Goal: Transaction & Acquisition: Subscribe to service/newsletter

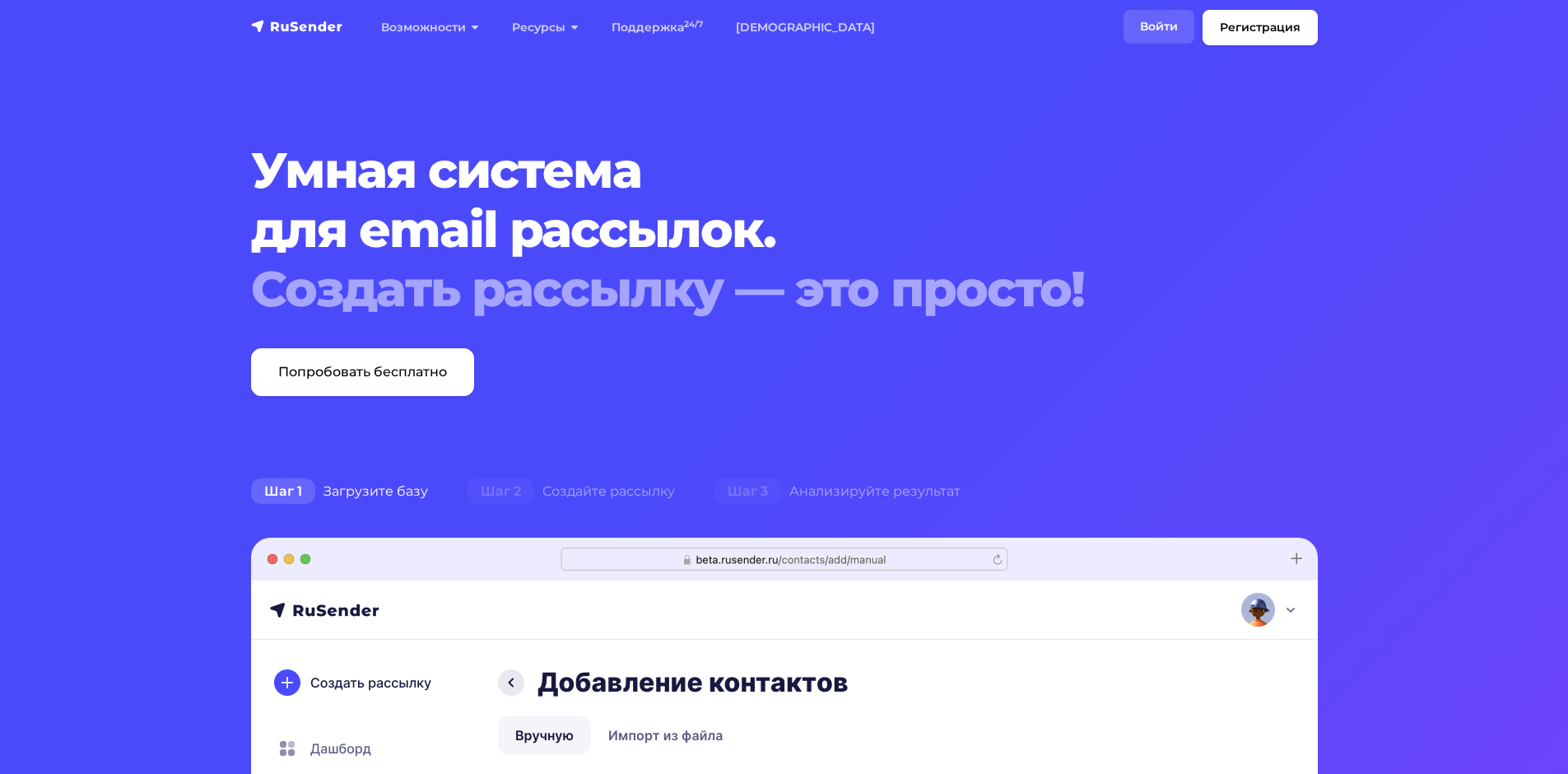
click at [1165, 27] on link "Войти" at bounding box center [1159, 26] width 71 height 34
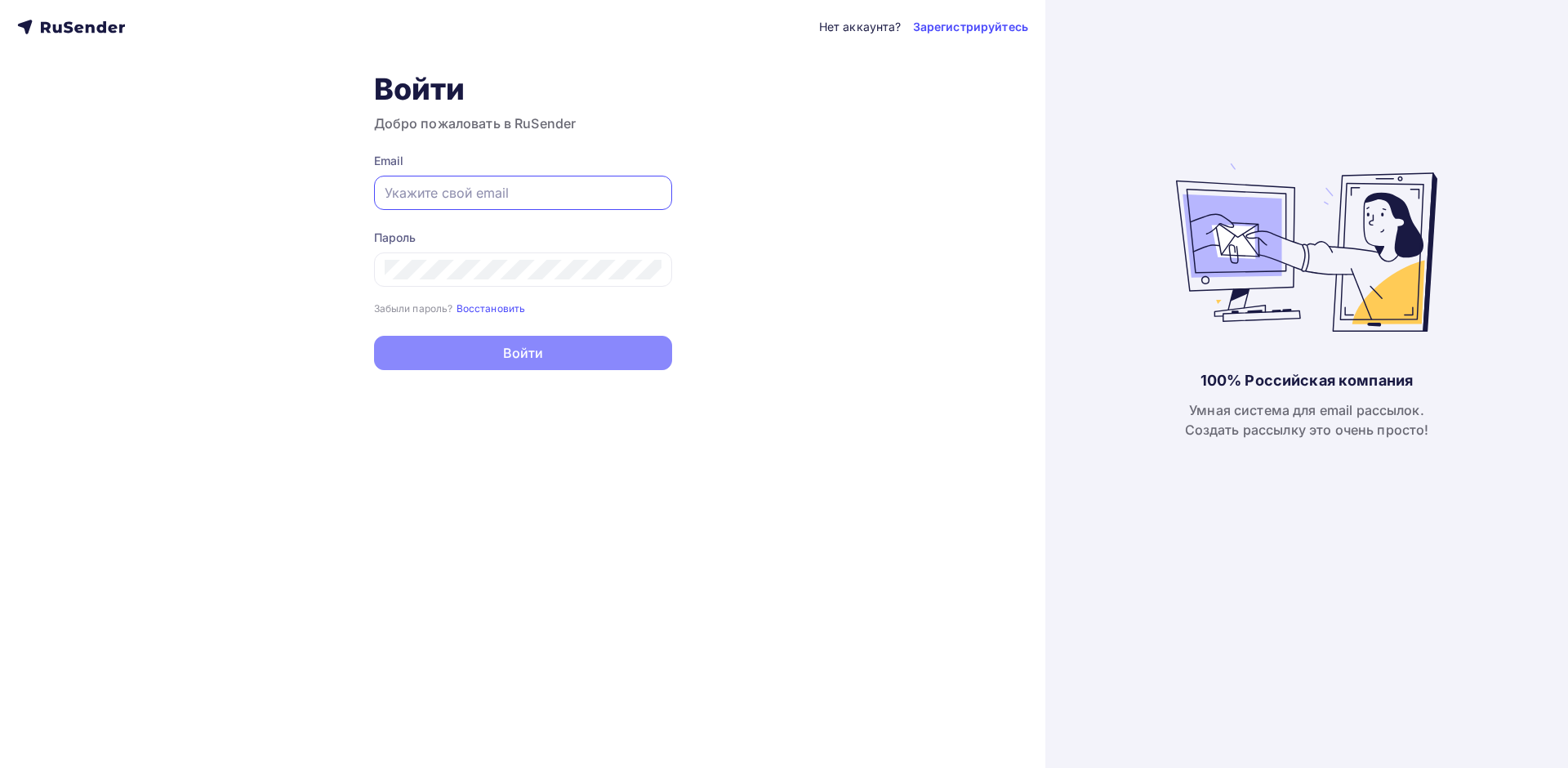
click at [456, 196] on input "text" at bounding box center [523, 193] width 277 height 20
type input "[PERSON_NAME][EMAIL_ADDRESS][DOMAIN_NAME]"
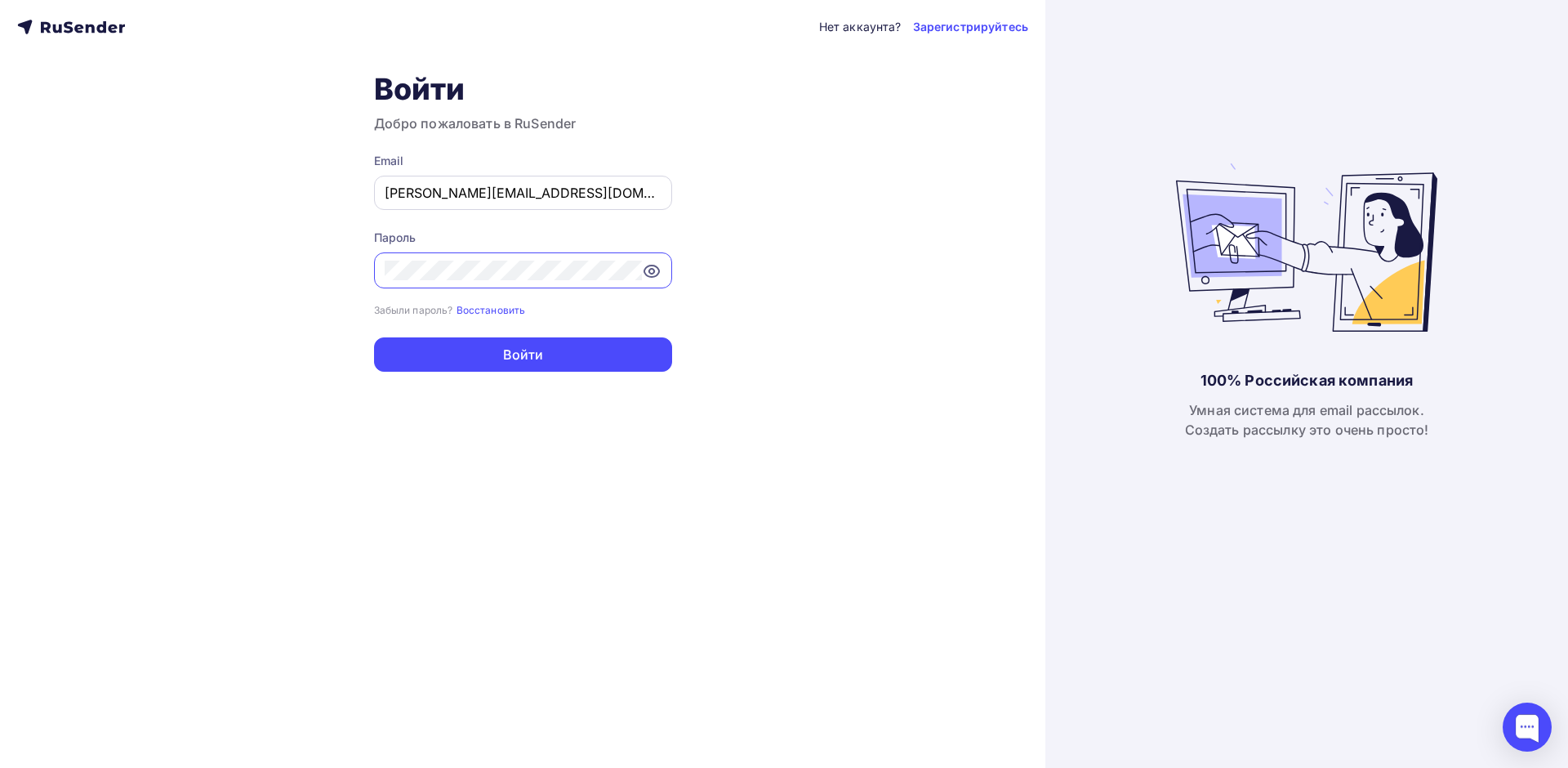
click at [374, 337] on button "Войти" at bounding box center [523, 354] width 298 height 34
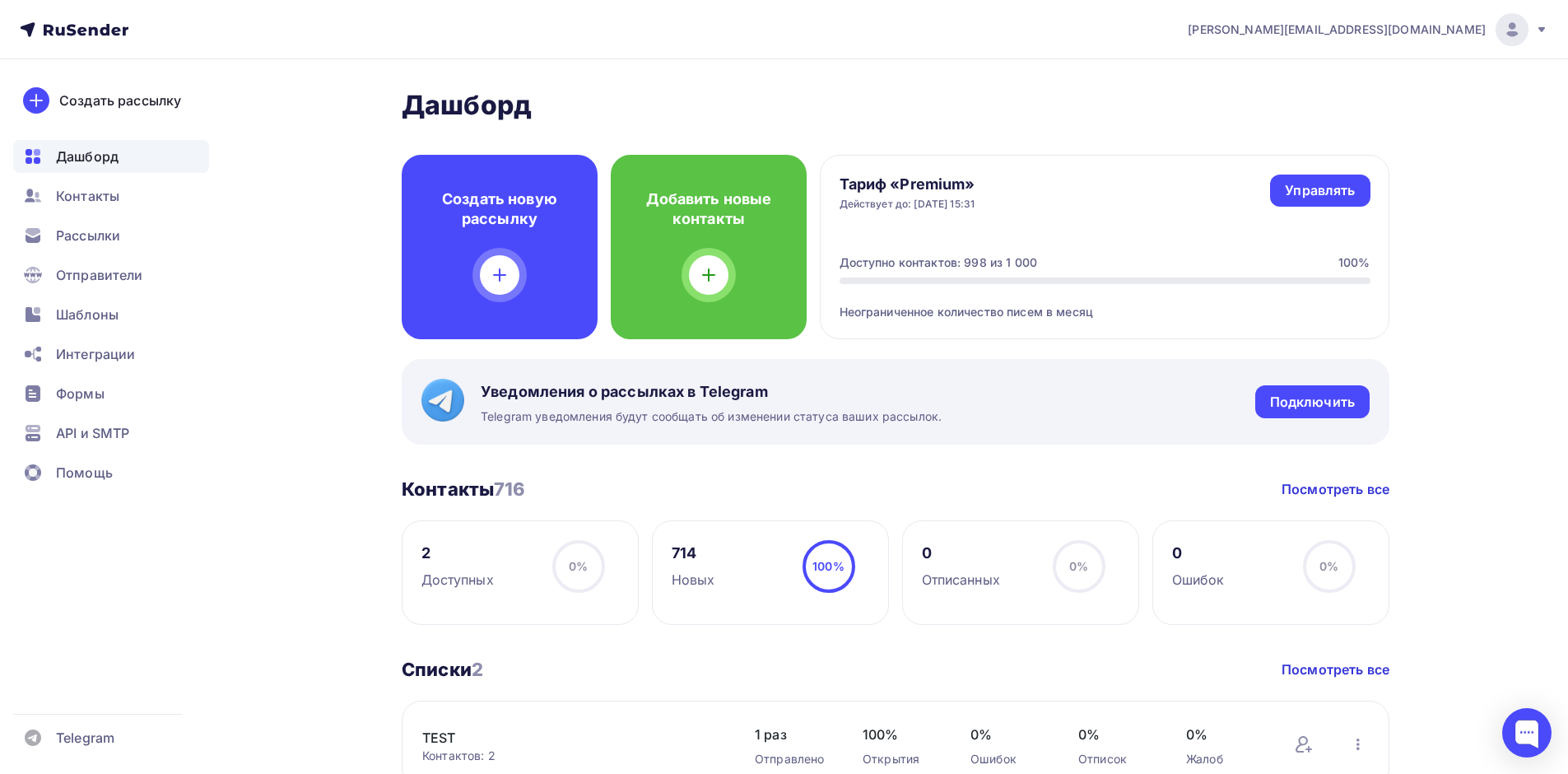
click at [1541, 28] on icon at bounding box center [1542, 29] width 7 height 5
click at [1331, 70] on span "Аккаунт" at bounding box center [1328, 72] width 55 height 20
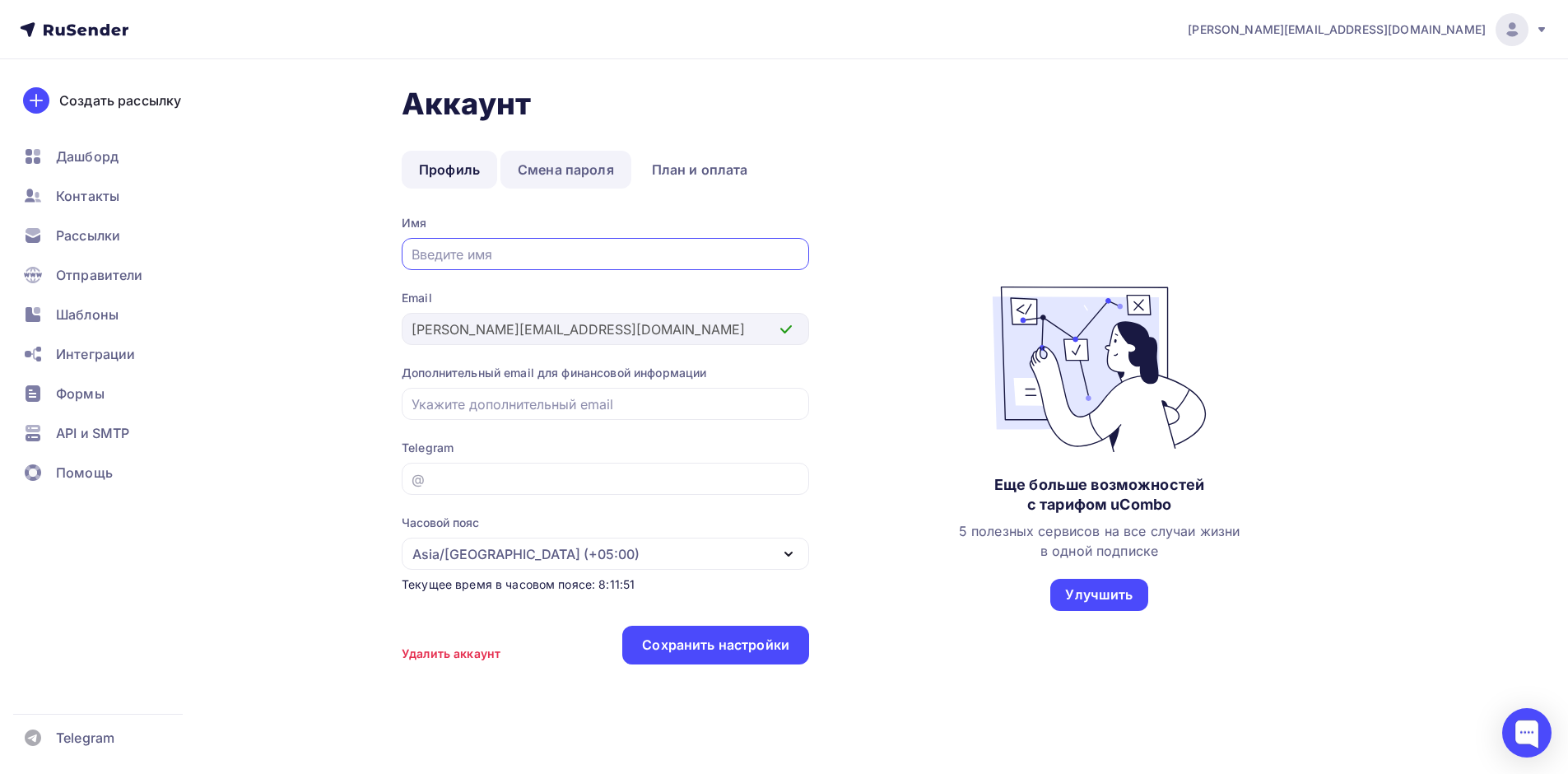
click at [567, 163] on link "Смена пароля" at bounding box center [566, 170] width 131 height 38
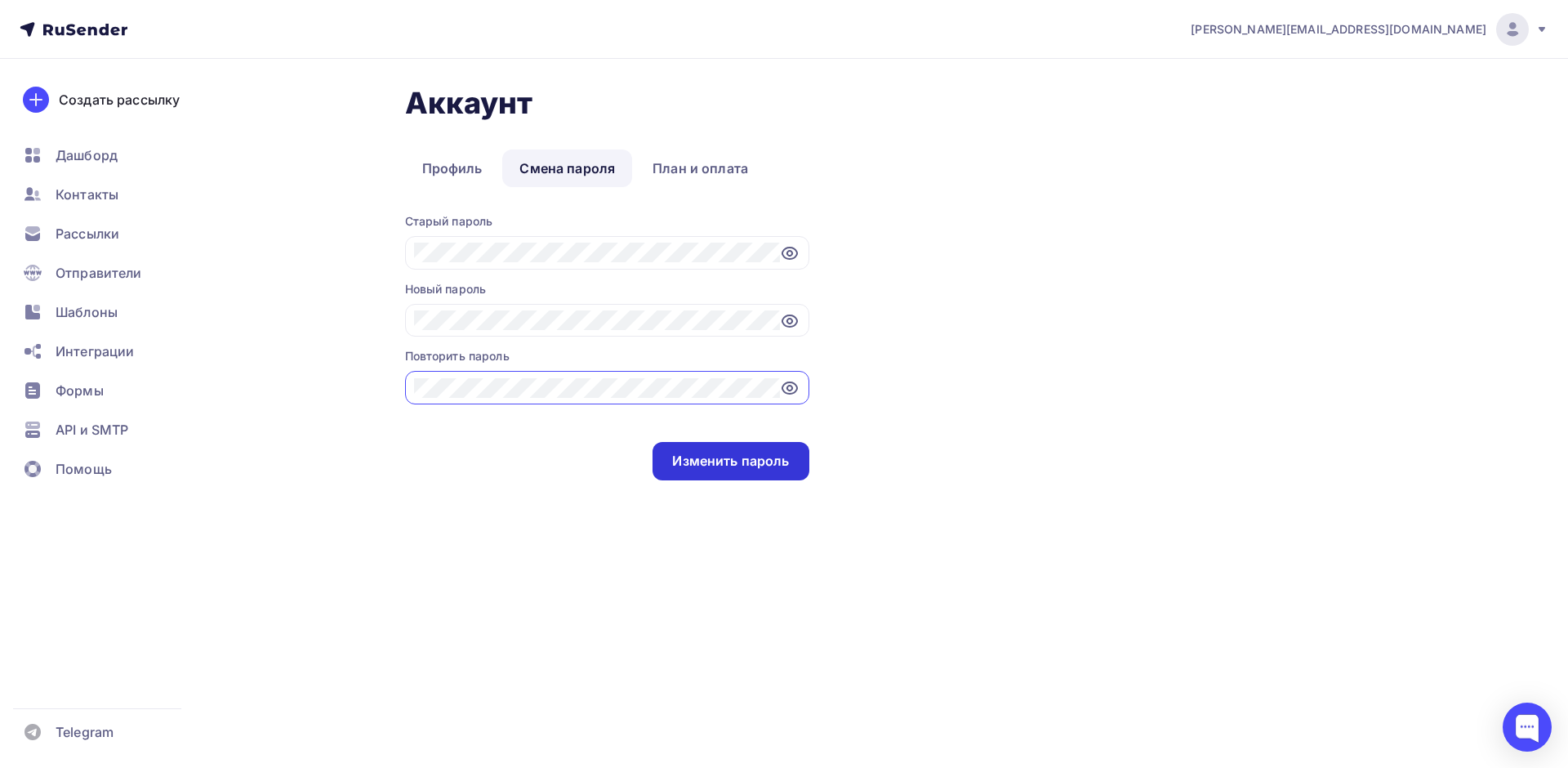
click at [746, 451] on div "Изменить пароль" at bounding box center [730, 461] width 156 height 39
click at [73, 34] on icon at bounding box center [70, 29] width 9 height 11
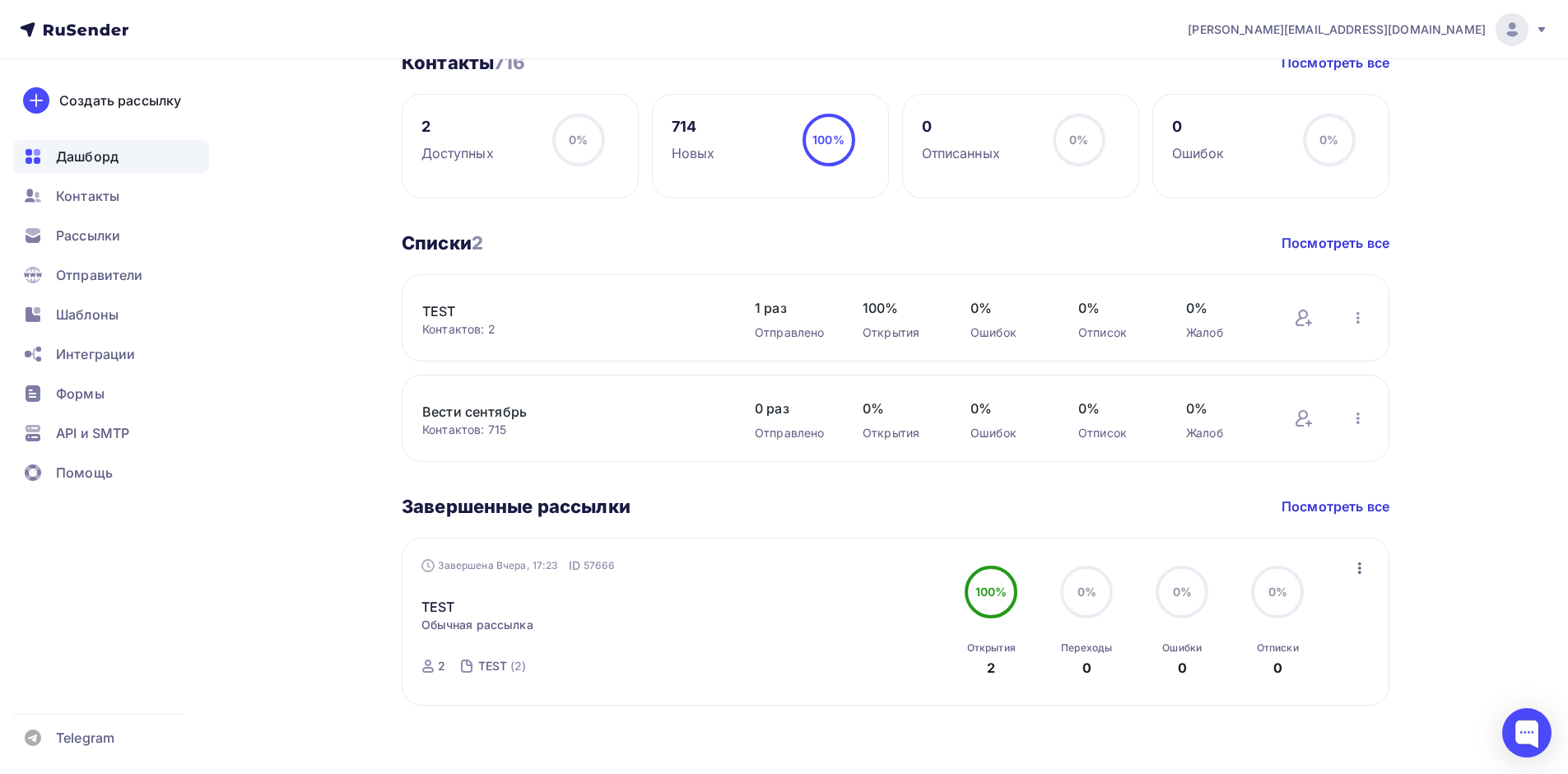
scroll to position [437, 0]
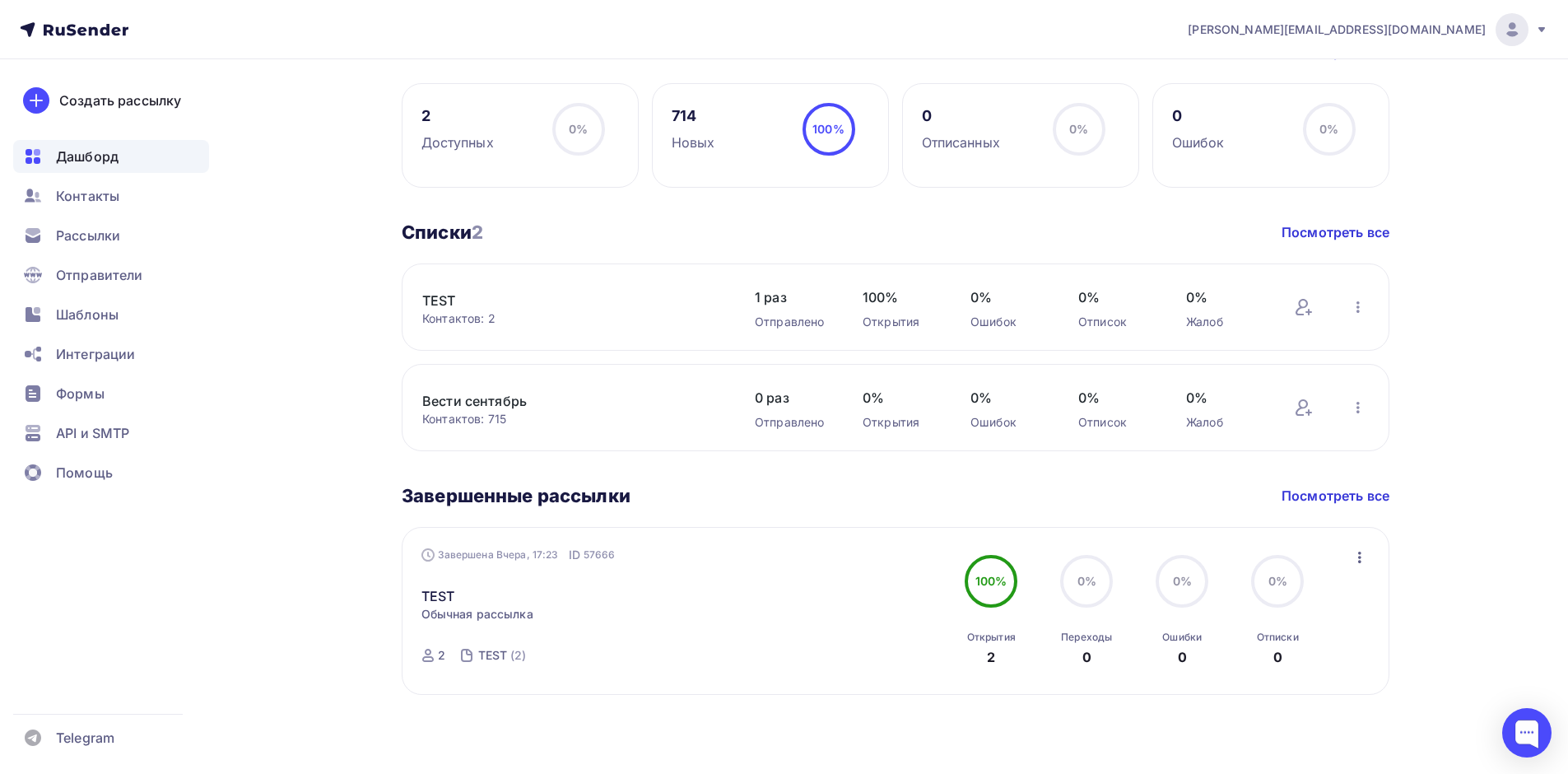
click at [554, 394] on link "Вести сентябрь" at bounding box center [561, 400] width 280 height 20
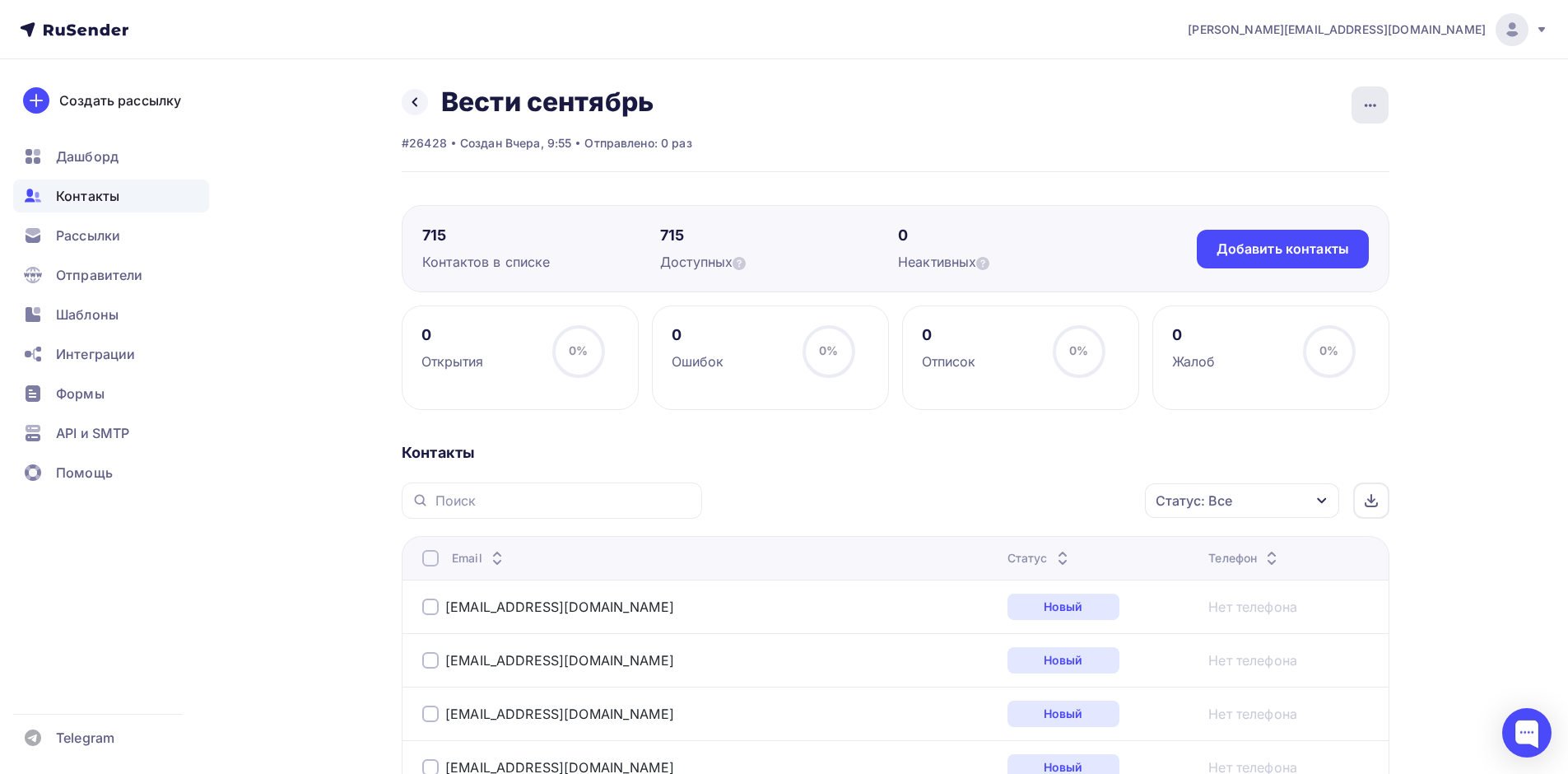
click at [1366, 109] on icon "button" at bounding box center [1370, 105] width 20 height 20
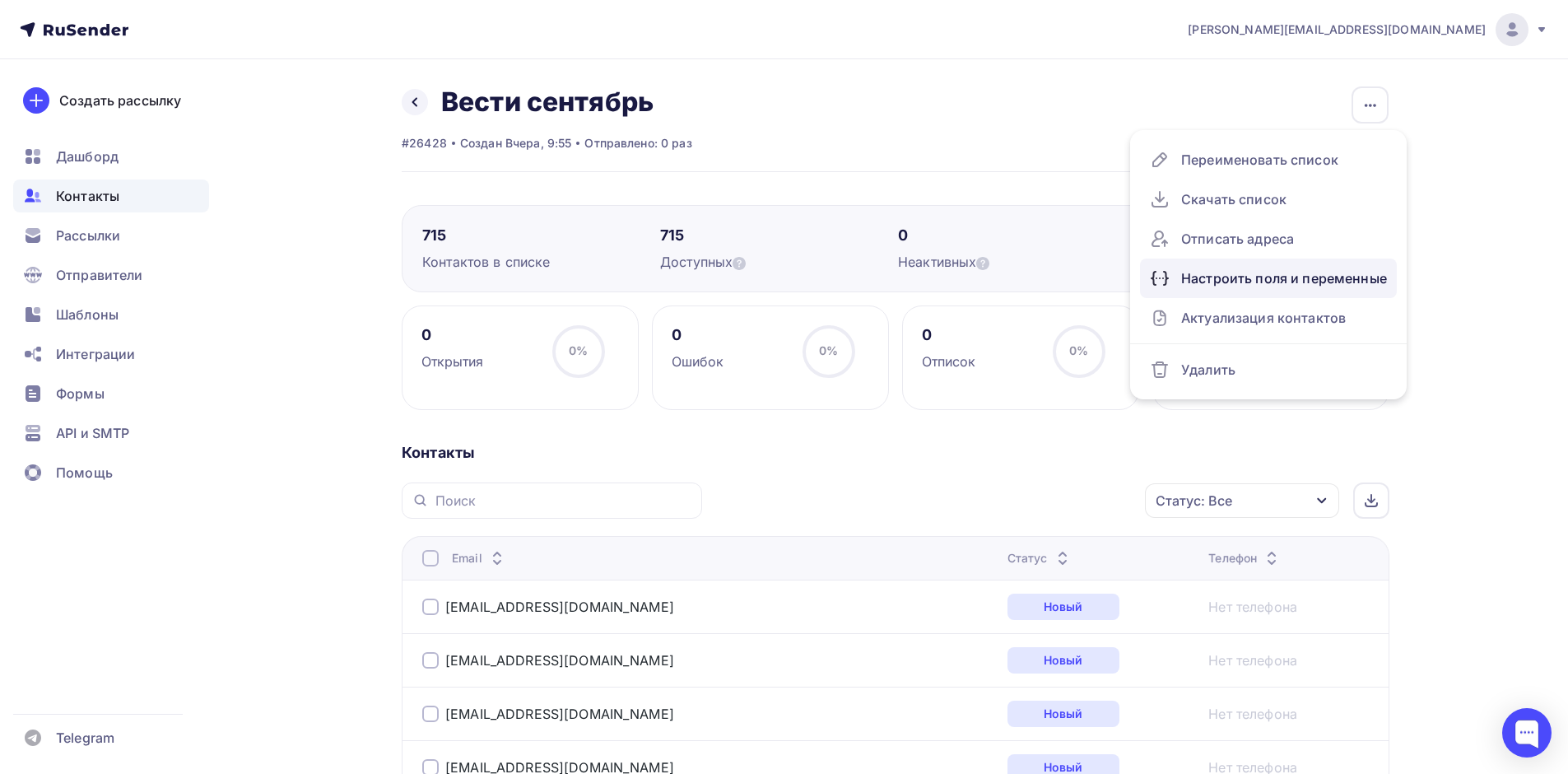
click at [1240, 279] on div "Настроить поля и переменные" at bounding box center [1268, 278] width 237 height 26
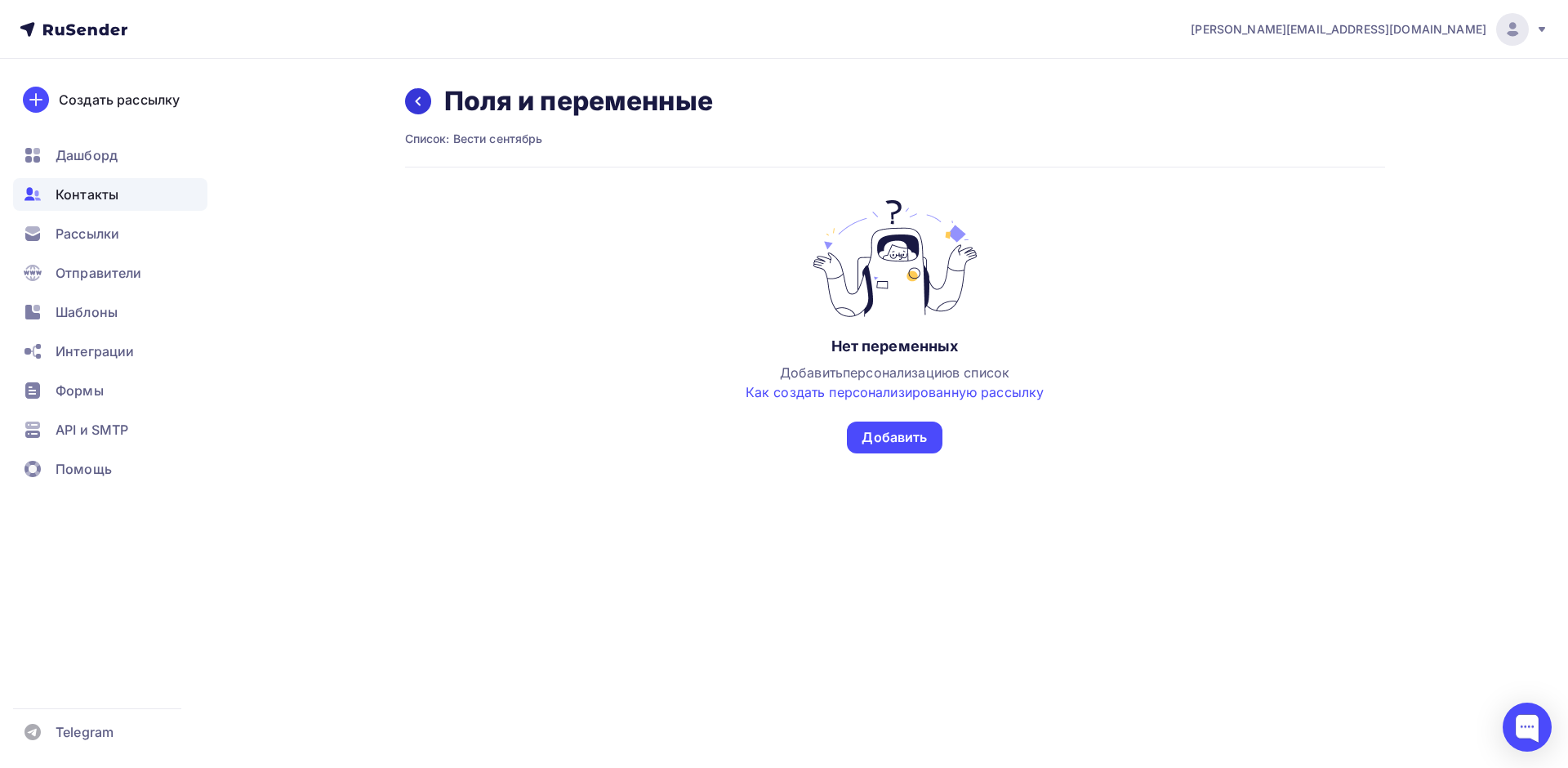
click at [413, 101] on icon at bounding box center [418, 101] width 13 height 13
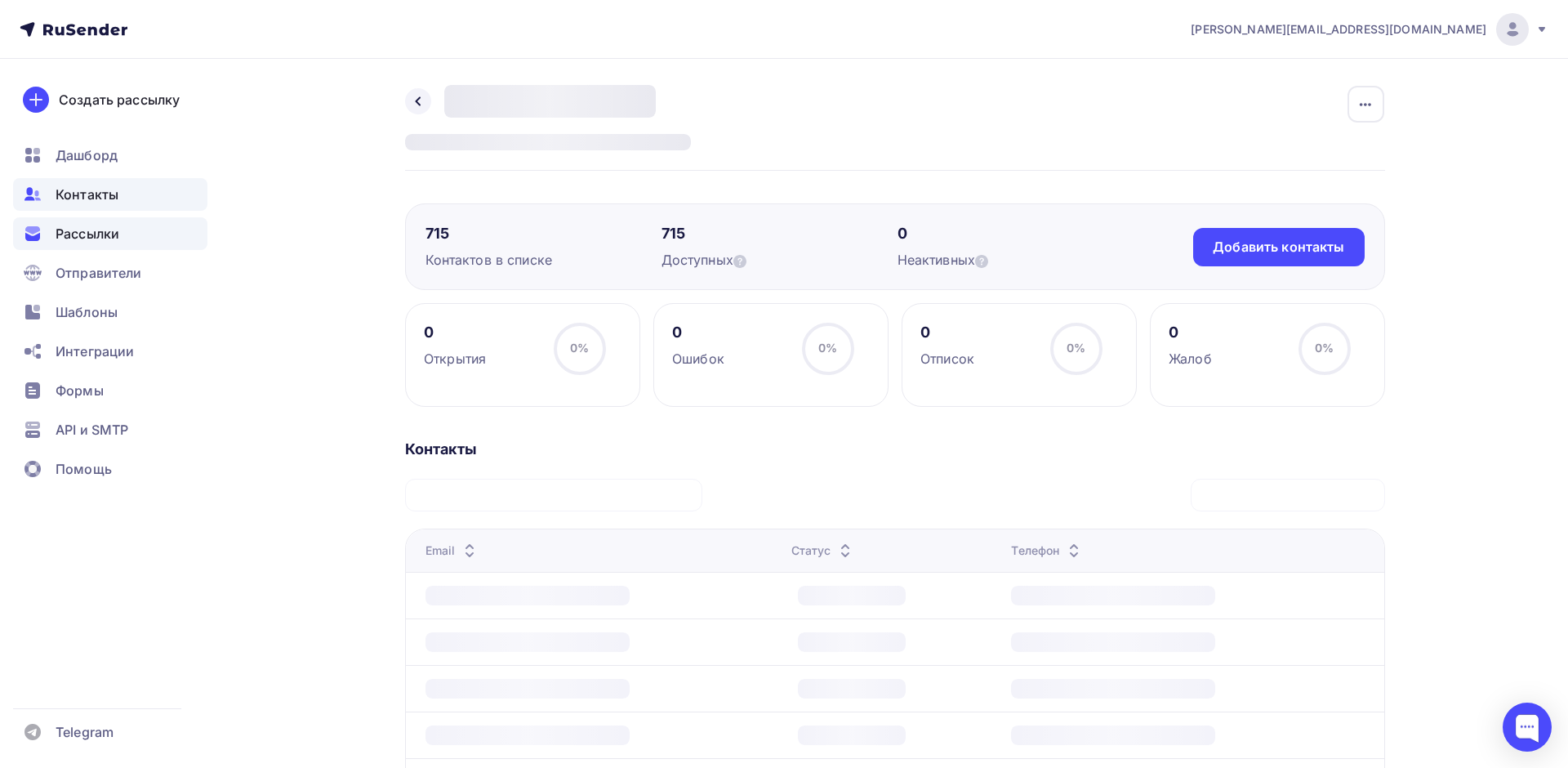
click at [95, 234] on span "Рассылки" at bounding box center [88, 233] width 64 height 20
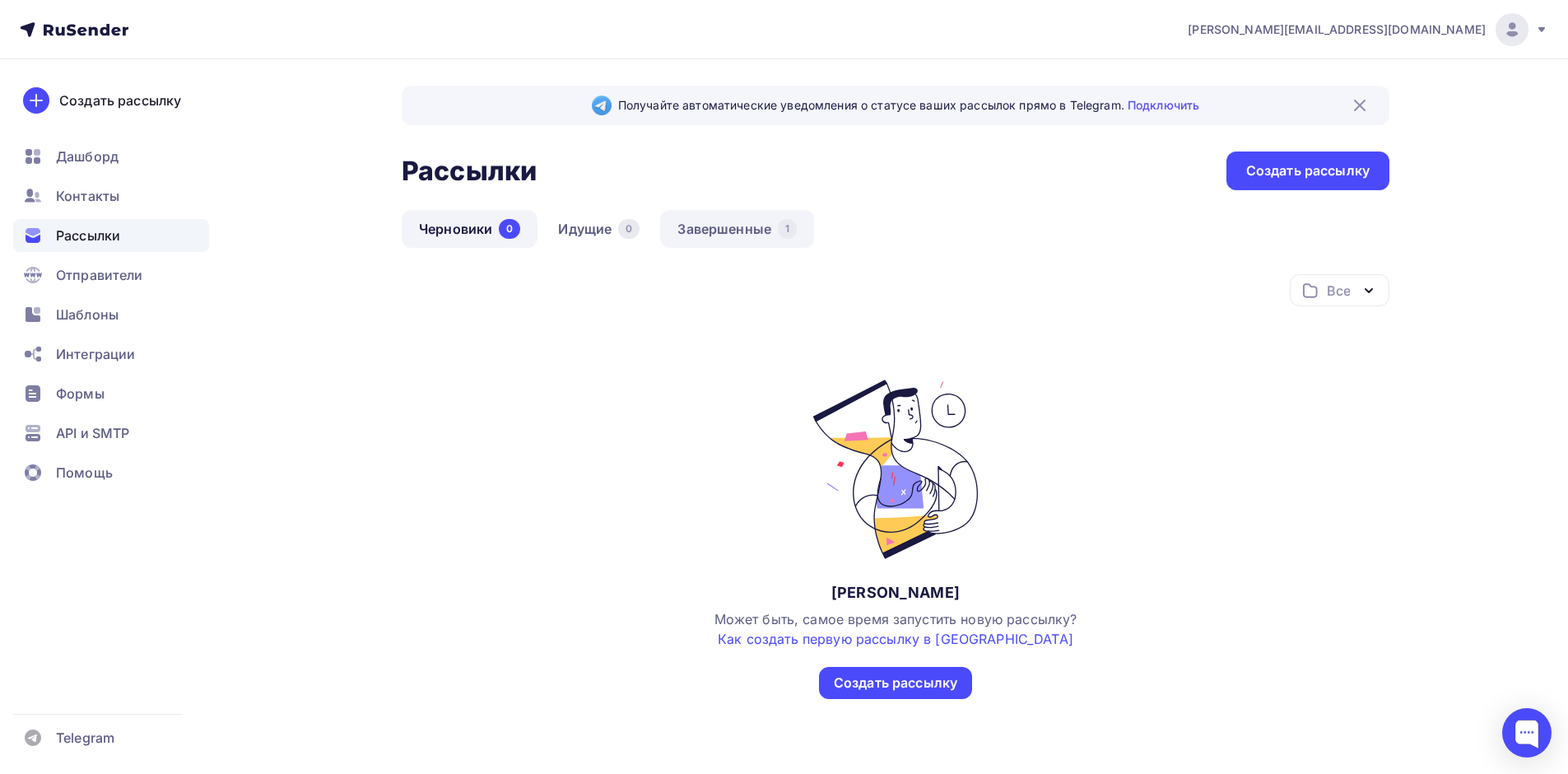
click at [716, 223] on link "Завершенные 1" at bounding box center [737, 229] width 154 height 38
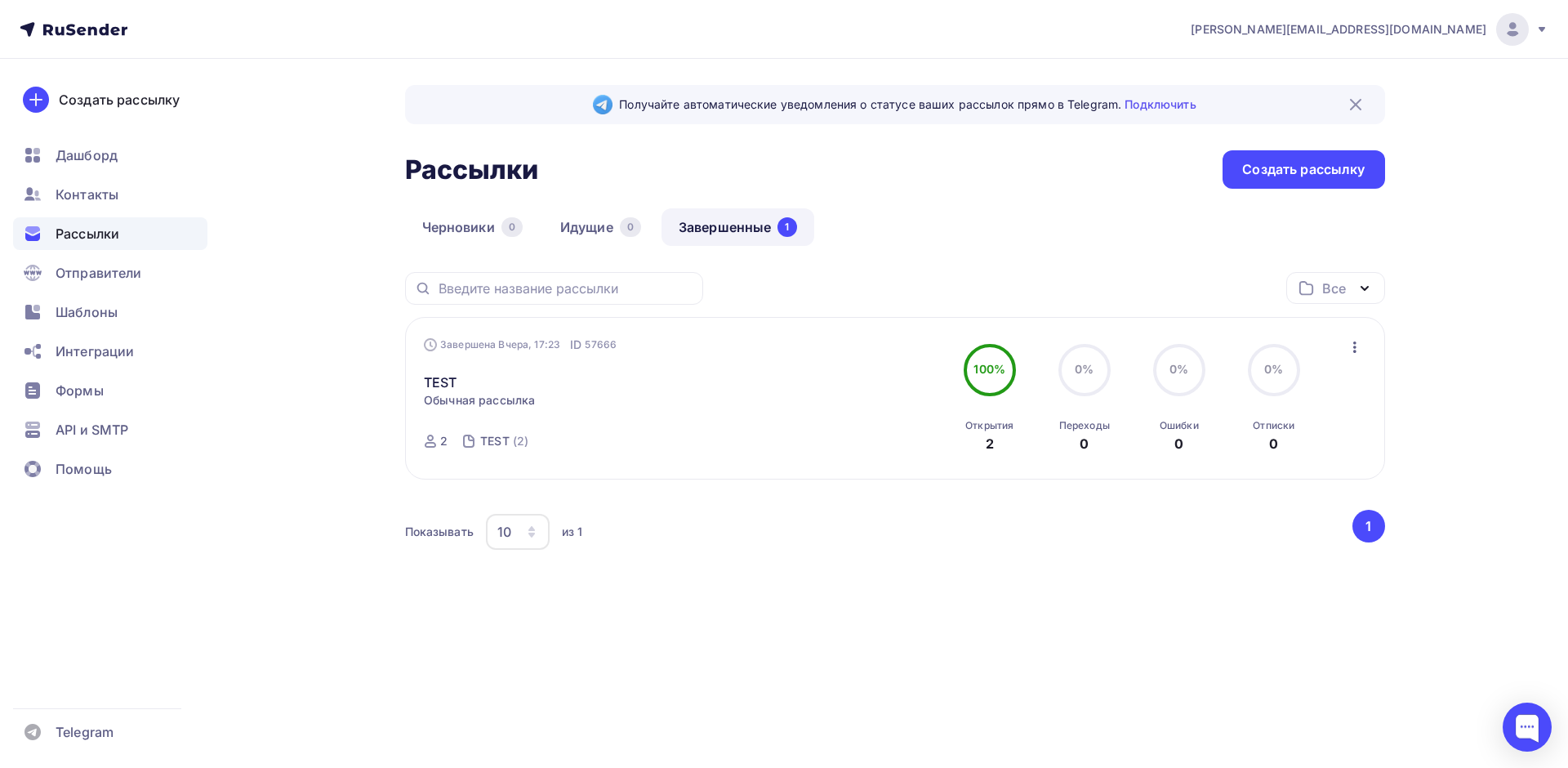
click at [432, 440] on icon at bounding box center [430, 440] width 11 height 13
click at [501, 440] on div "TEST" at bounding box center [495, 441] width 29 height 16
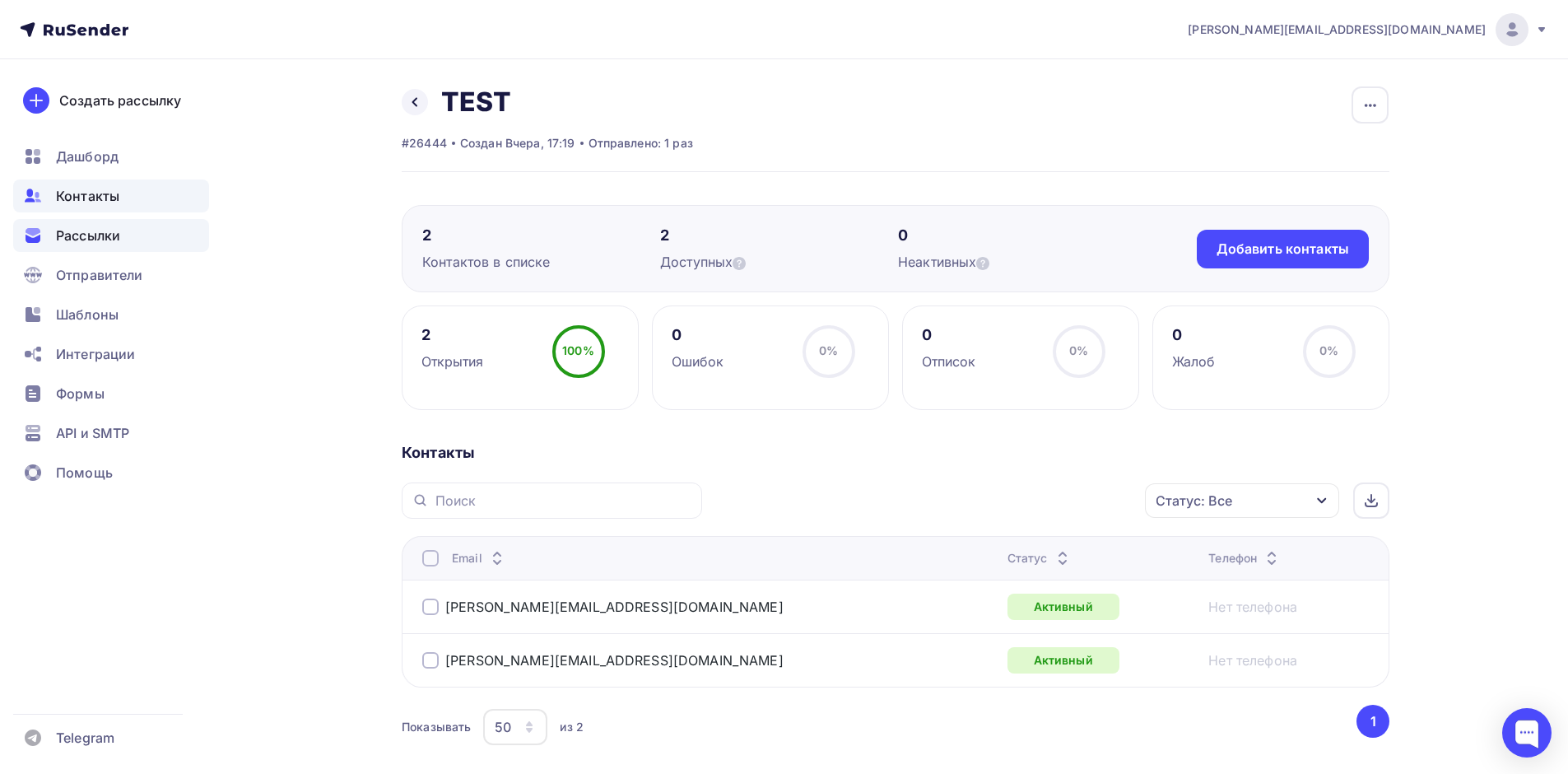
click at [82, 238] on span "Рассылки" at bounding box center [88, 235] width 64 height 20
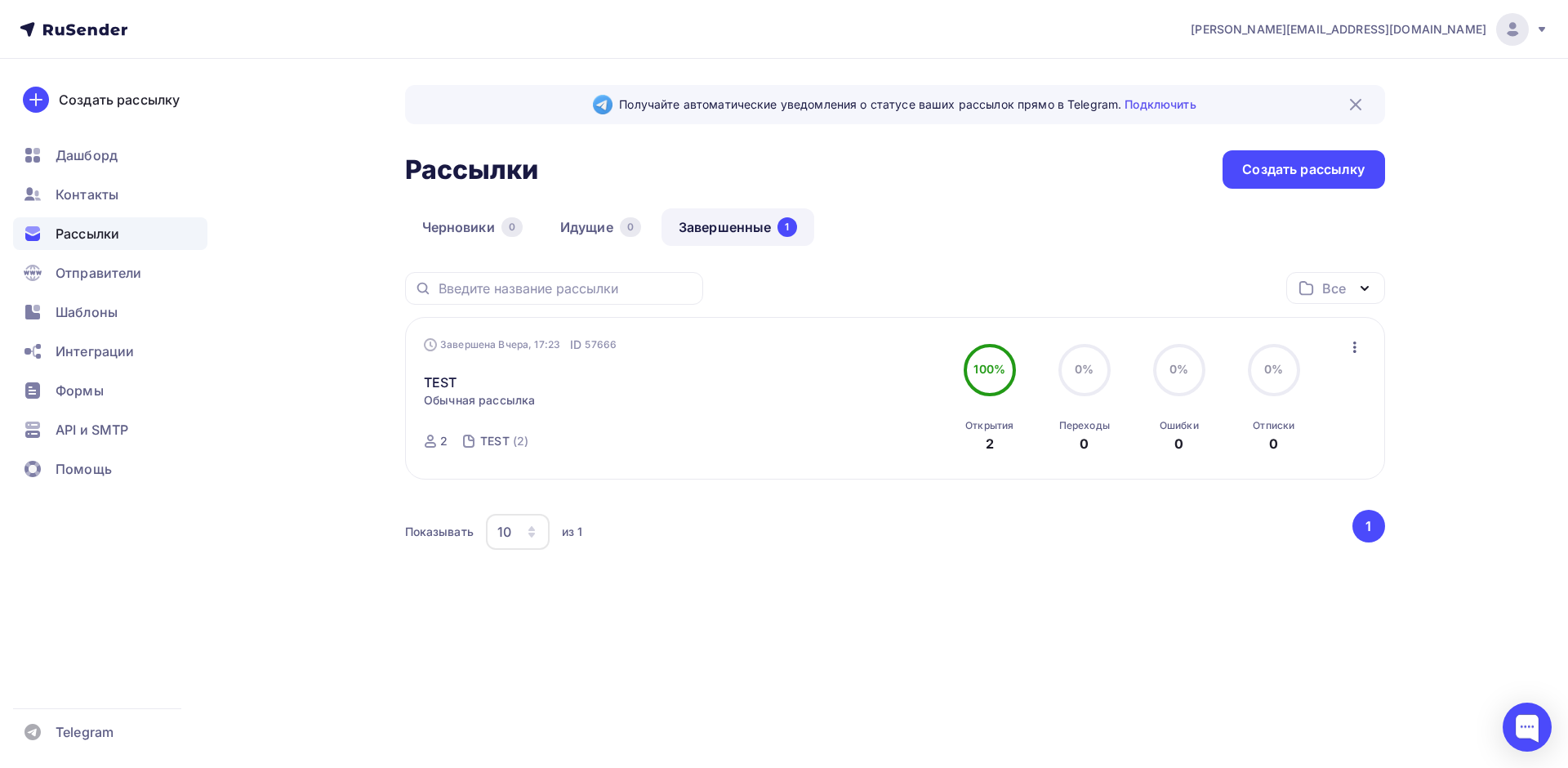
click at [83, 28] on icon at bounding box center [81, 30] width 9 height 9
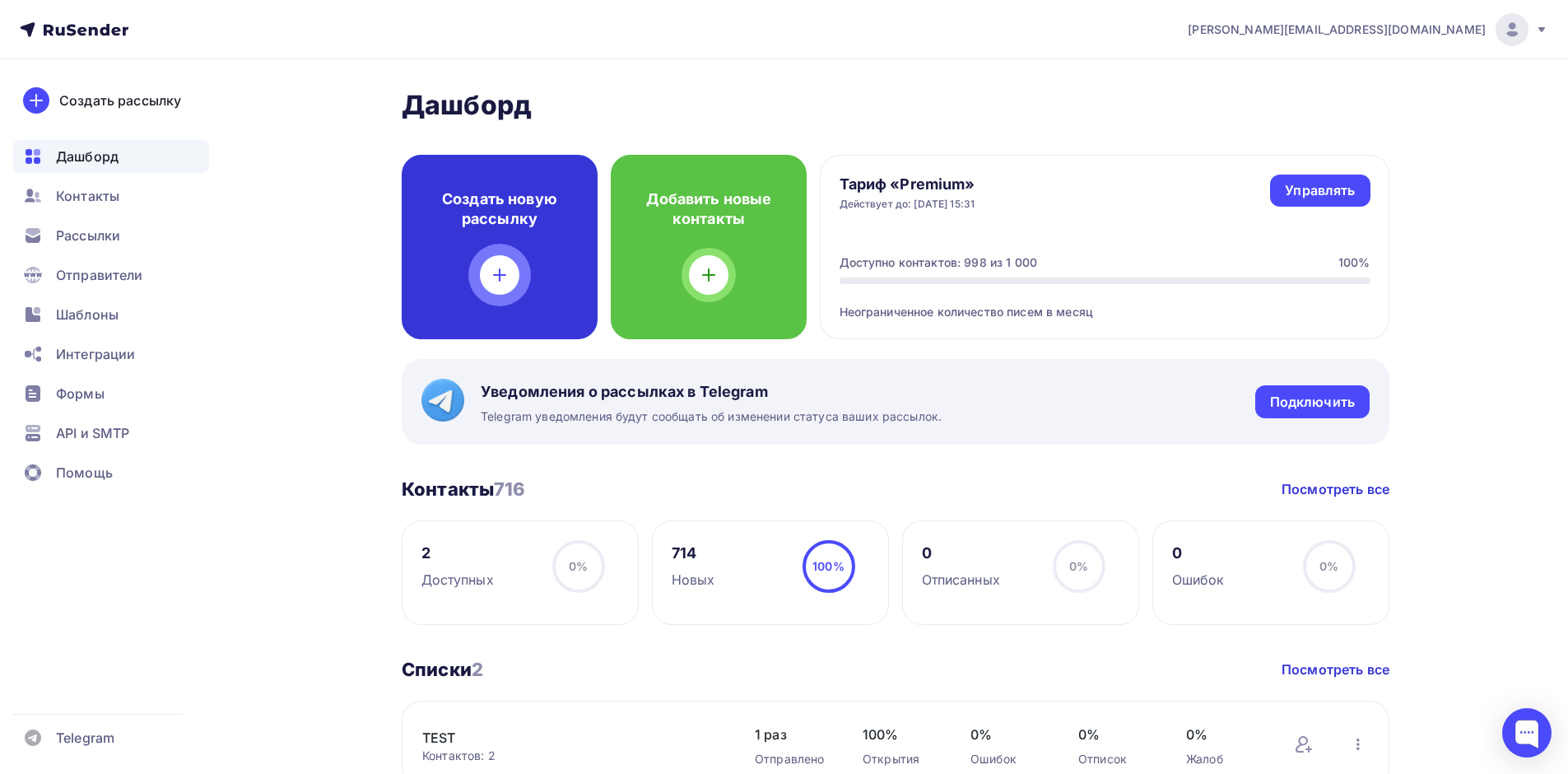
click at [489, 286] on div at bounding box center [500, 276] width 40 height 40
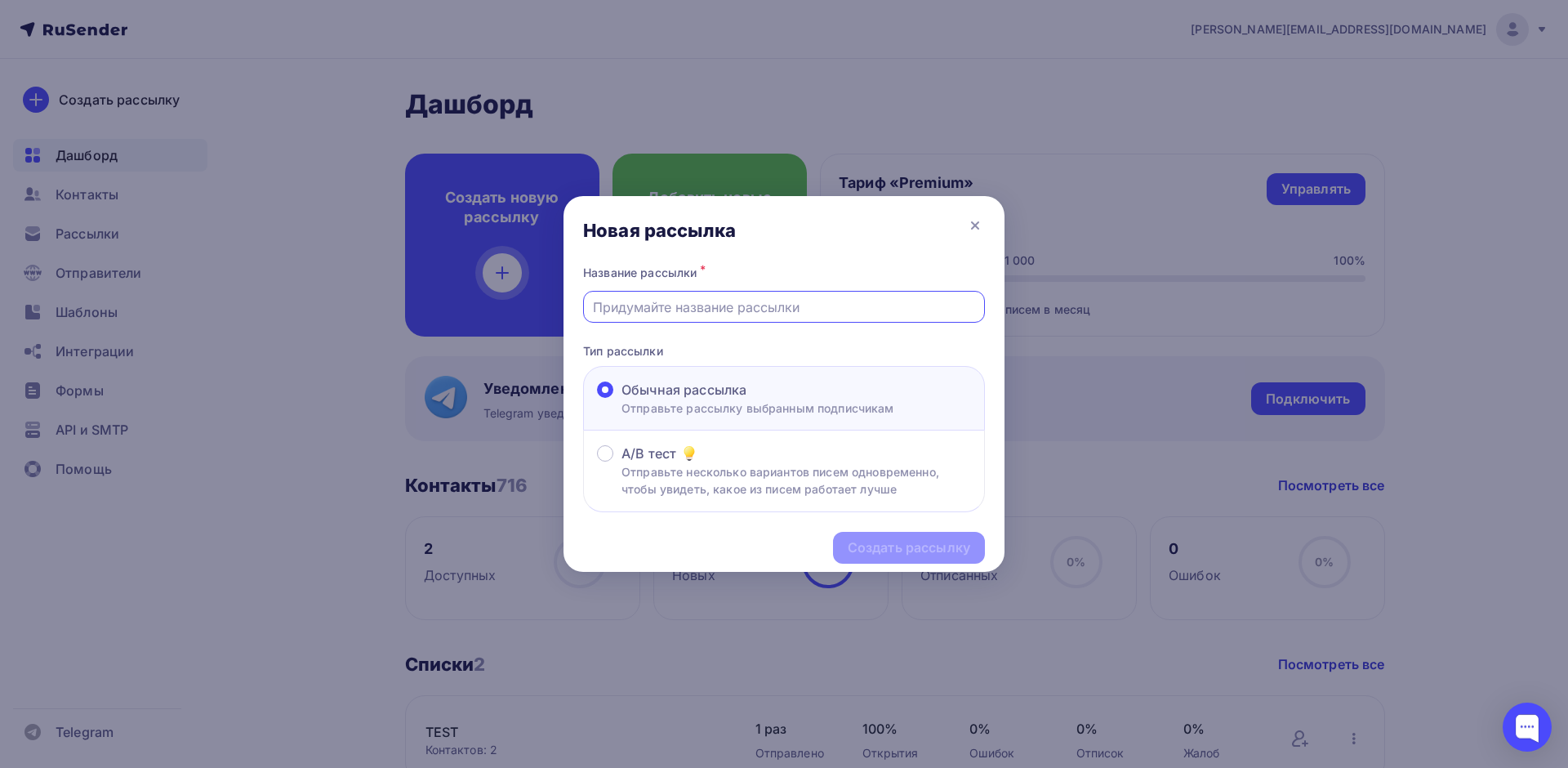
click at [630, 306] on input "text" at bounding box center [785, 307] width 383 height 20
type input "Вести сентябрь"
click at [857, 550] on div "Создать рассылку" at bounding box center [909, 548] width 123 height 19
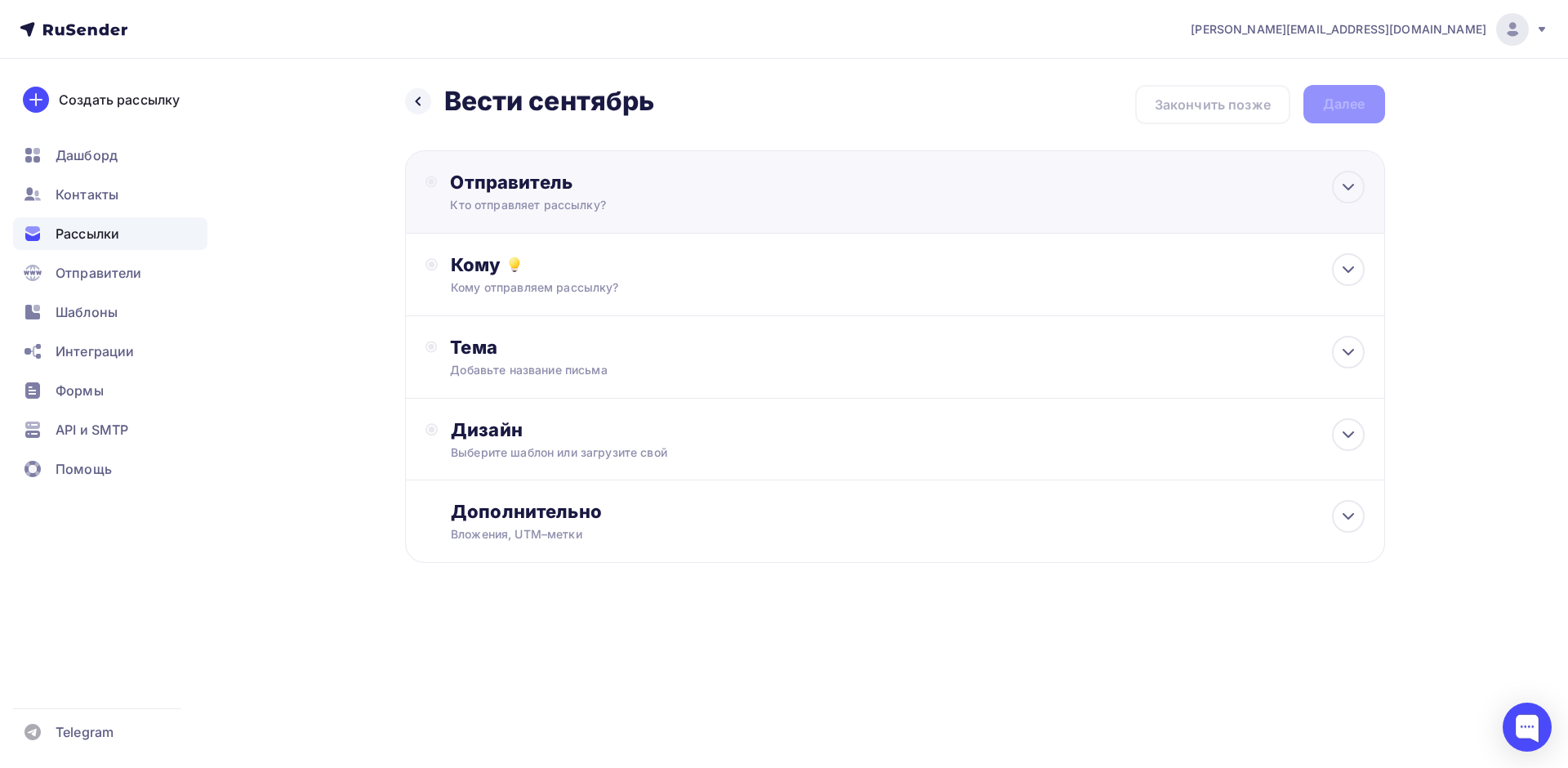
click at [603, 182] on div "Отправитель" at bounding box center [626, 182] width 353 height 23
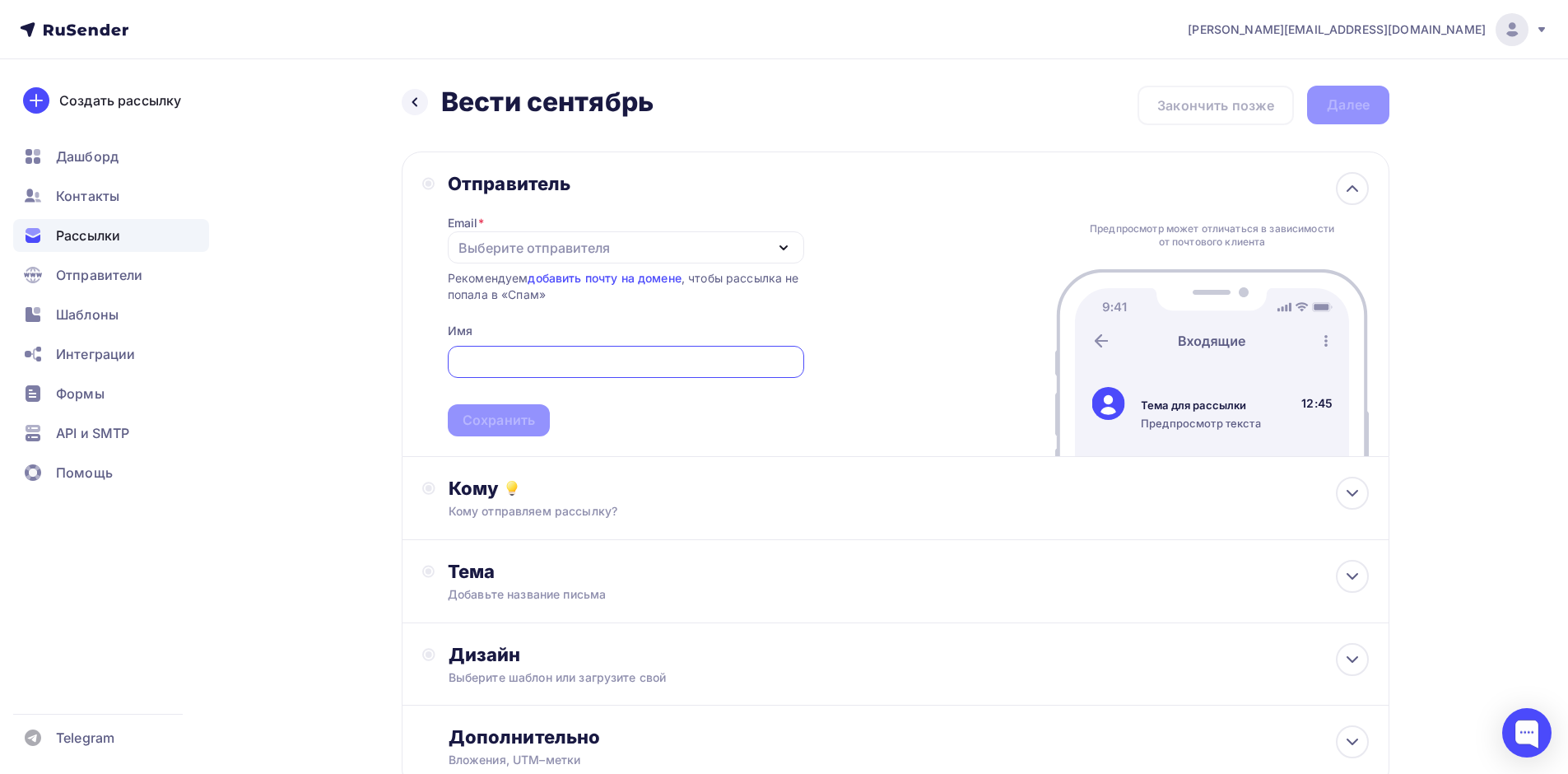
click at [554, 238] on div "Выберите отправителя" at bounding box center [534, 248] width 152 height 20
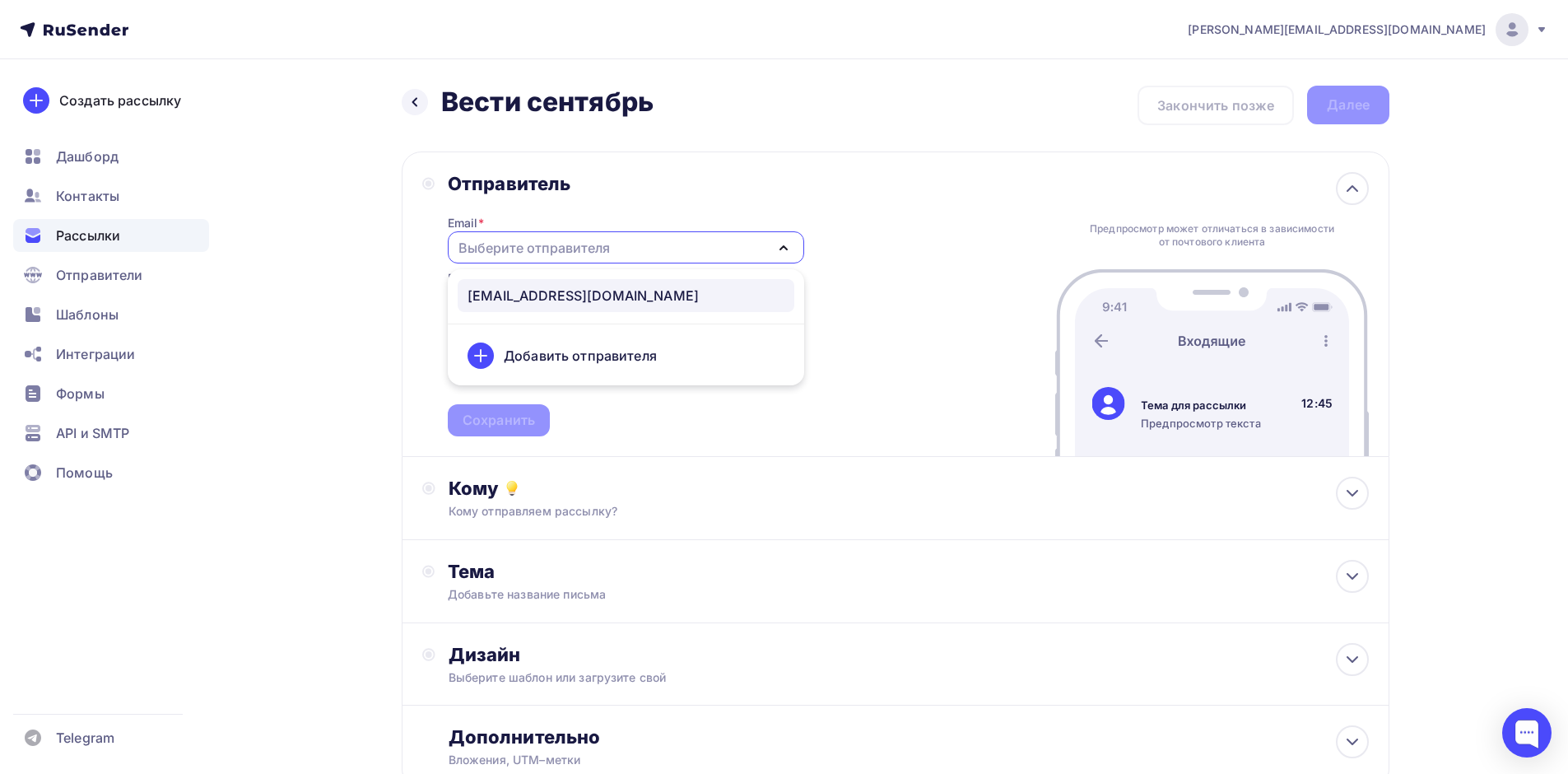
click at [546, 293] on div "garant@mastersoft.ru" at bounding box center [583, 296] width 231 height 20
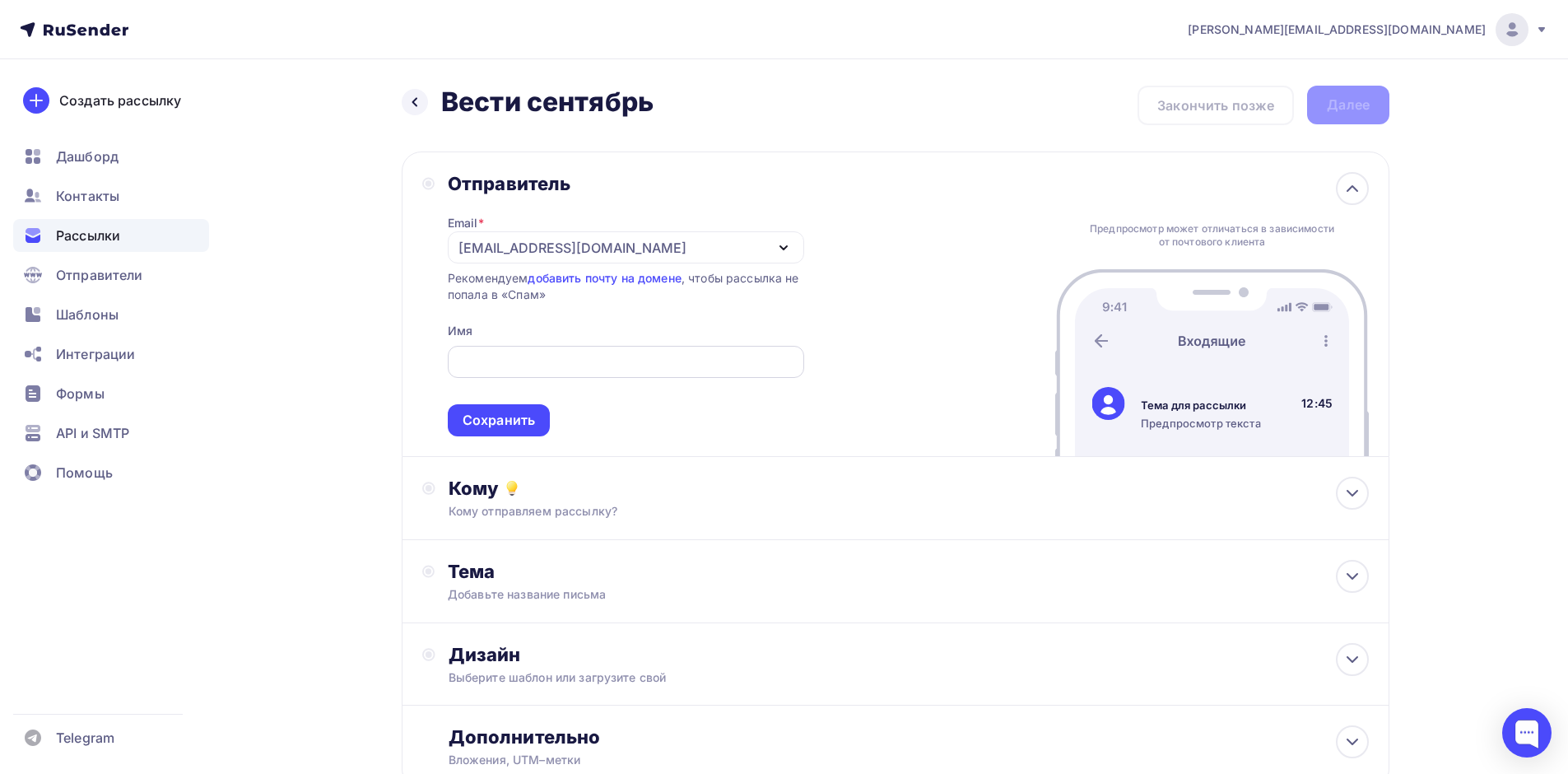
click at [525, 366] on input "text" at bounding box center [625, 362] width 338 height 20
type input "Гарант-Оренбург"
click at [478, 414] on div "Сохранить" at bounding box center [499, 420] width 73 height 19
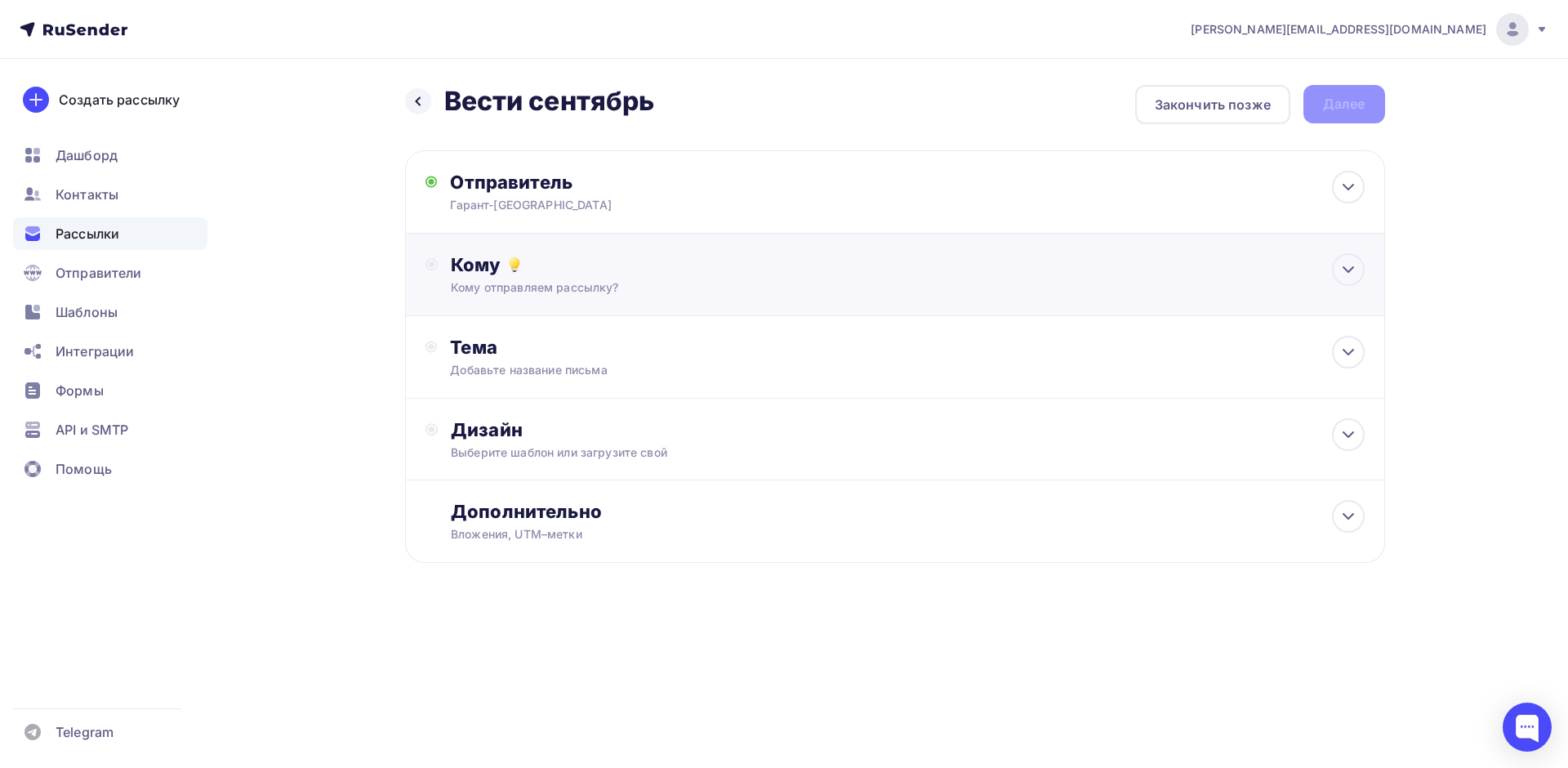
click at [587, 261] on div "Кому" at bounding box center [907, 265] width 913 height 23
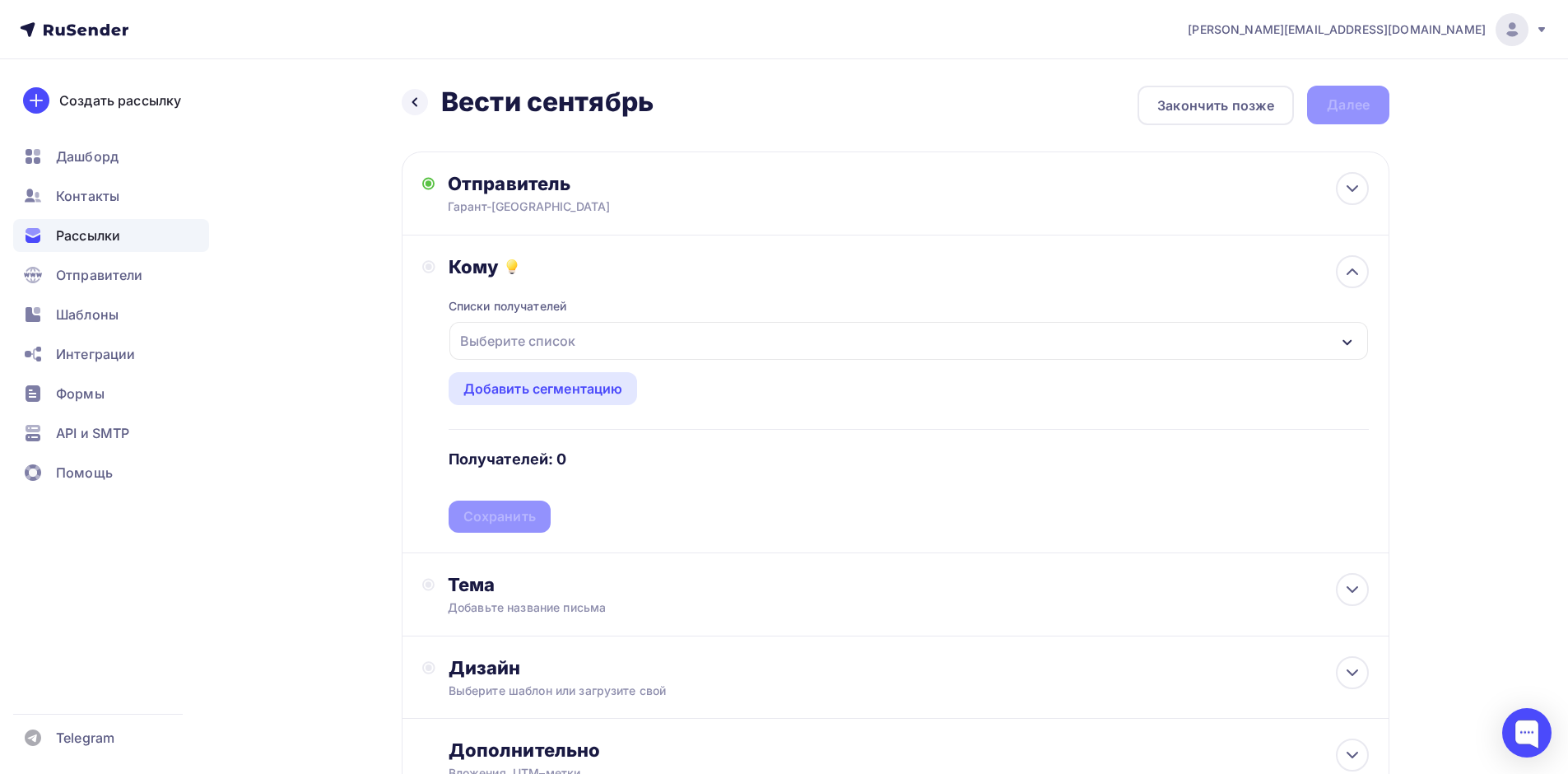
click at [546, 346] on div "Выберите список" at bounding box center [517, 341] width 128 height 29
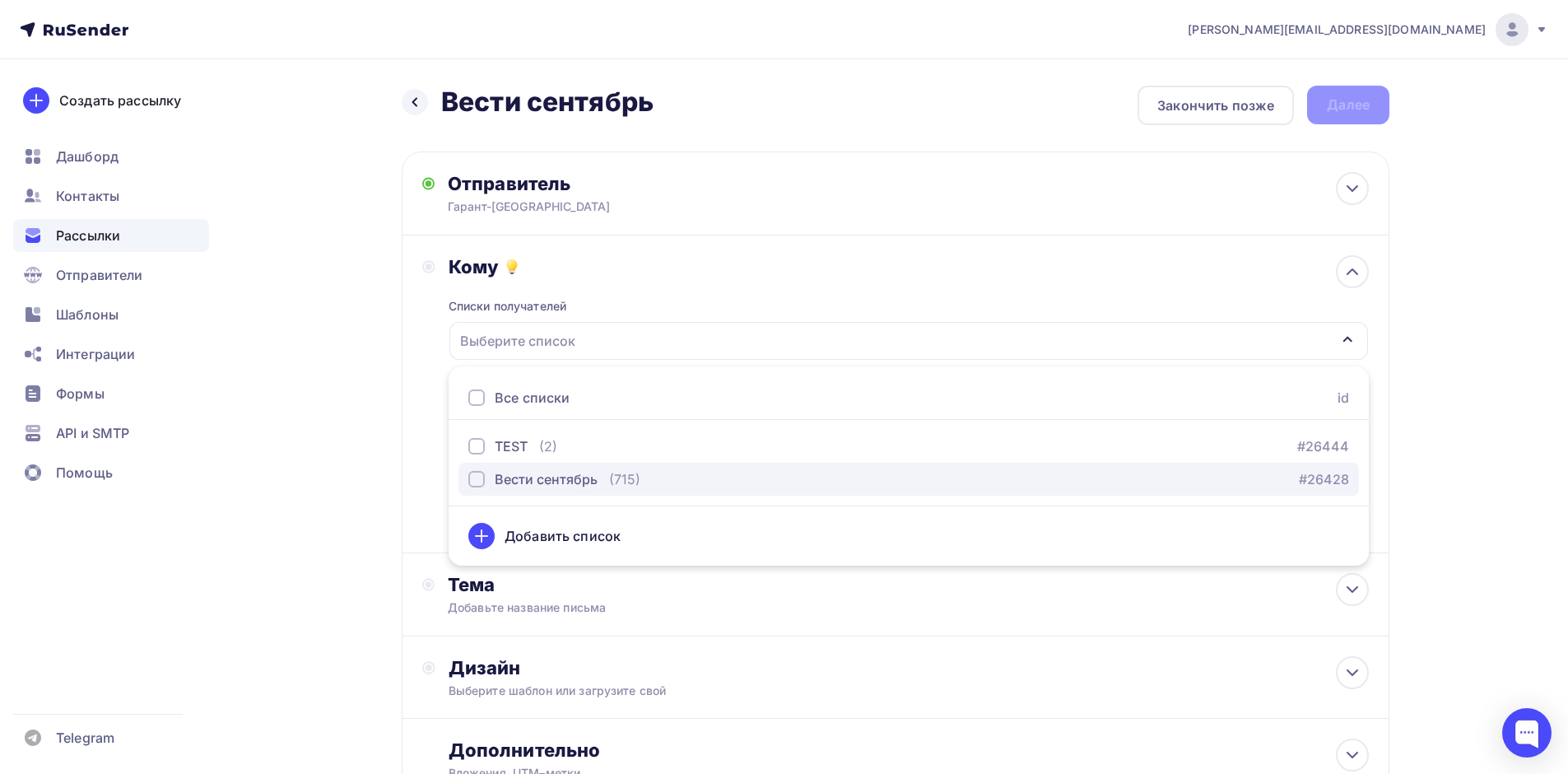
click at [476, 480] on div "button" at bounding box center [476, 478] width 16 height 16
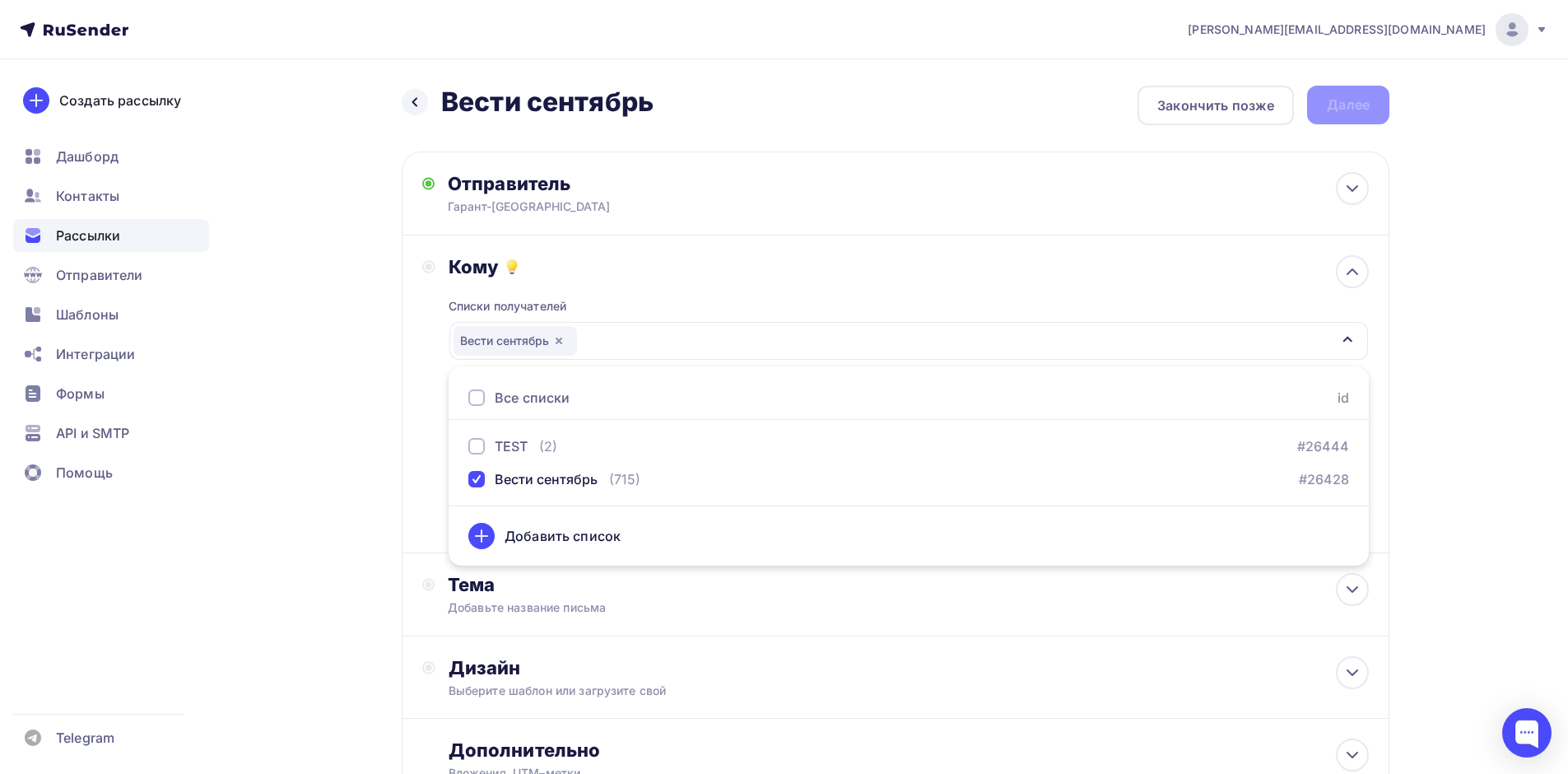
click at [410, 371] on div "Кому Списки получателей Вести сентябрь Все списки id TEST (2) #26444 Вести сент…" at bounding box center [896, 394] width 988 height 318
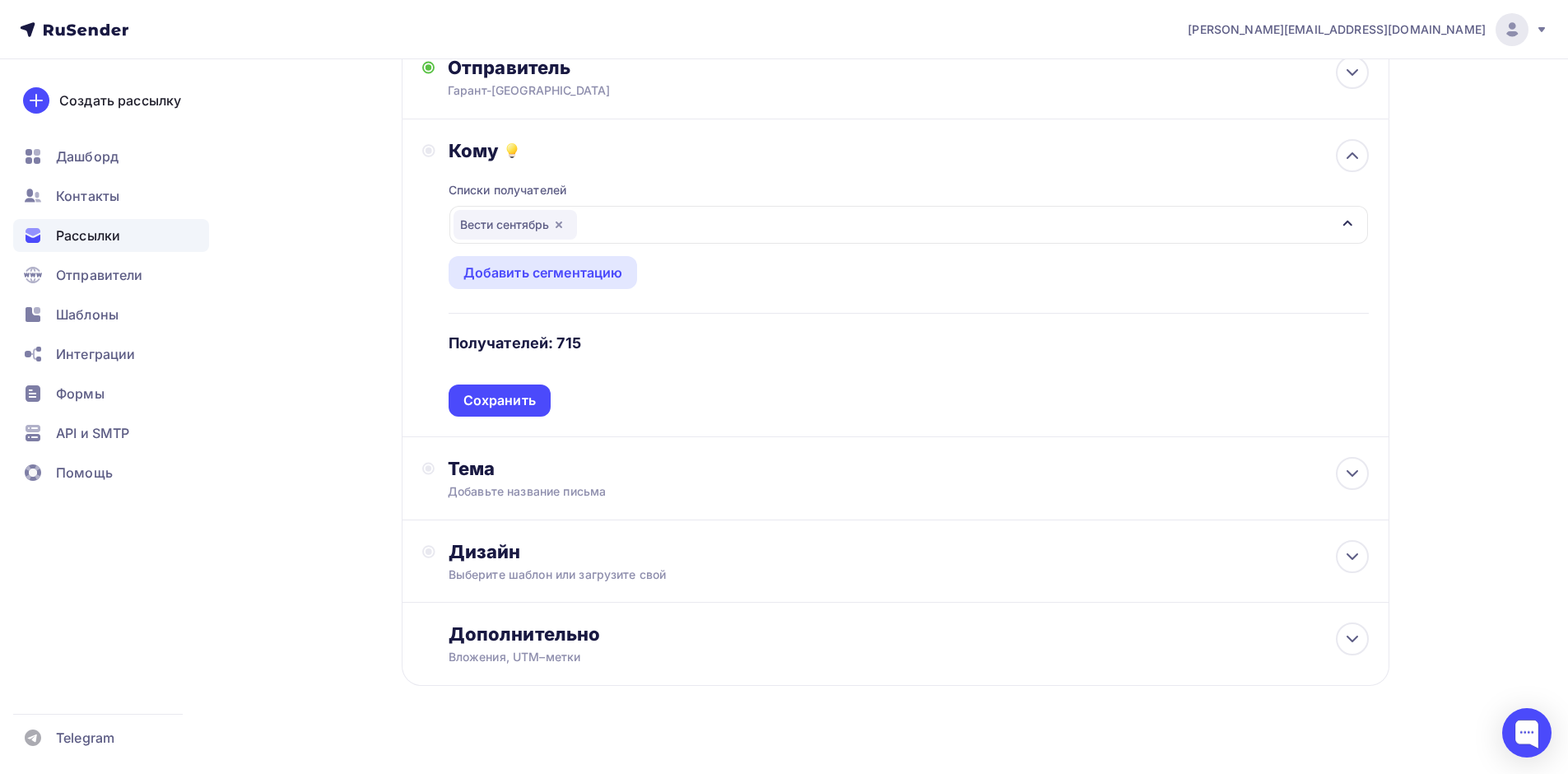
scroll to position [134, 0]
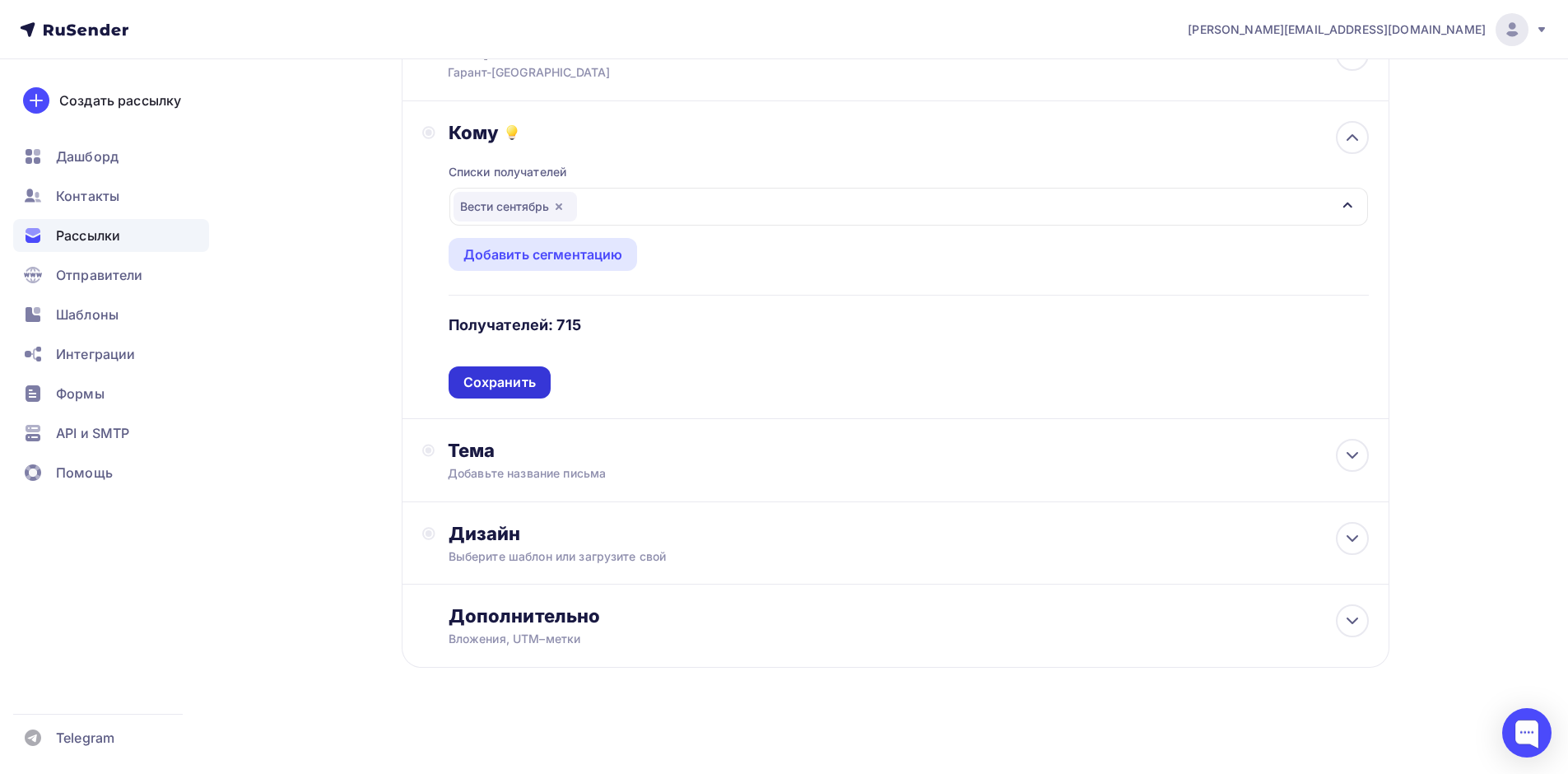
click at [478, 376] on div "Сохранить" at bounding box center [500, 382] width 73 height 19
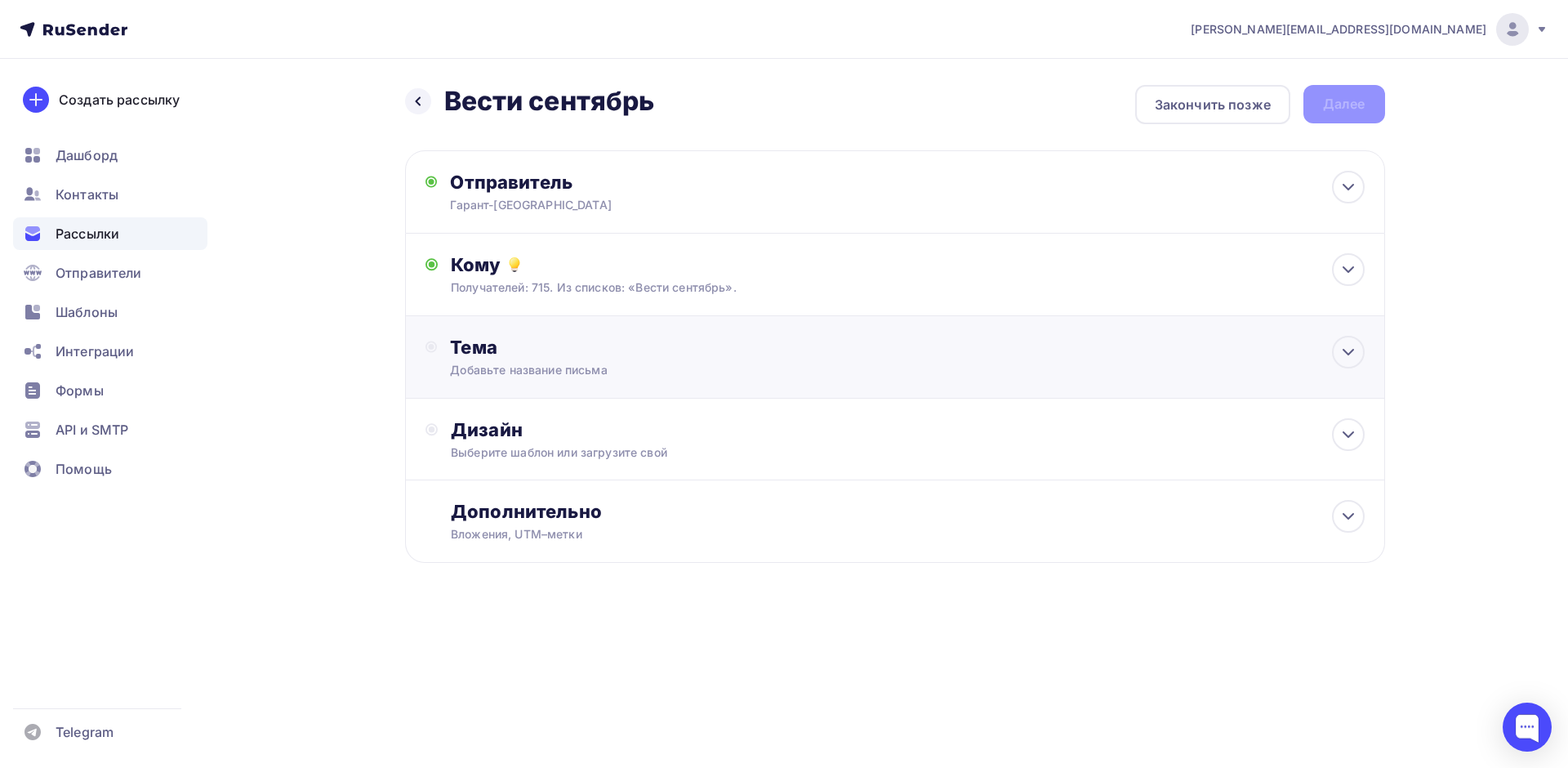
click at [476, 351] on div "Тема" at bounding box center [610, 347] width 322 height 23
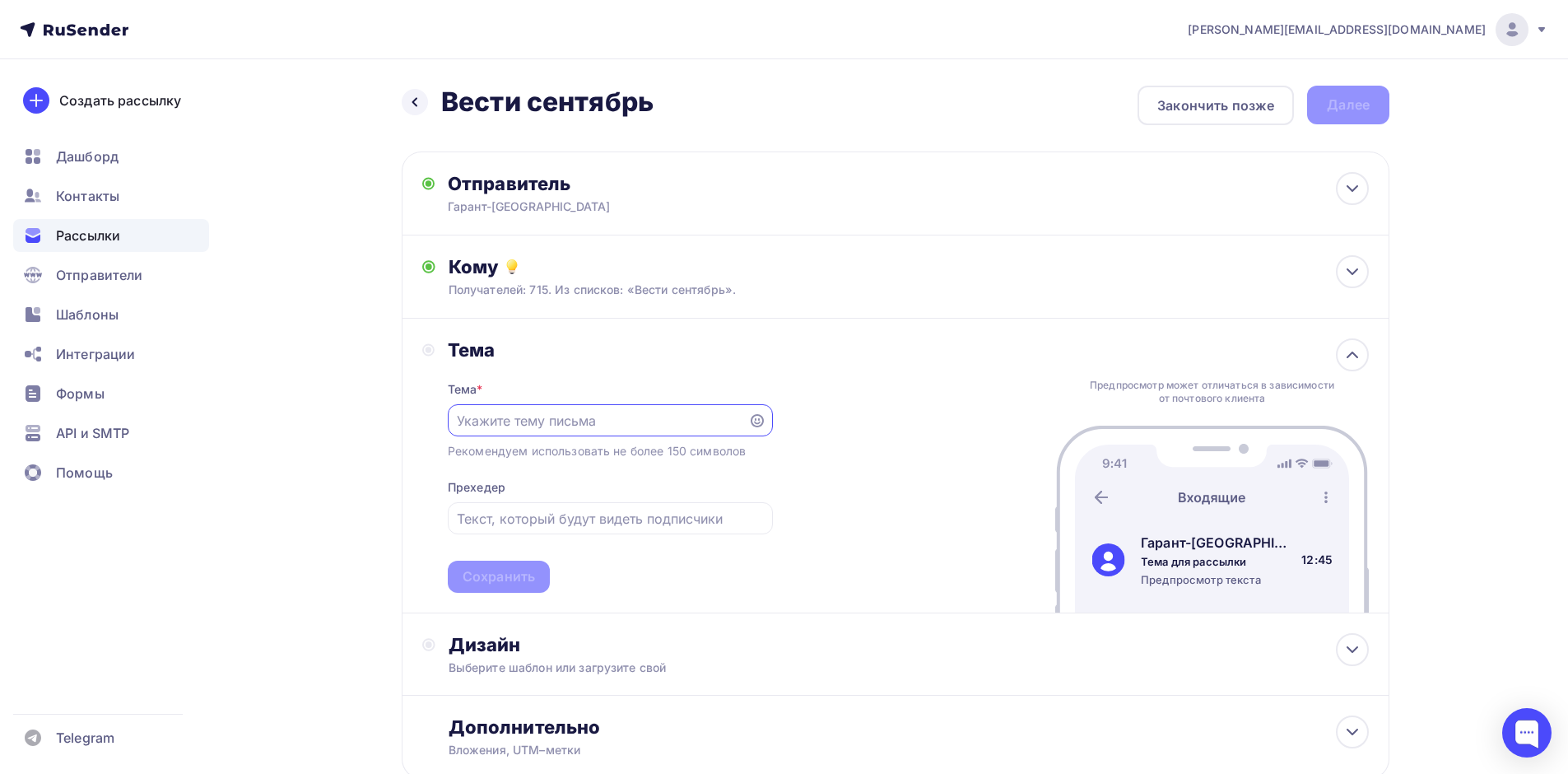
paste input "Новый выпуск издания "Вести ГАРАНТа""
type input "Новый выпуск издания "Вести ГАРАНТа""
click at [516, 581] on div "Сохранить" at bounding box center [499, 577] width 73 height 19
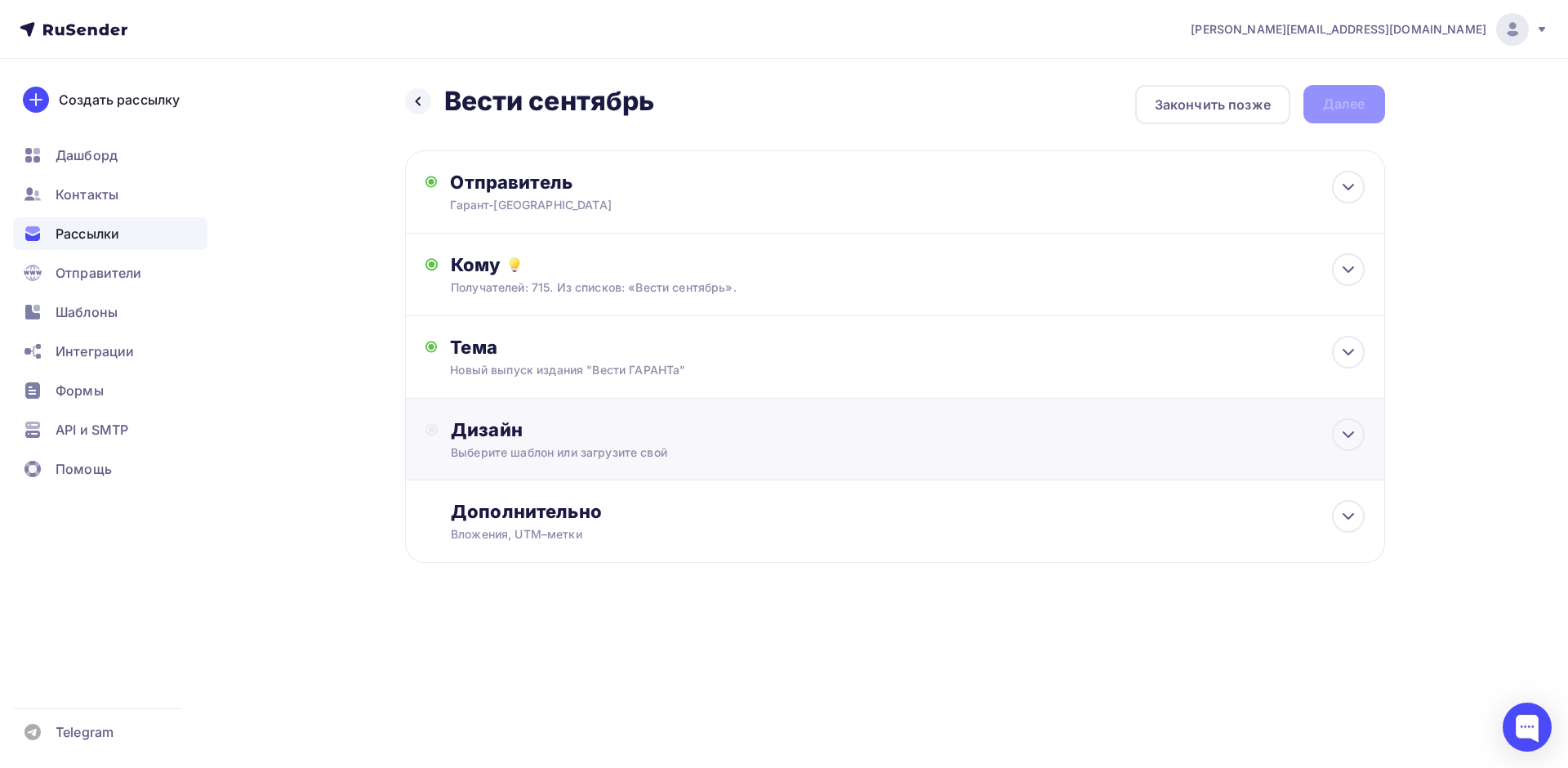
click at [600, 439] on div "Дизайн" at bounding box center [907, 429] width 913 height 23
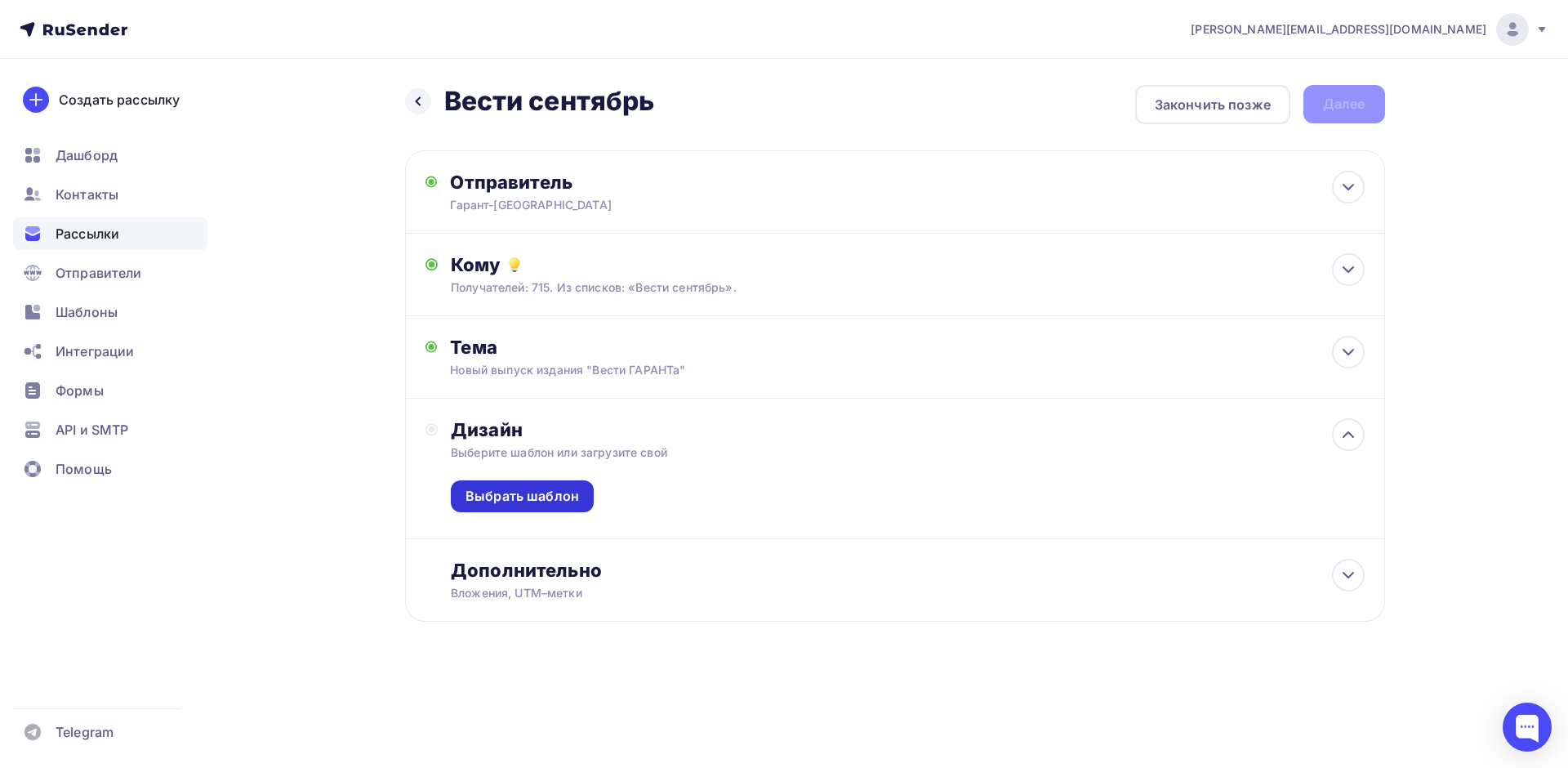
click at [552, 499] on div "Выбрать шаблон" at bounding box center [523, 496] width 113 height 19
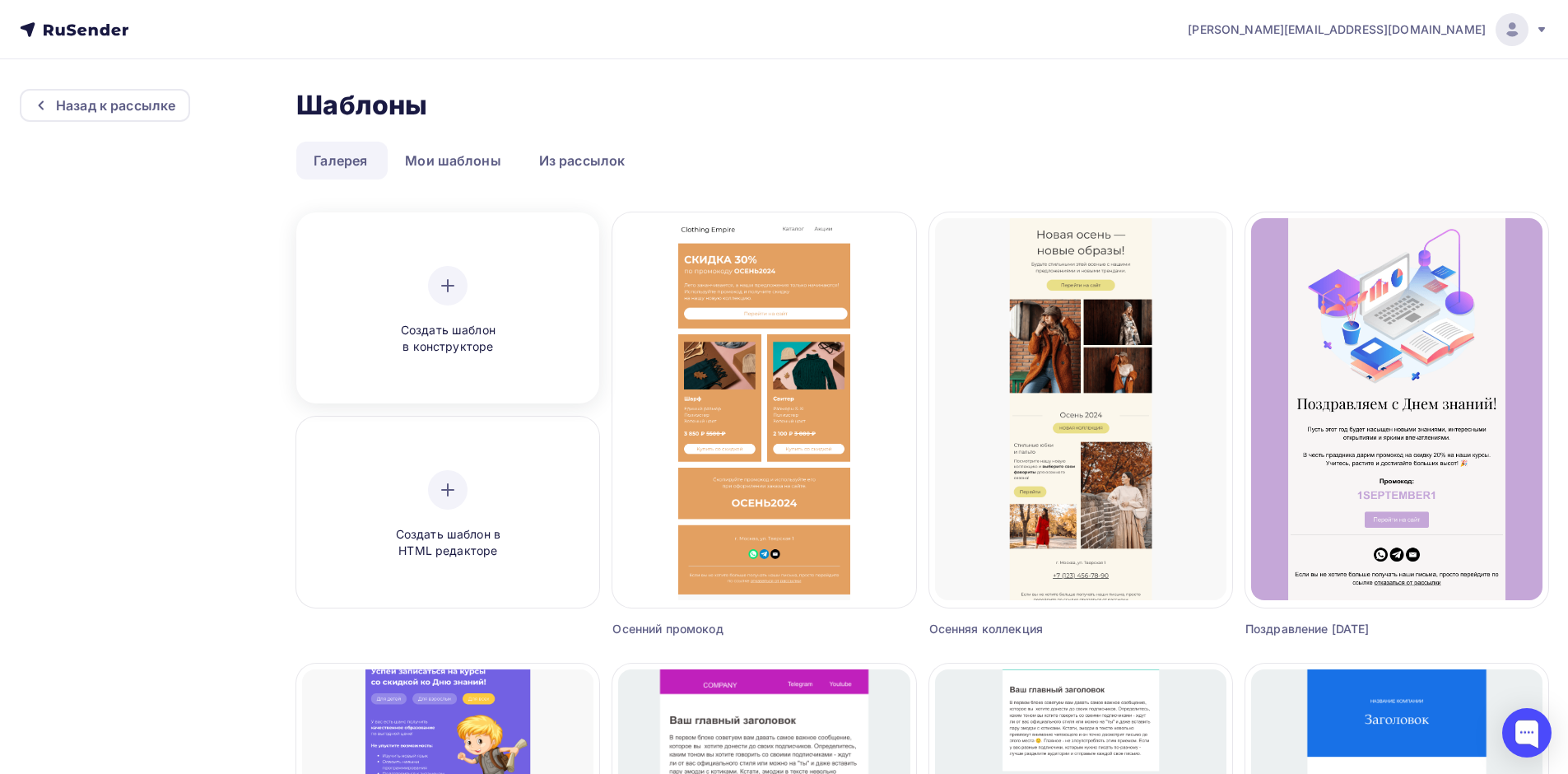
click at [434, 317] on div "Создать шаблон в конструкторе" at bounding box center [448, 311] width 157 height 90
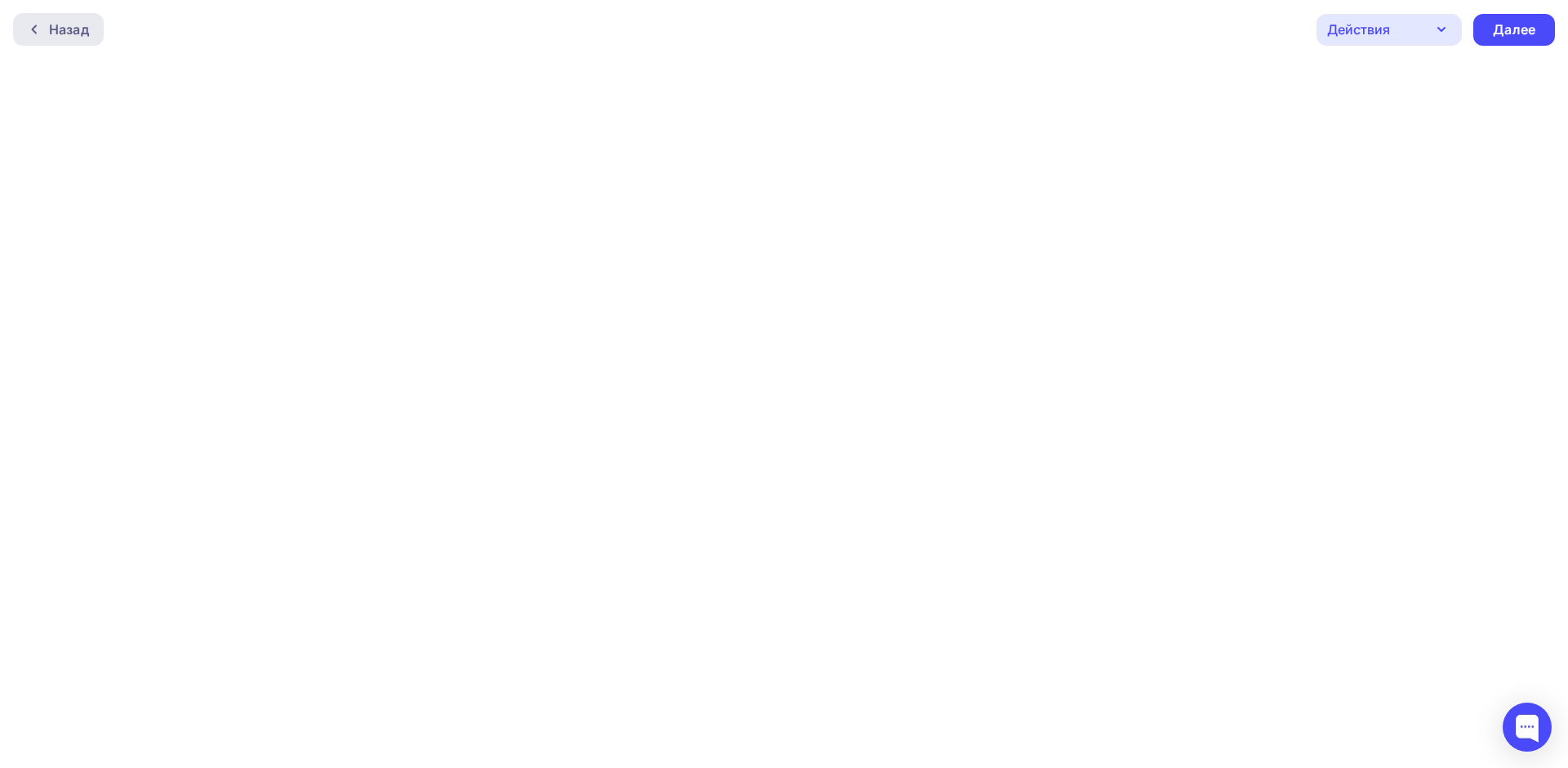
click at [63, 34] on div "Назад" at bounding box center [69, 29] width 40 height 20
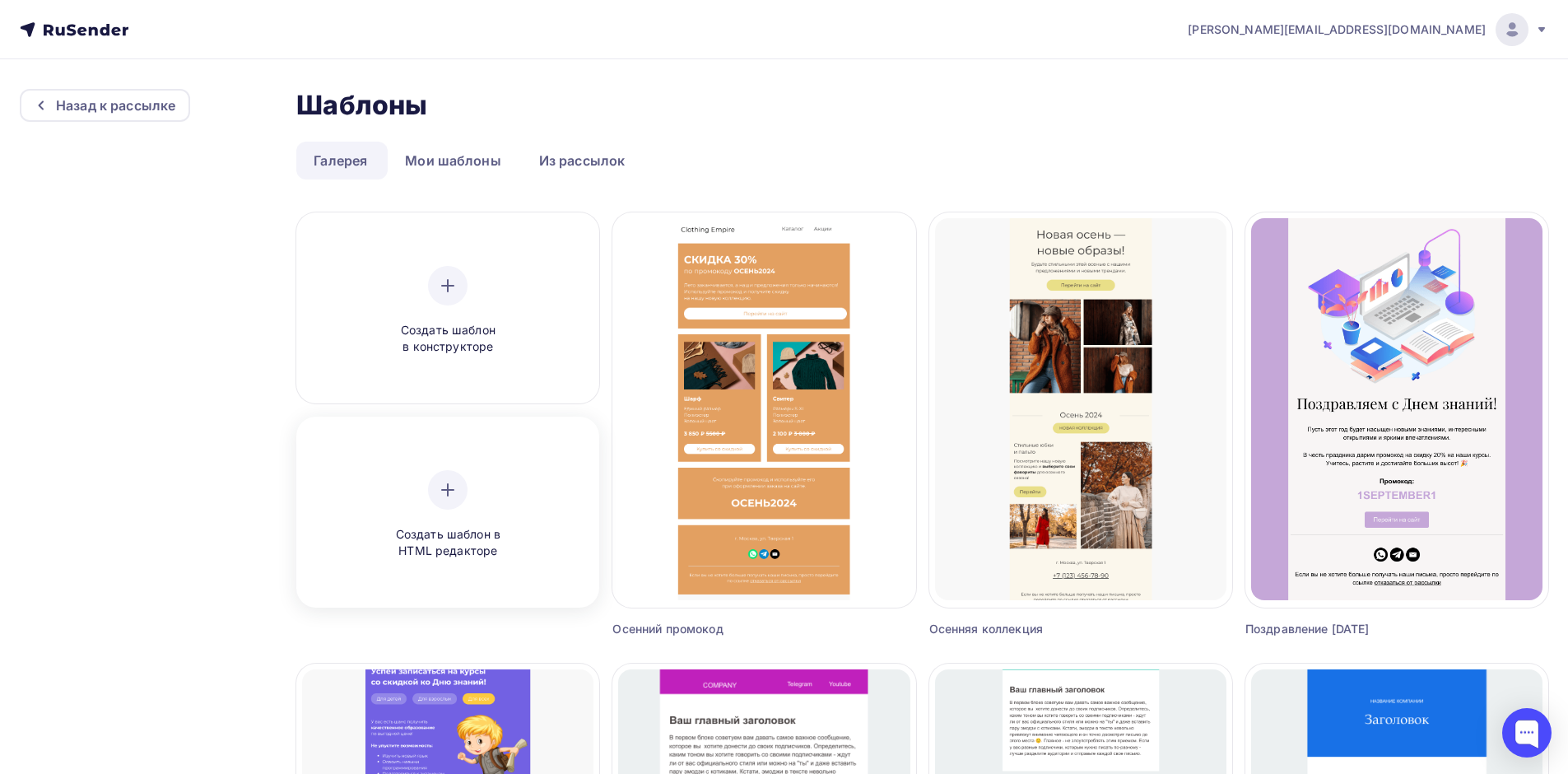
click at [444, 504] on div at bounding box center [448, 491] width 40 height 40
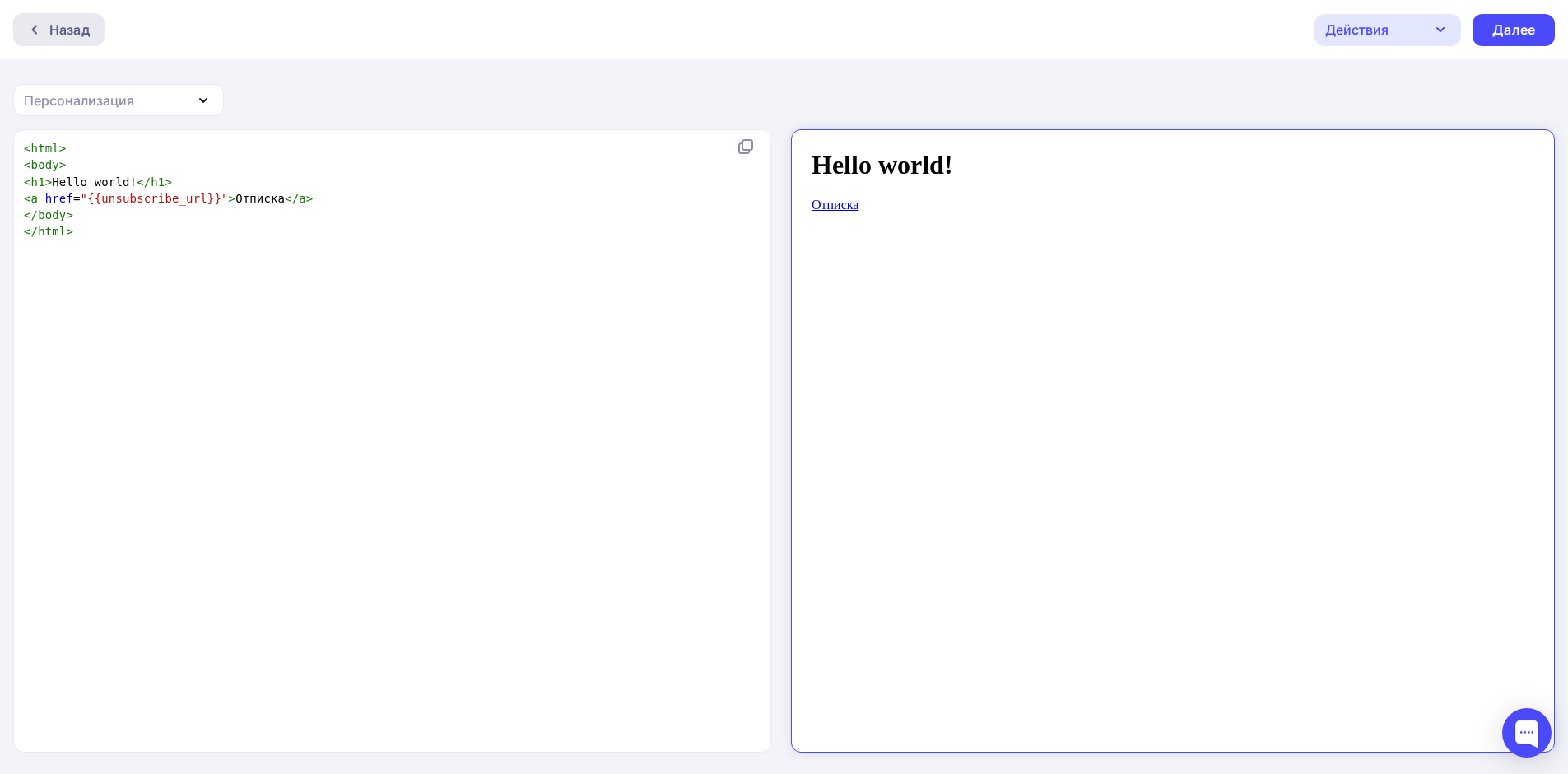
click at [49, 23] on div at bounding box center [38, 29] width 22 height 13
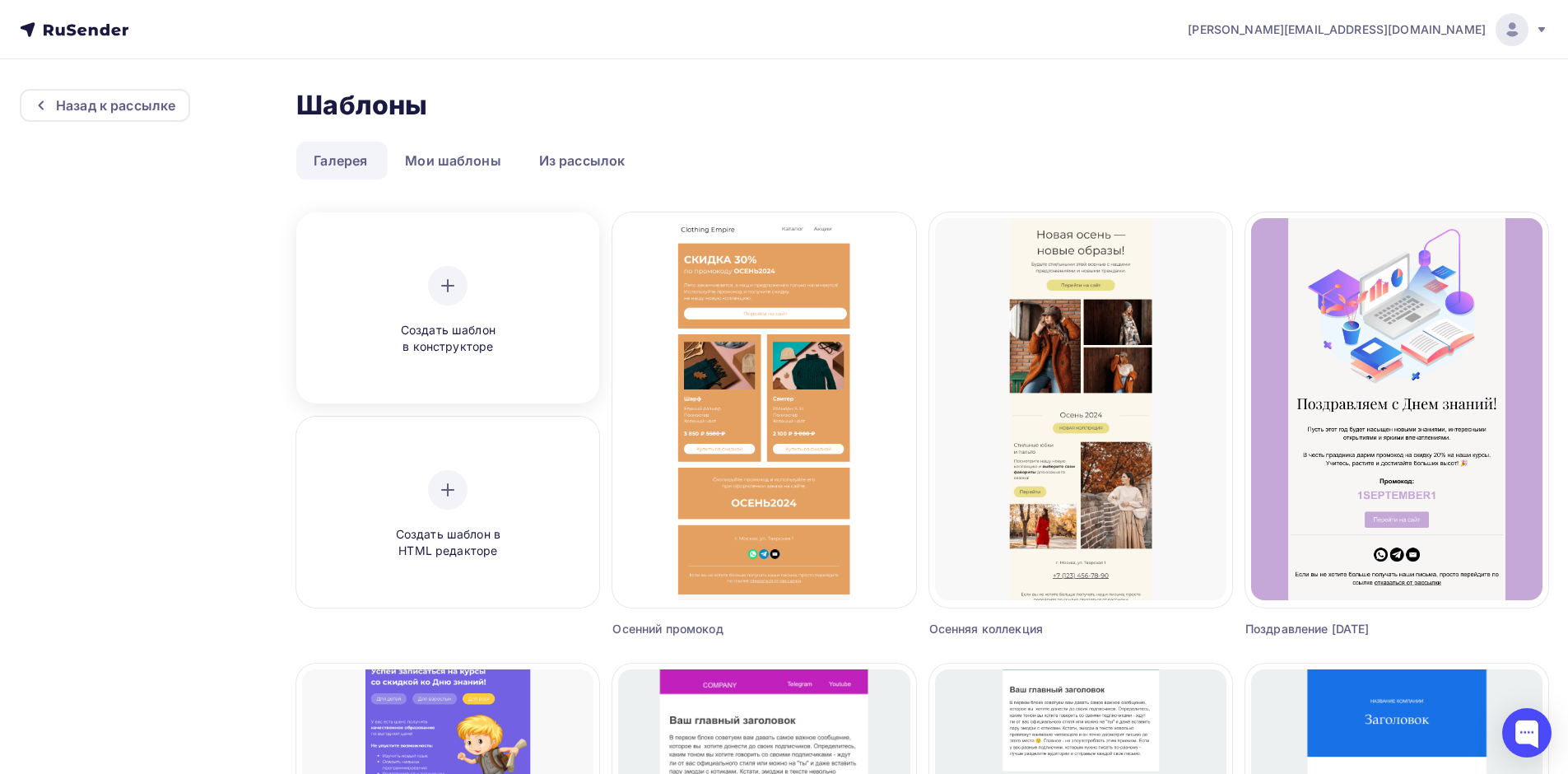
click at [444, 278] on icon at bounding box center [447, 285] width 20 height 20
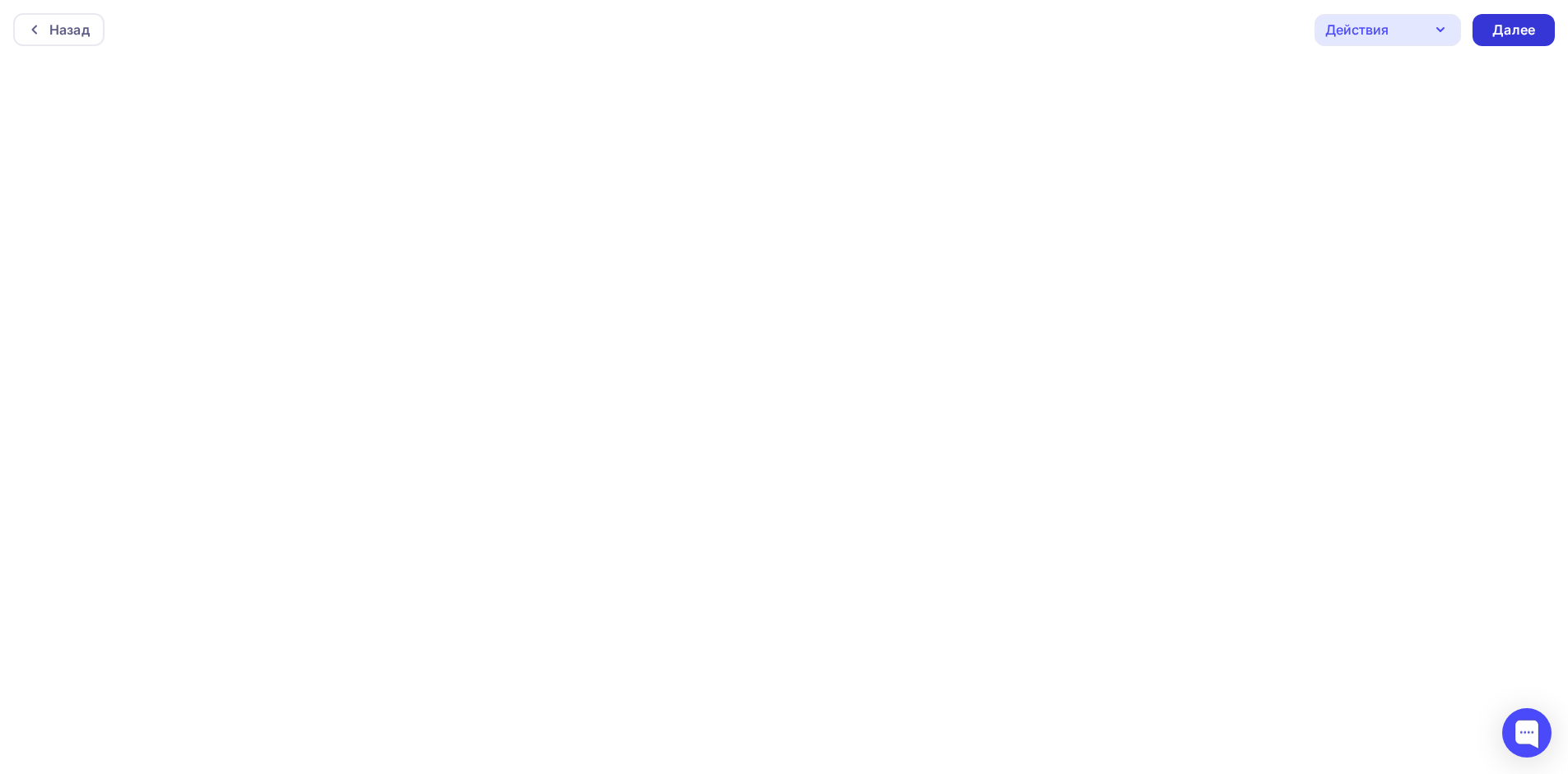
click at [1539, 25] on div "Далее" at bounding box center [1513, 29] width 82 height 32
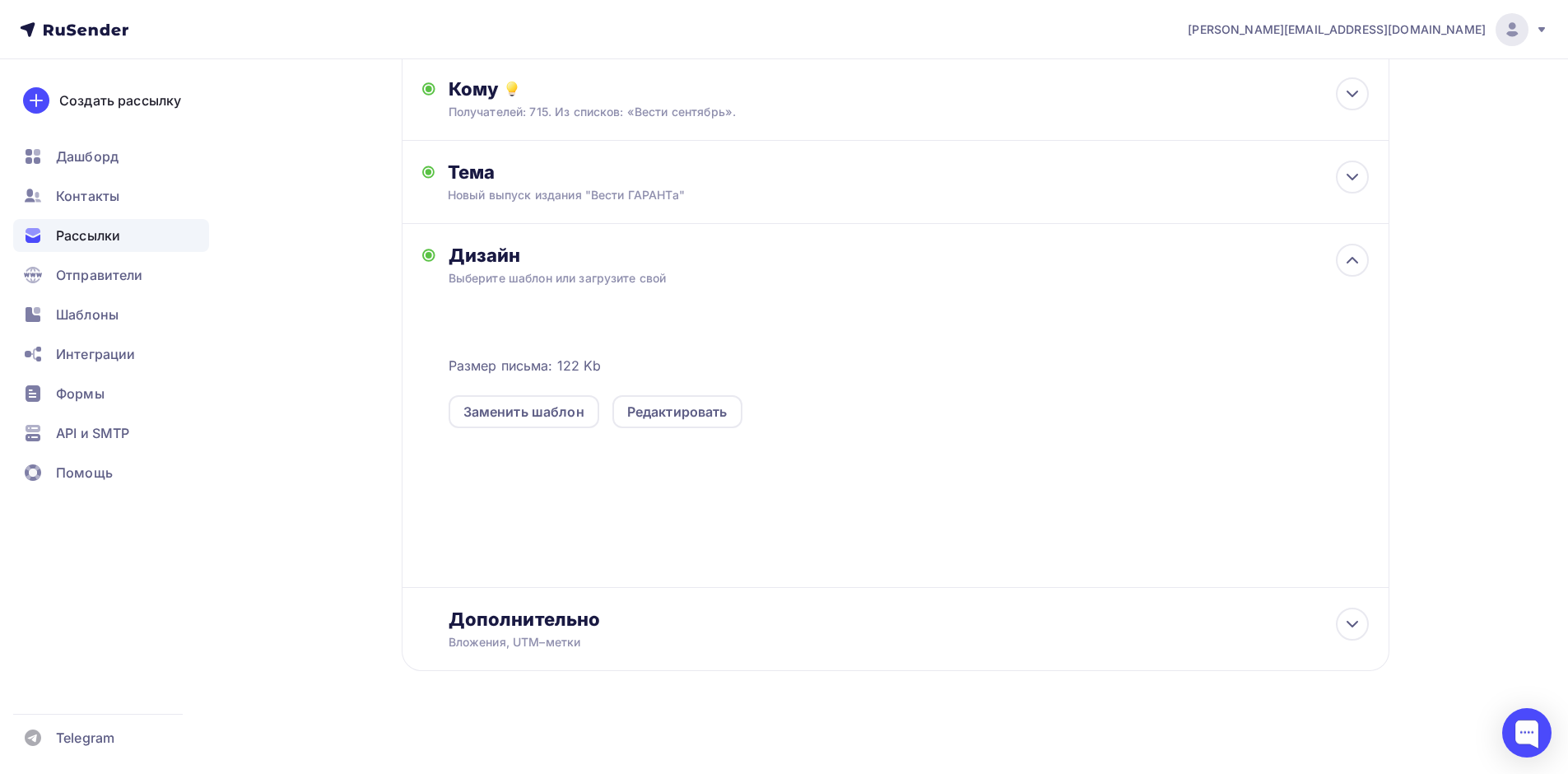
scroll to position [181, 0]
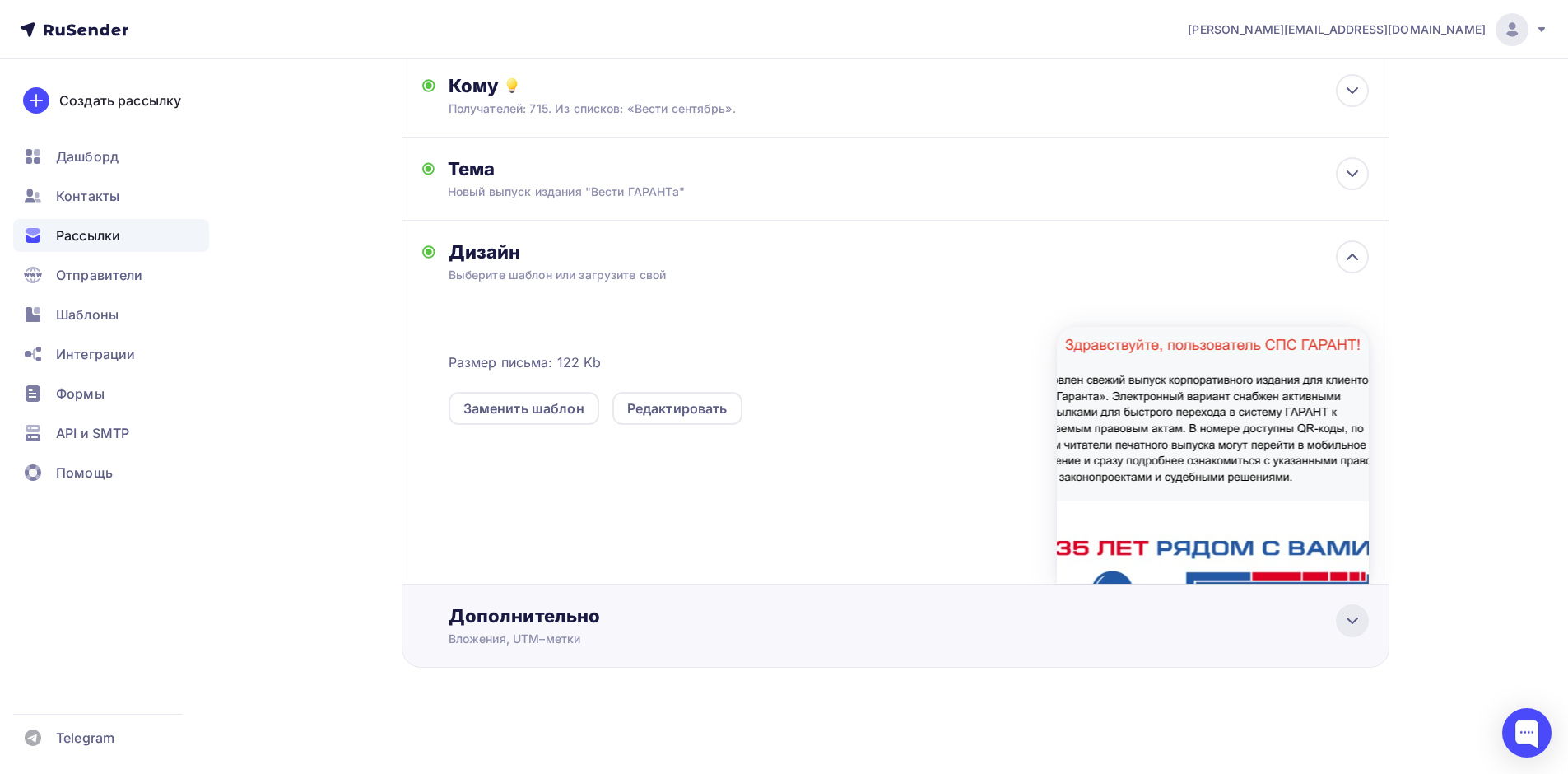
click at [1345, 626] on icon at bounding box center [1352, 621] width 20 height 20
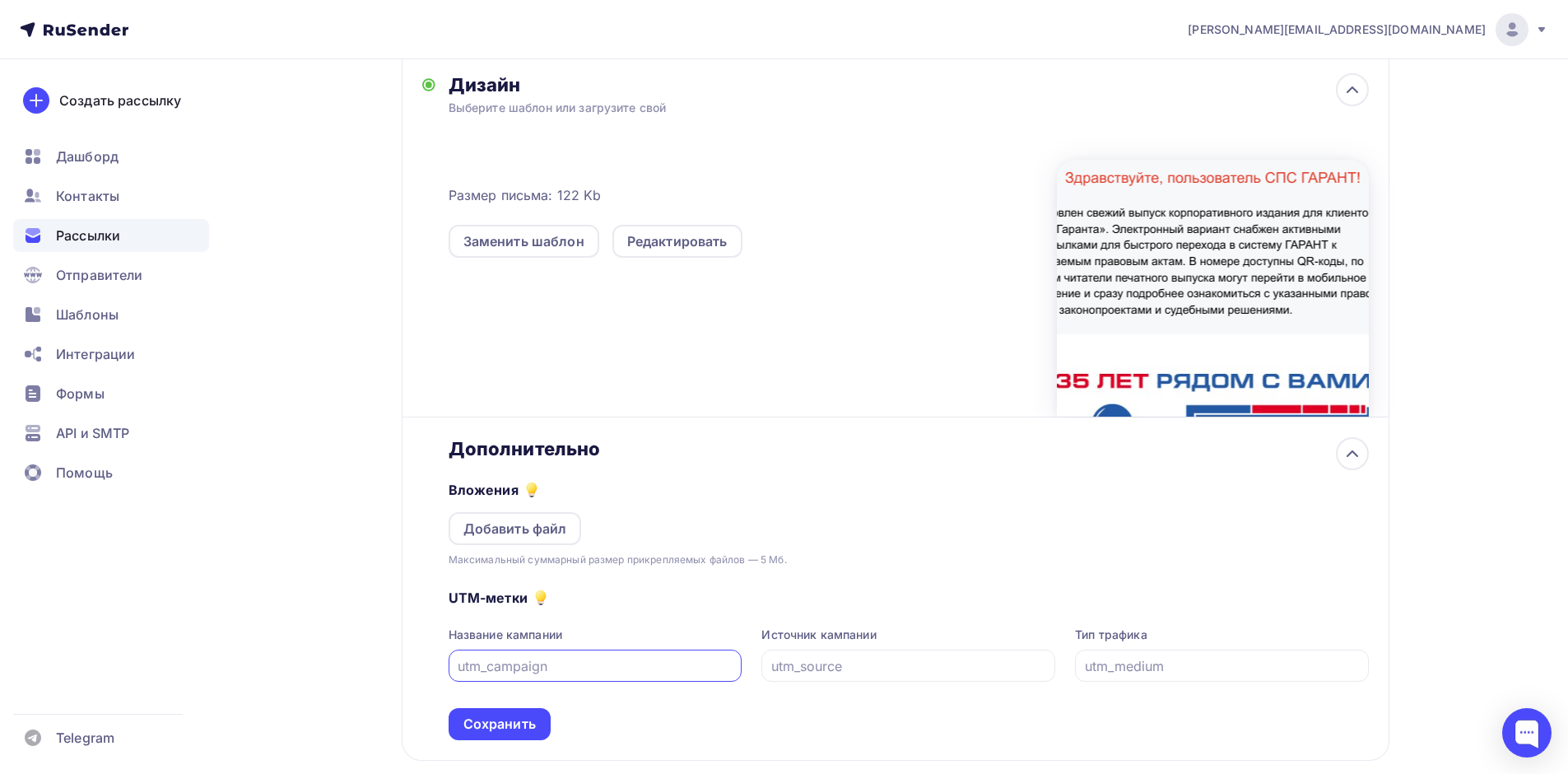
scroll to position [427, 0]
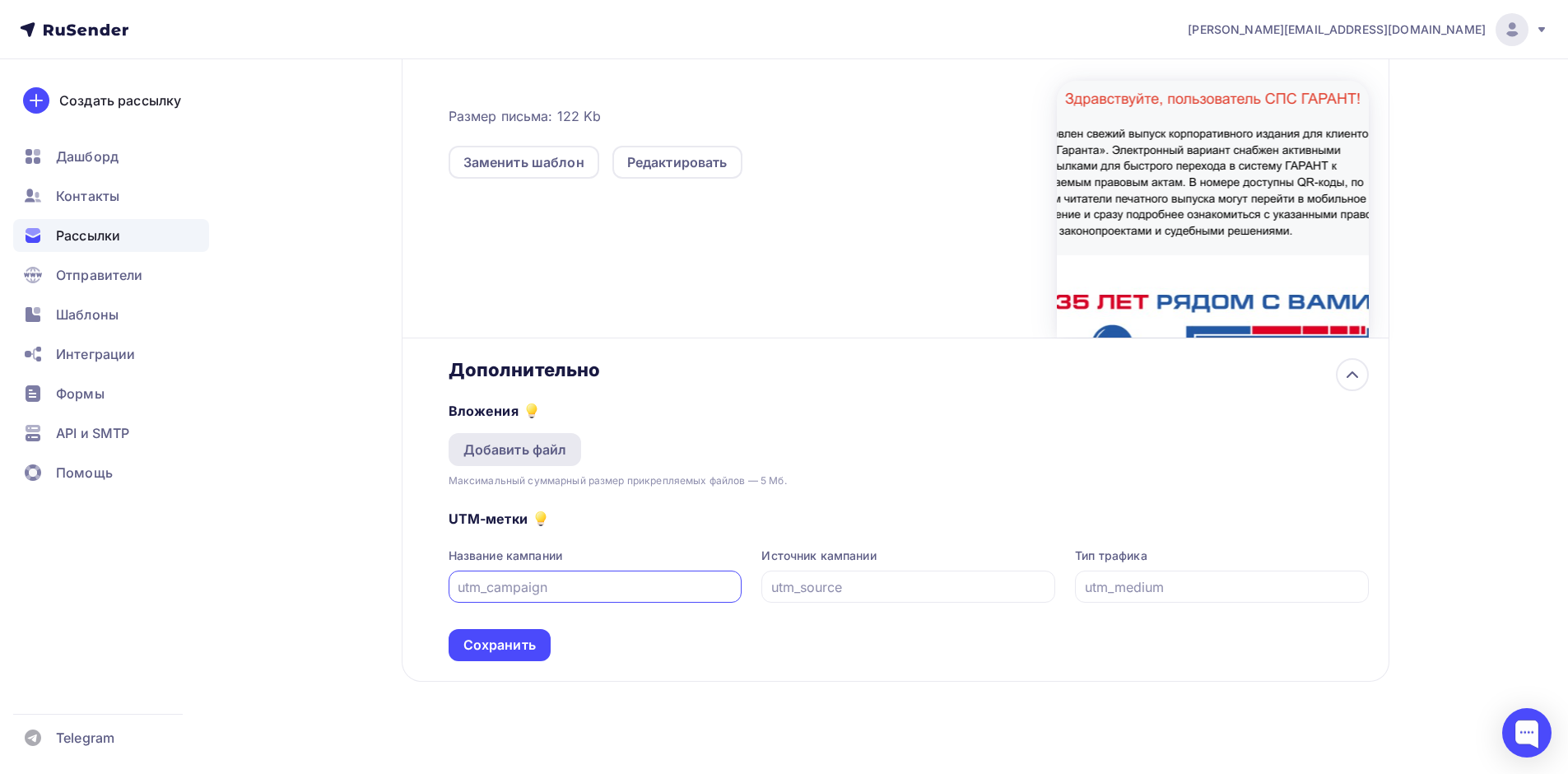
click at [556, 449] on div "Добавить файл" at bounding box center [515, 449] width 104 height 20
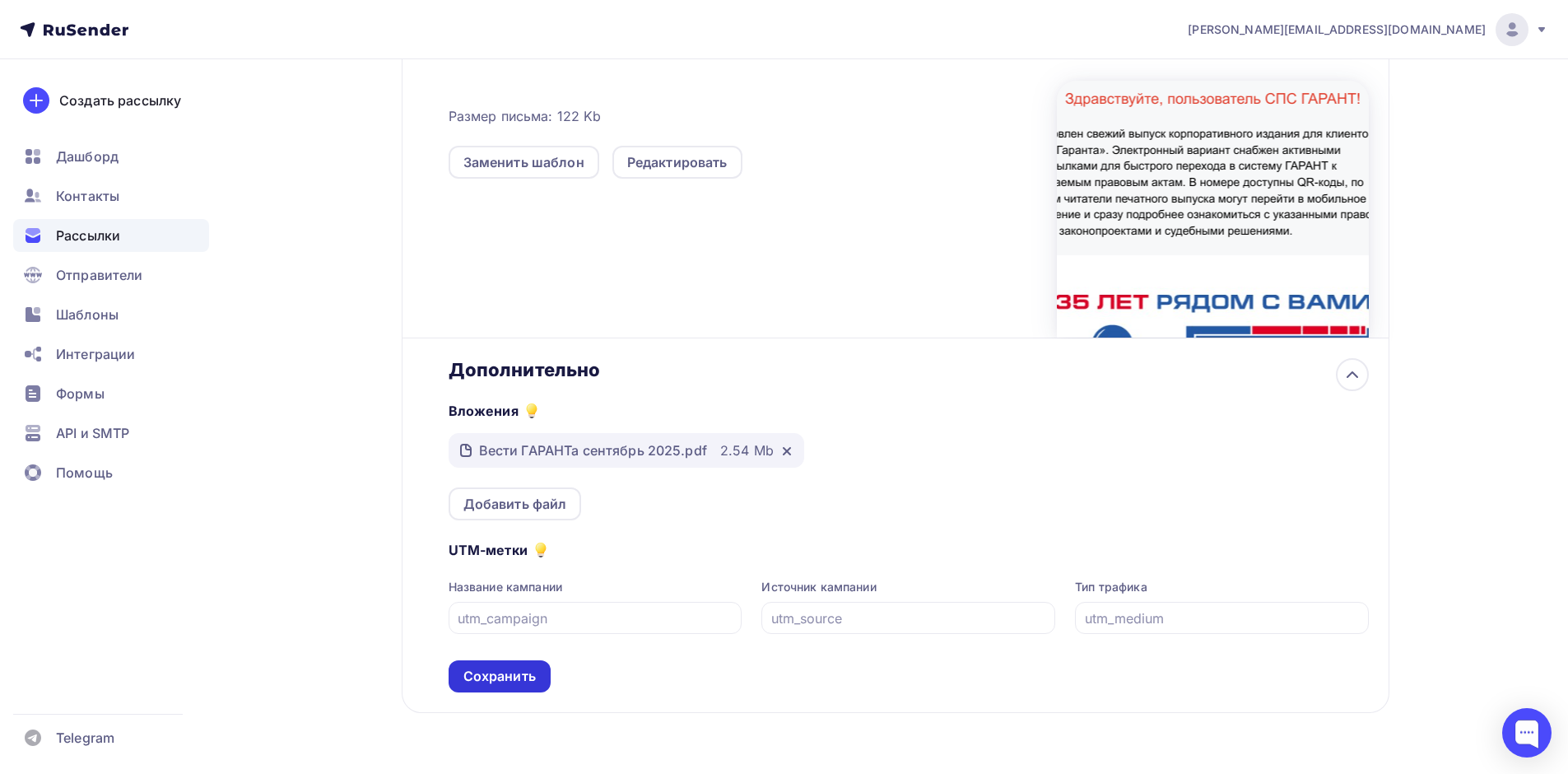
click at [512, 673] on div "Сохранить" at bounding box center [500, 677] width 73 height 19
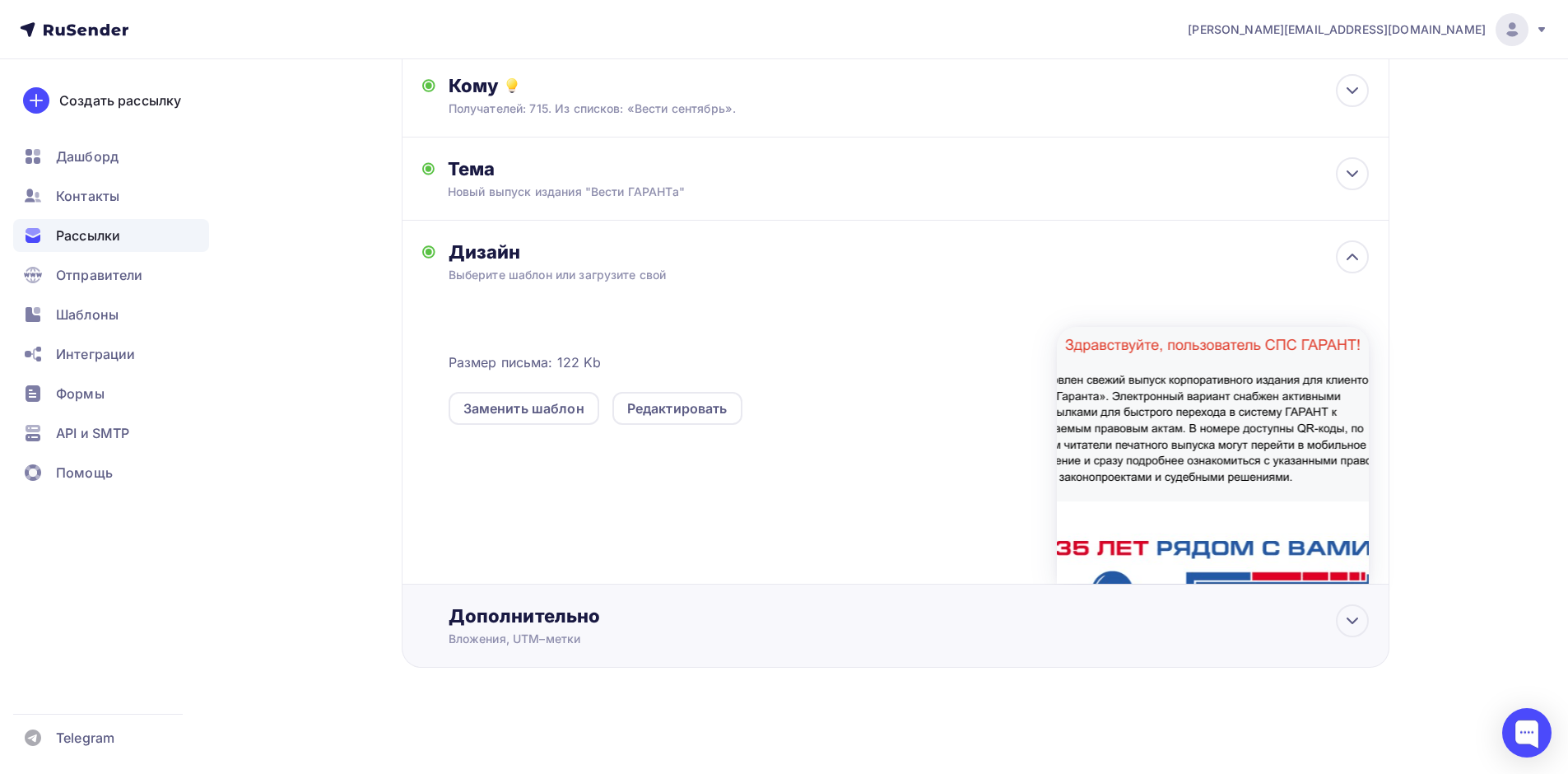
scroll to position [181, 0]
click at [1350, 620] on icon at bounding box center [1351, 621] width 10 height 5
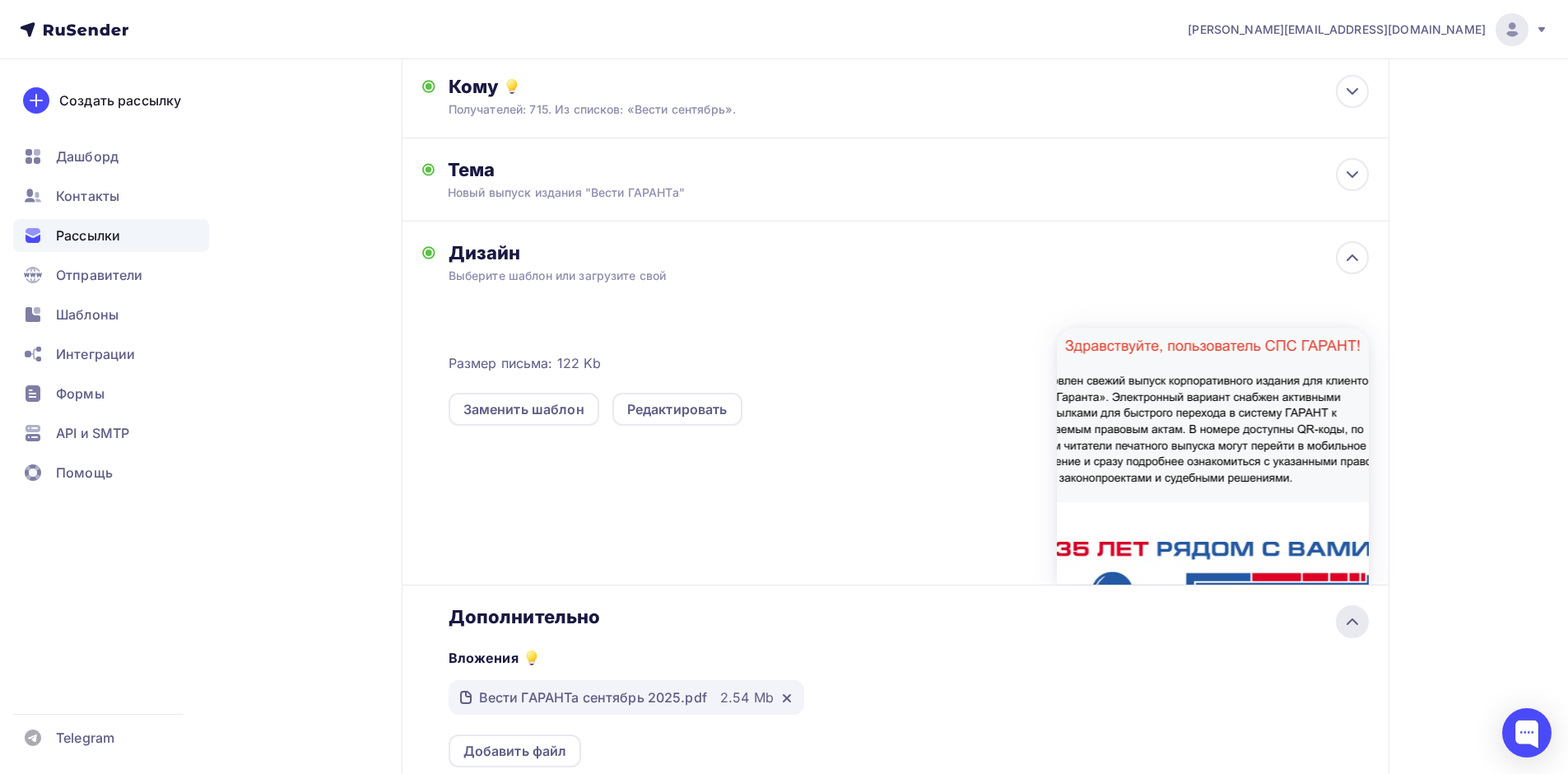
scroll to position [0, 0]
click at [1350, 620] on icon at bounding box center [1352, 621] width 20 height 20
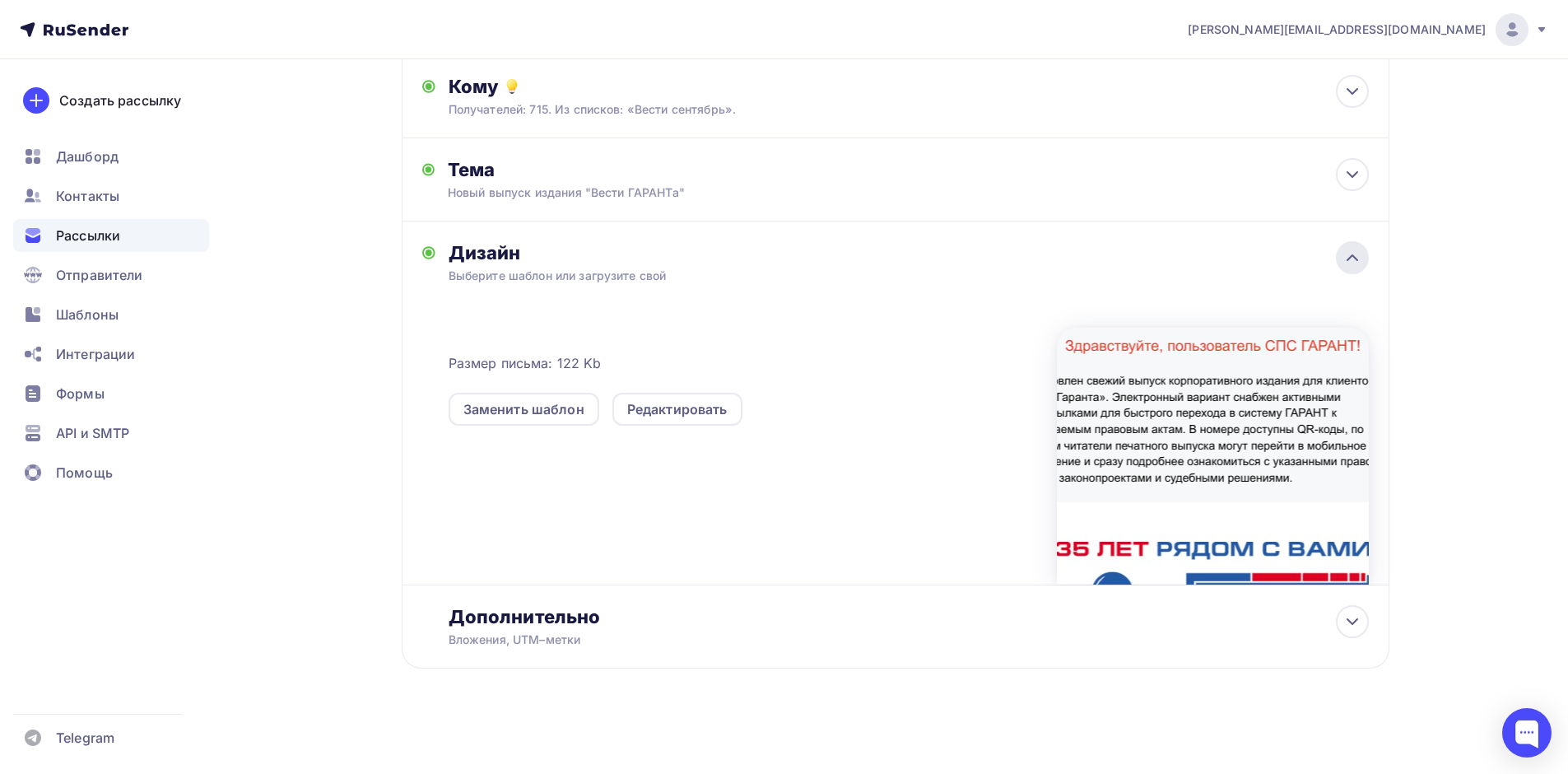
click at [1346, 252] on icon at bounding box center [1352, 257] width 20 height 20
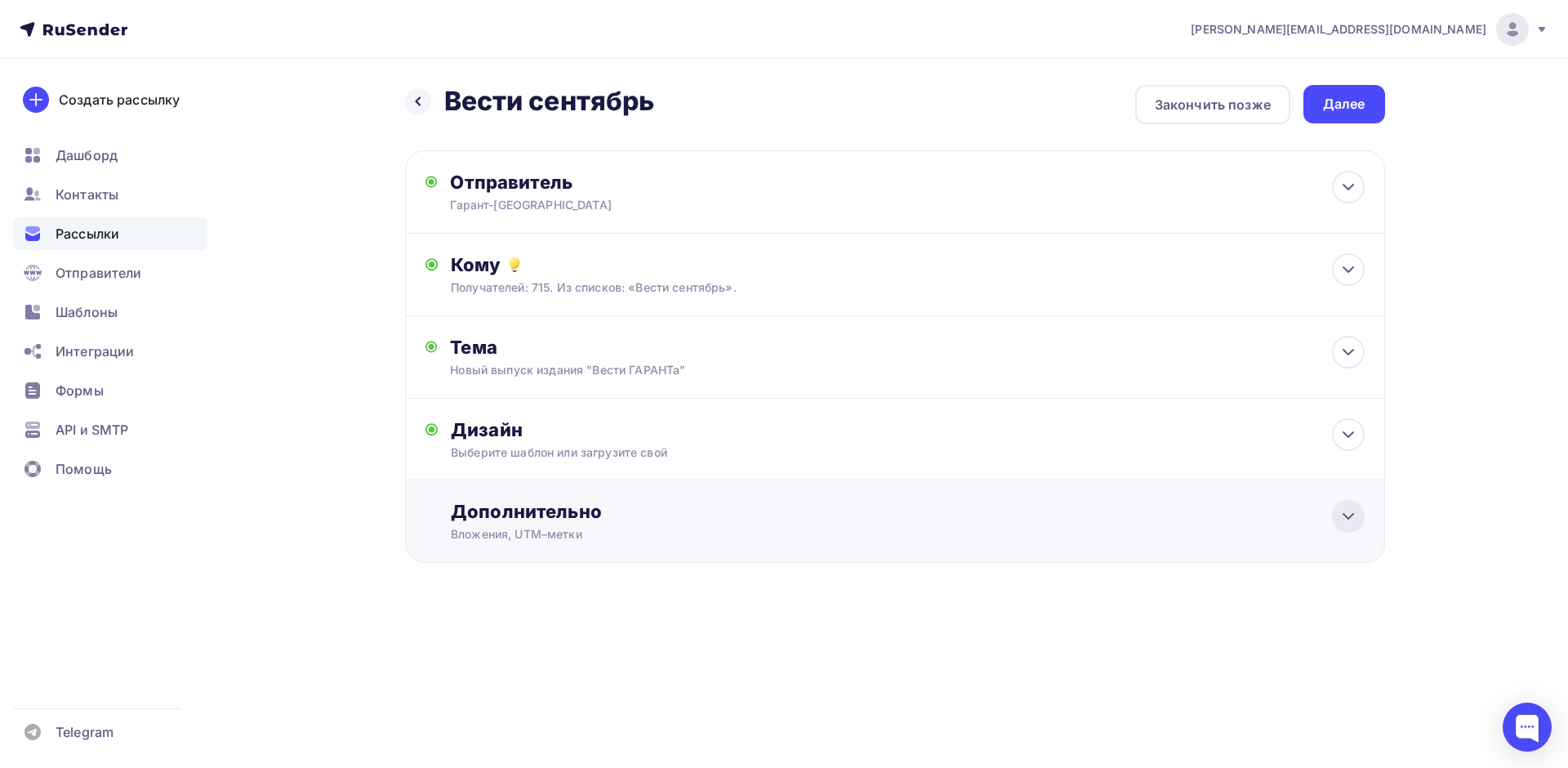
click at [1348, 517] on icon at bounding box center [1348, 516] width 20 height 20
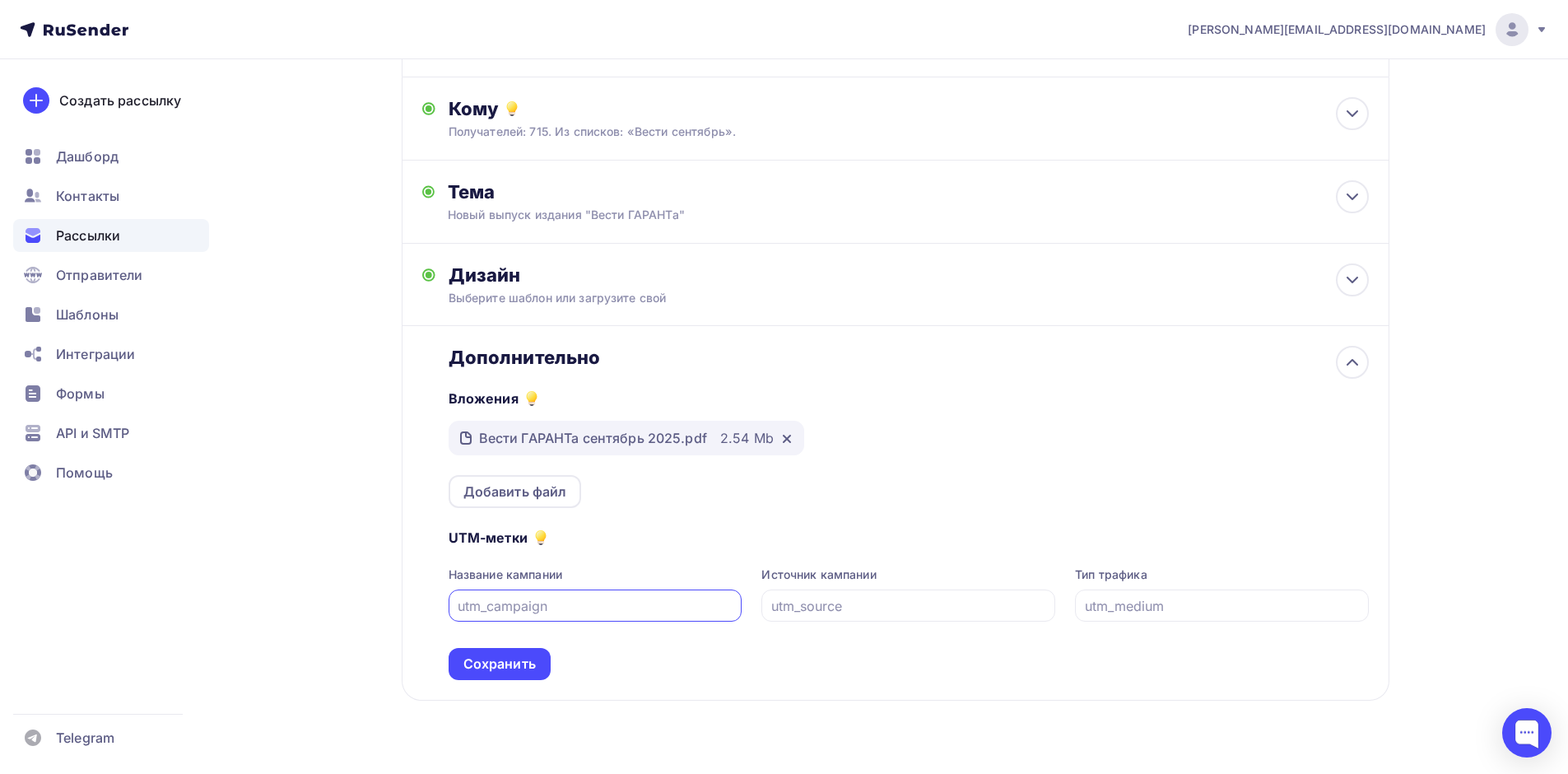
scroll to position [191, 0]
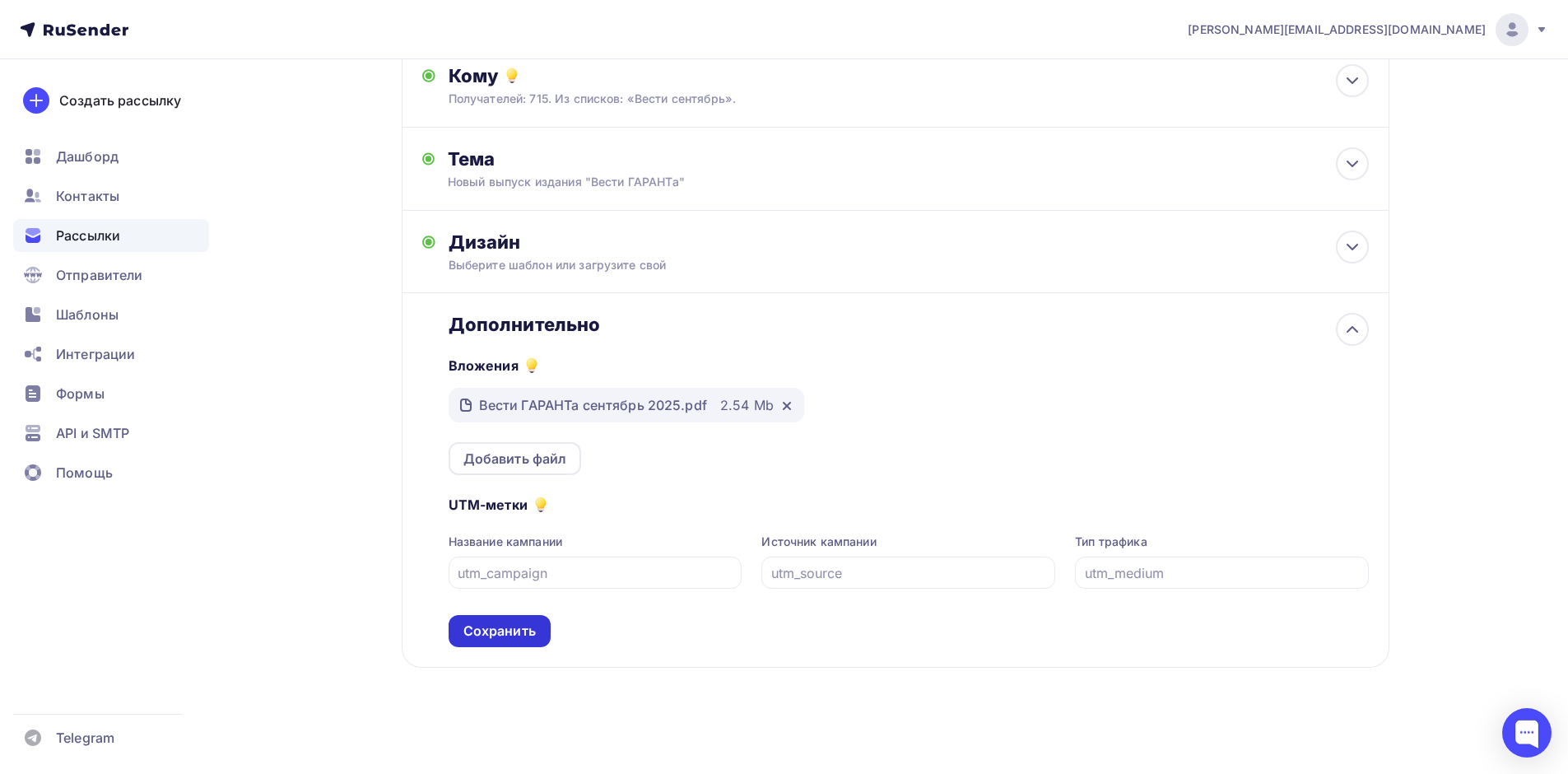
click at [524, 633] on div "Сохранить" at bounding box center [500, 631] width 73 height 19
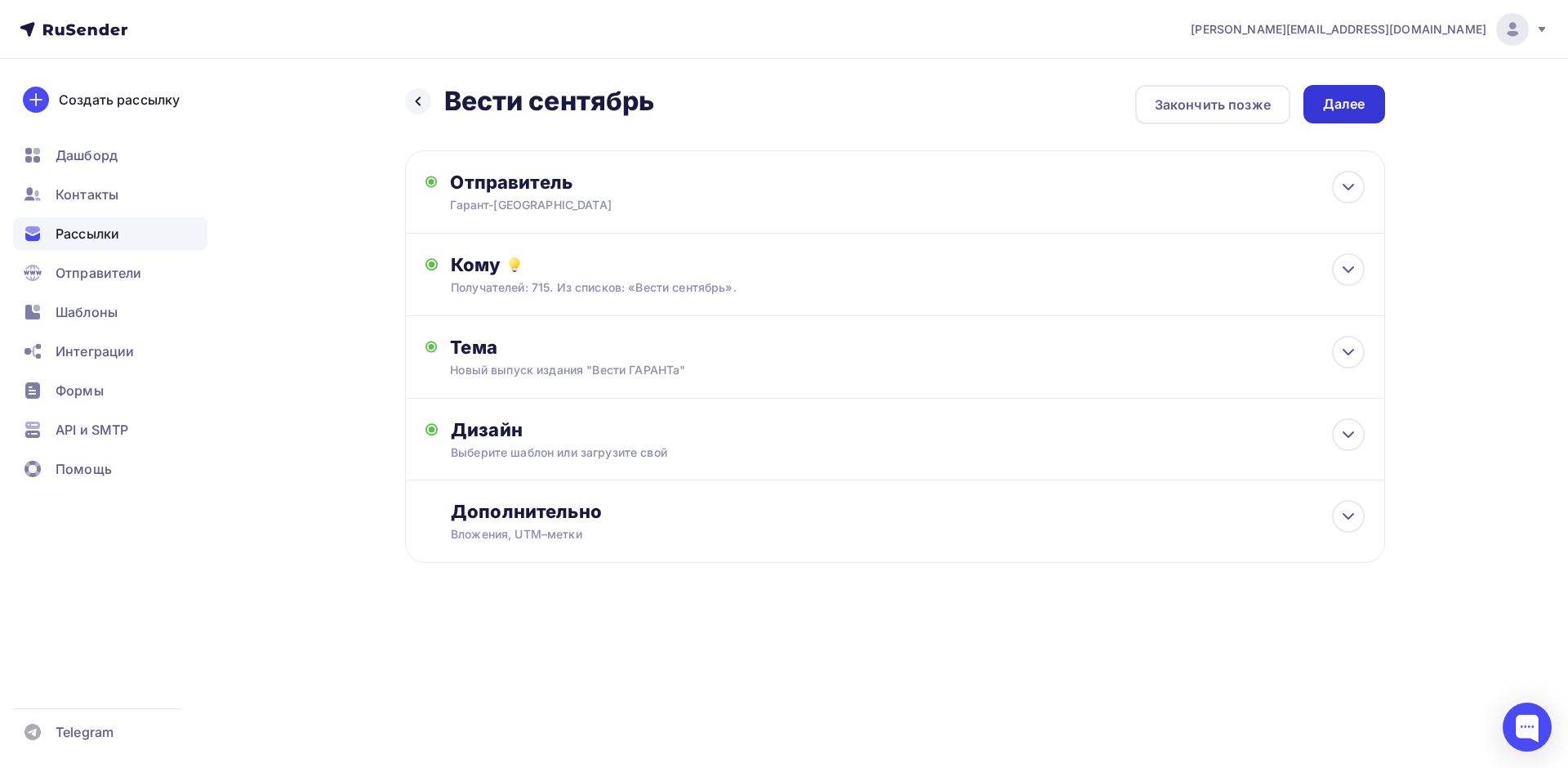
click at [1349, 107] on div "Далее" at bounding box center [1344, 104] width 42 height 19
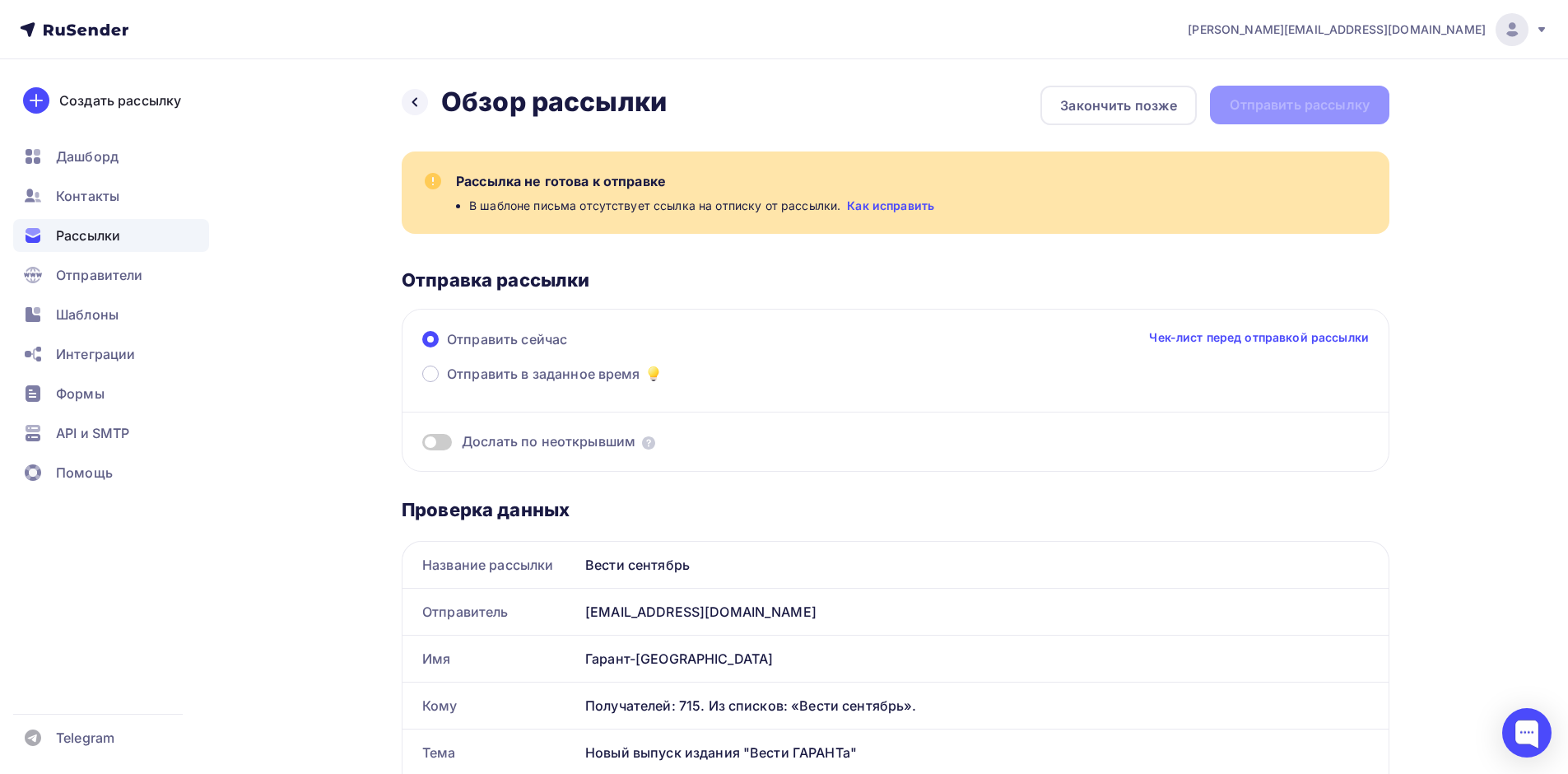
click at [889, 206] on link "Как исправить" at bounding box center [891, 205] width 87 height 16
click at [418, 101] on icon at bounding box center [414, 101] width 13 height 13
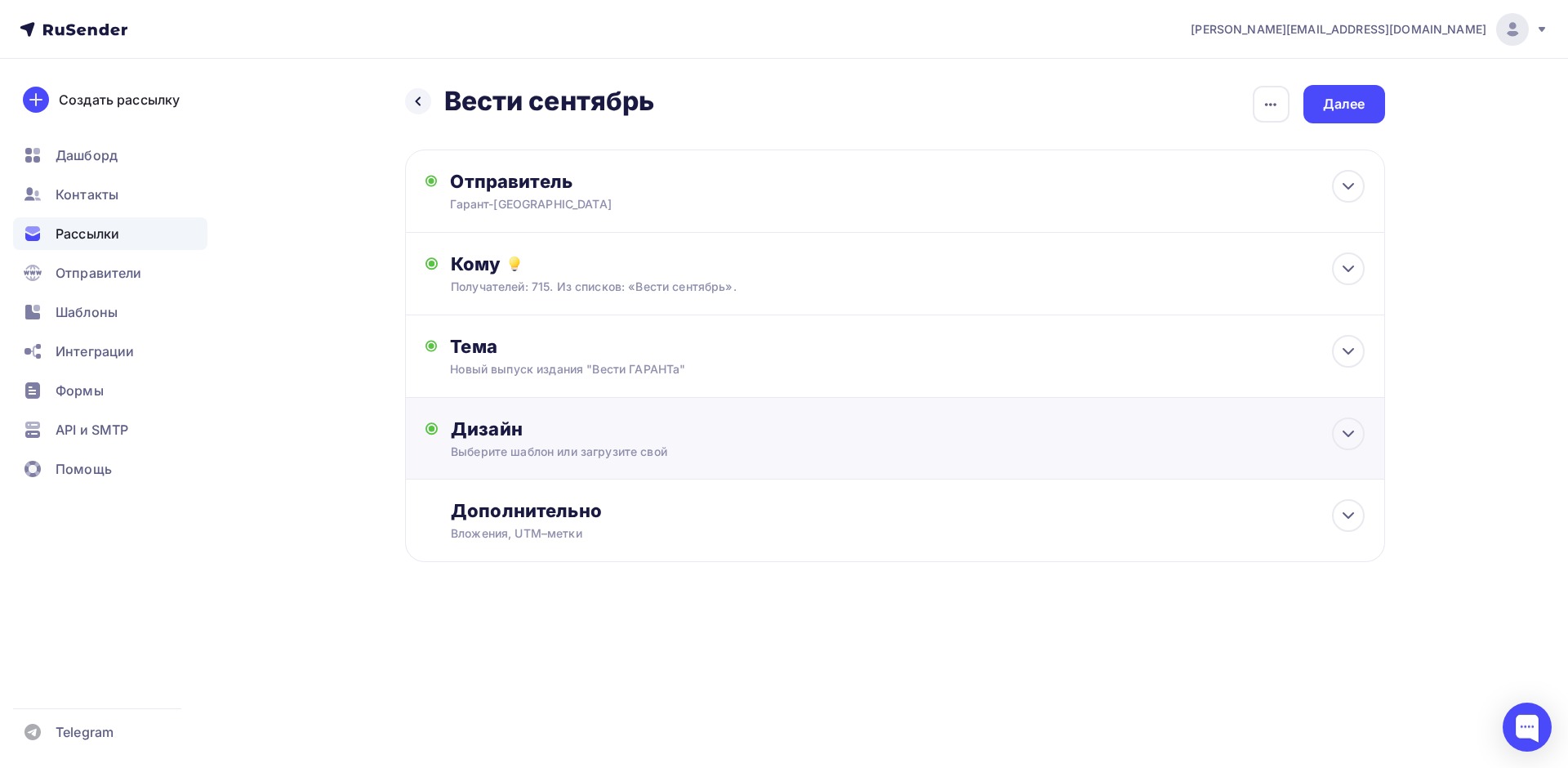
click at [689, 446] on div "Выберите шаблон или загрузите свой" at bounding box center [861, 452] width 823 height 16
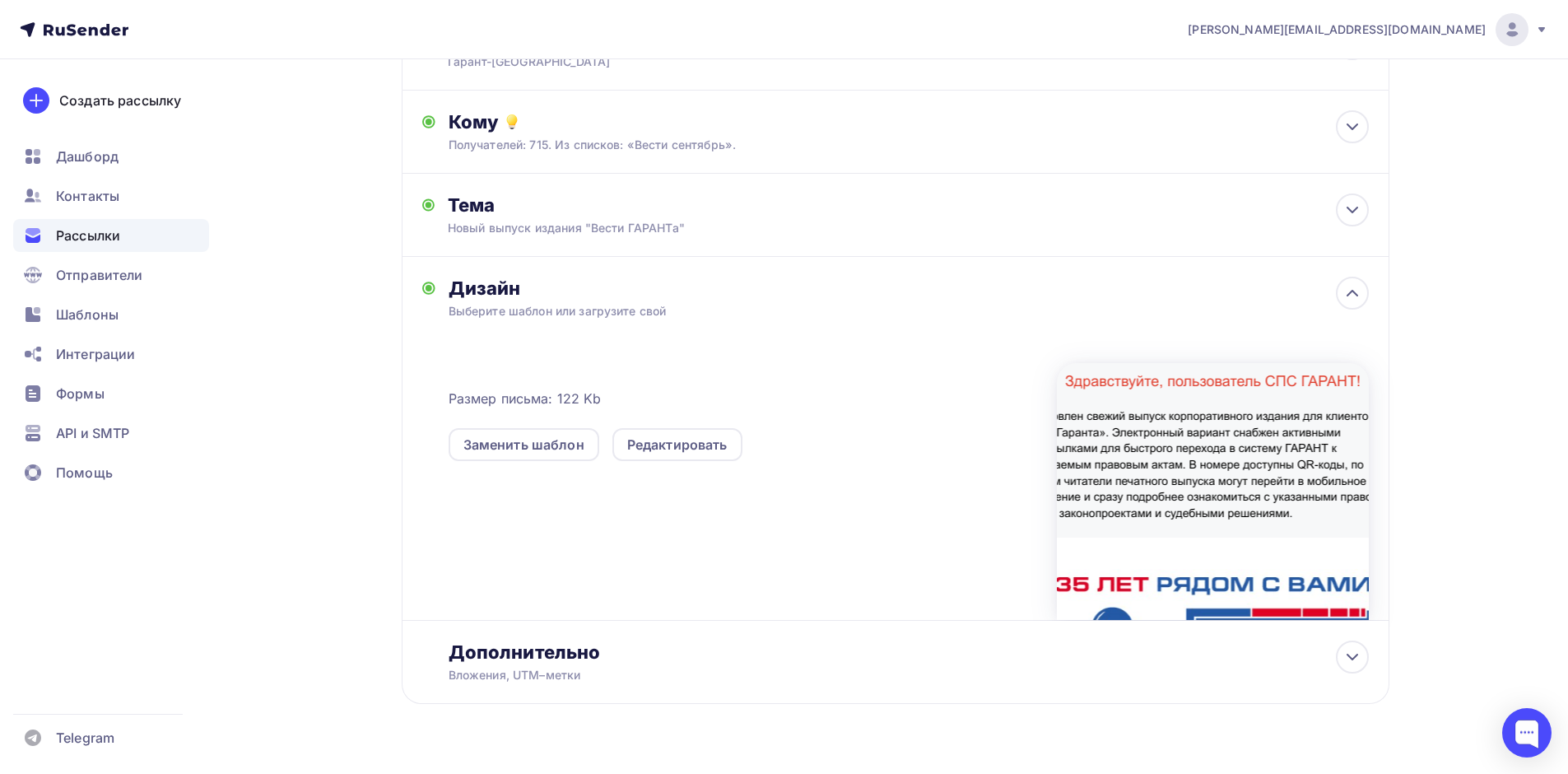
scroll to position [180, 0]
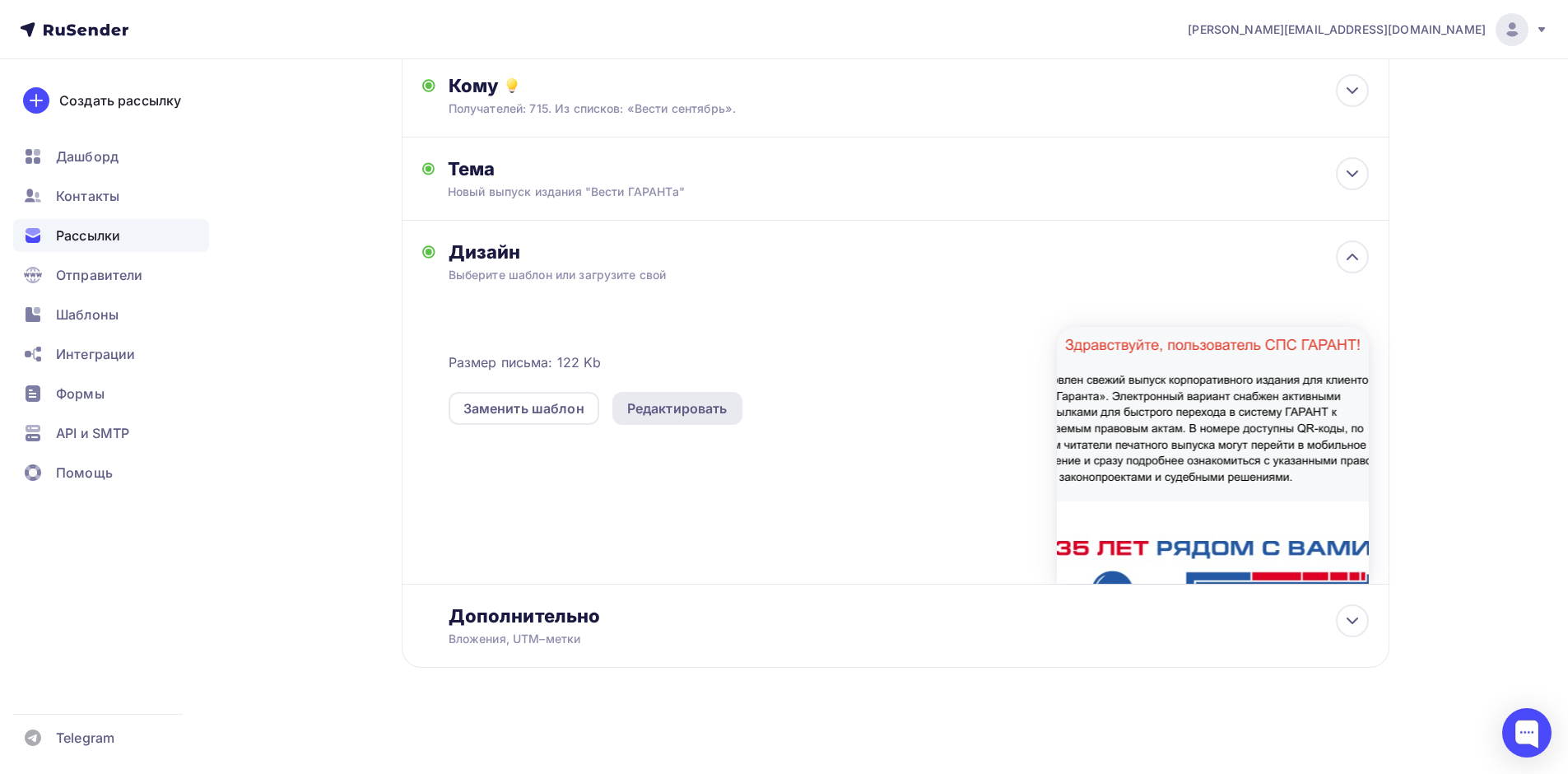
click at [709, 407] on div "Редактировать" at bounding box center [677, 408] width 100 height 20
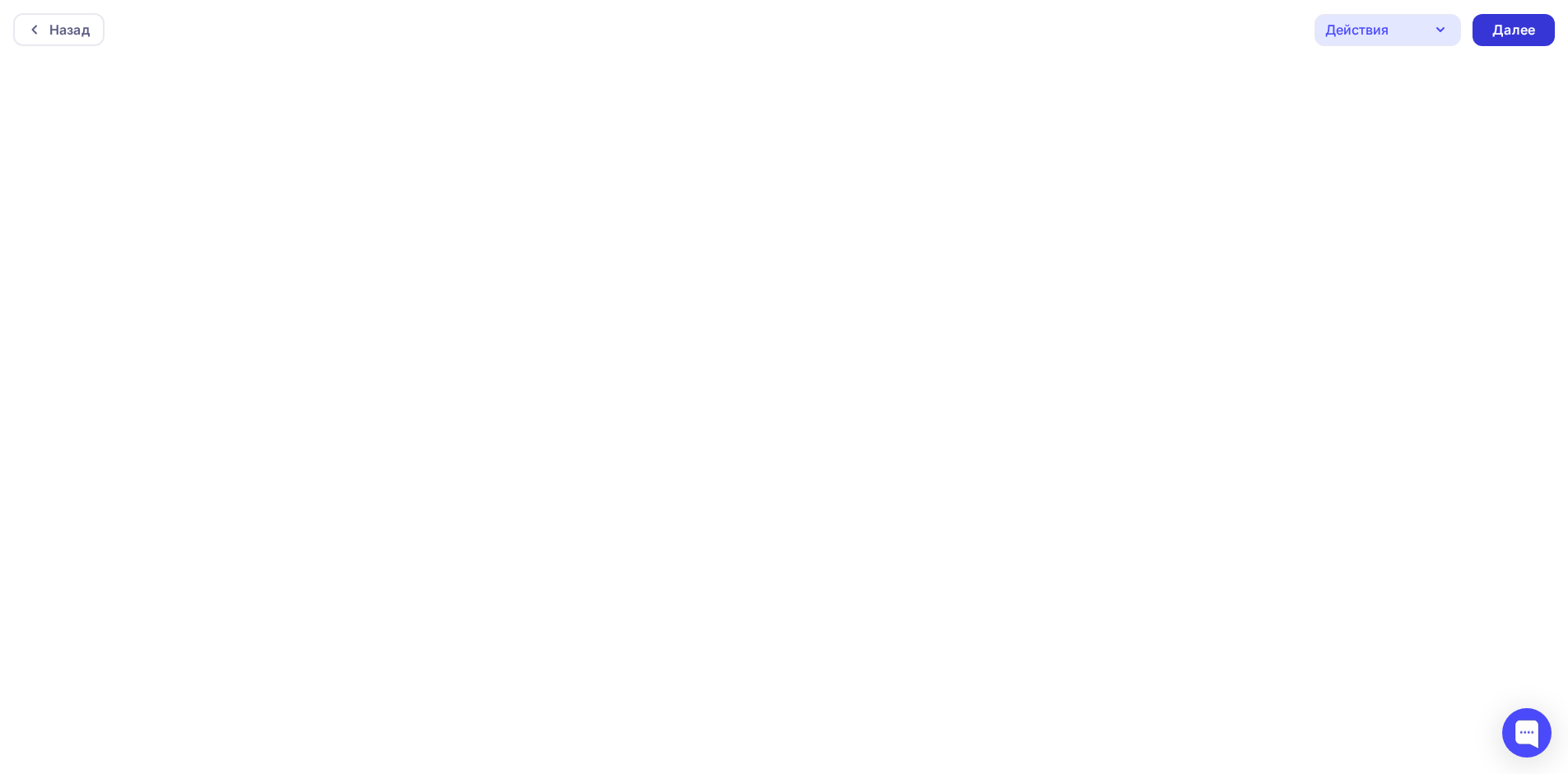
click at [1524, 23] on div "Далее" at bounding box center [1513, 30] width 42 height 19
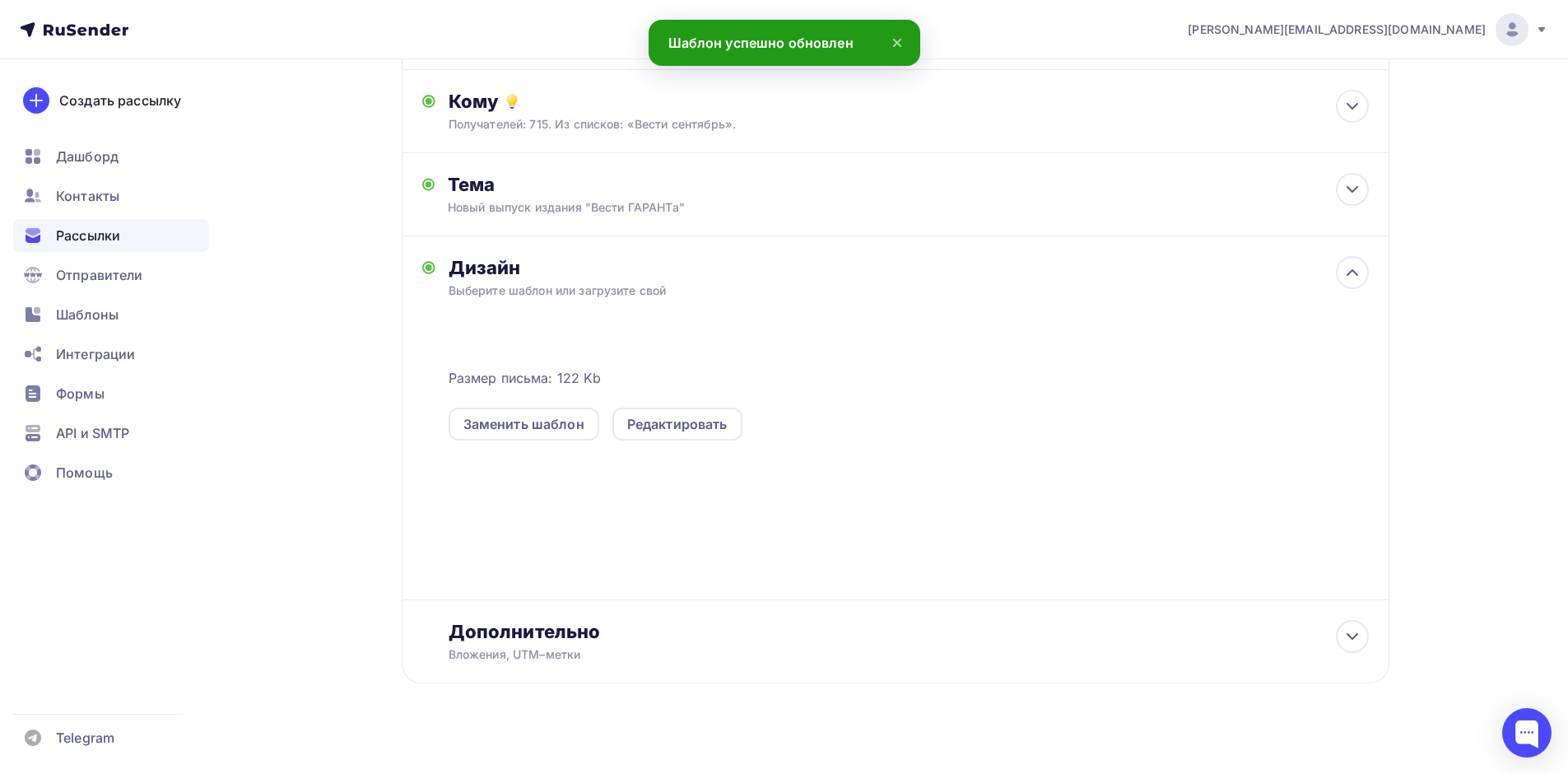
scroll to position [180, 0]
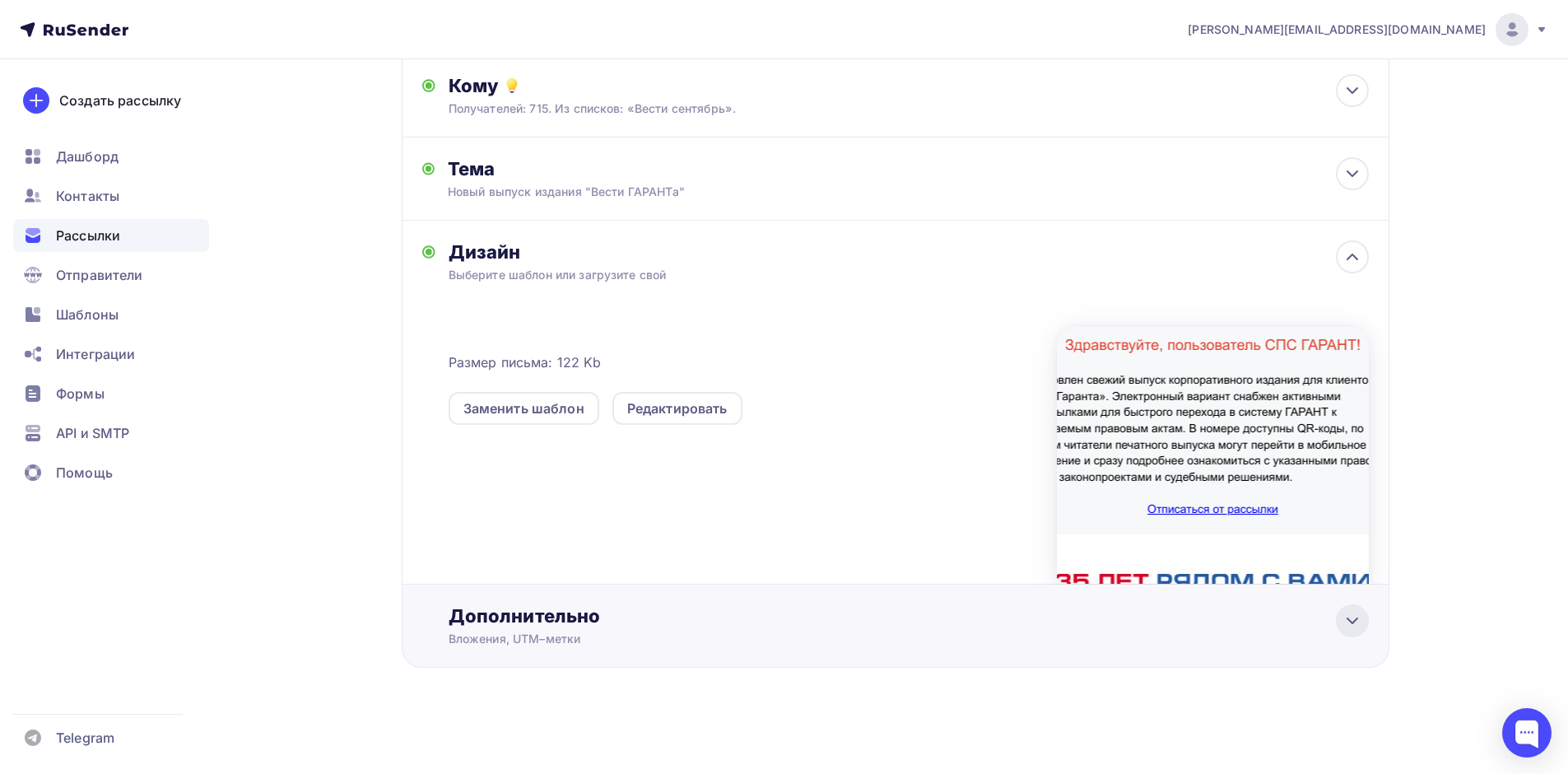
click at [1357, 613] on icon at bounding box center [1352, 621] width 20 height 20
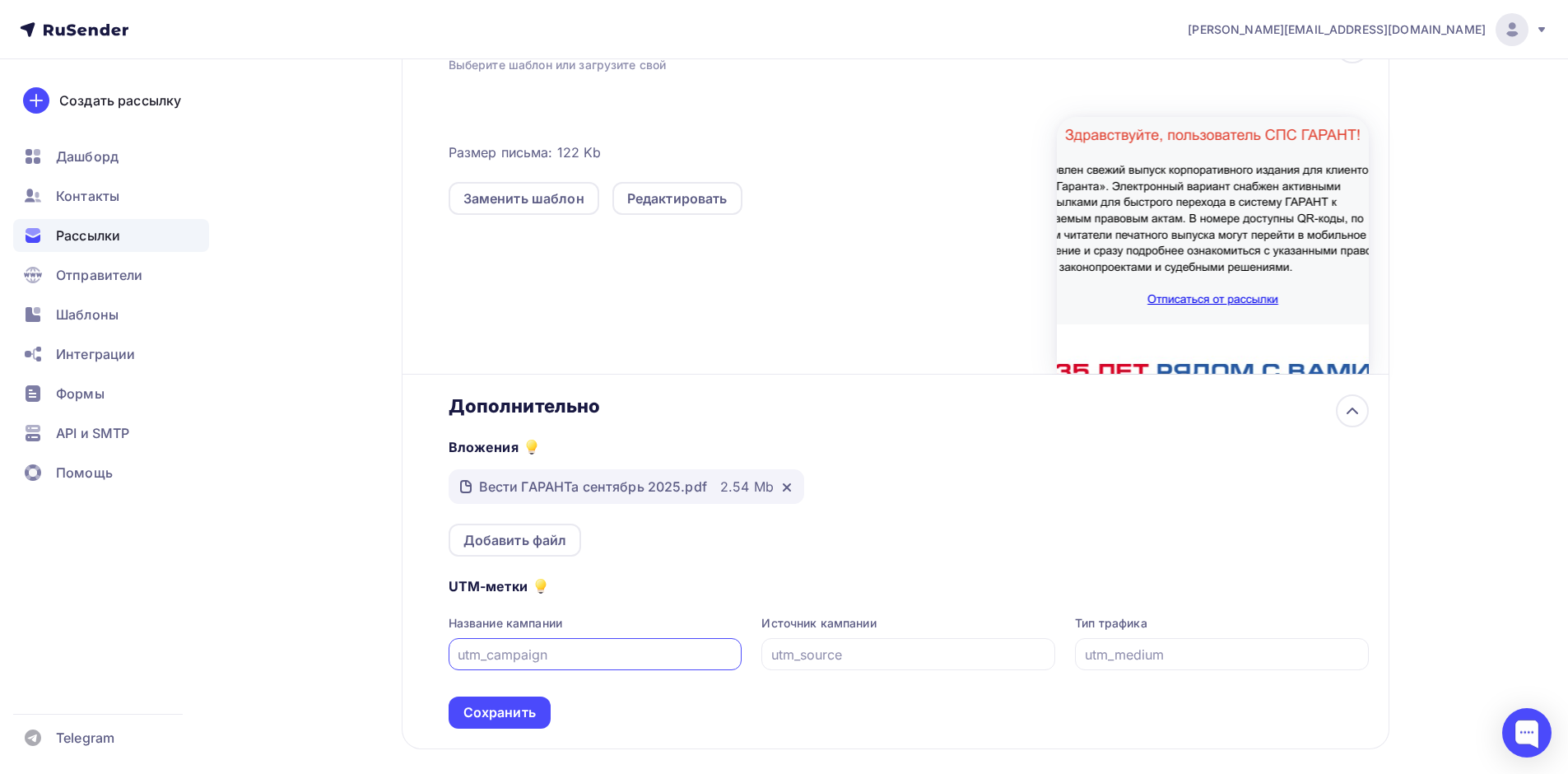
scroll to position [142, 0]
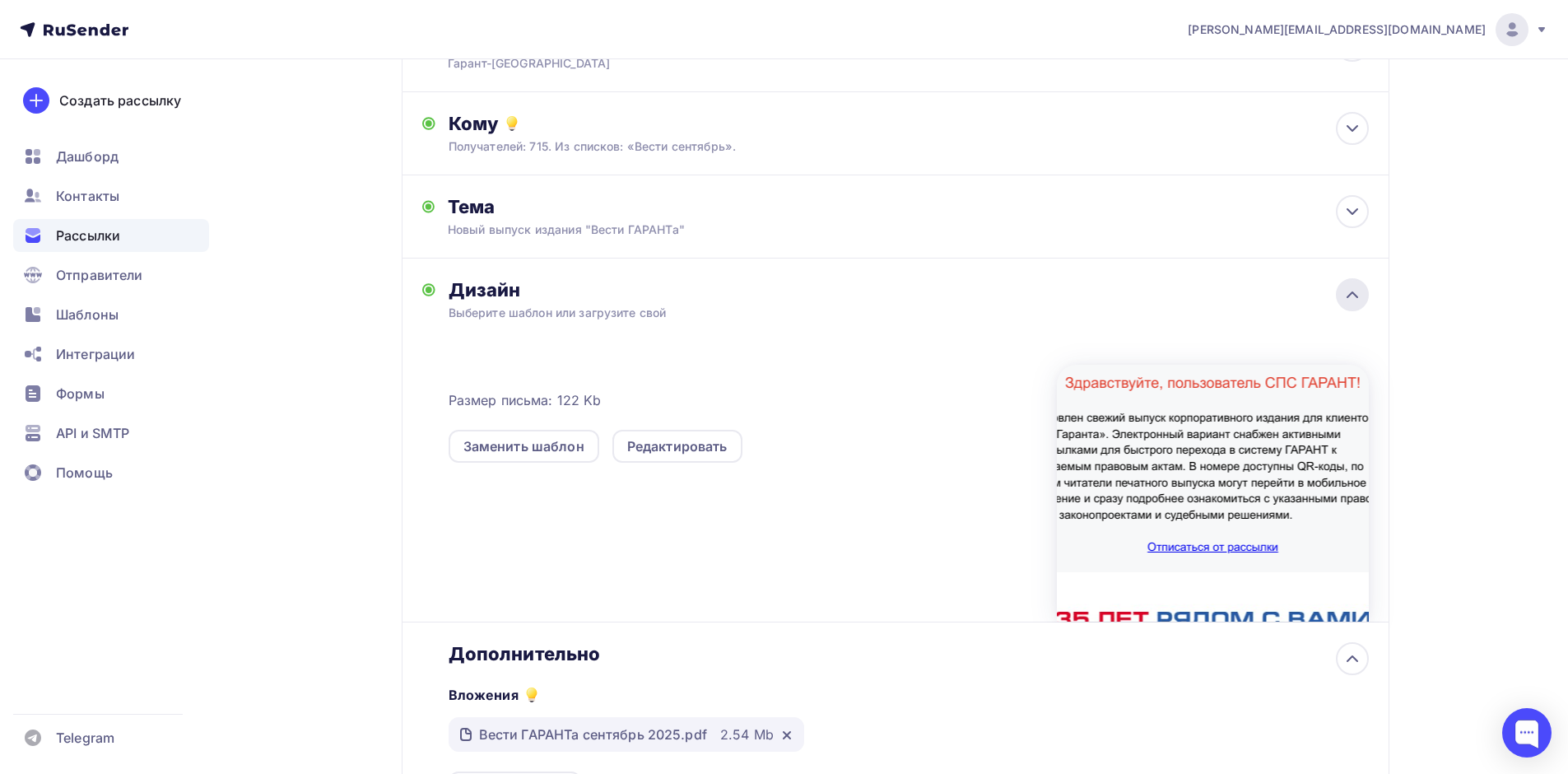
click at [1346, 291] on icon at bounding box center [1352, 295] width 20 height 20
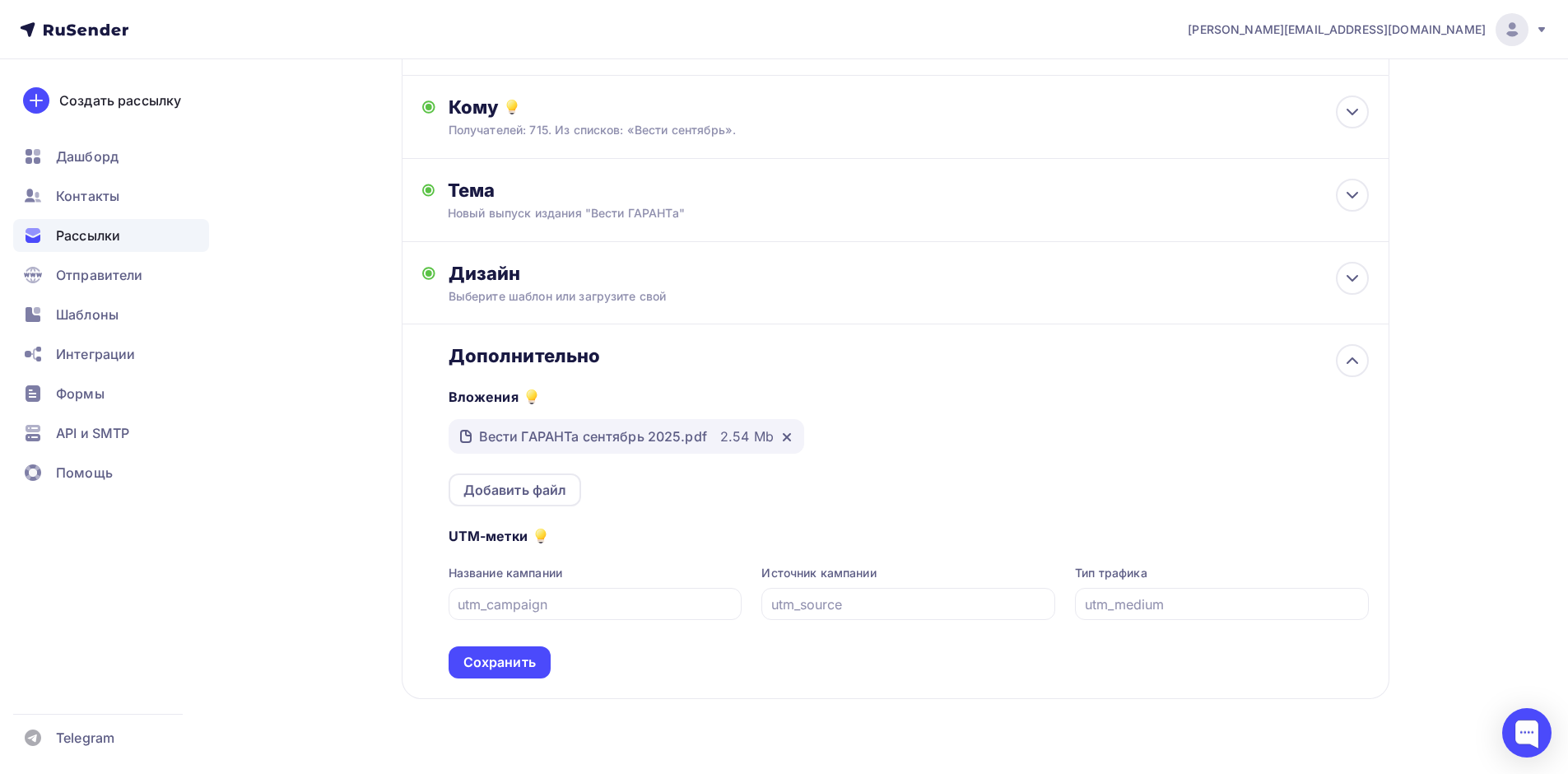
scroll to position [190, 0]
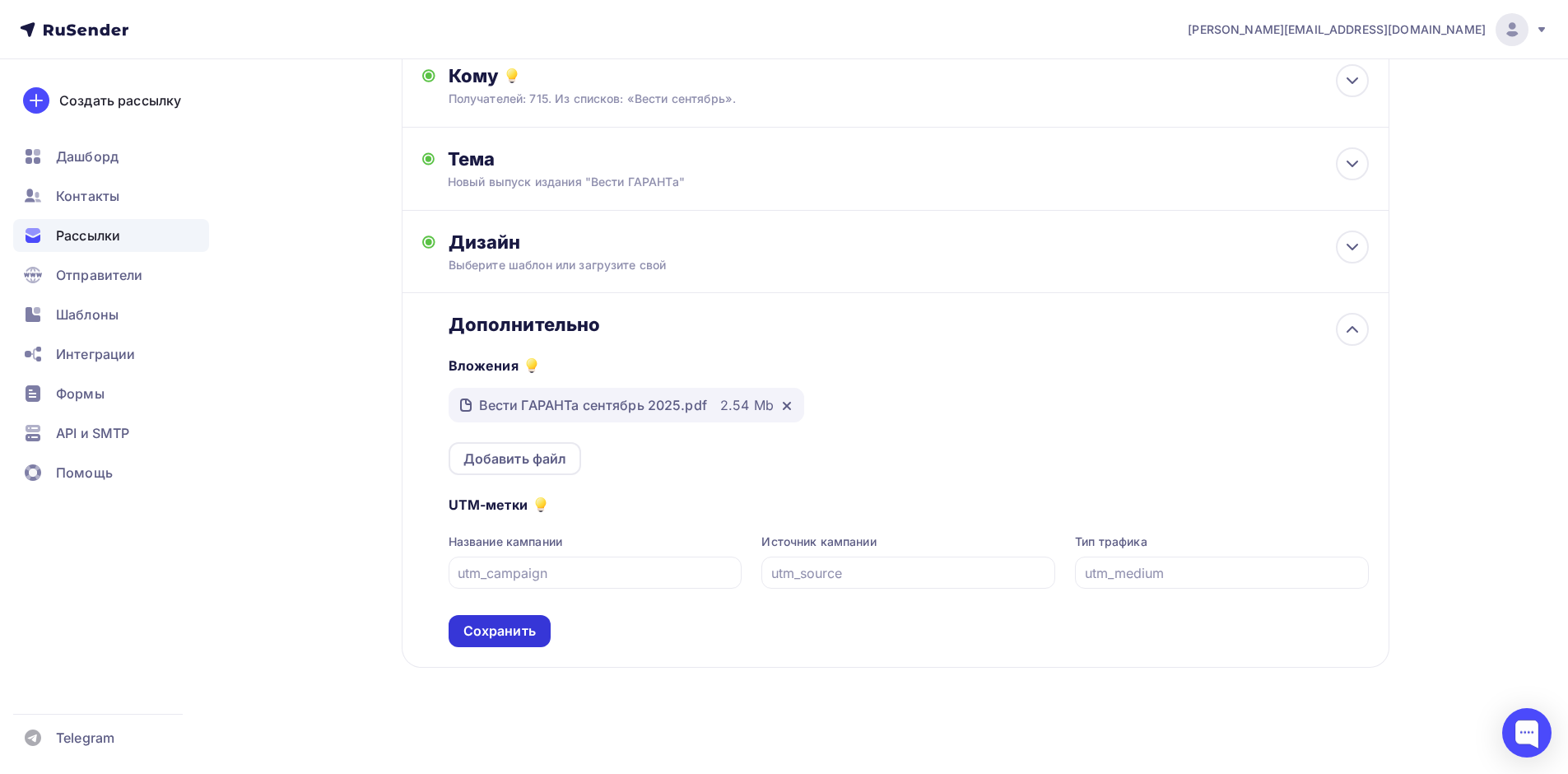
click at [515, 622] on div "Сохранить" at bounding box center [500, 631] width 73 height 19
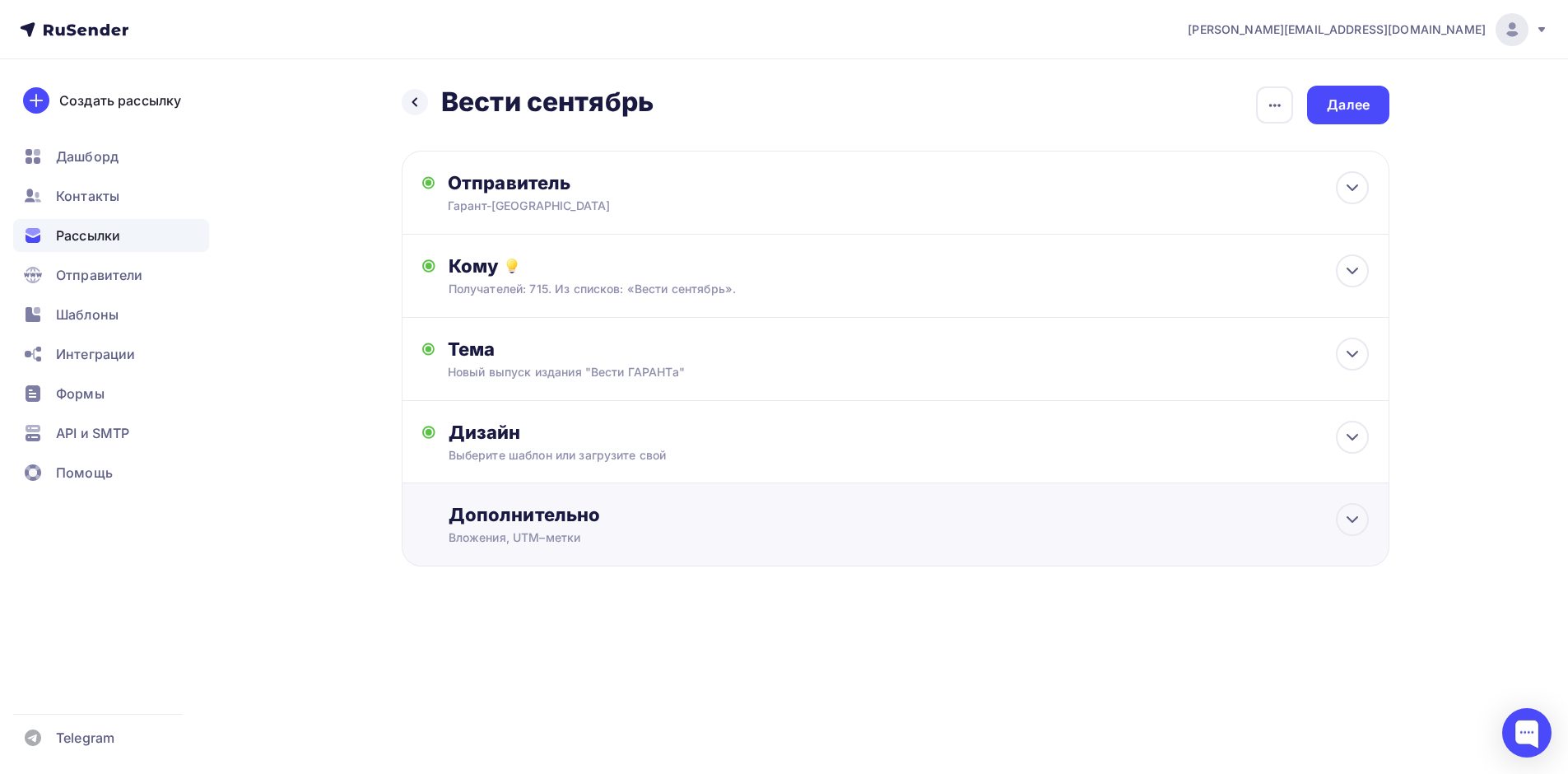
scroll to position [0, 0]
click at [1353, 116] on div "Далее" at bounding box center [1354, 105] width 82 height 39
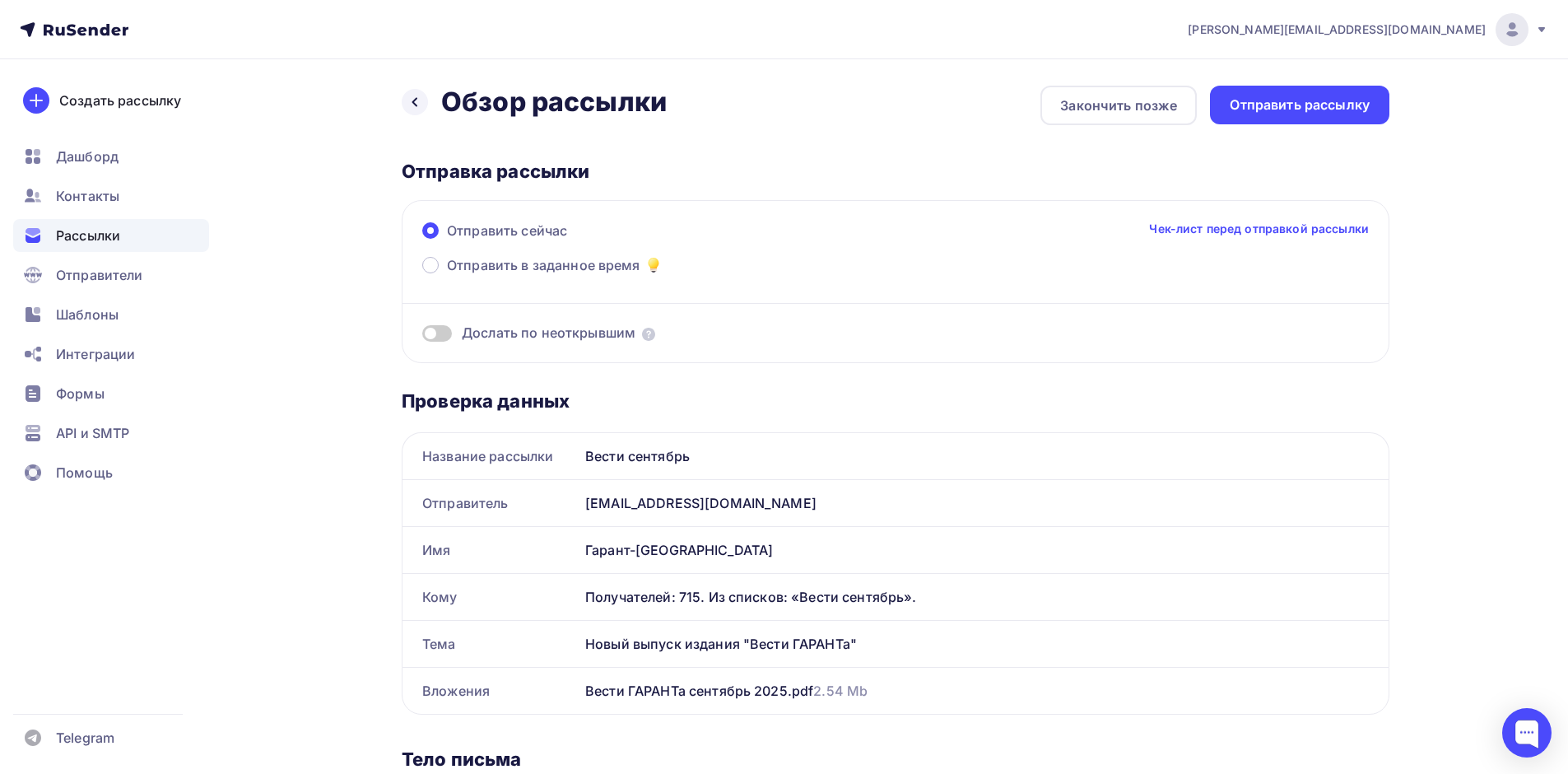
click at [1212, 227] on link "Чек-лист перед отправкой рассылки" at bounding box center [1259, 229] width 220 height 16
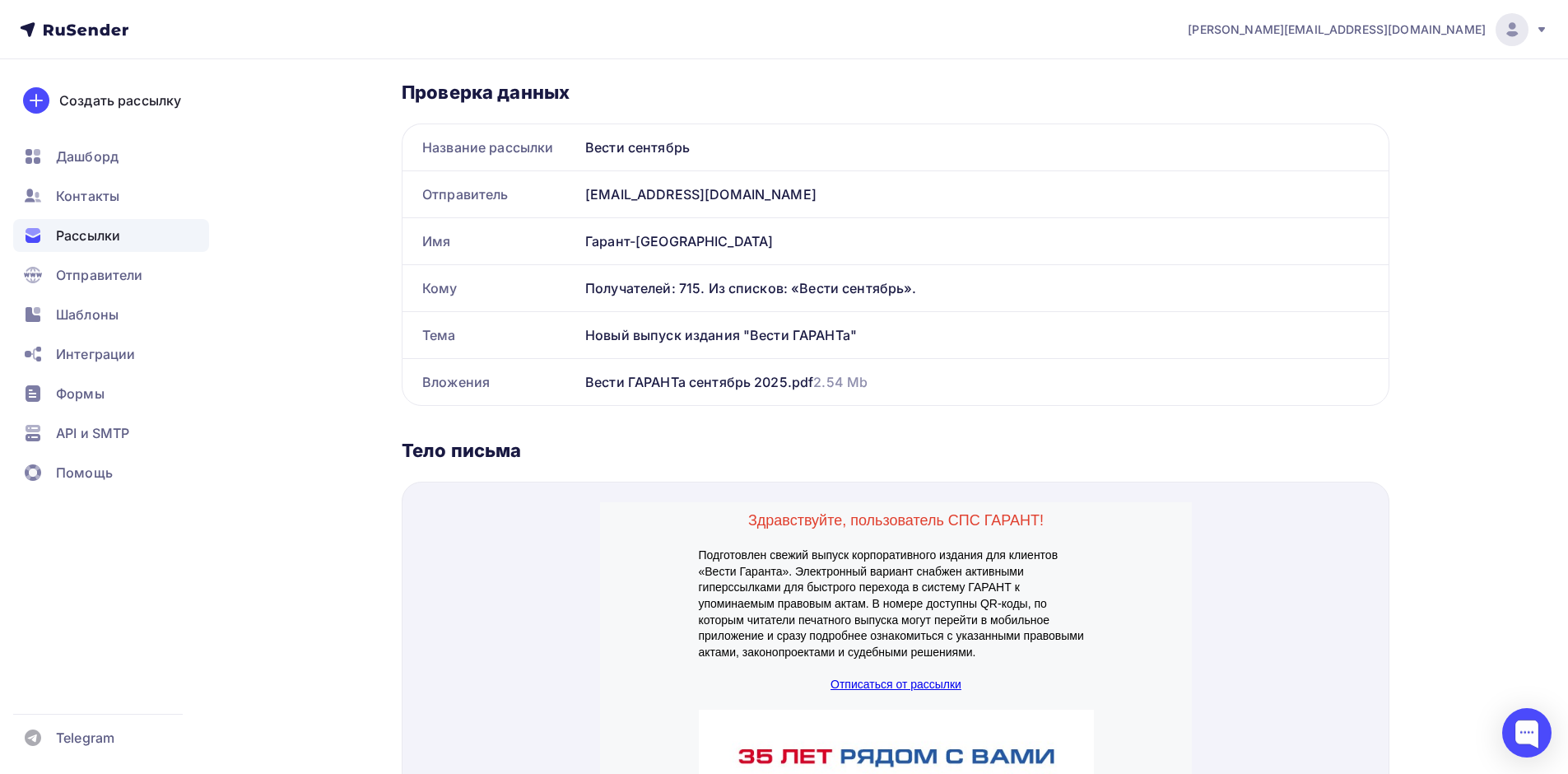
scroll to position [494, 0]
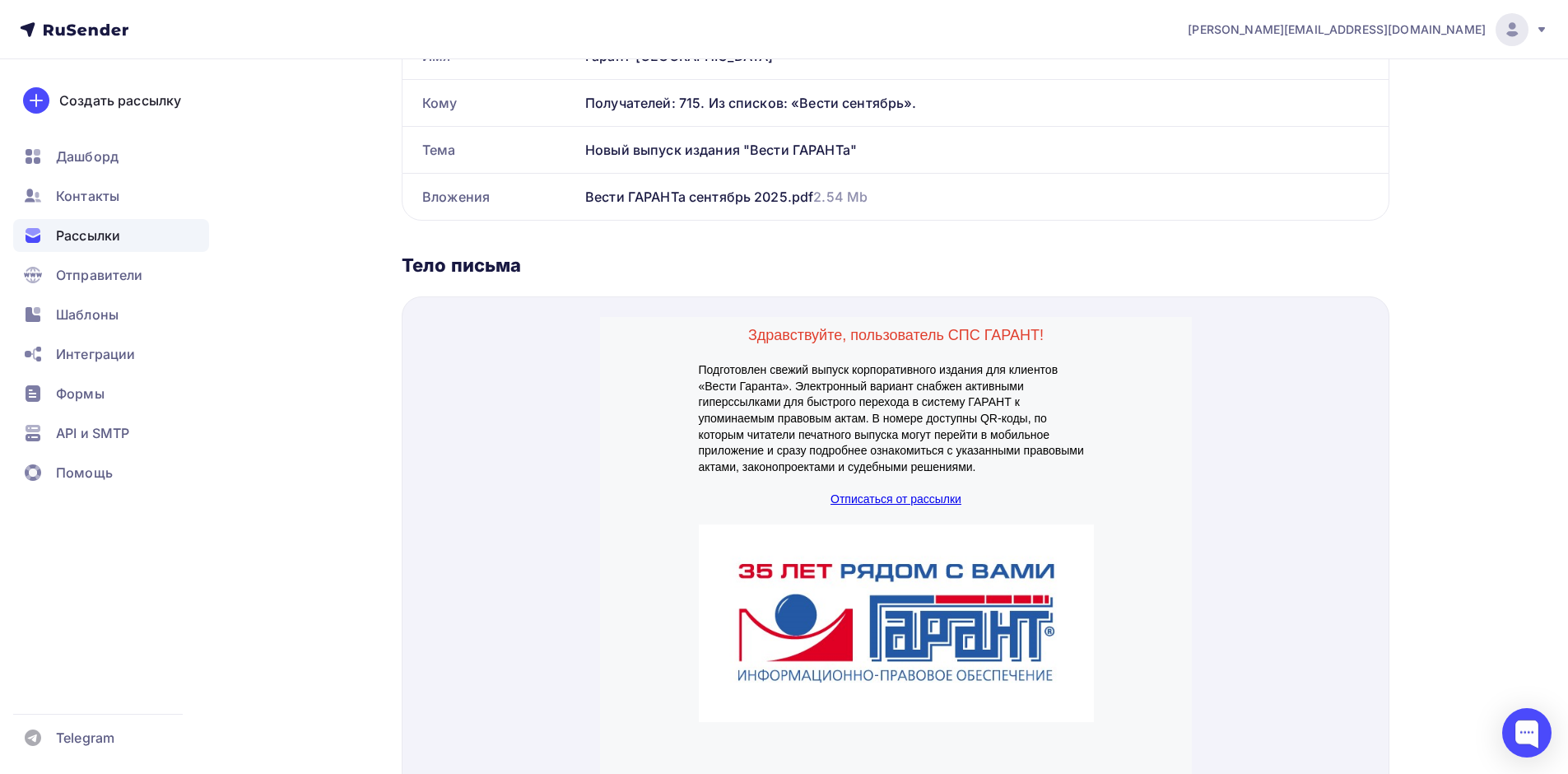
click at [1392, 468] on div "Назад Обзор рассылки Обзор рассылки Закончить позже Отправить рассылку Отправка…" at bounding box center [783, 291] width 1349 height 1453
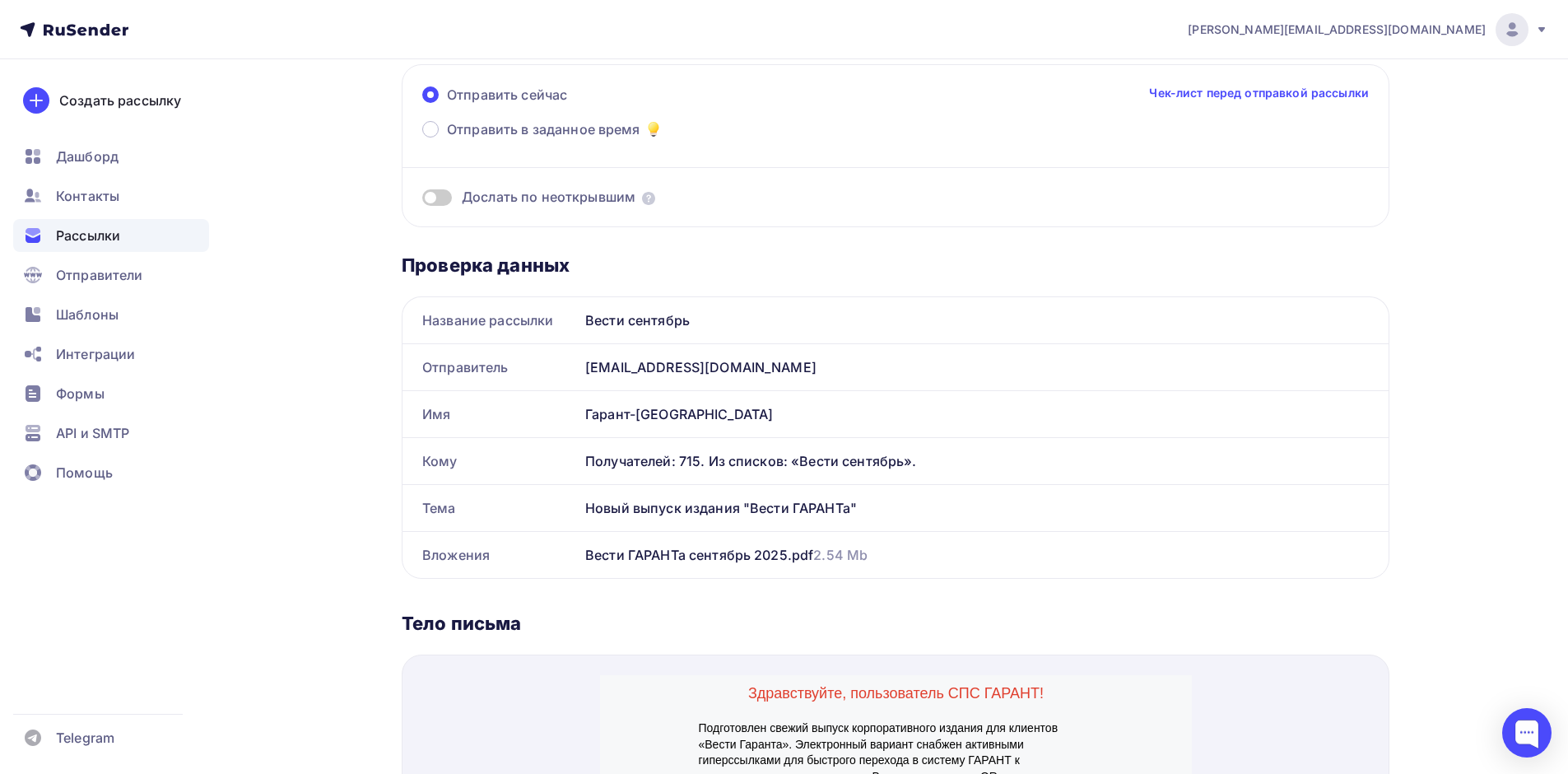
scroll to position [0, 0]
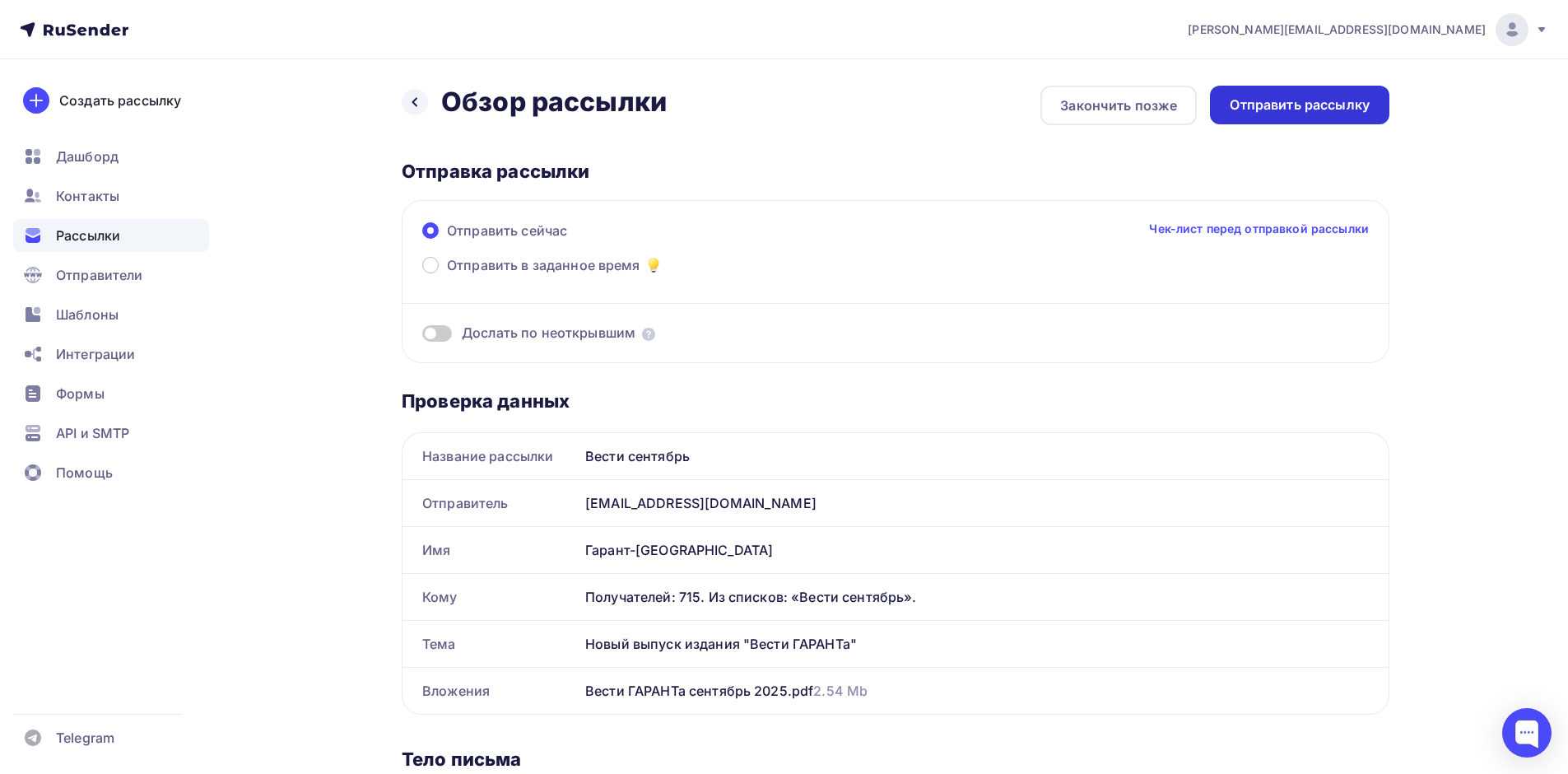
click at [1311, 107] on div "Отправить рассылку" at bounding box center [1299, 105] width 140 height 19
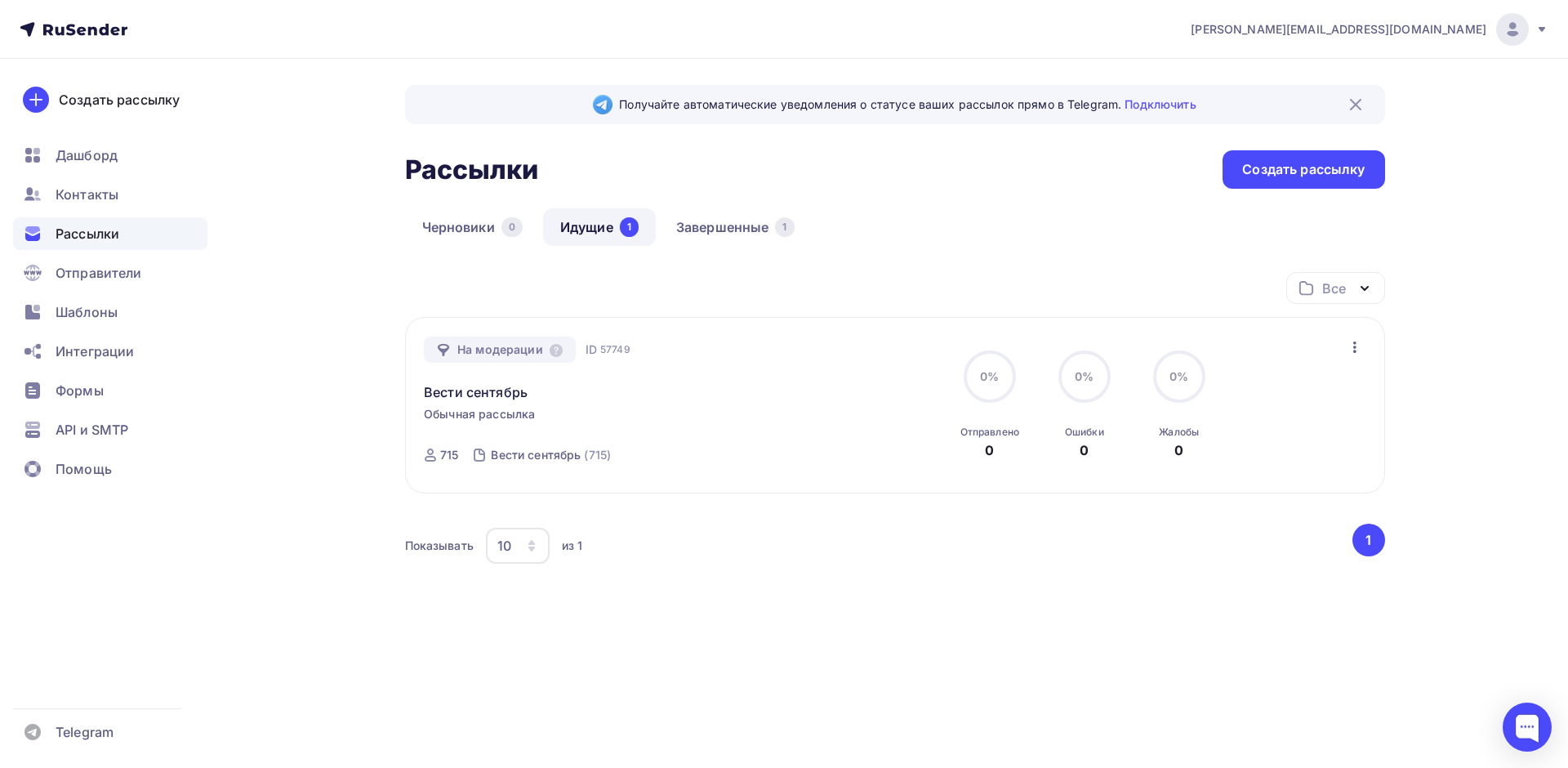
click at [85, 30] on icon at bounding box center [81, 30] width 9 height 9
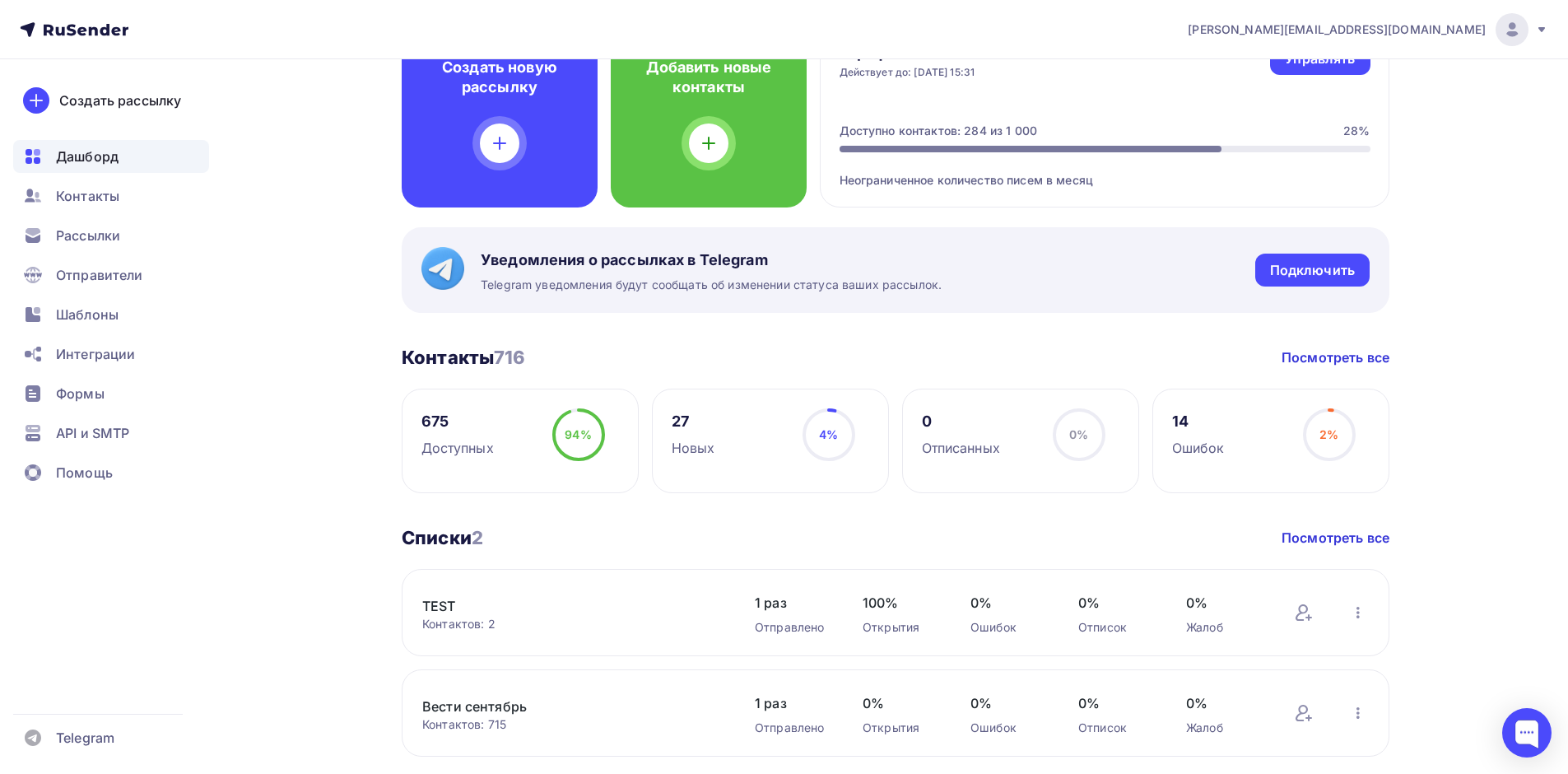
scroll to position [247, 0]
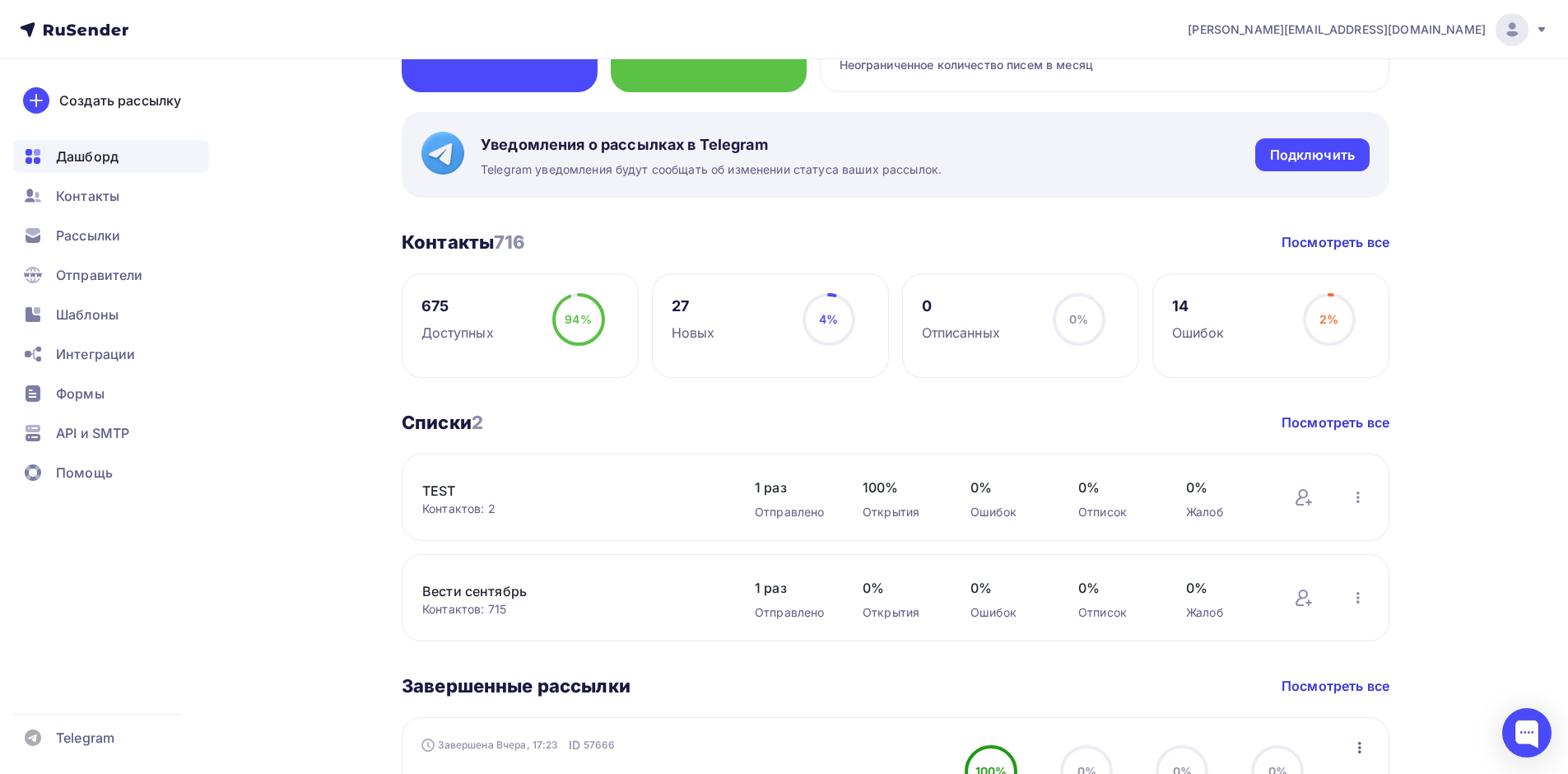
click at [1309, 313] on circle at bounding box center [1329, 319] width 49 height 49
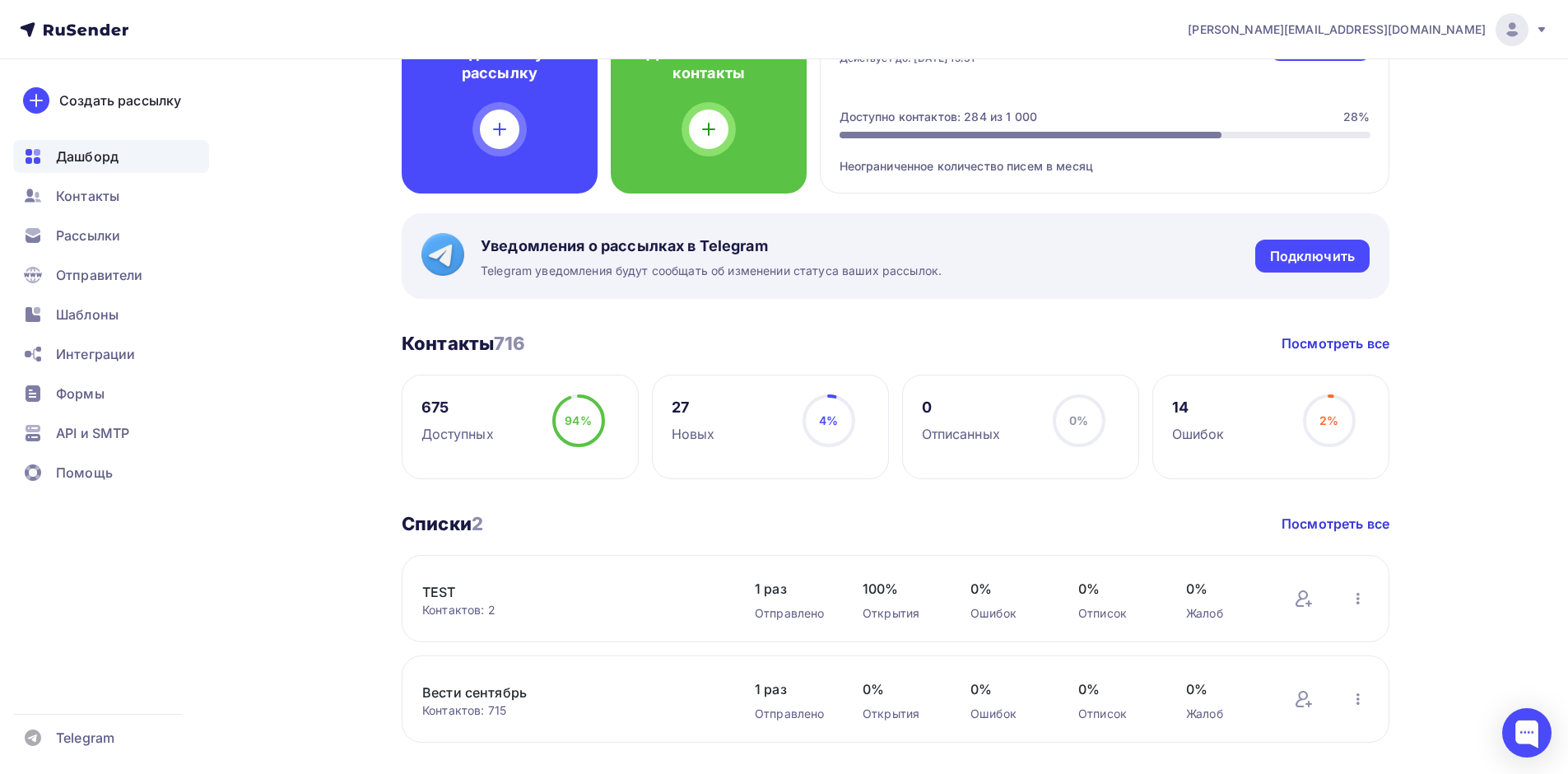
scroll to position [0, 0]
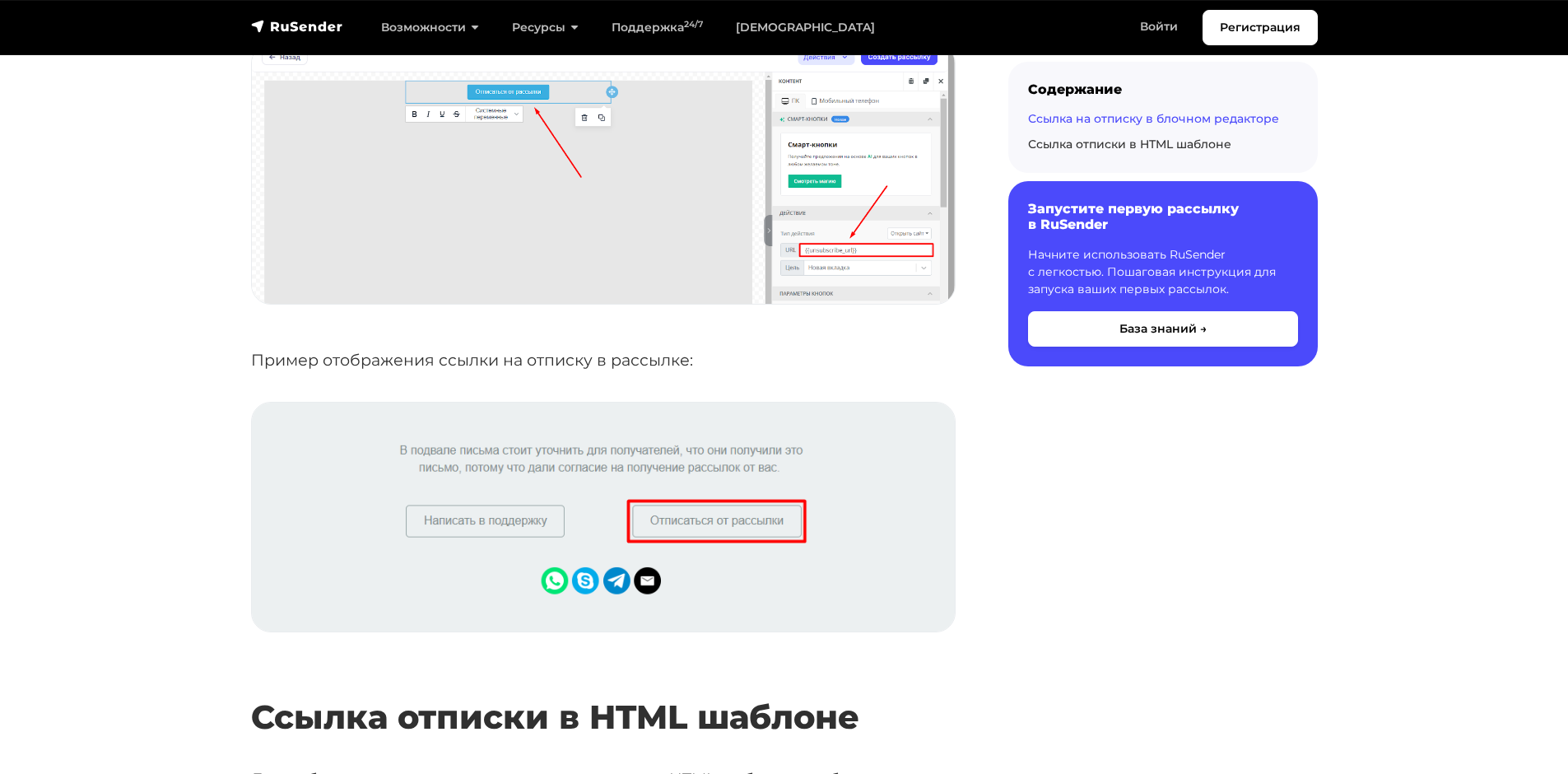
scroll to position [2223, 0]
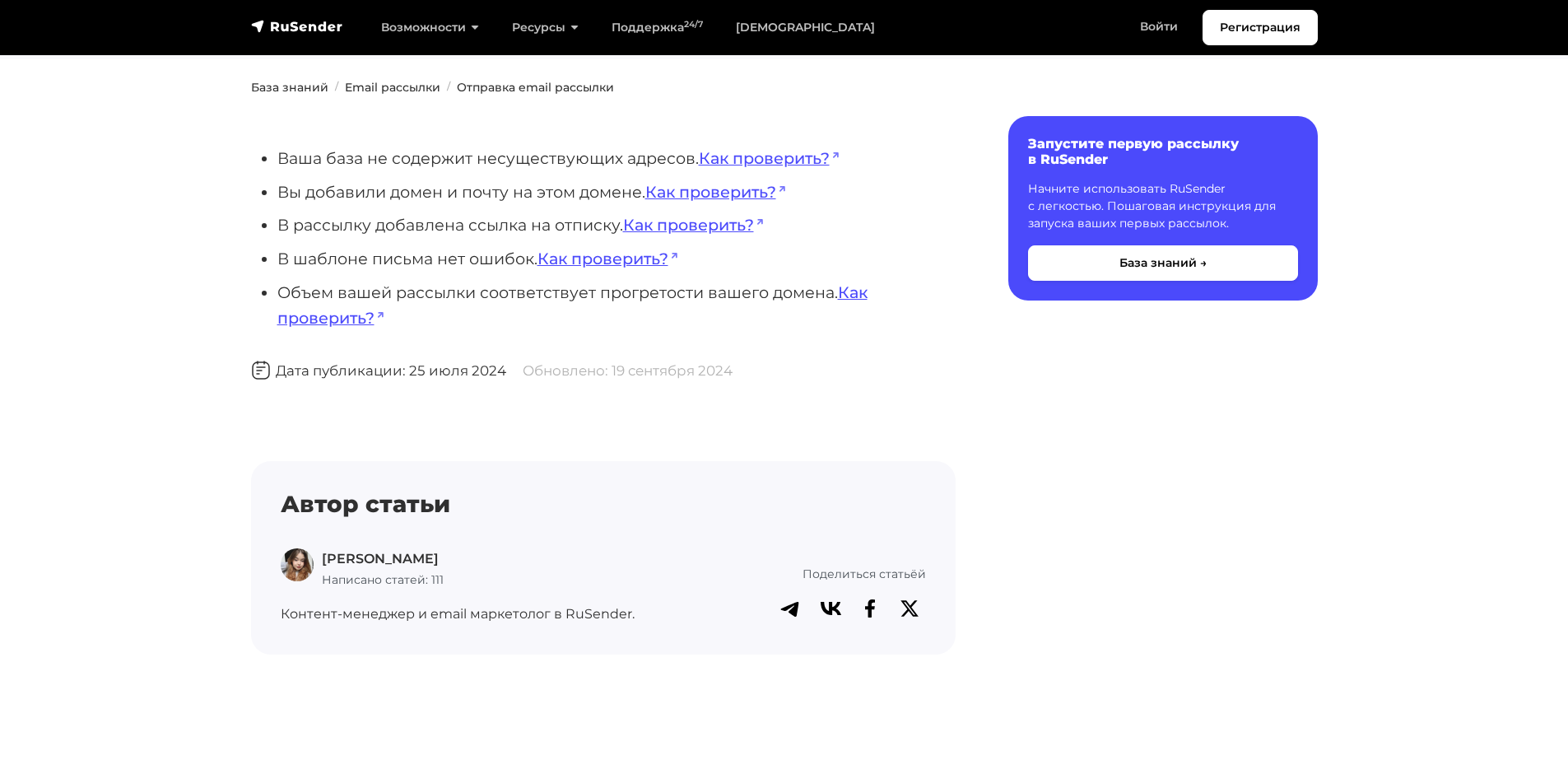
scroll to position [165, 0]
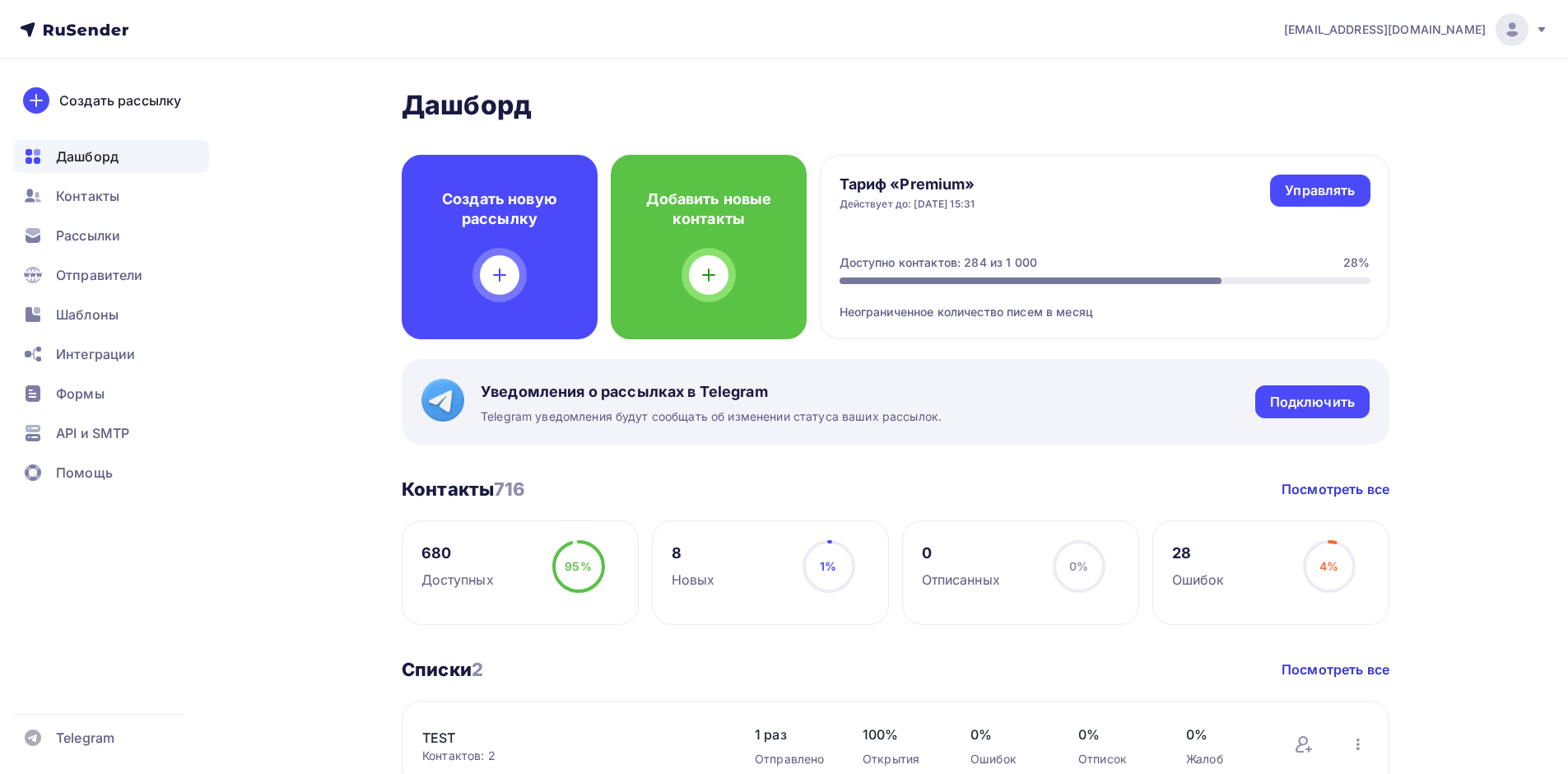
scroll to position [247, 0]
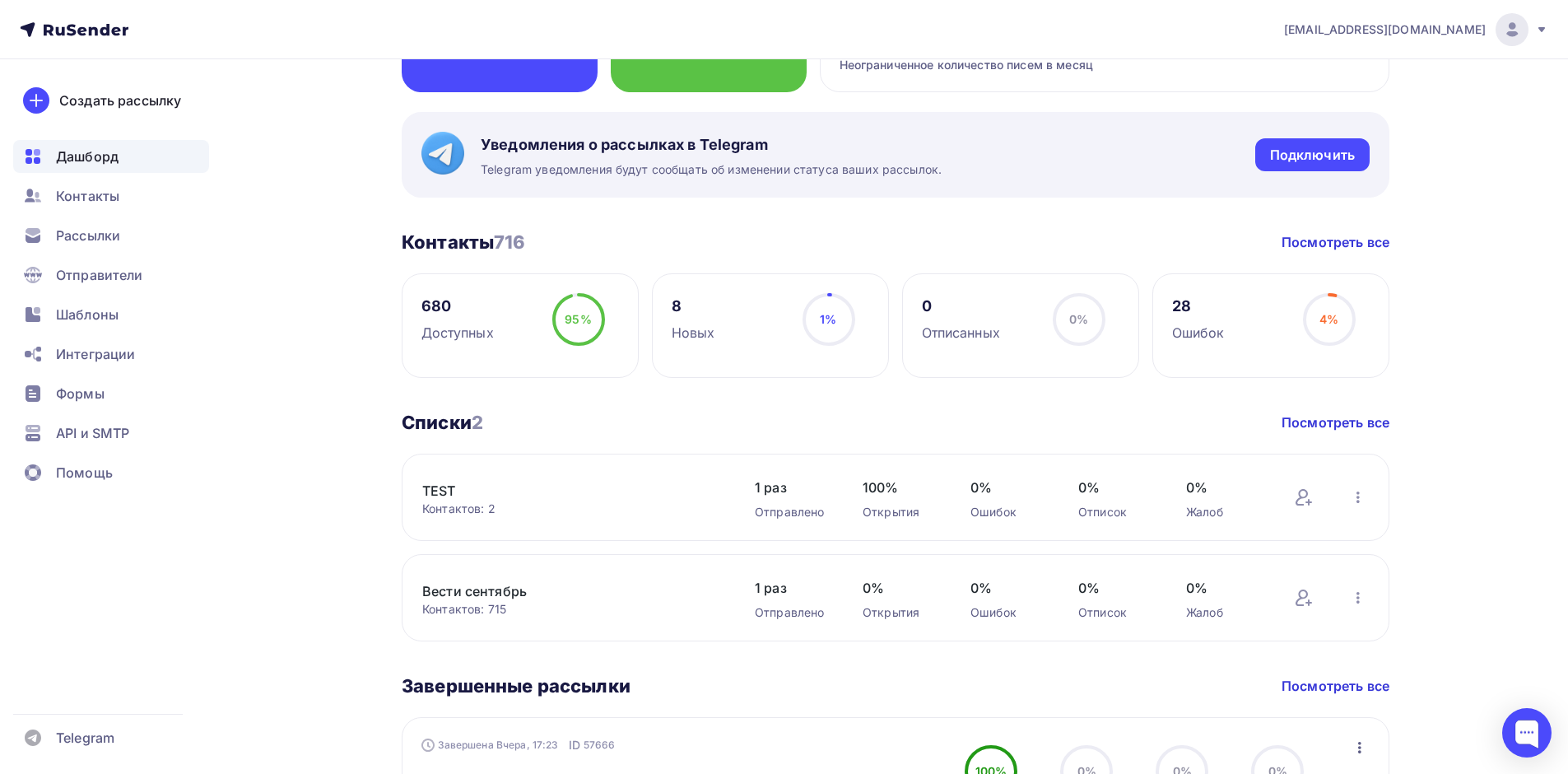
click at [82, 35] on icon at bounding box center [81, 30] width 9 height 9
click at [111, 26] on icon at bounding box center [74, 29] width 108 height 20
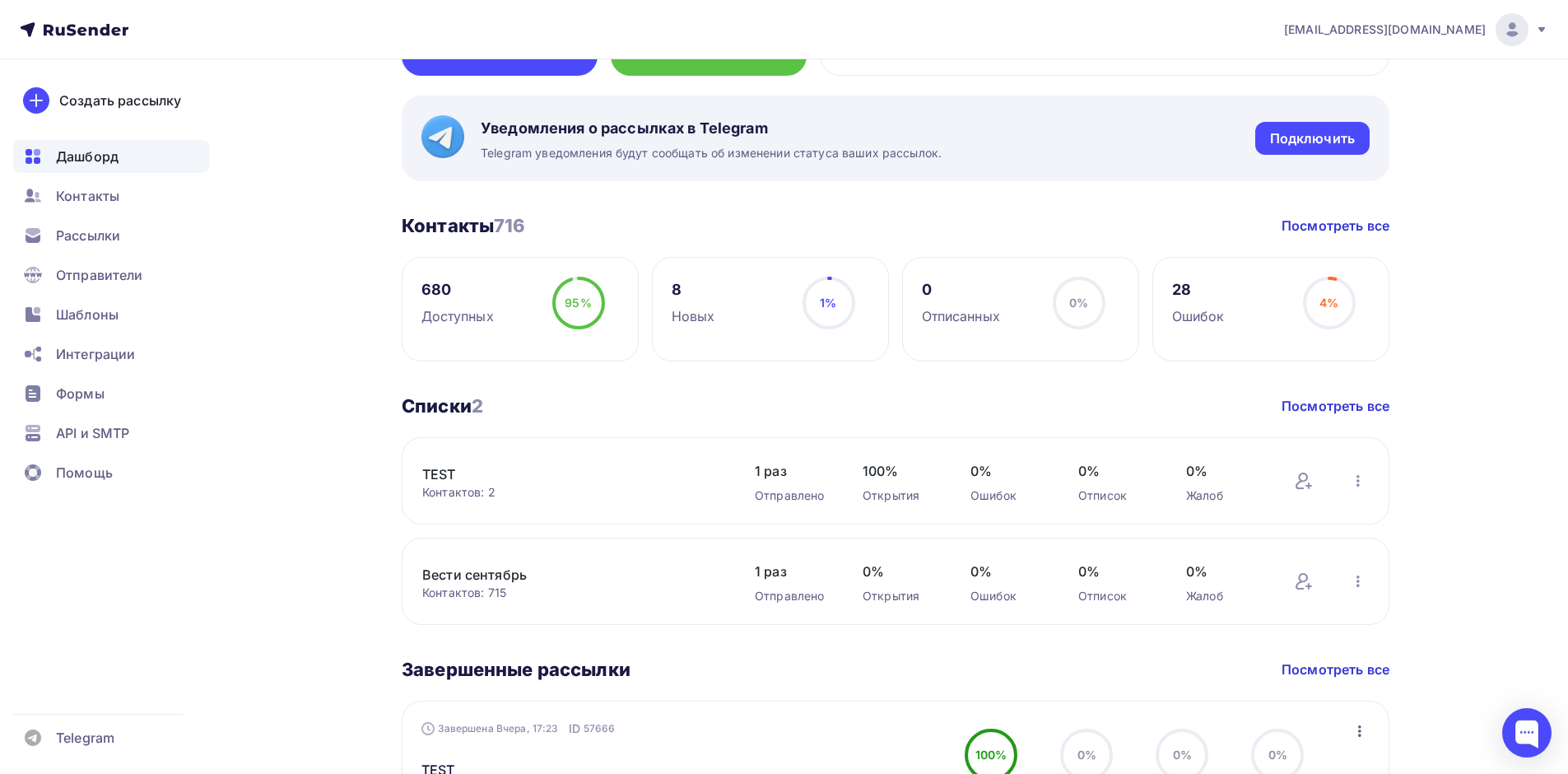
scroll to position [0, 0]
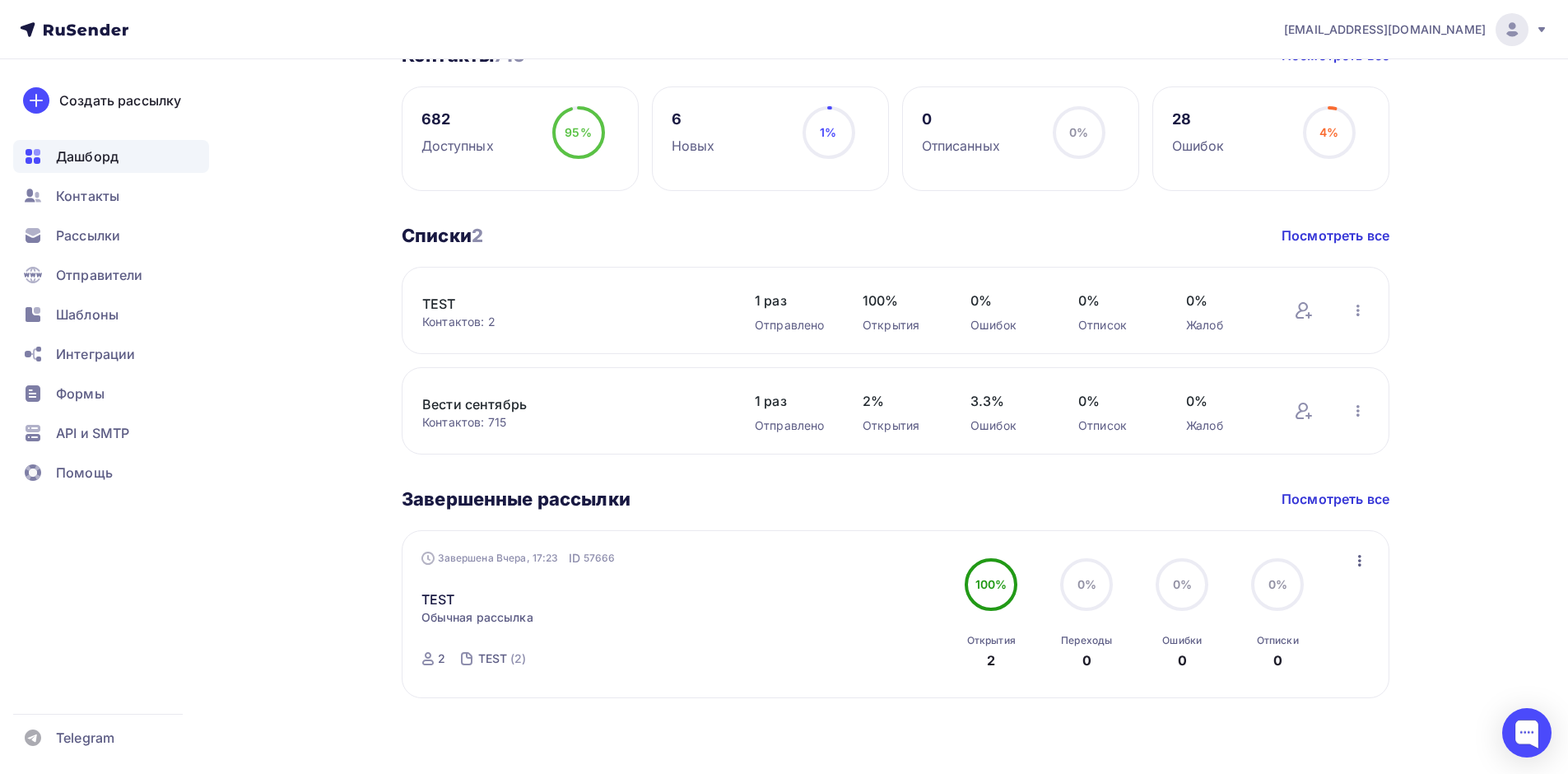
scroll to position [437, 0]
click at [1311, 233] on link "Посмотреть все" at bounding box center [1335, 232] width 107 height 20
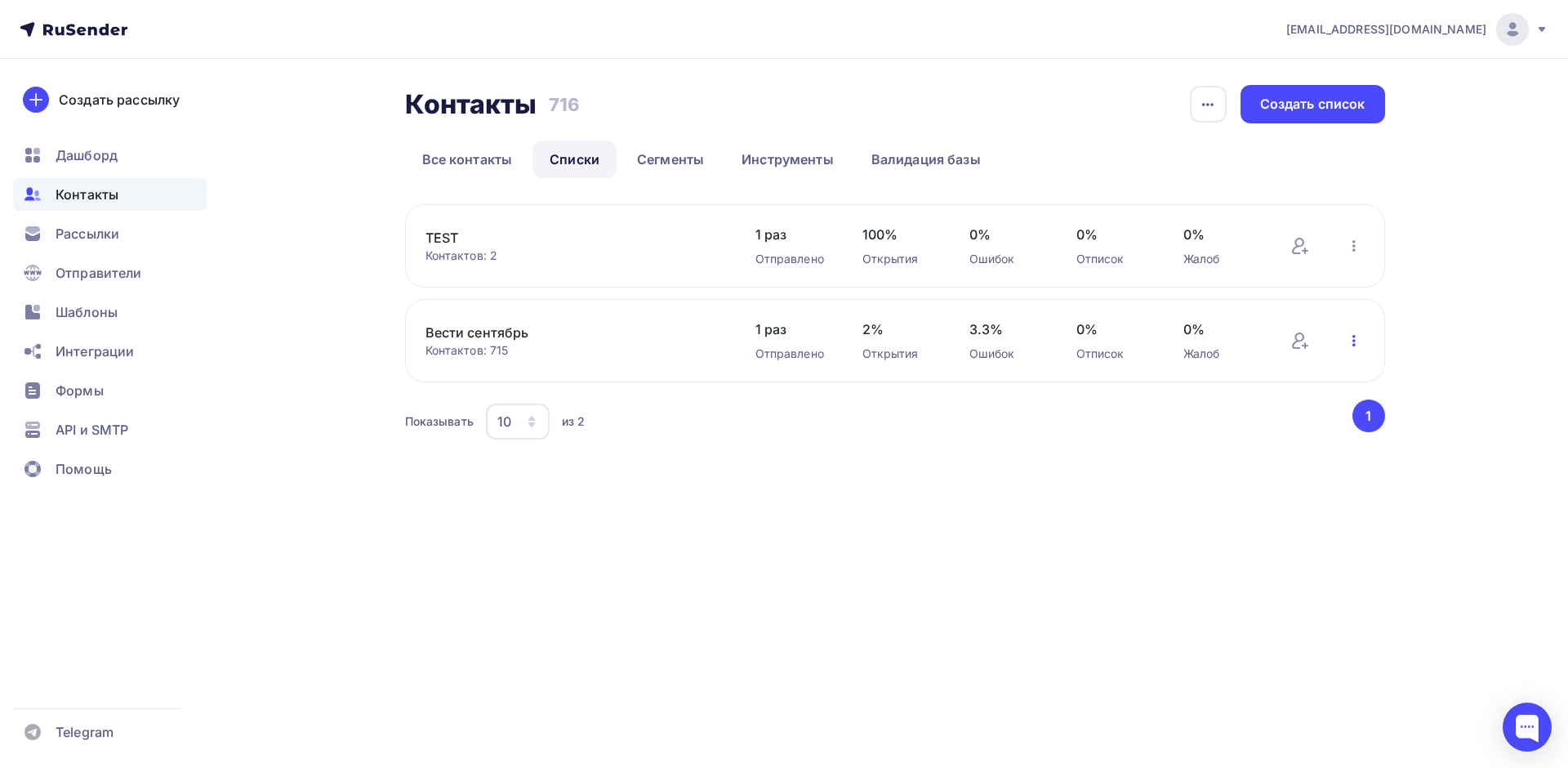
click at [1357, 341] on icon "button" at bounding box center [1354, 341] width 20 height 20
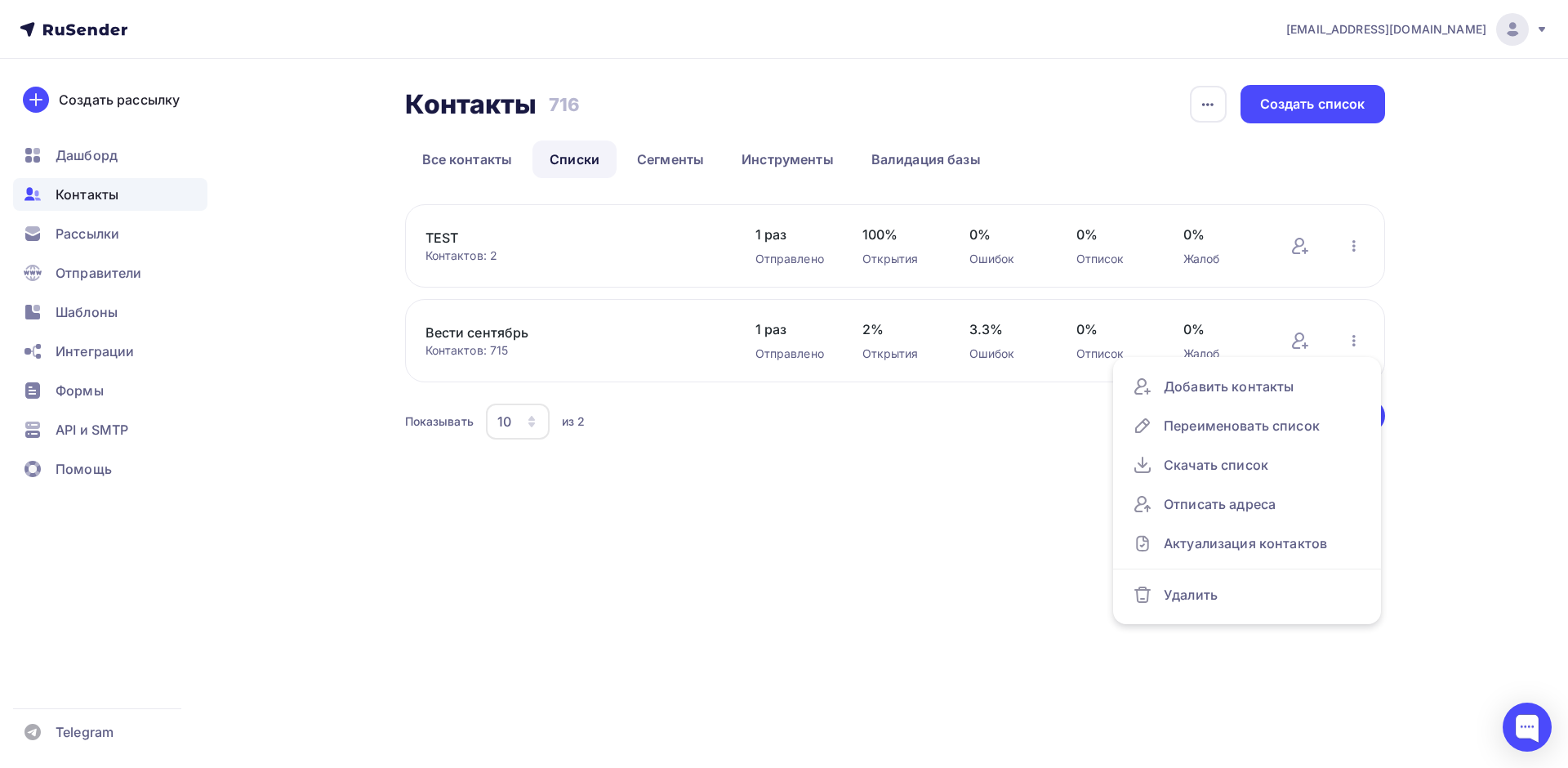
click at [496, 557] on div "s.savva@mastersoft.ru Аккаунт Тарифы Выйти Создать рассылку Дашборд Контакты Ра…" at bounding box center [784, 384] width 1568 height 768
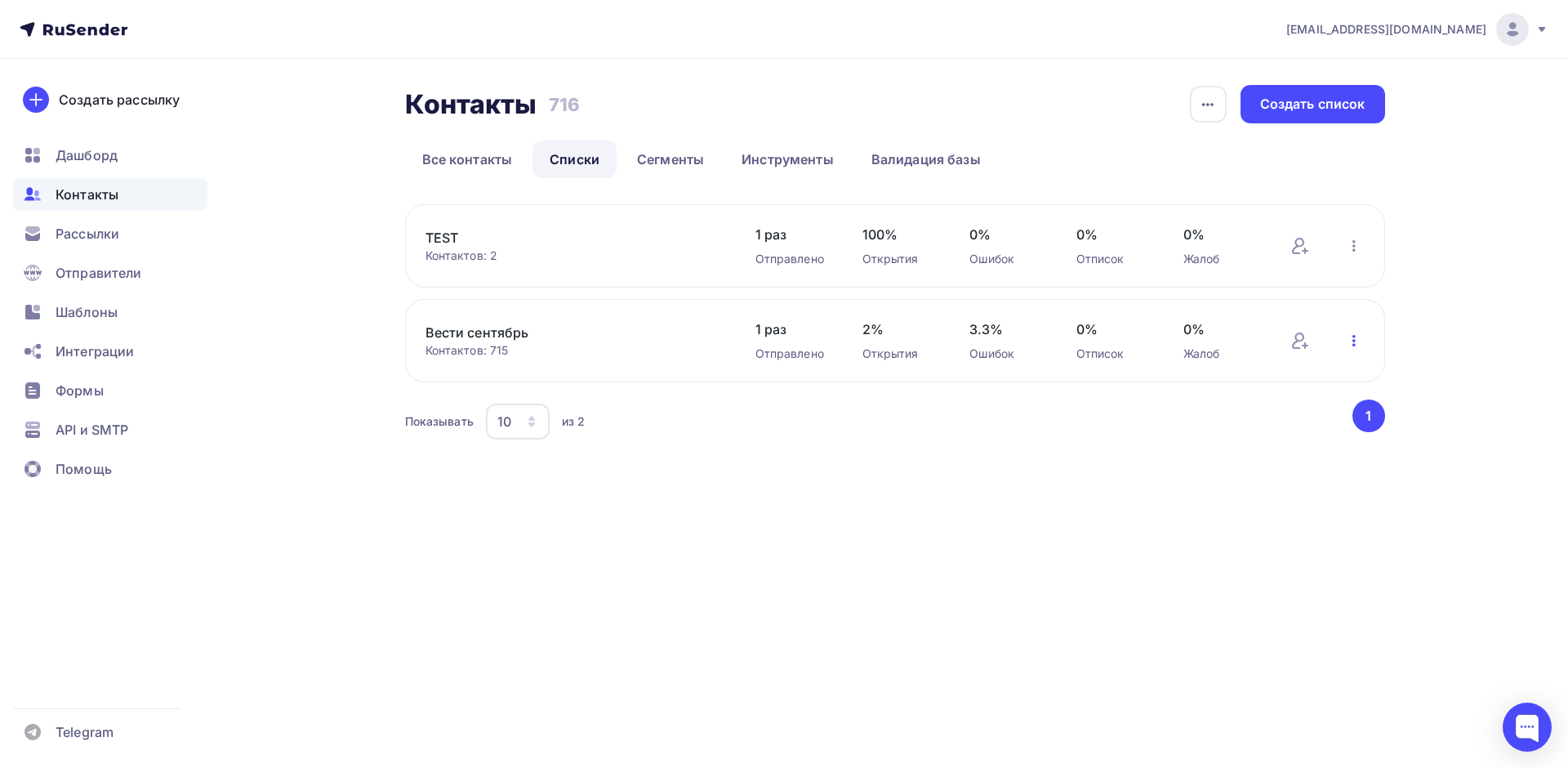
click at [1355, 336] on icon "button" at bounding box center [1354, 341] width 3 height 11
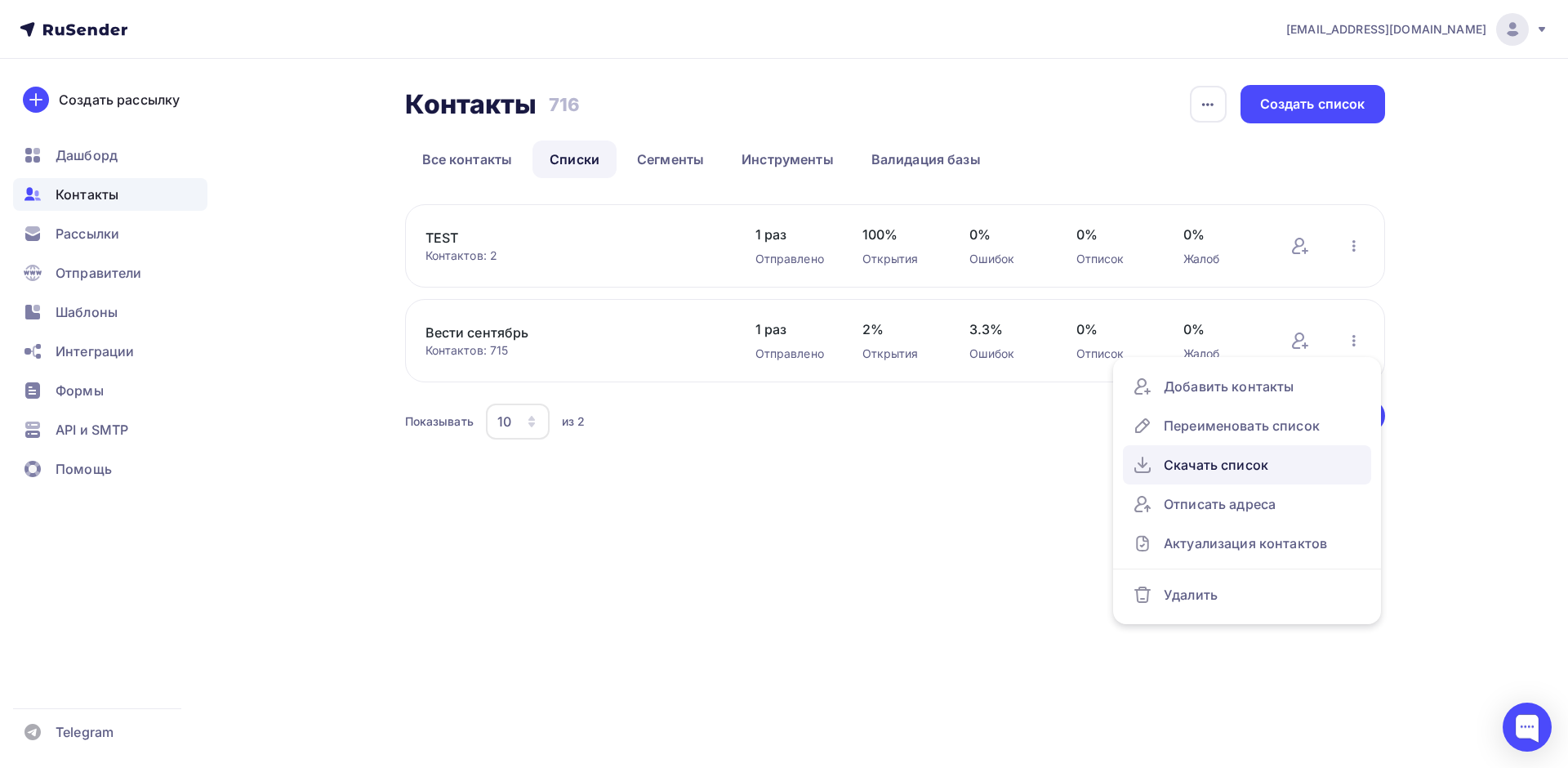
click at [1234, 466] on div "Скачать список" at bounding box center [1247, 464] width 229 height 26
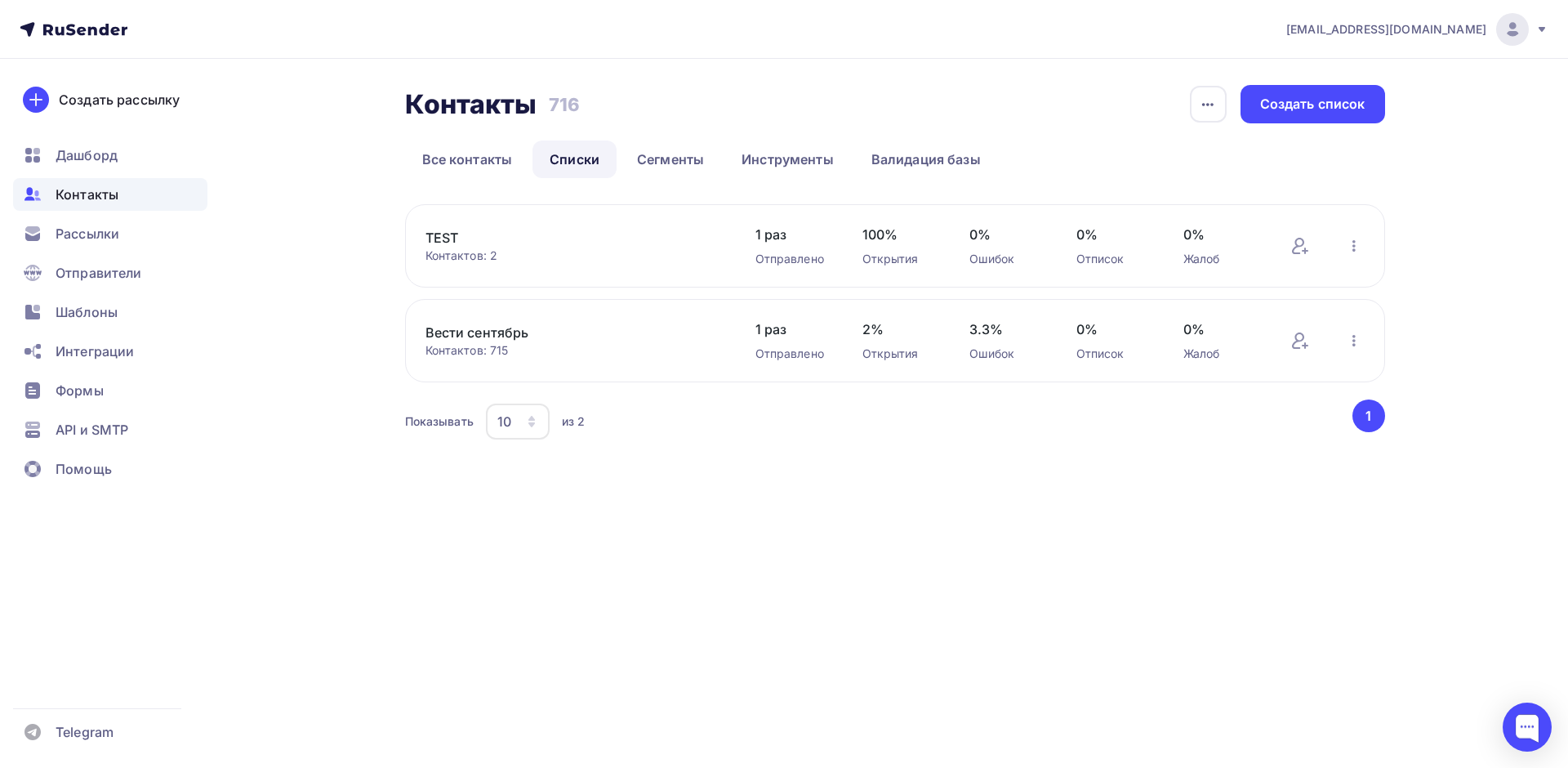
click at [67, 25] on icon at bounding box center [70, 29] width 9 height 11
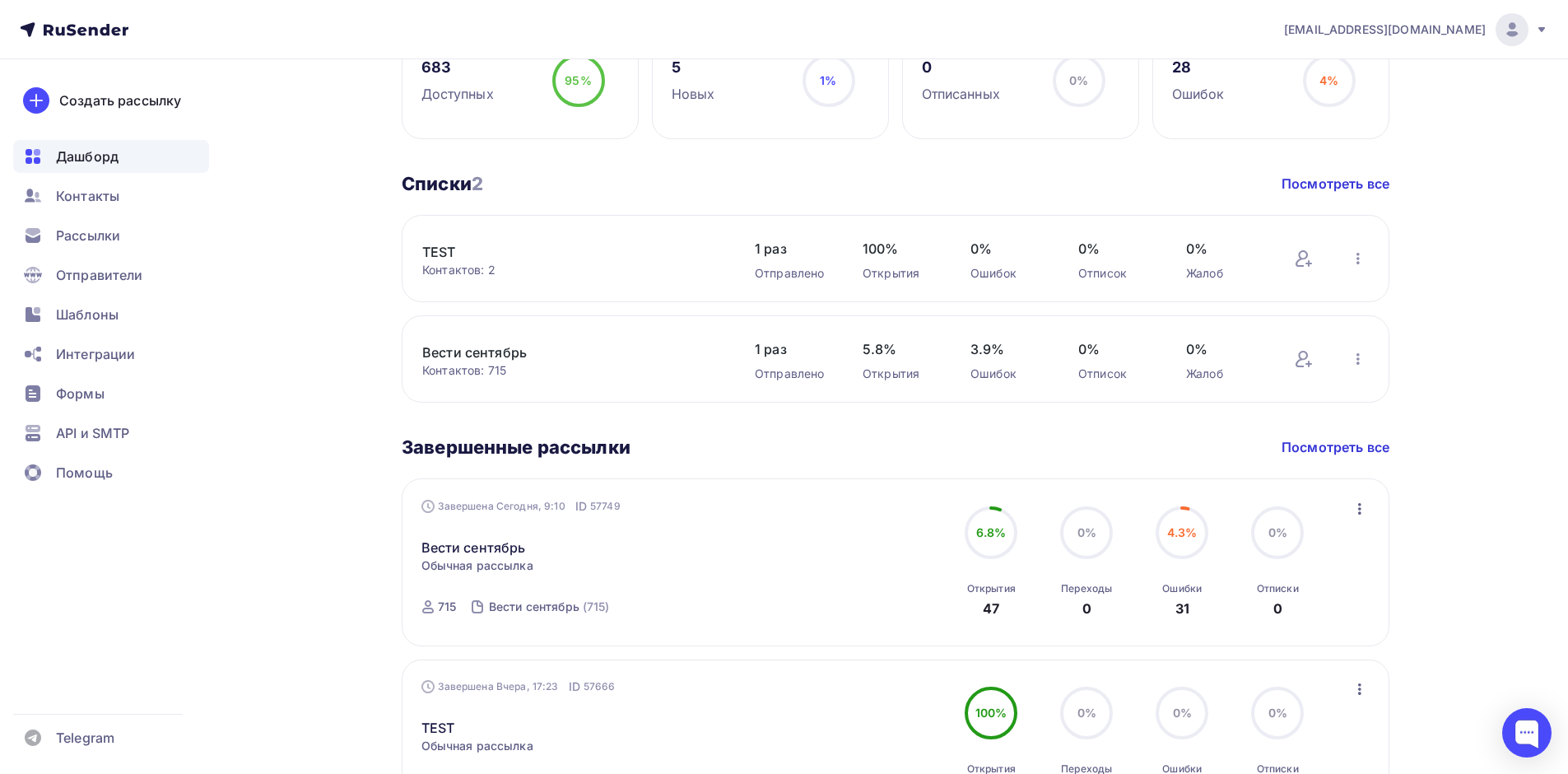
scroll to position [494, 0]
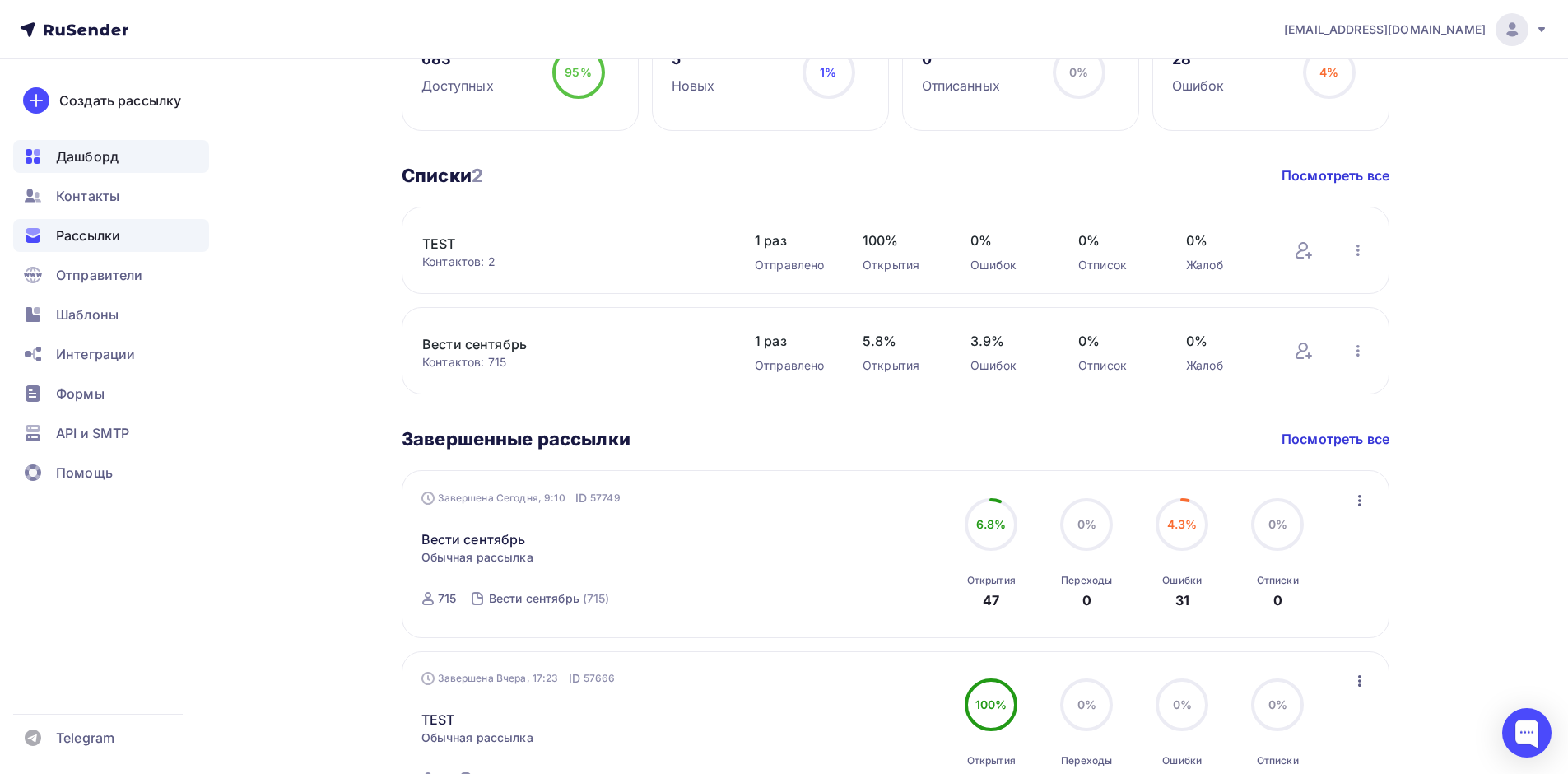
click at [104, 235] on span "Рассылки" at bounding box center [88, 235] width 64 height 20
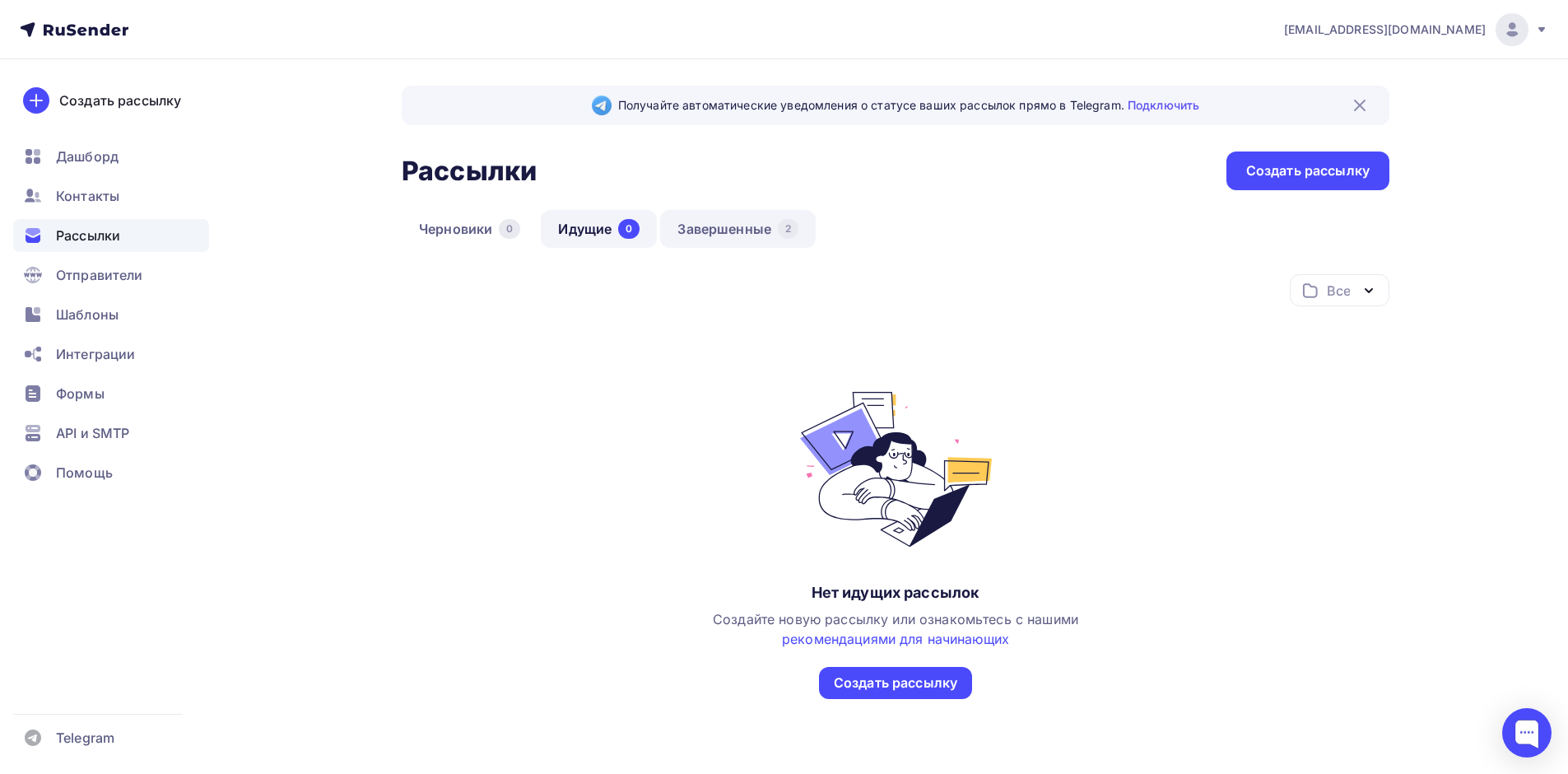
click at [702, 224] on link "Завершенные 2" at bounding box center [738, 229] width 156 height 38
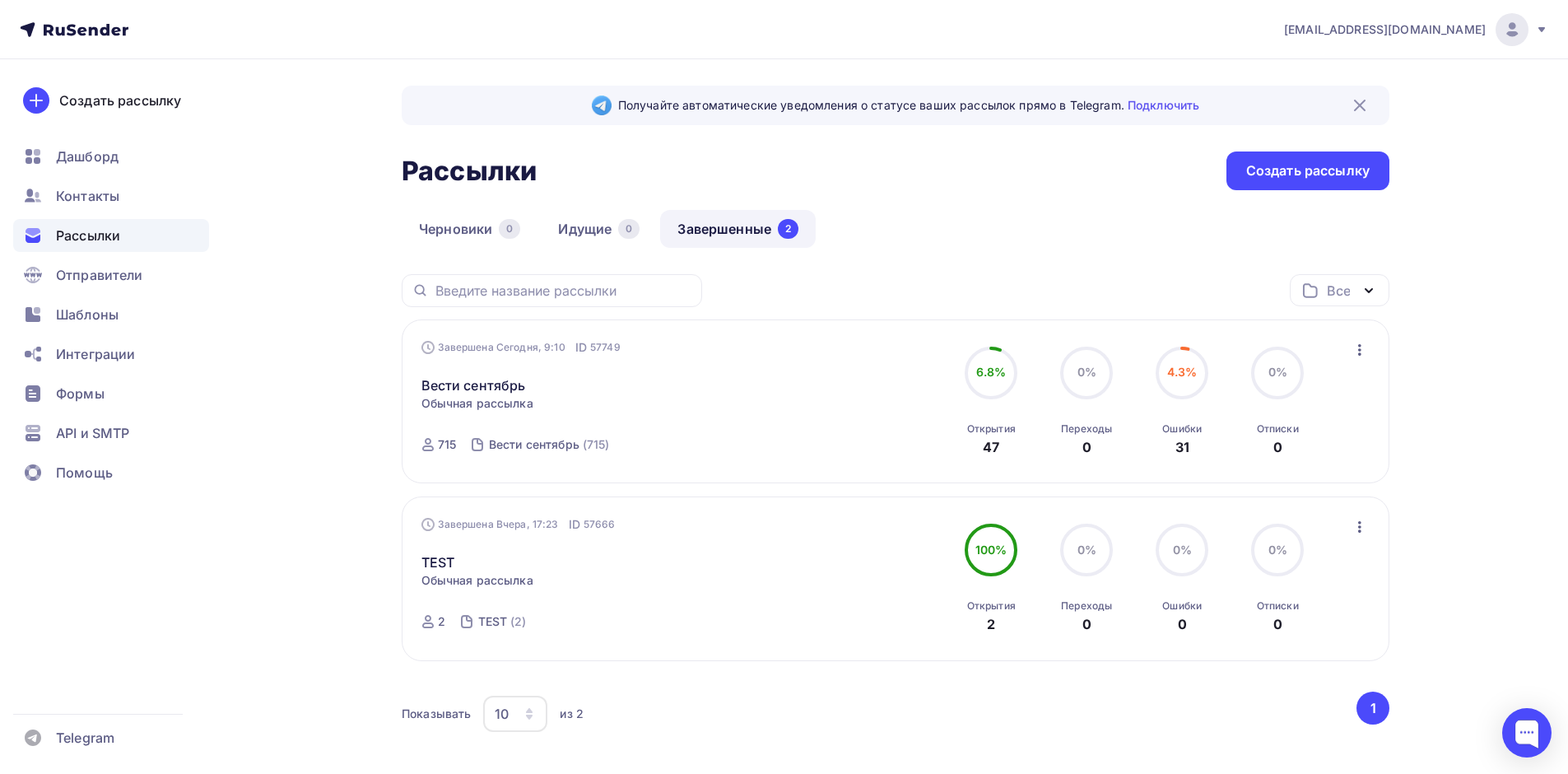
click at [1361, 349] on icon "button" at bounding box center [1359, 349] width 20 height 20
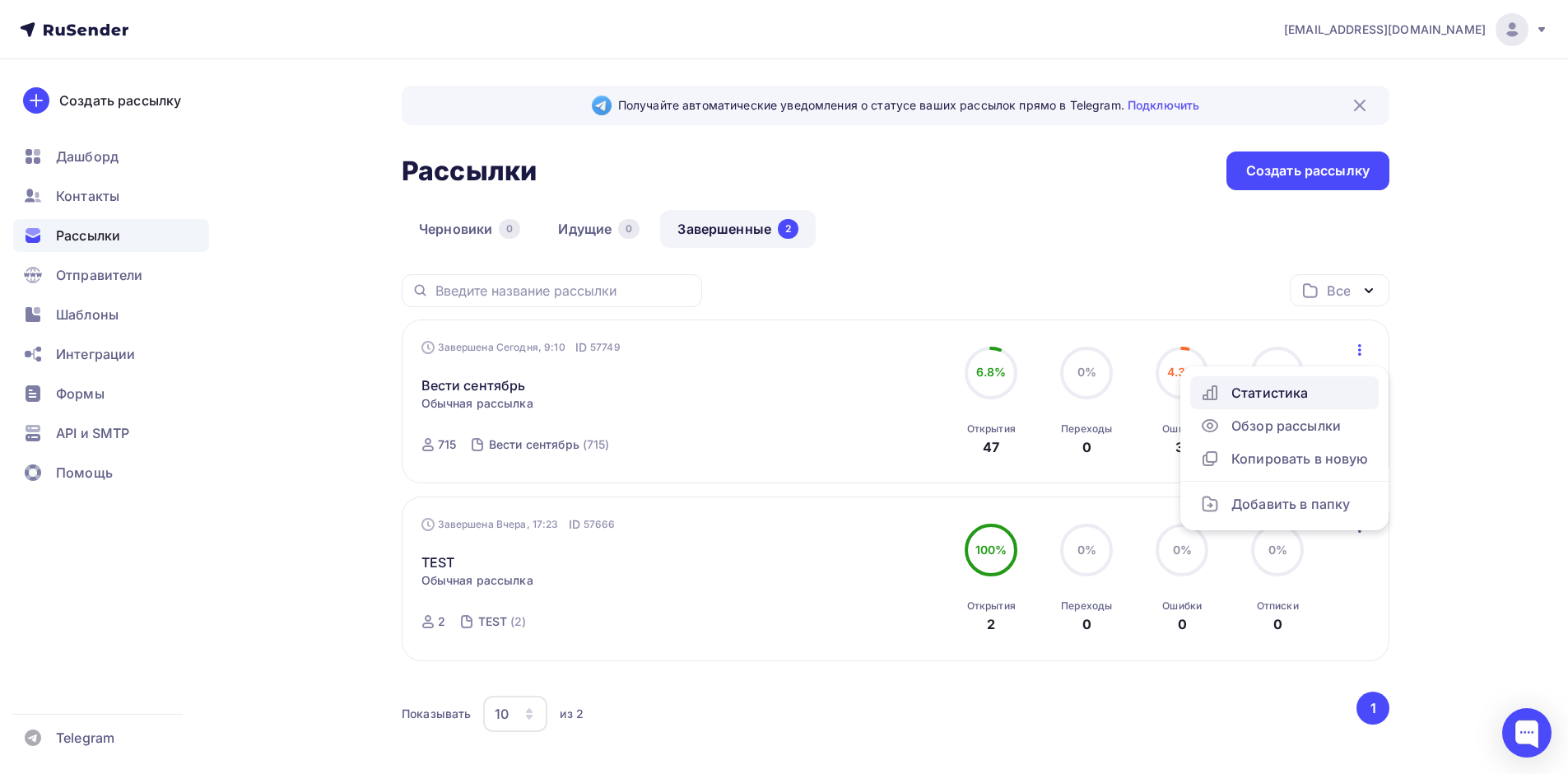
click at [1293, 389] on div "Статистика" at bounding box center [1284, 393] width 169 height 20
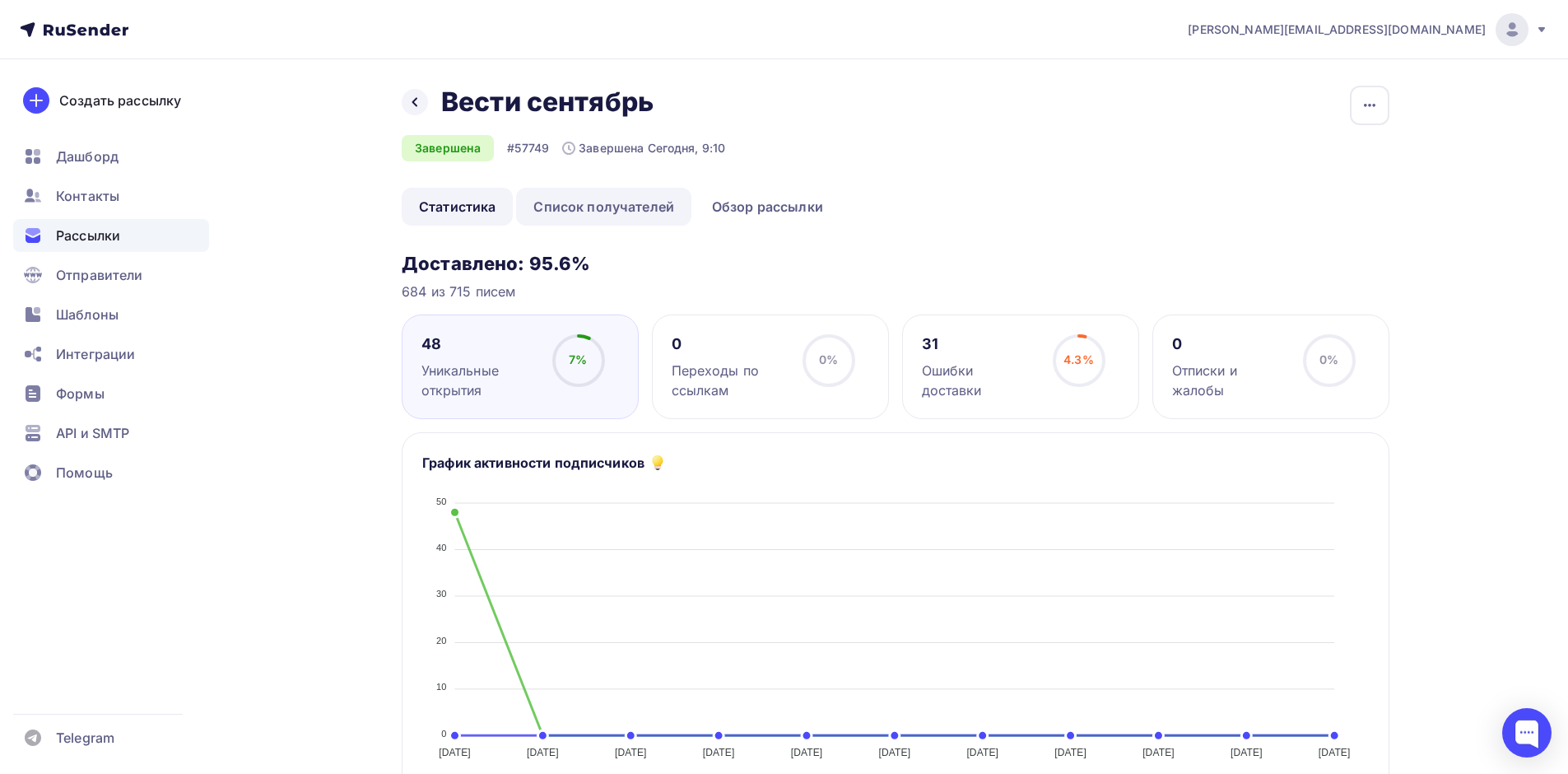
click at [580, 205] on link "Список получателей" at bounding box center [604, 207] width 175 height 38
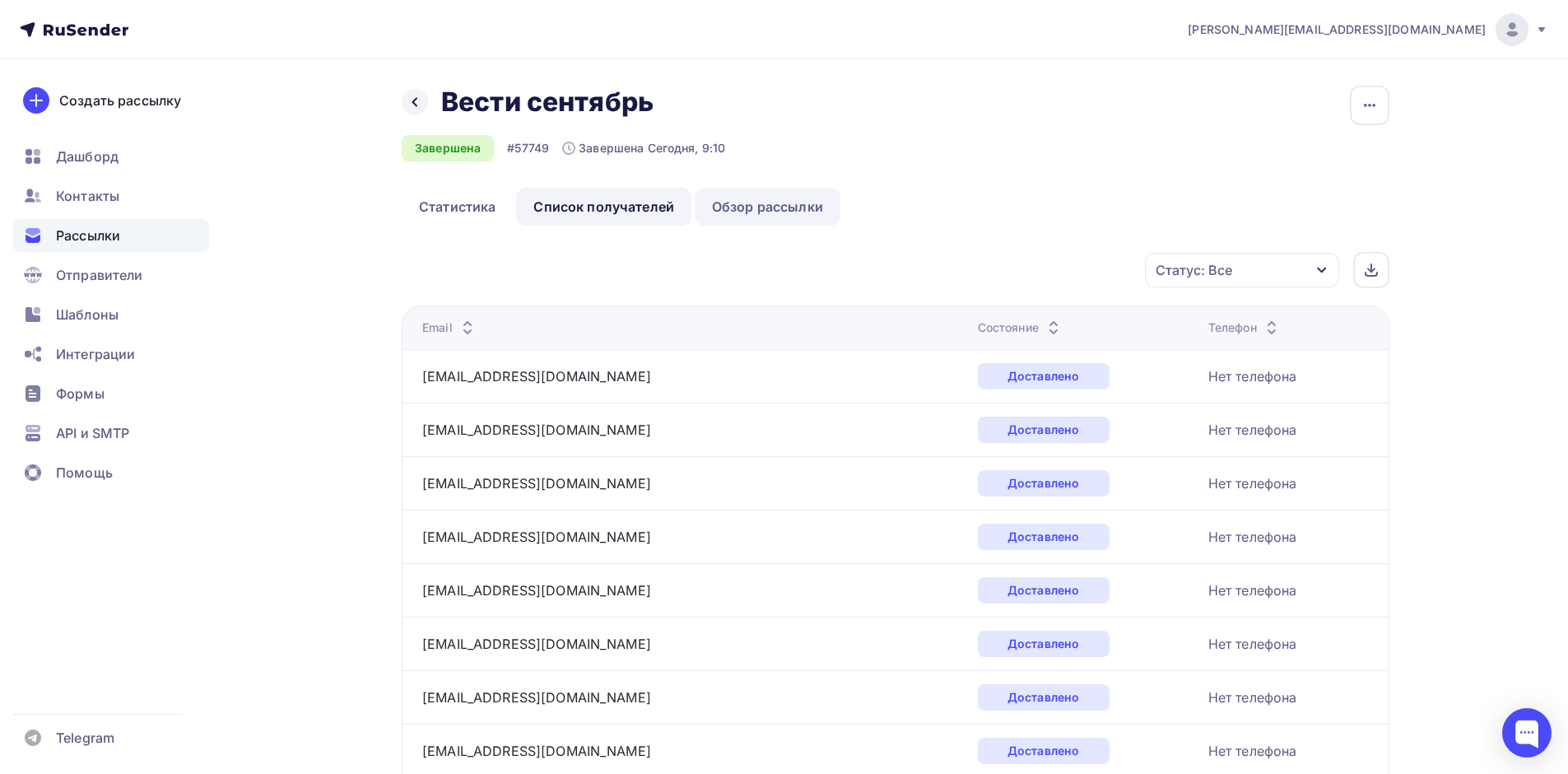
click at [706, 201] on link "Обзор рассылки" at bounding box center [768, 207] width 146 height 38
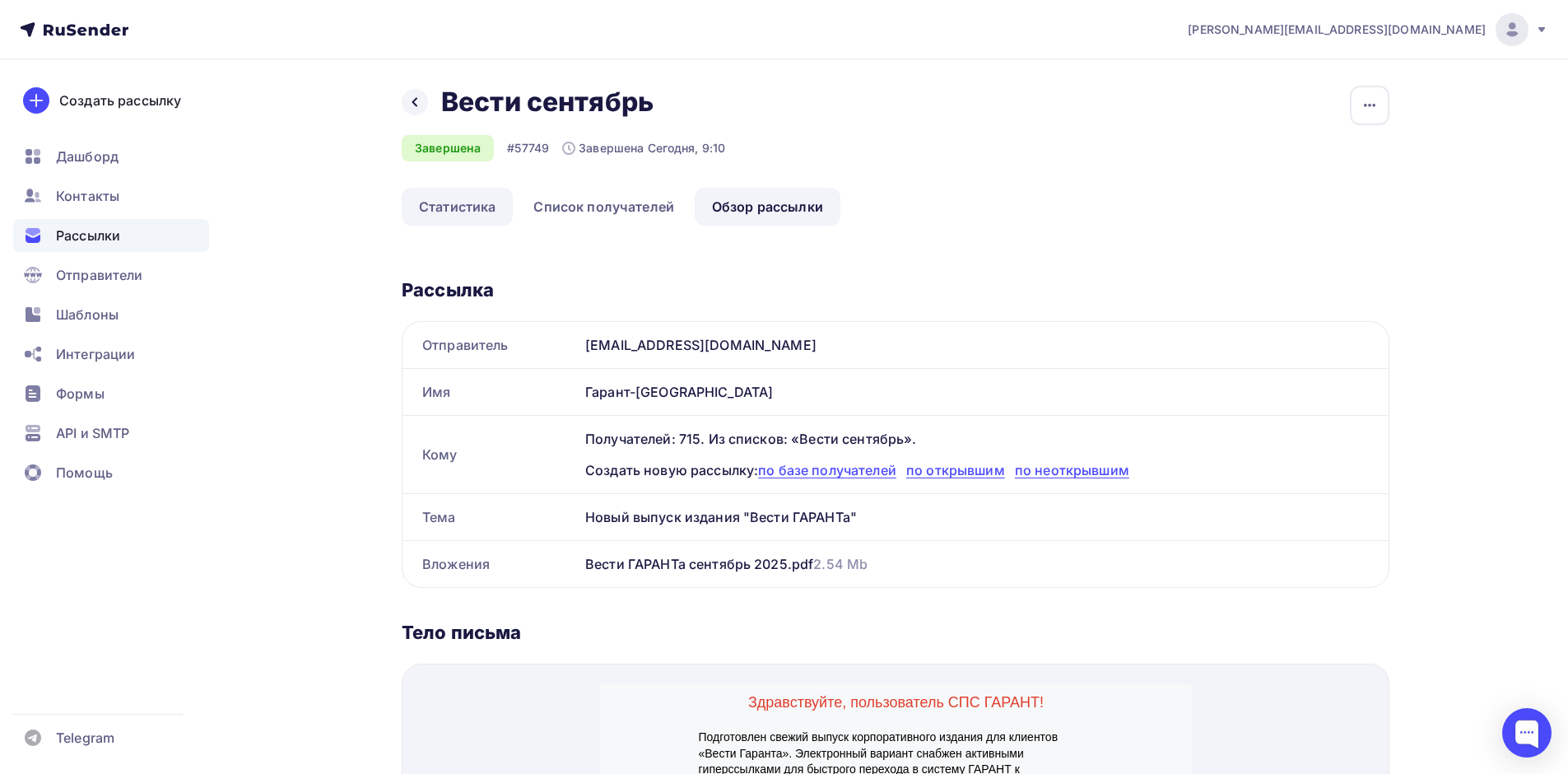
click at [460, 208] on link "Статистика" at bounding box center [457, 207] width 111 height 38
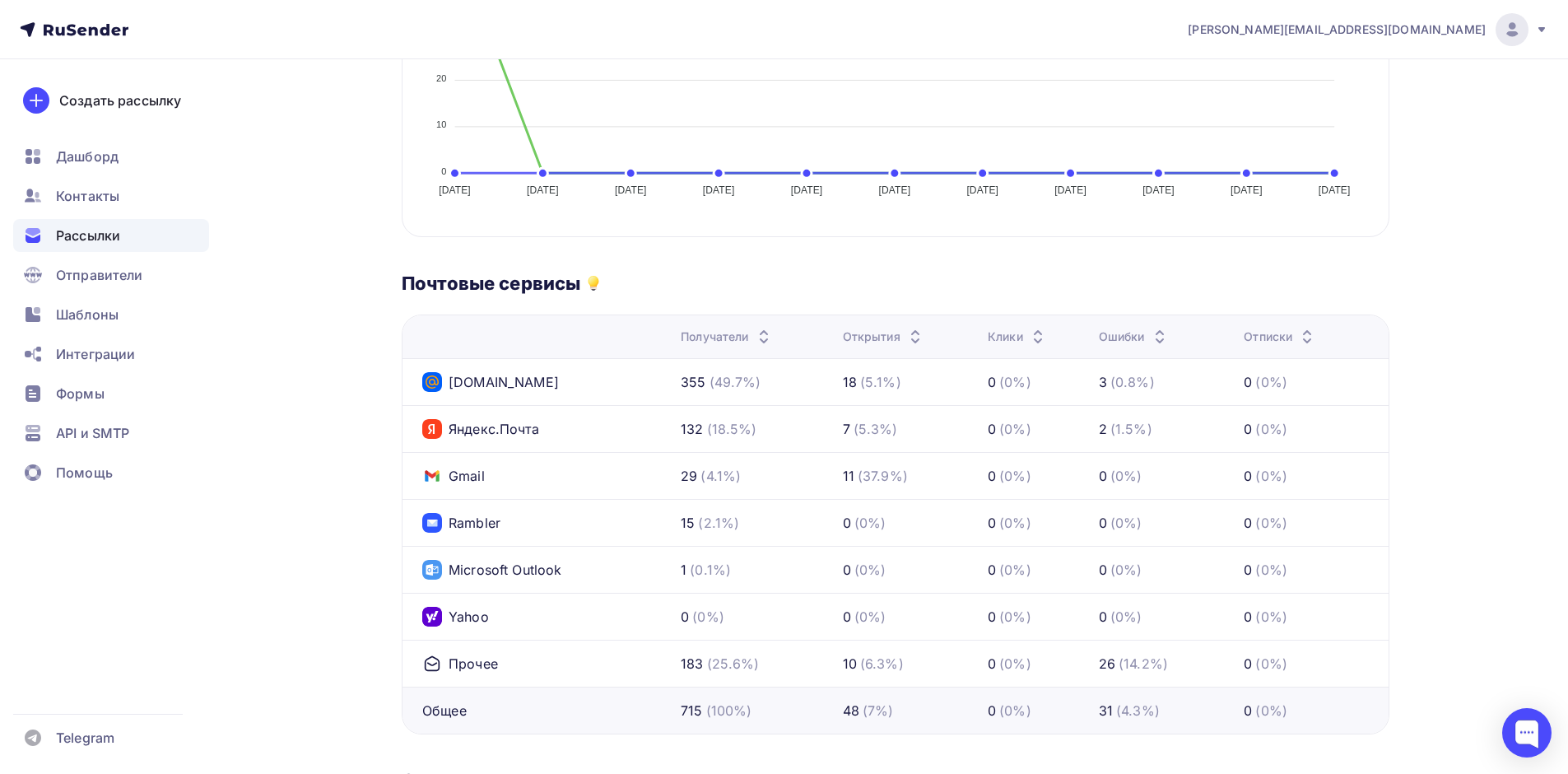
scroll to position [576, 0]
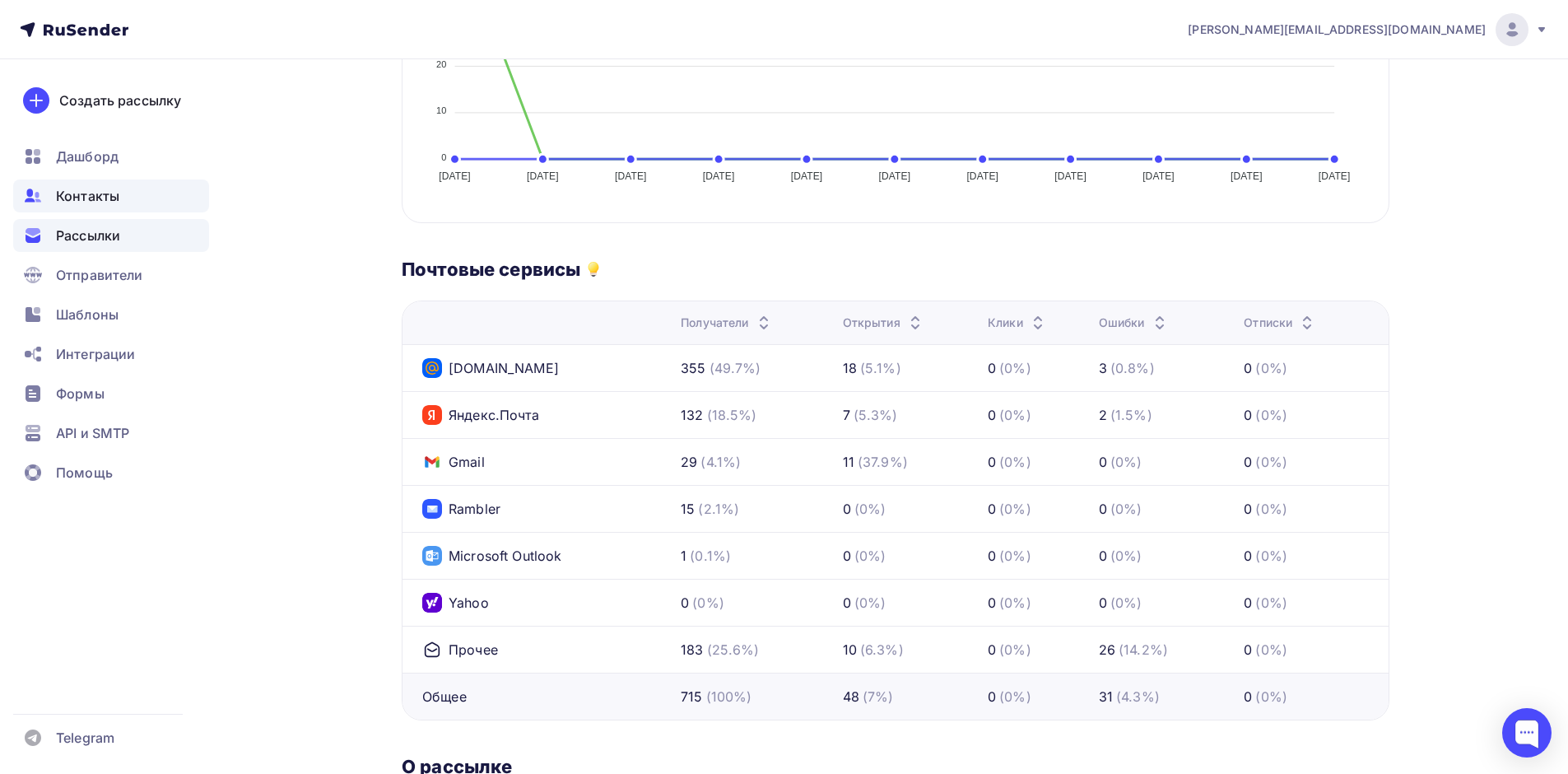
click at [93, 192] on span "Контакты" at bounding box center [87, 196] width 63 height 20
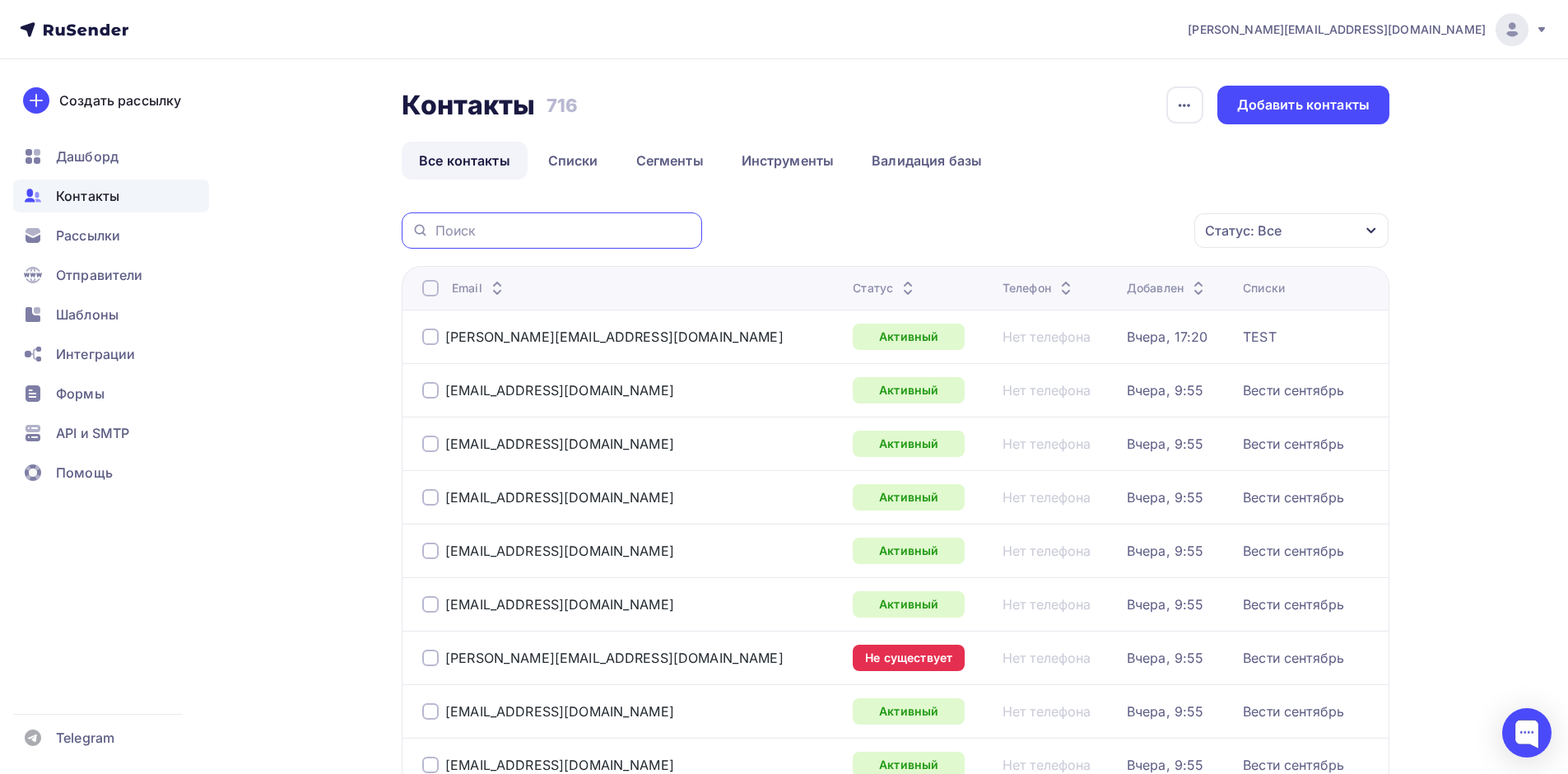
click at [507, 231] on input "text" at bounding box center [564, 231] width 256 height 18
paste input "mfc056@mail.ru"
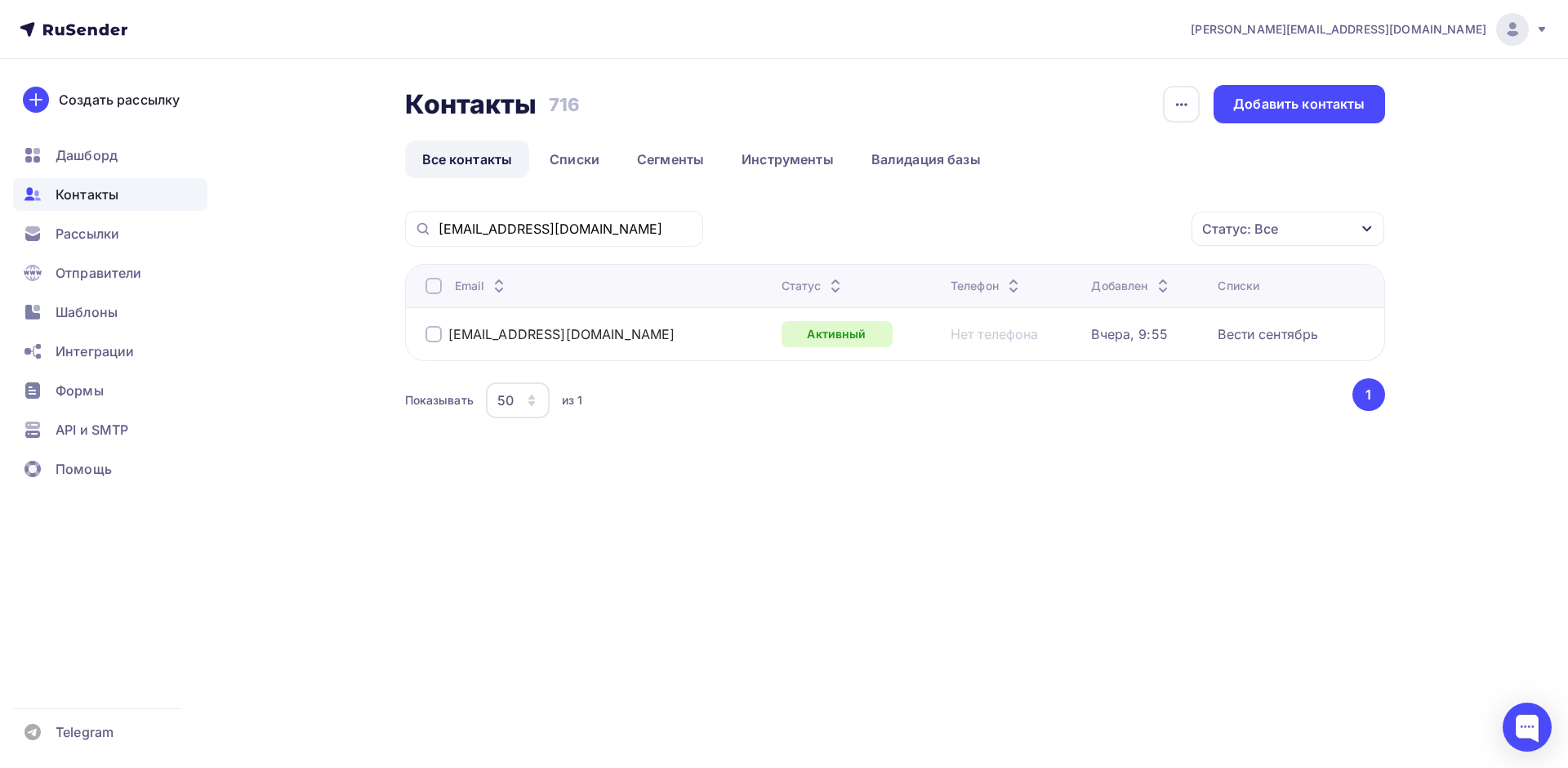
click at [435, 338] on div at bounding box center [433, 334] width 16 height 16
click at [1157, 226] on icon "button" at bounding box center [1157, 229] width 20 height 20
click at [1011, 345] on div "Удалить" at bounding box center [1008, 342] width 54 height 20
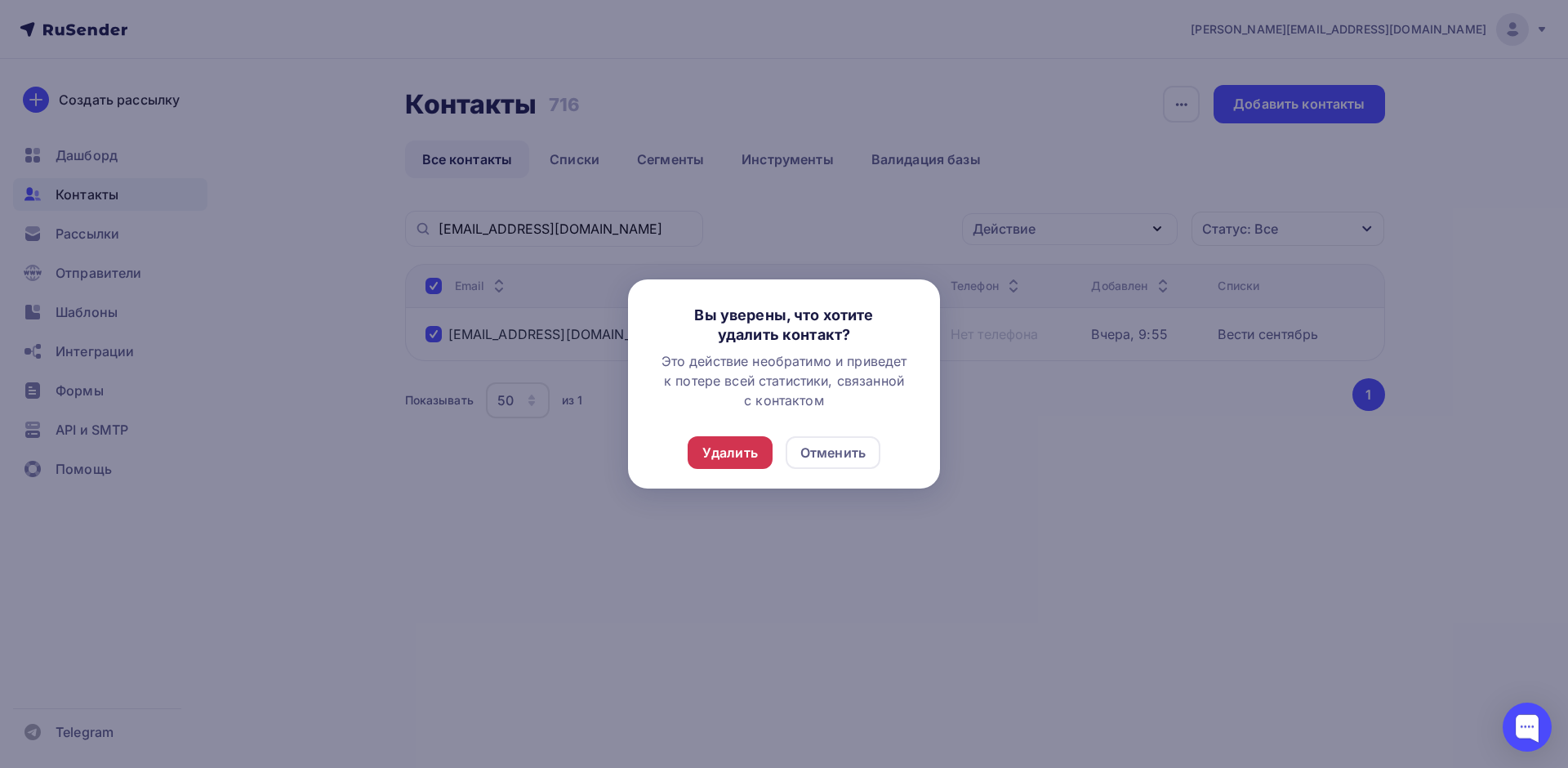
click at [738, 450] on div "Удалить" at bounding box center [730, 452] width 56 height 20
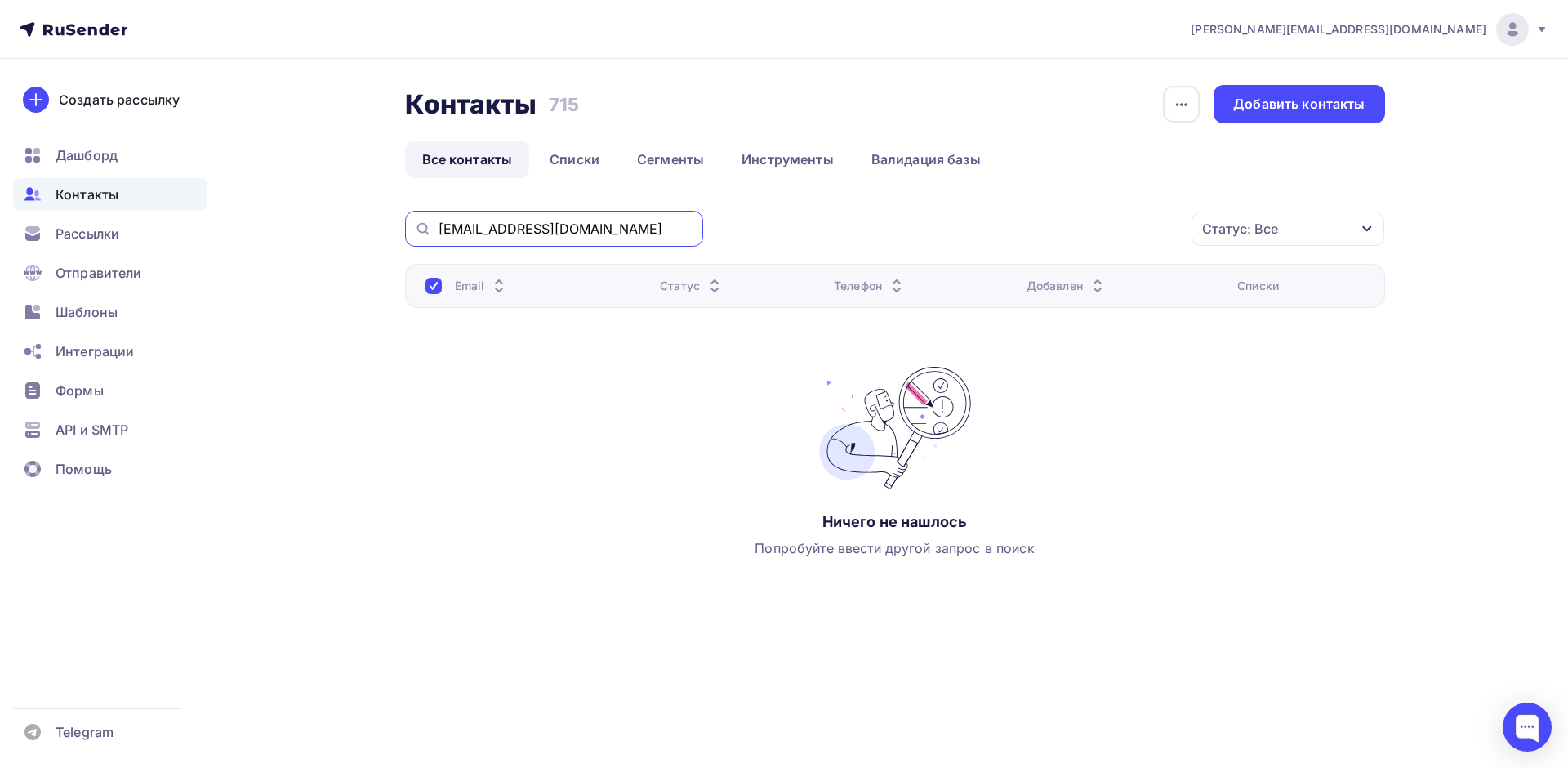
drag, startPoint x: 538, startPoint y: 226, endPoint x: 370, endPoint y: 223, distance: 168.0
click at [371, 223] on div "Контакты Контакты 715 715 История импорта Добавить контакты Все контакты Списки…" at bounding box center [784, 377] width 1338 height 637
paste input "ilingina-nata@yandex"
type input "ilingina-nata@yandex.ru"
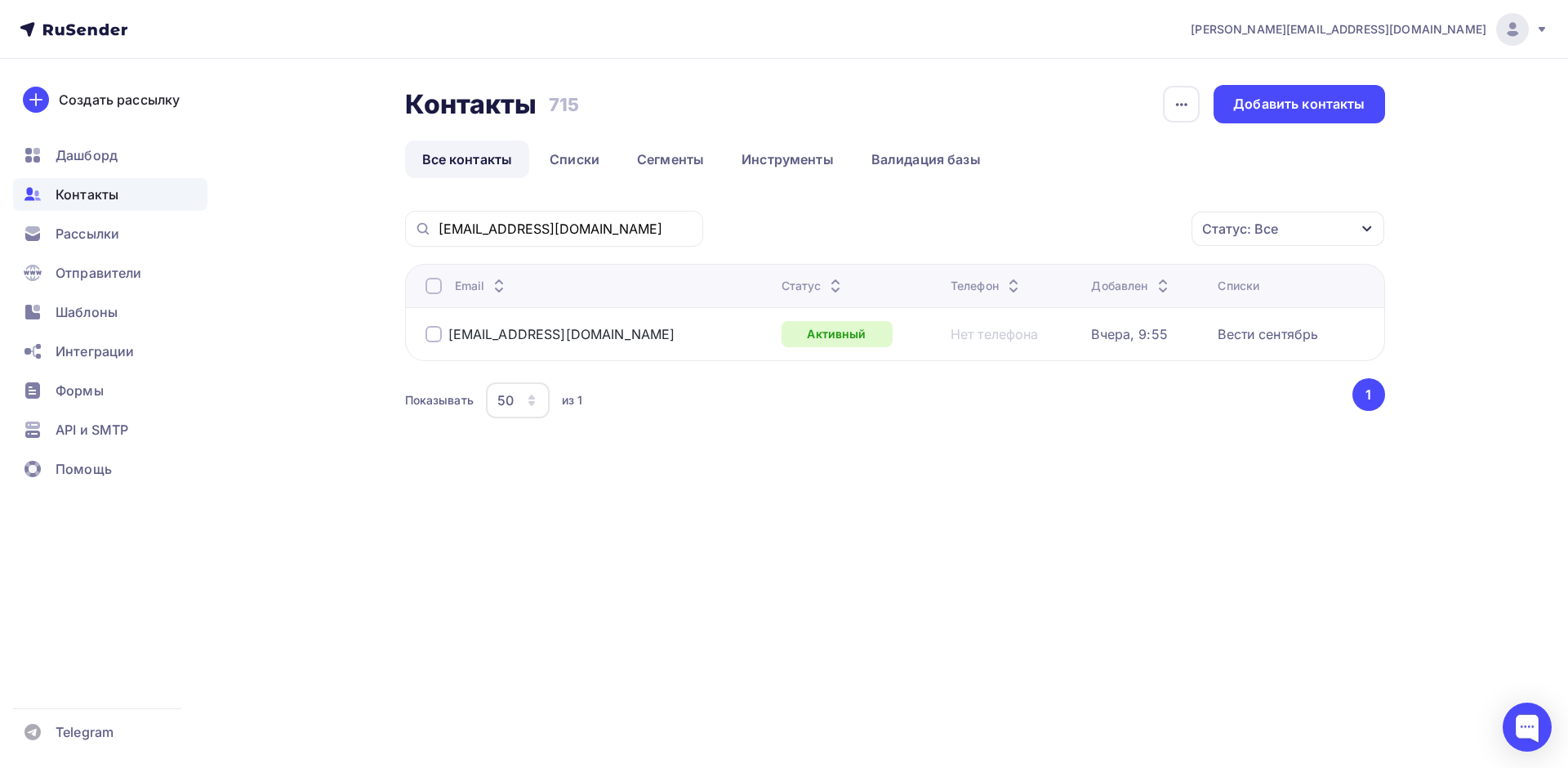
click at [433, 339] on div at bounding box center [433, 334] width 16 height 16
click at [1156, 224] on icon "button" at bounding box center [1157, 229] width 20 height 20
click at [1024, 336] on div "Удалить" at bounding box center [1008, 342] width 54 height 20
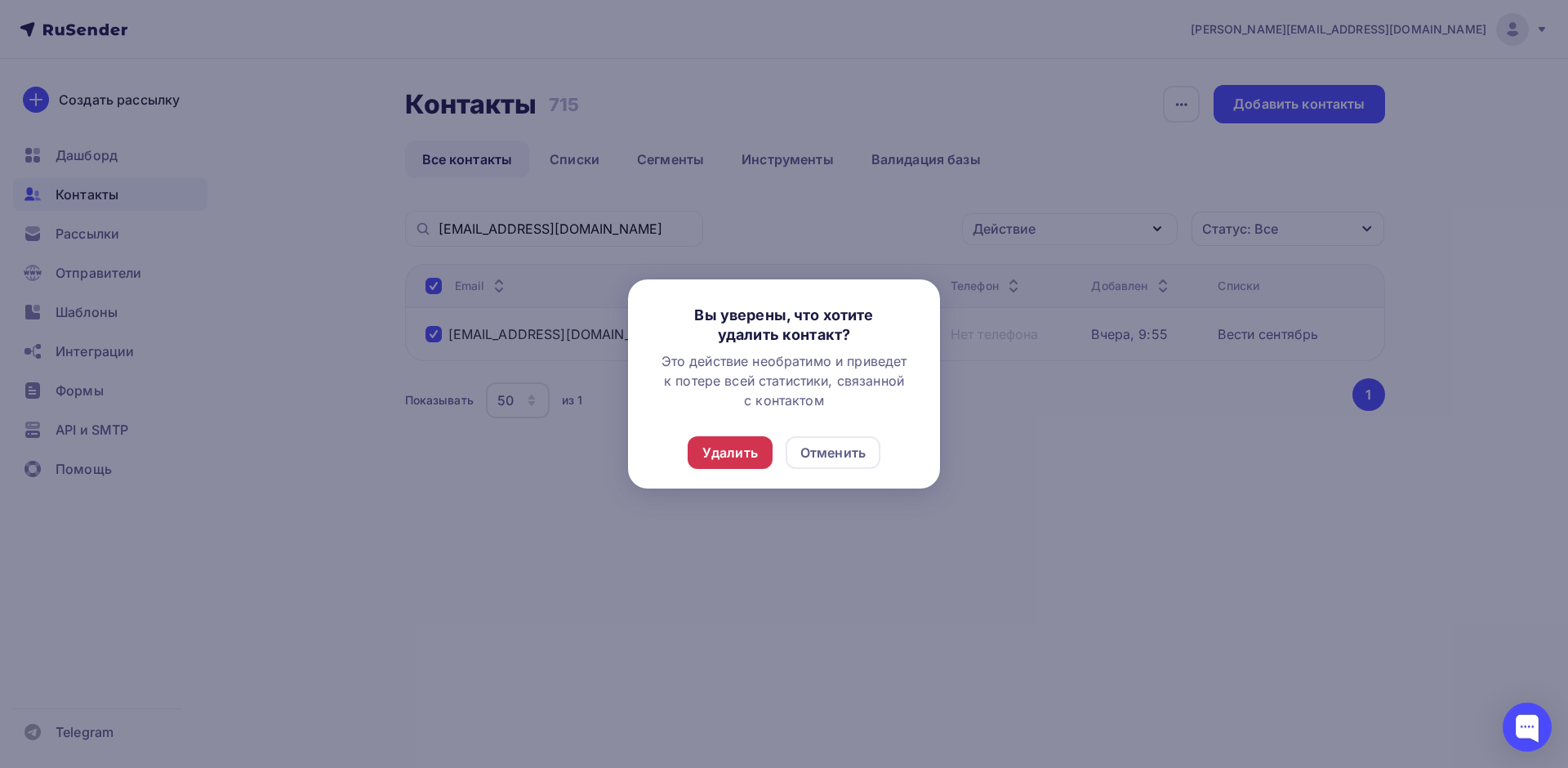
click at [724, 453] on div "Удалить" at bounding box center [730, 452] width 56 height 20
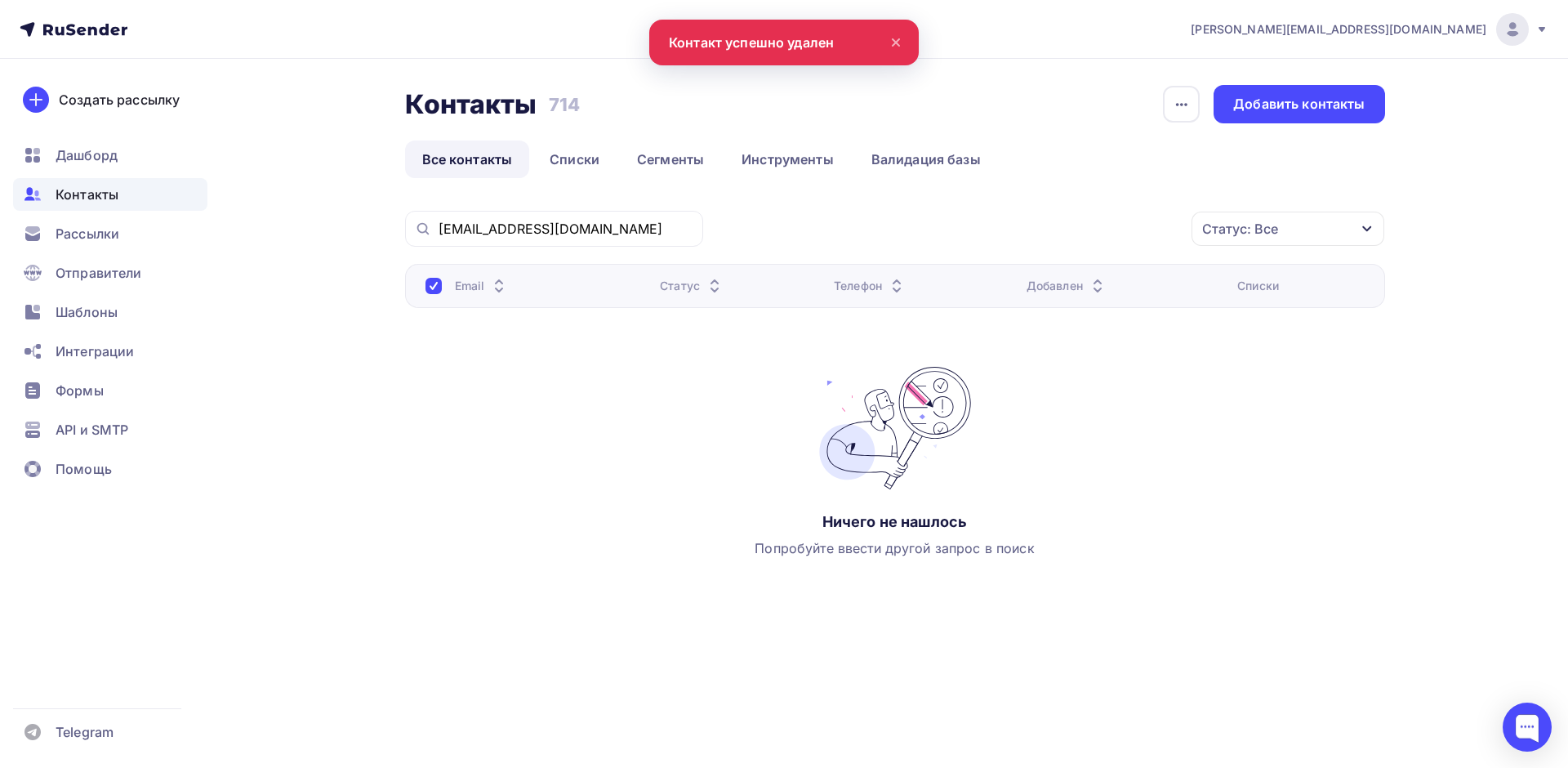
click at [432, 283] on div at bounding box center [433, 286] width 16 height 16
drag, startPoint x: 627, startPoint y: 230, endPoint x: 257, endPoint y: 220, distance: 370.1
click at [266, 220] on div "Контакты Контакты 714 714 История импорта Добавить контакты Все контакты Списки…" at bounding box center [784, 377] width 1338 height 637
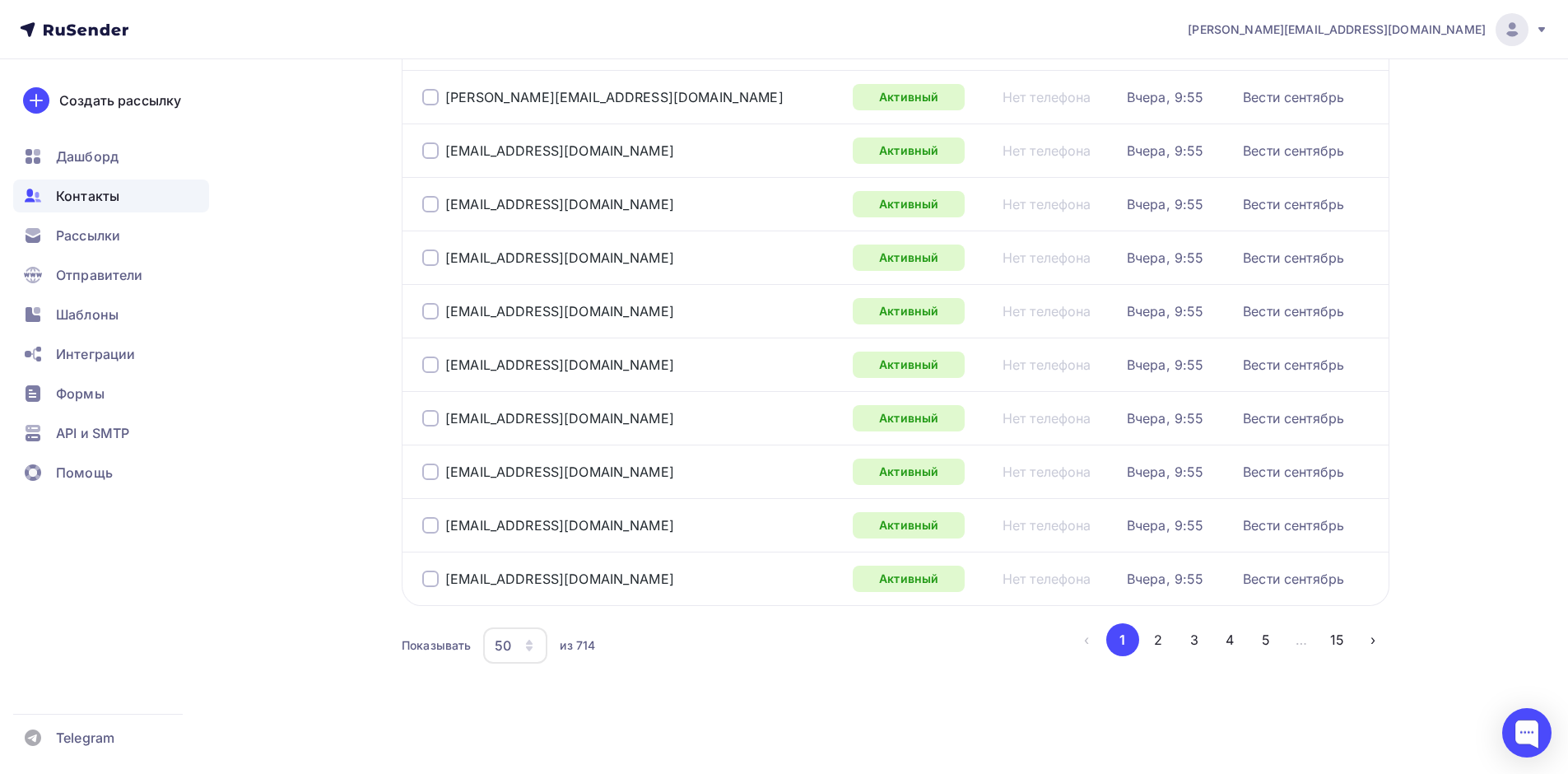
scroll to position [2546, 0]
click at [535, 646] on icon "button" at bounding box center [528, 645] width 13 height 13
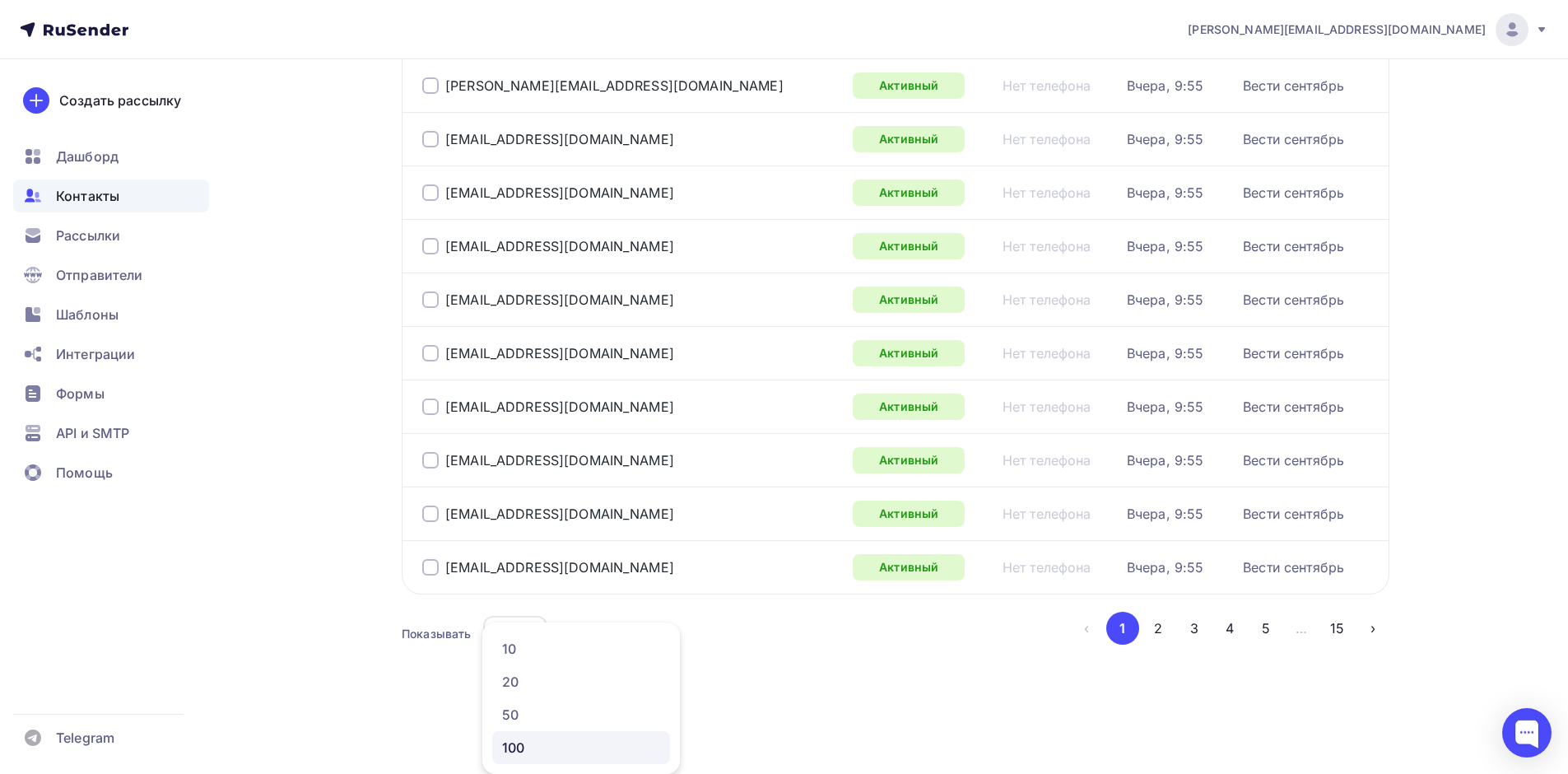
click at [546, 738] on div "100" at bounding box center [581, 747] width 158 height 20
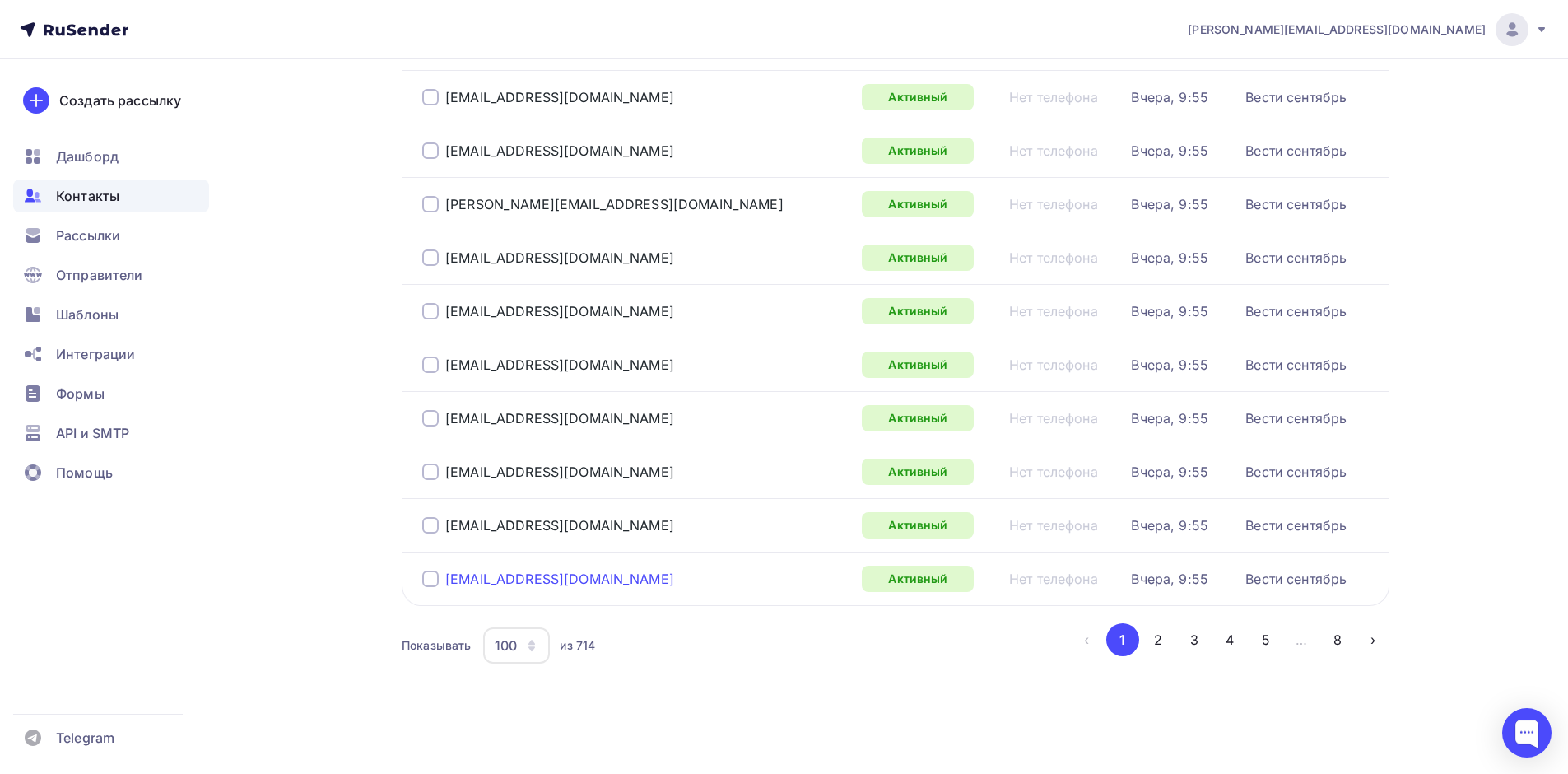
scroll to position [5387, 0]
click at [1164, 643] on button "2" at bounding box center [1158, 640] width 33 height 33
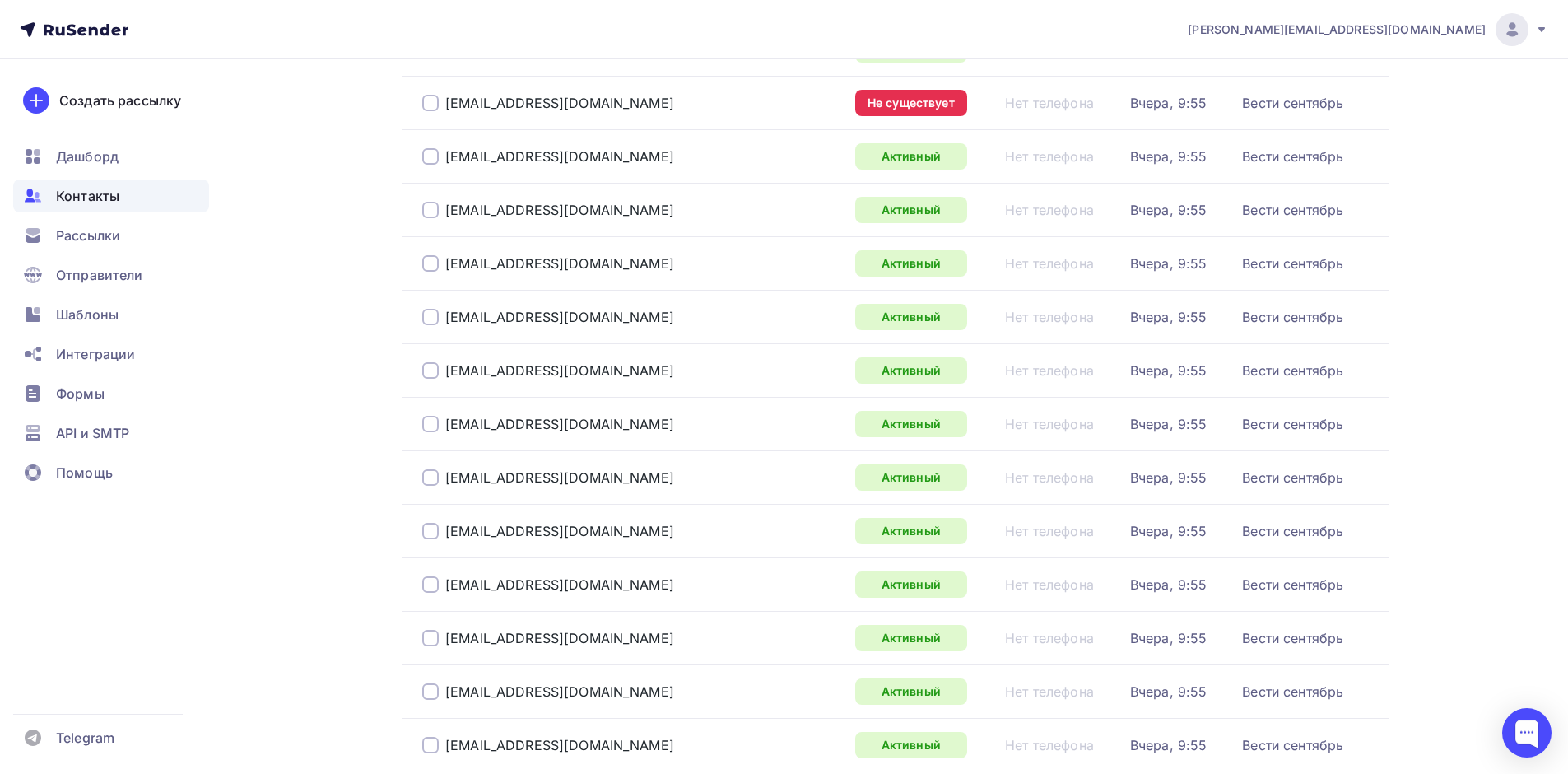
scroll to position [4645, 0]
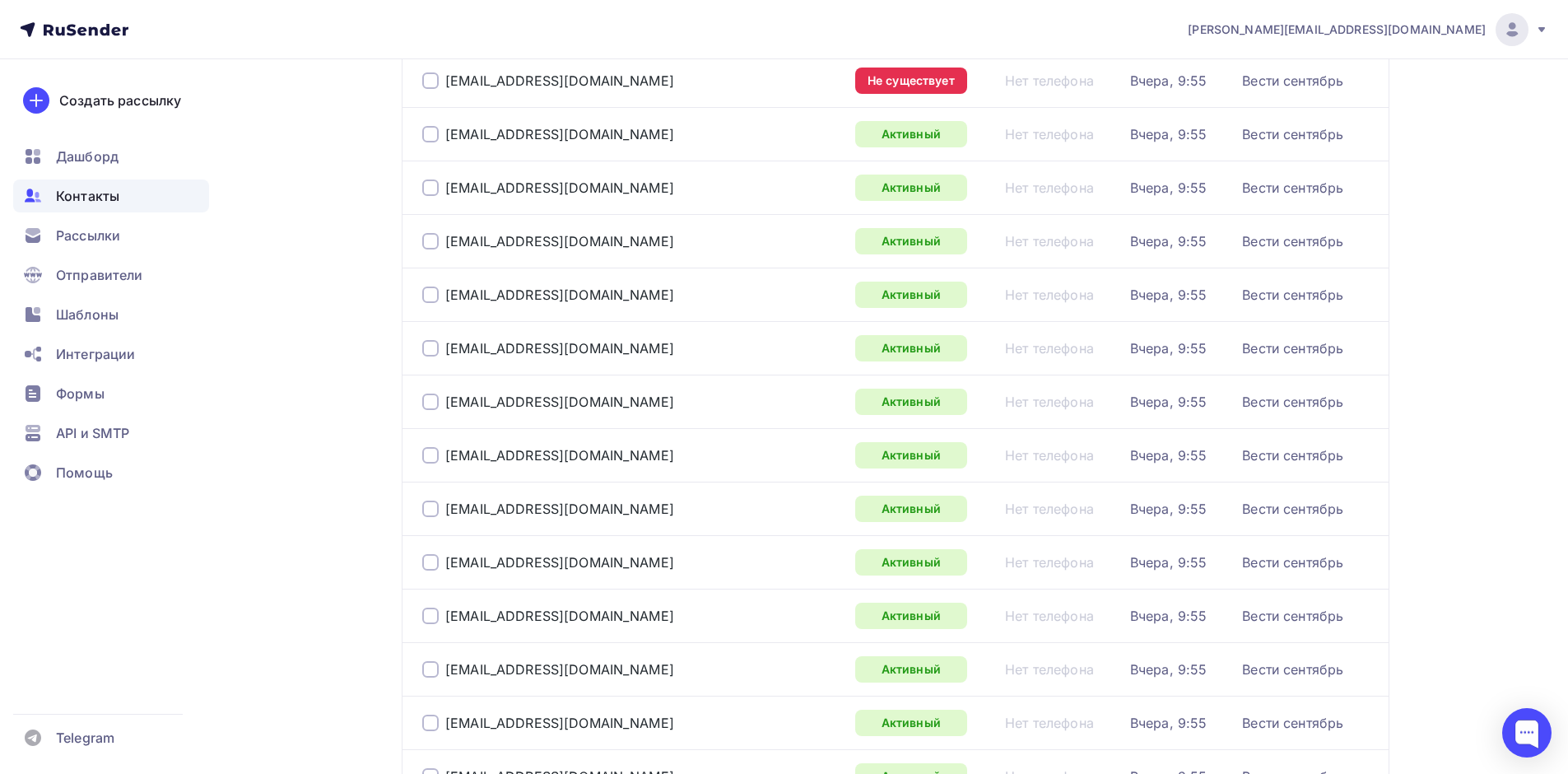
click at [70, 36] on icon at bounding box center [74, 29] width 108 height 20
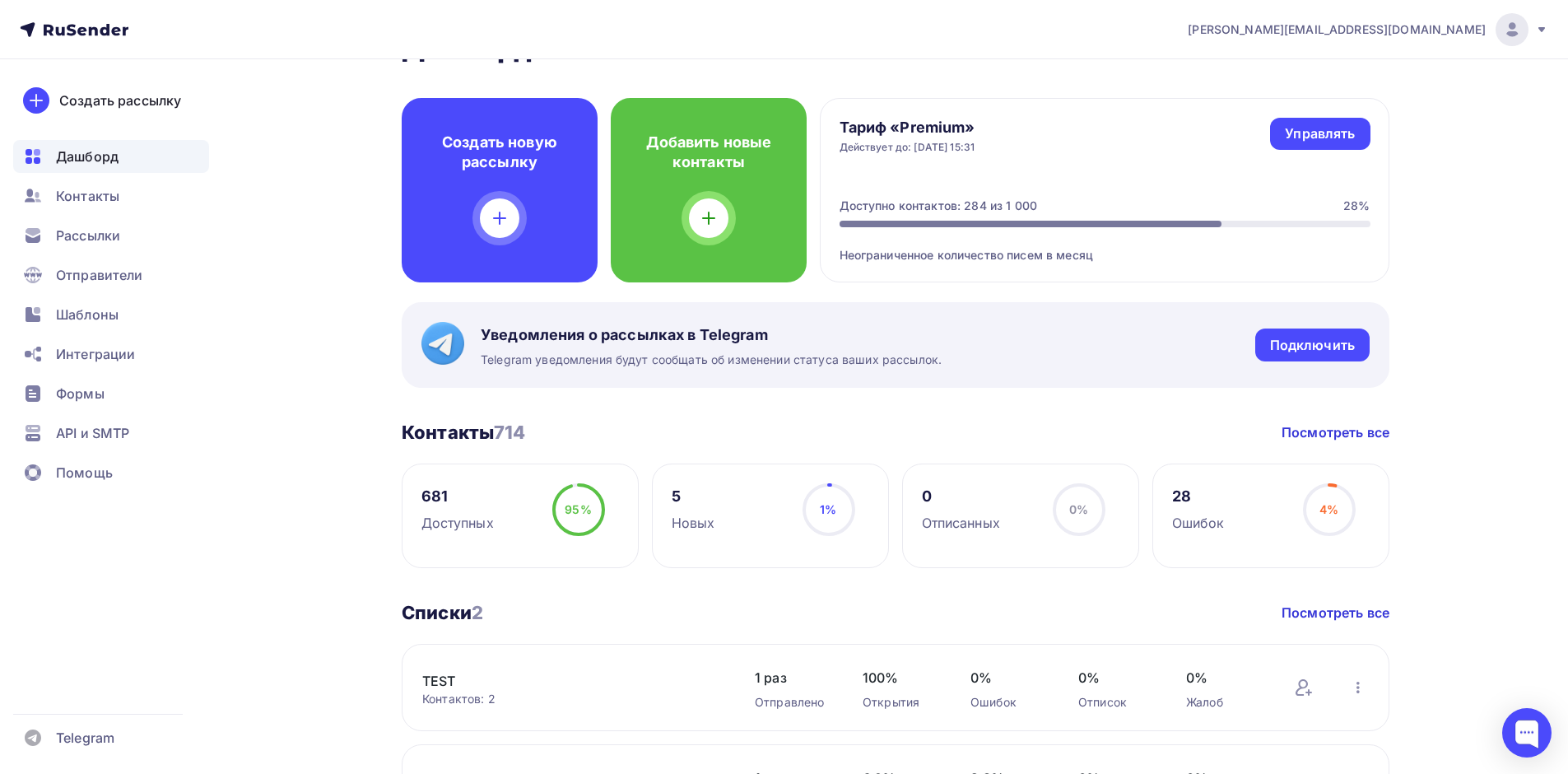
scroll to position [329, 0]
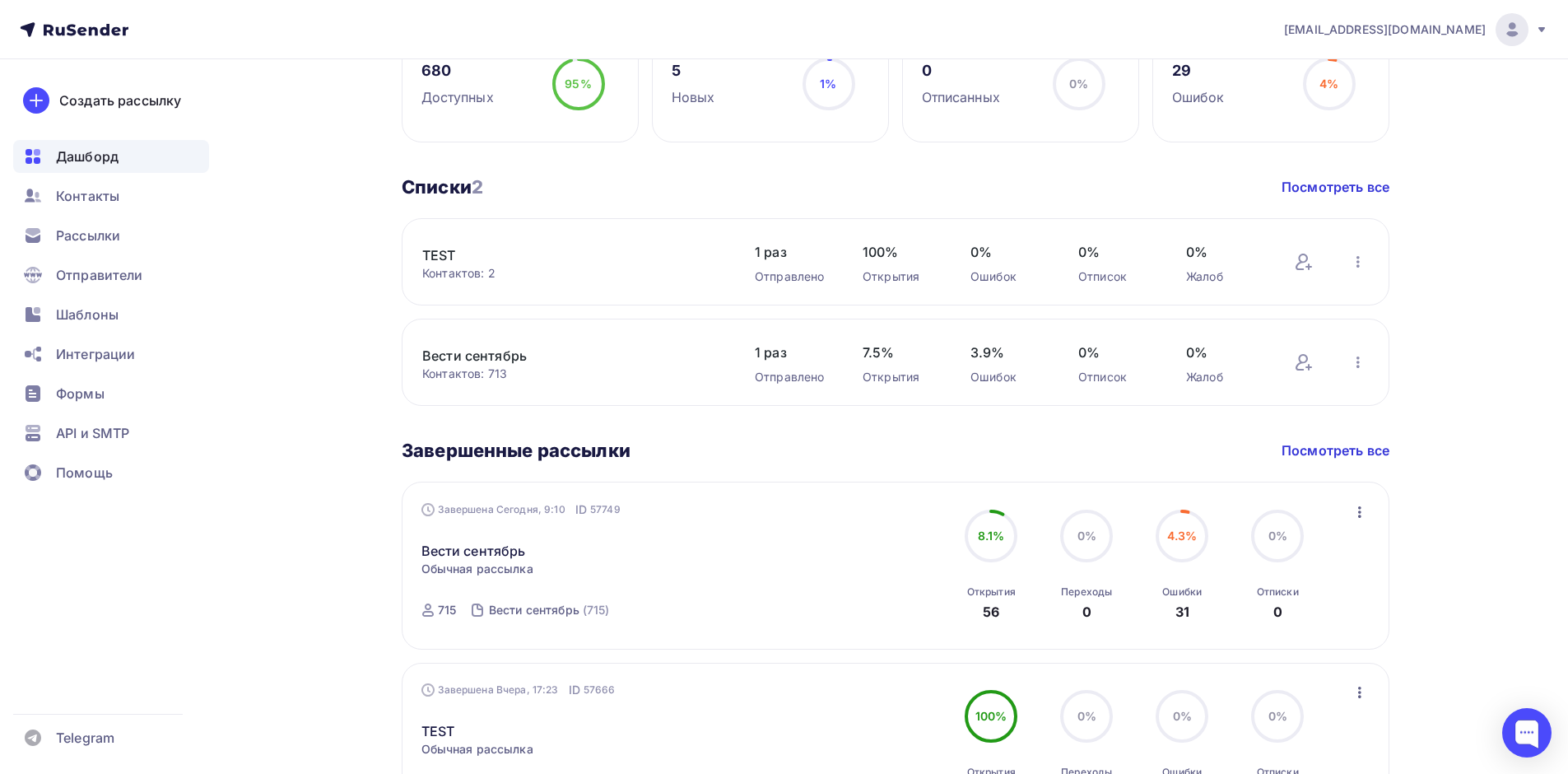
scroll to position [494, 0]
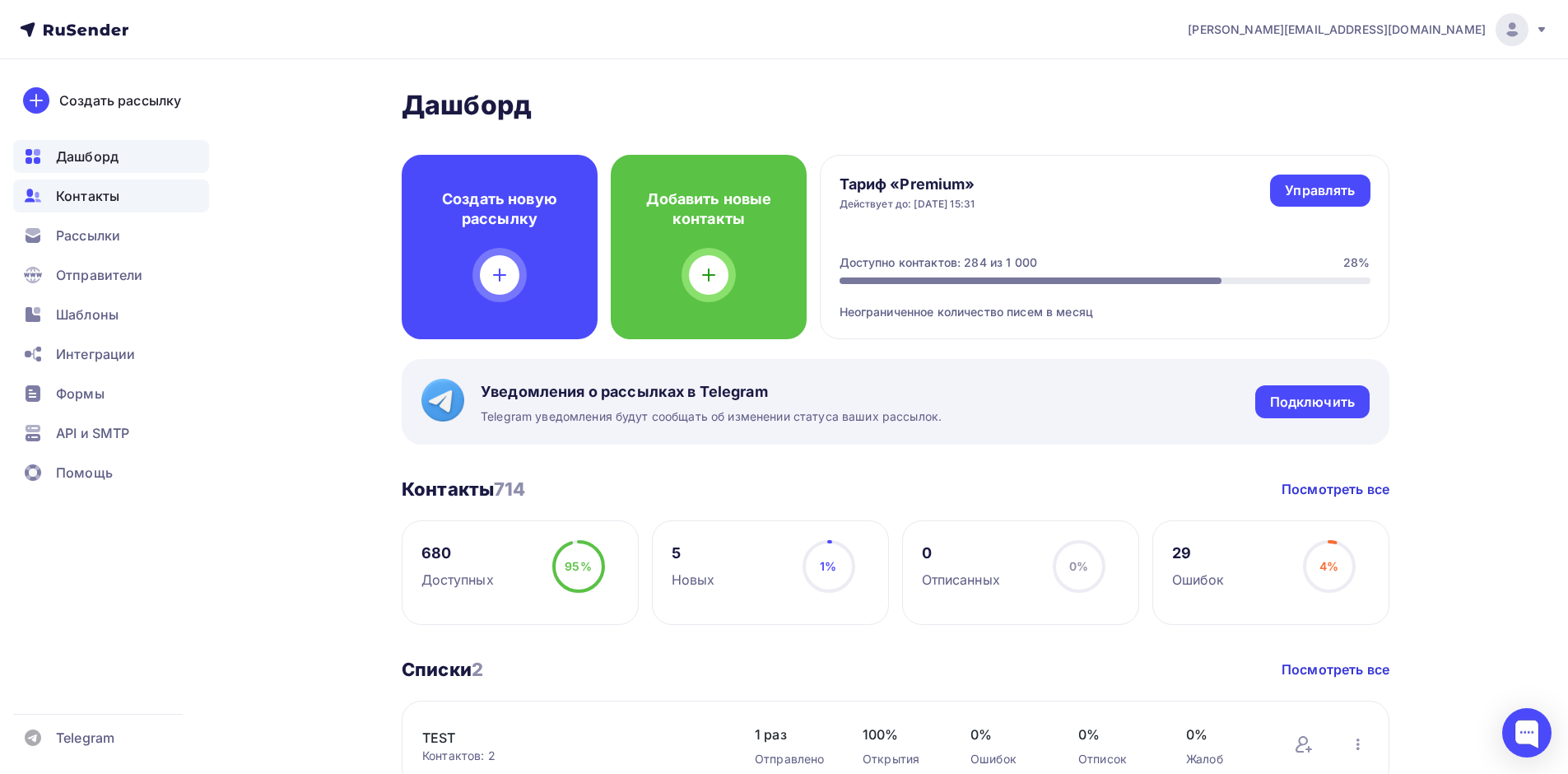
click at [111, 192] on span "Контакты" at bounding box center [87, 196] width 63 height 20
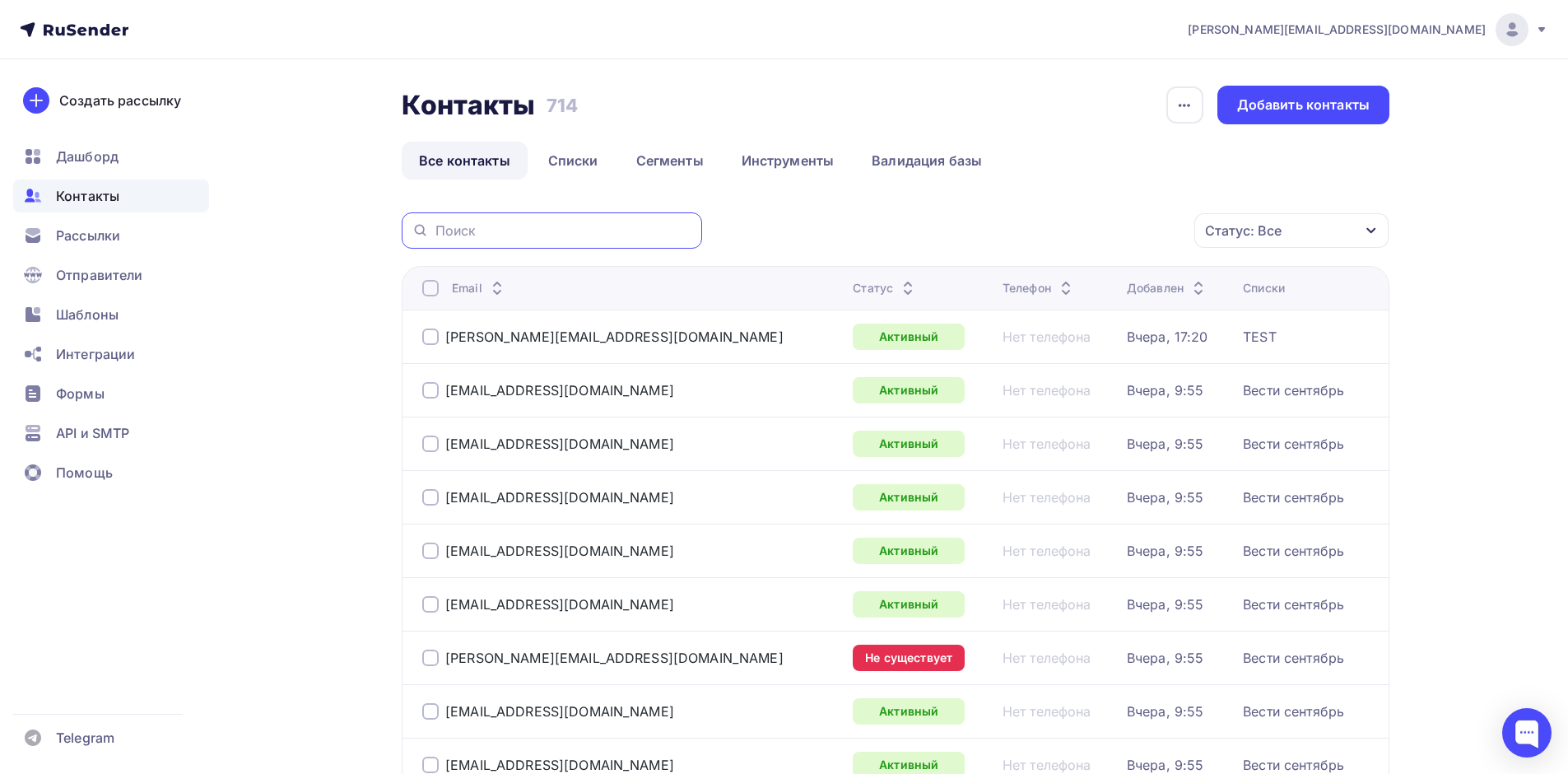
click at [470, 224] on input "text" at bounding box center [564, 231] width 256 height 18
paste input "[EMAIL_ADDRESS][DOMAIN_NAME]"
type input "[EMAIL_ADDRESS][DOMAIN_NAME]"
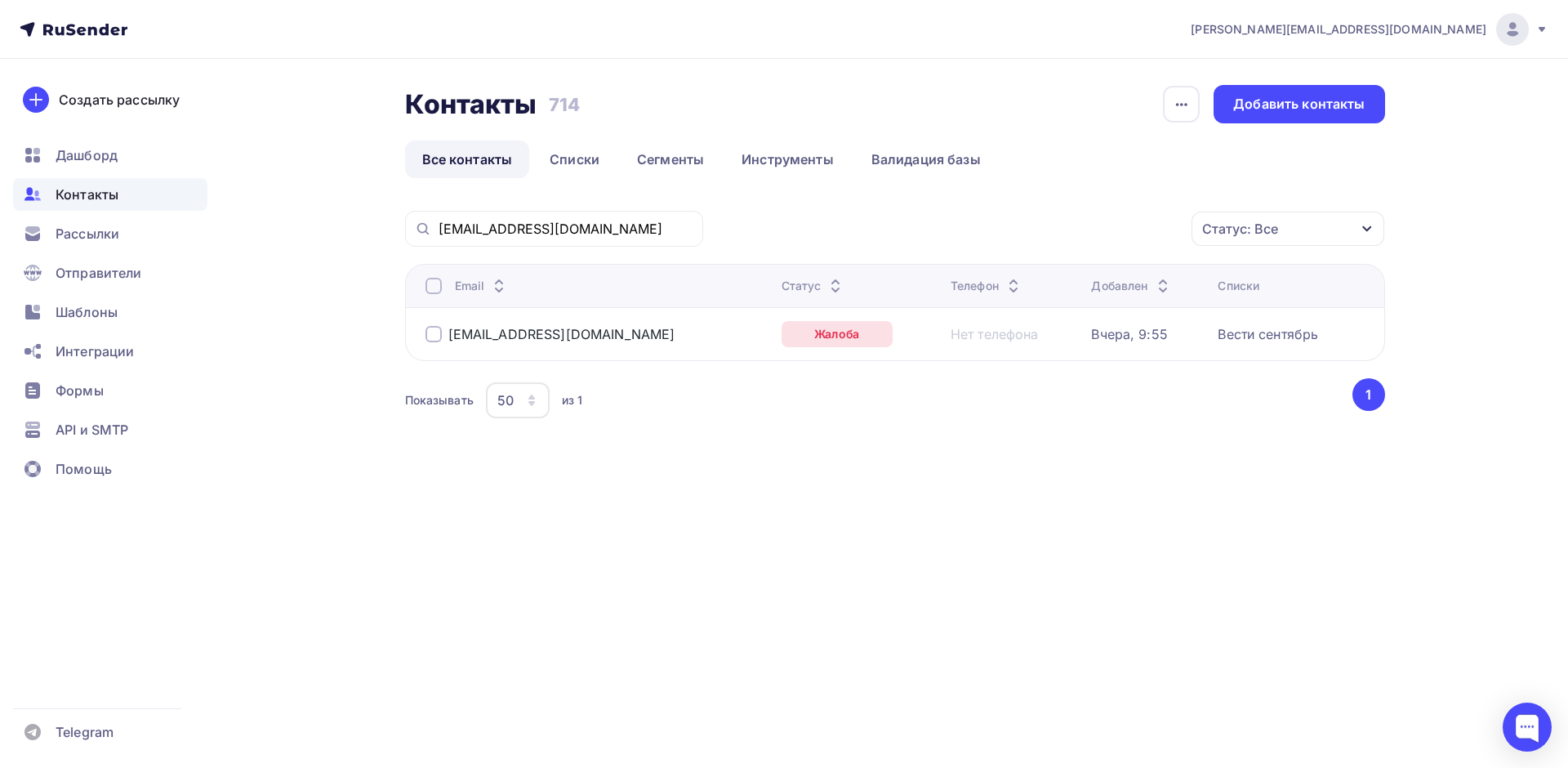
click at [432, 335] on div at bounding box center [433, 334] width 16 height 16
click at [1159, 225] on icon "button" at bounding box center [1157, 229] width 20 height 20
click at [1026, 340] on div "Удалить" at bounding box center [1008, 342] width 54 height 20
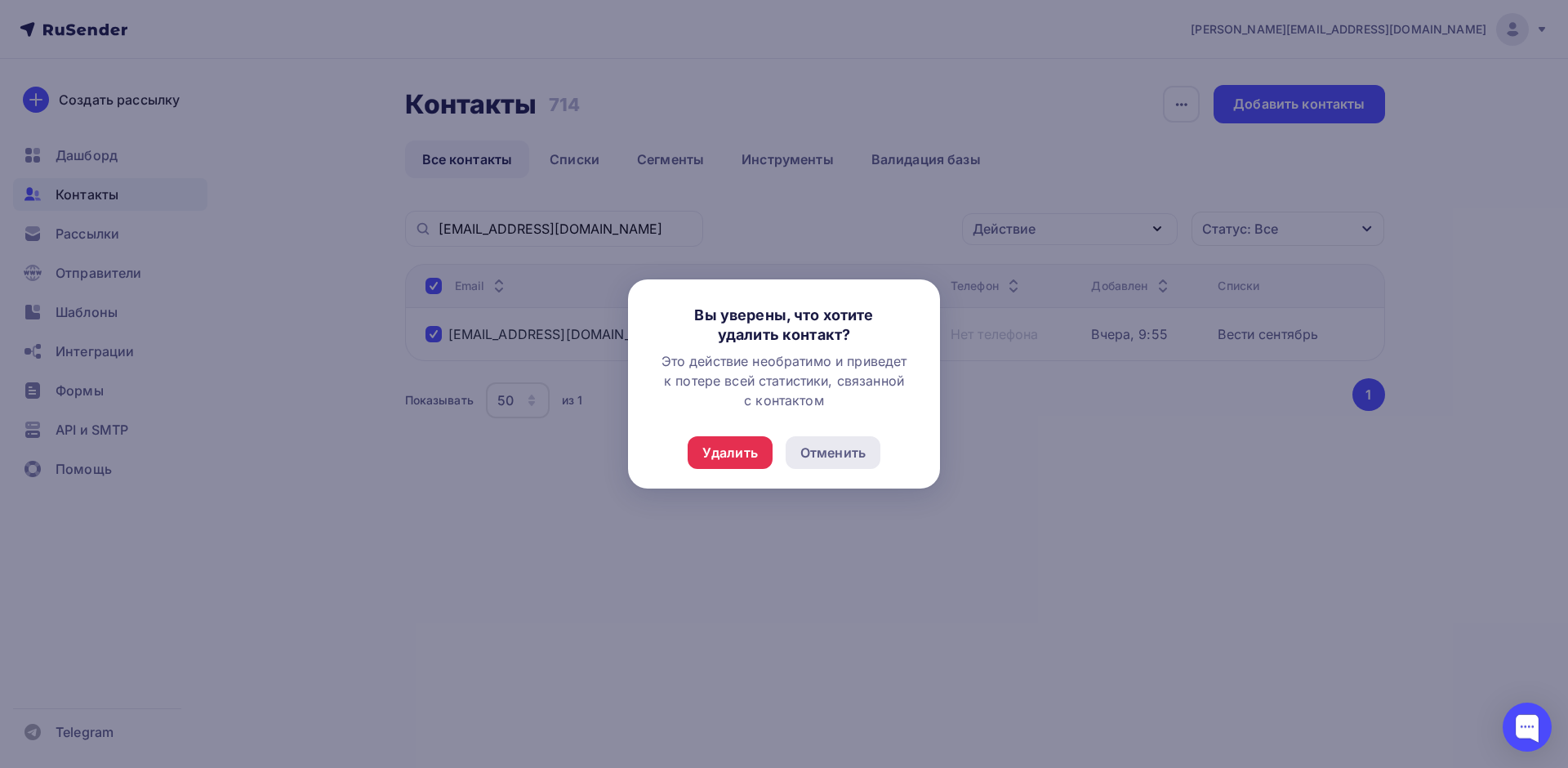
click at [831, 458] on div "Отменить" at bounding box center [833, 452] width 65 height 20
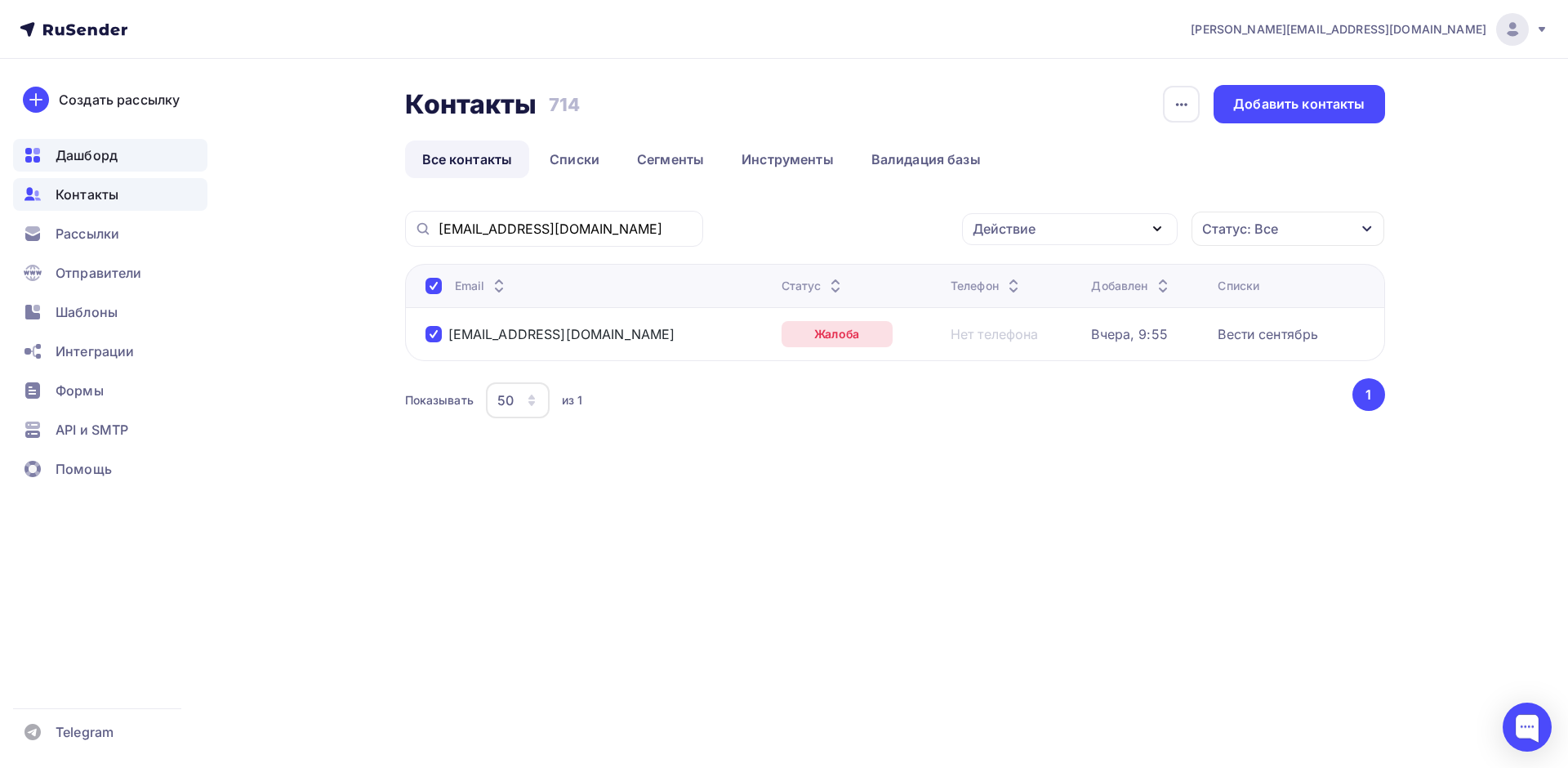
click at [87, 157] on span "Дашборд" at bounding box center [87, 155] width 62 height 20
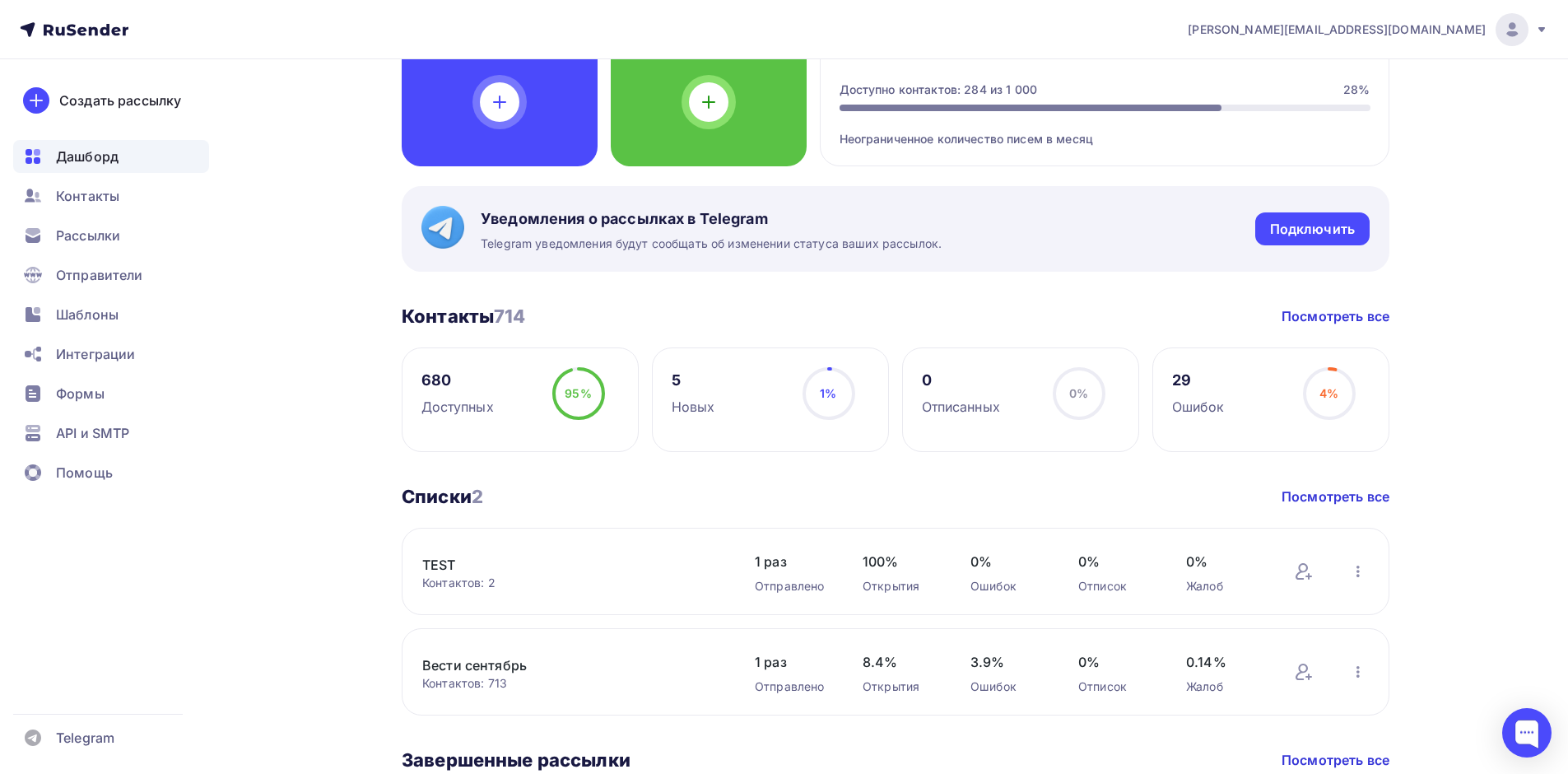
scroll to position [165, 0]
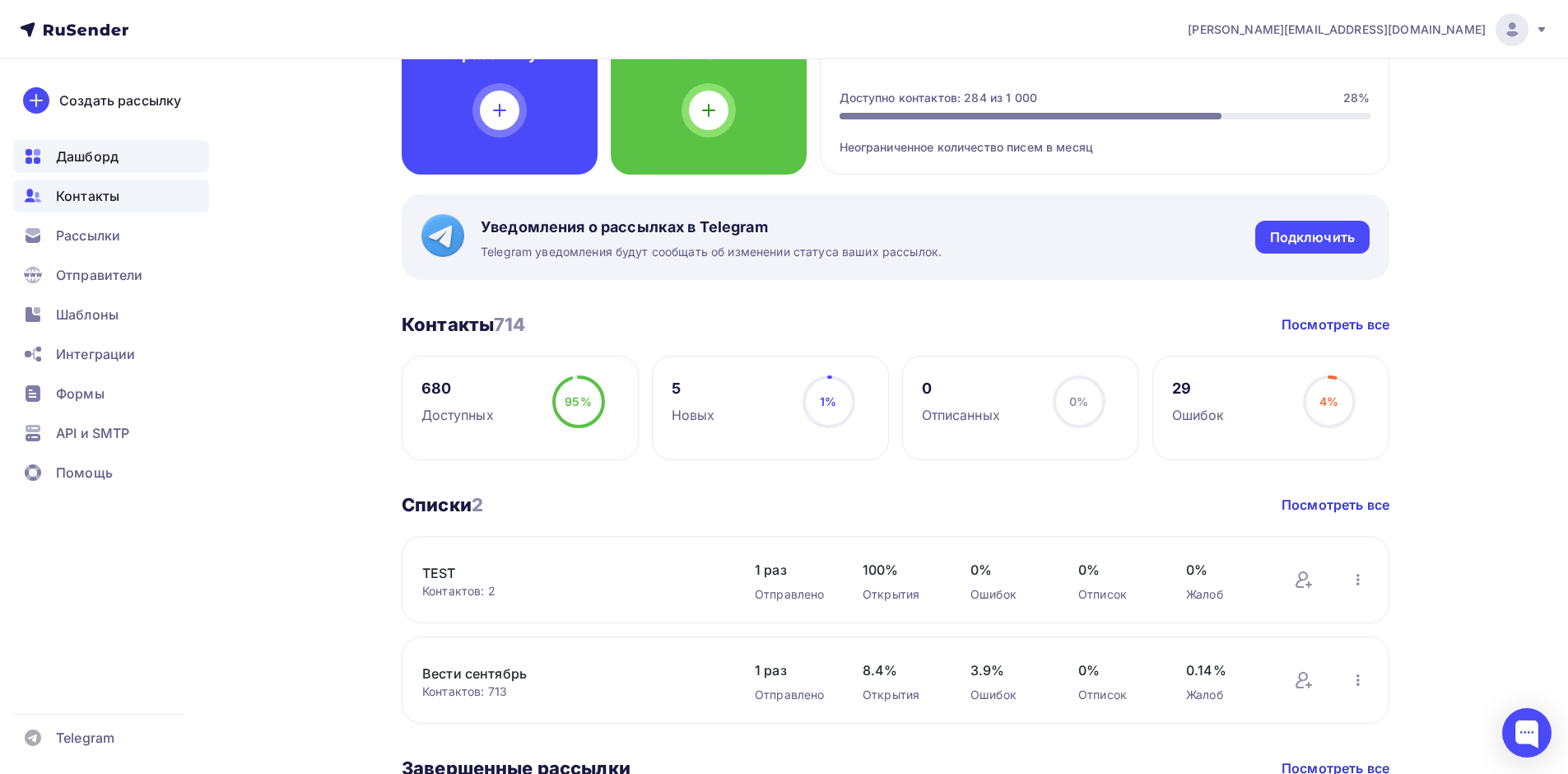
click at [103, 191] on span "Контакты" at bounding box center [87, 196] width 63 height 20
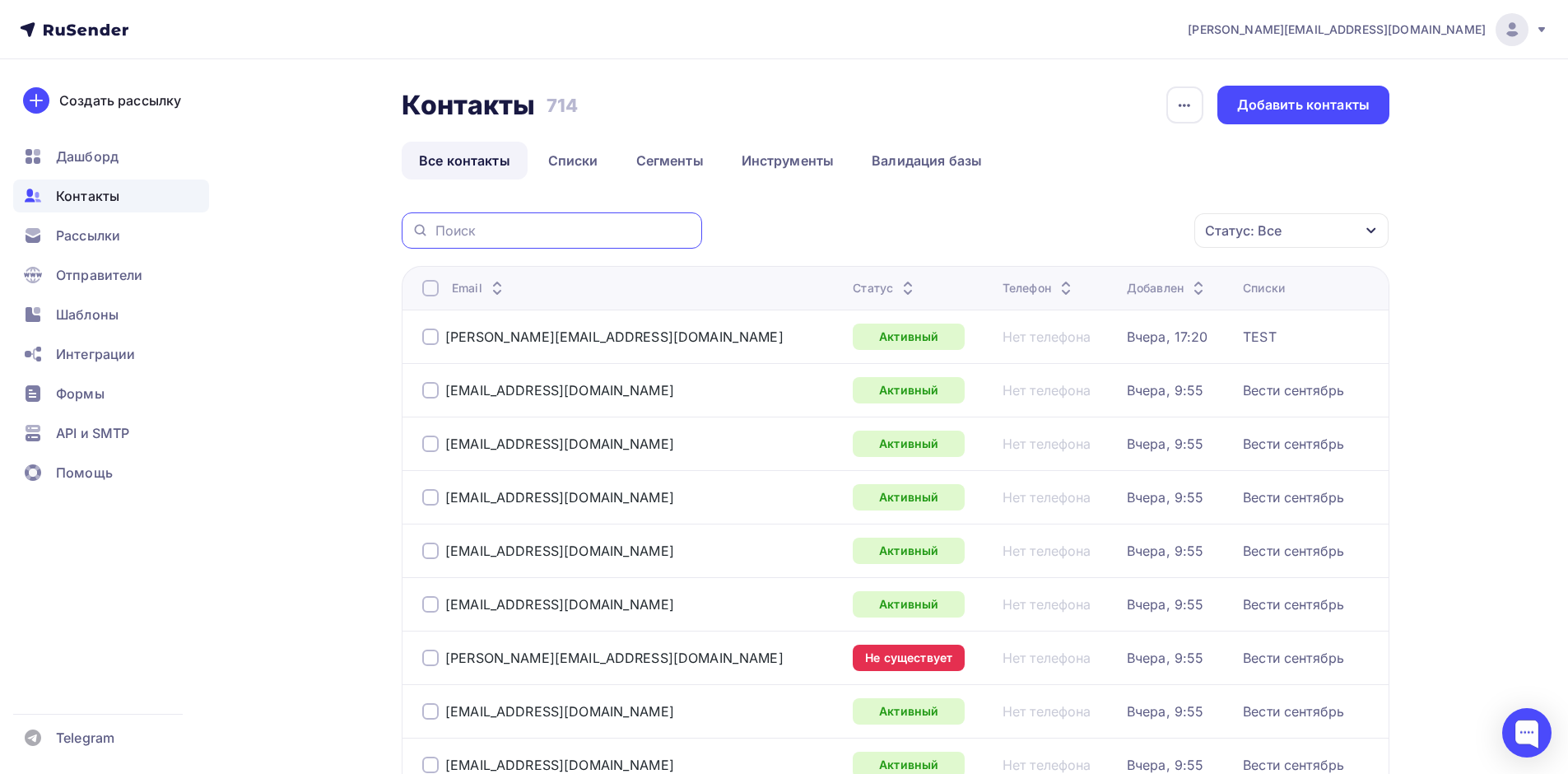
click at [483, 229] on input "text" at bounding box center [564, 231] width 256 height 18
paste input "tv-80@mail.ru"
type input "tv-80@mail.ru"
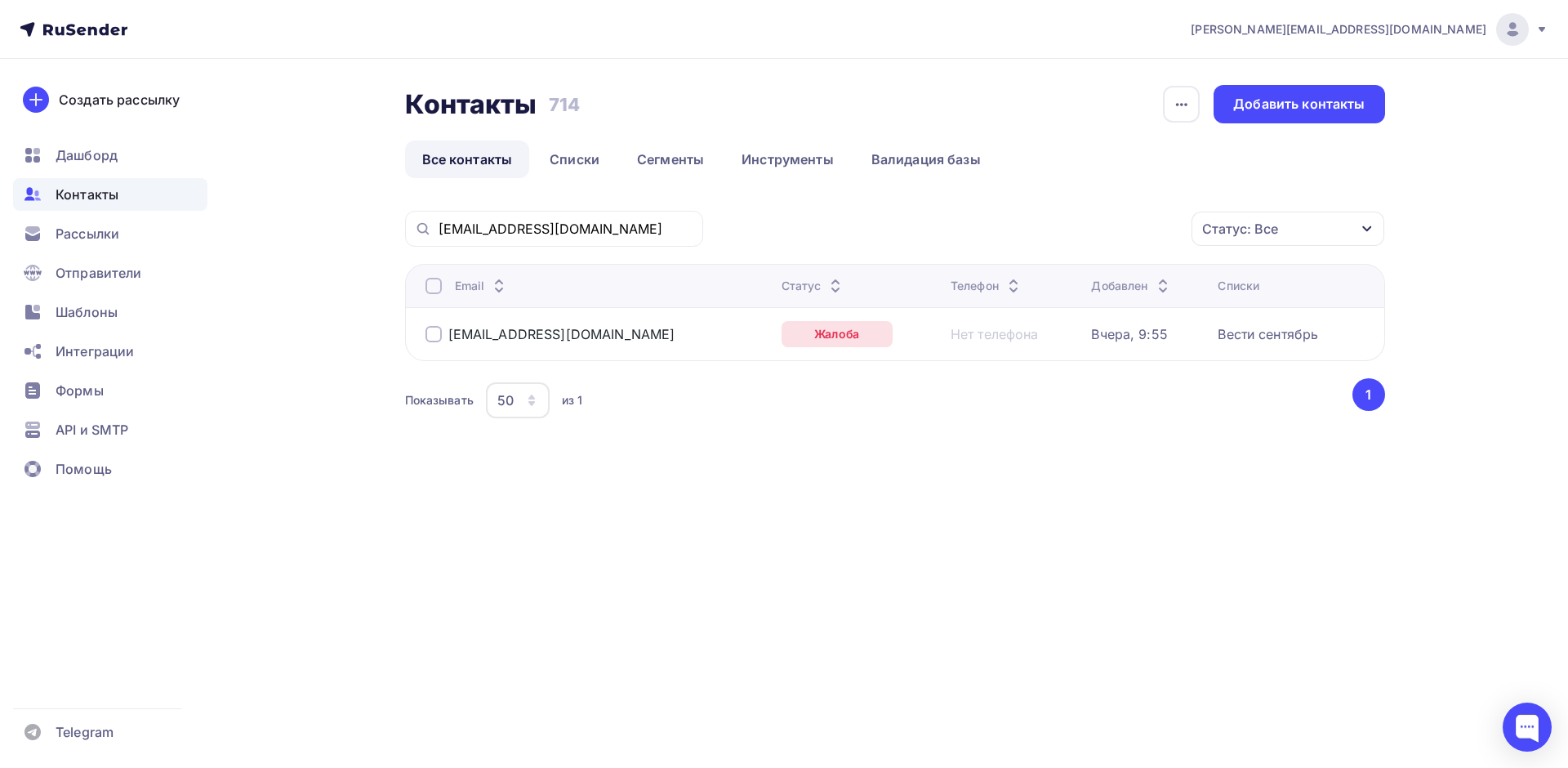
click at [438, 336] on div at bounding box center [433, 334] width 16 height 16
click at [1069, 227] on div "Действие" at bounding box center [1069, 229] width 216 height 32
click at [1002, 342] on div "Удалить" at bounding box center [1008, 342] width 54 height 20
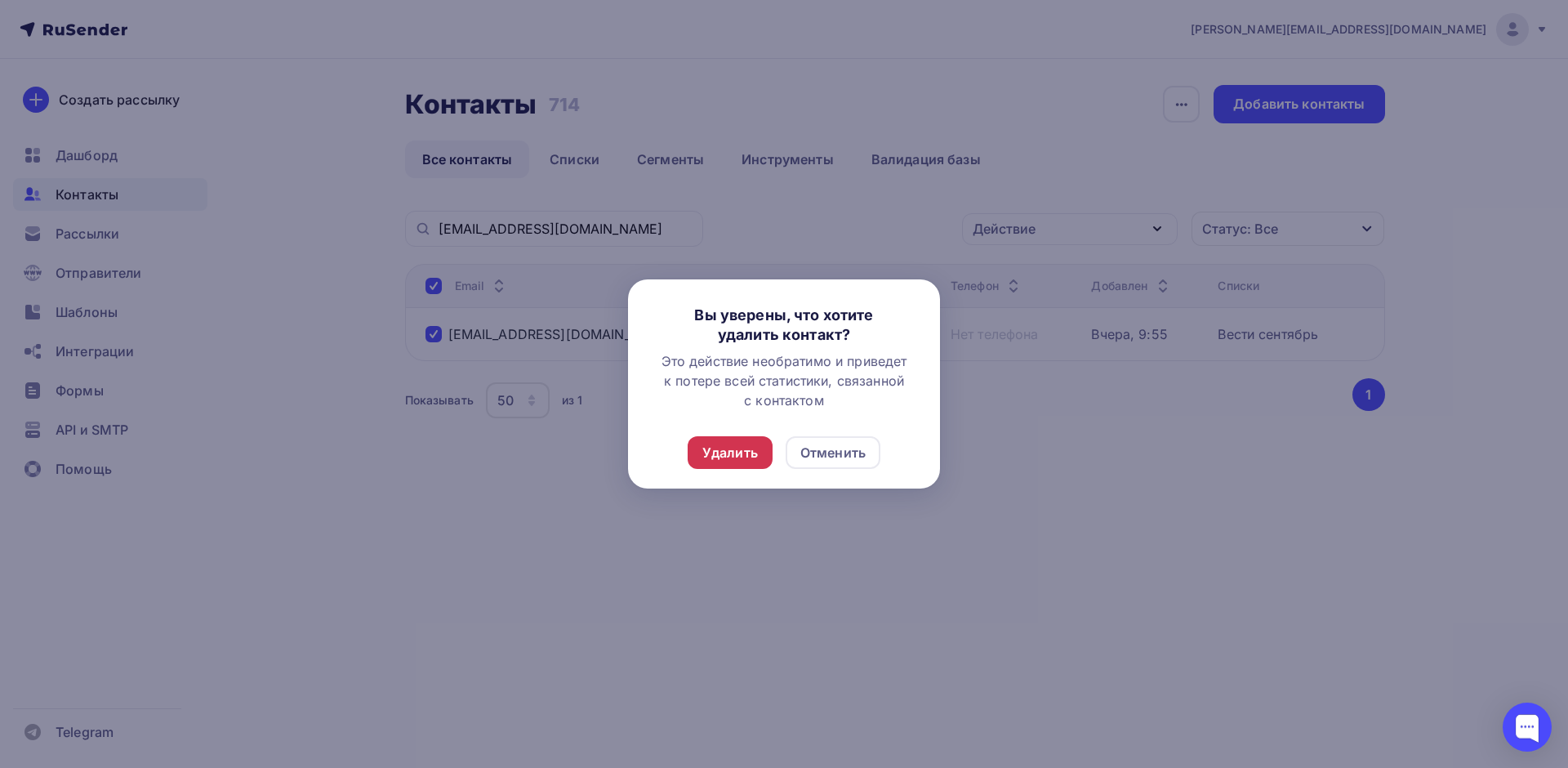
click at [745, 458] on div "Удалить" at bounding box center [730, 452] width 56 height 20
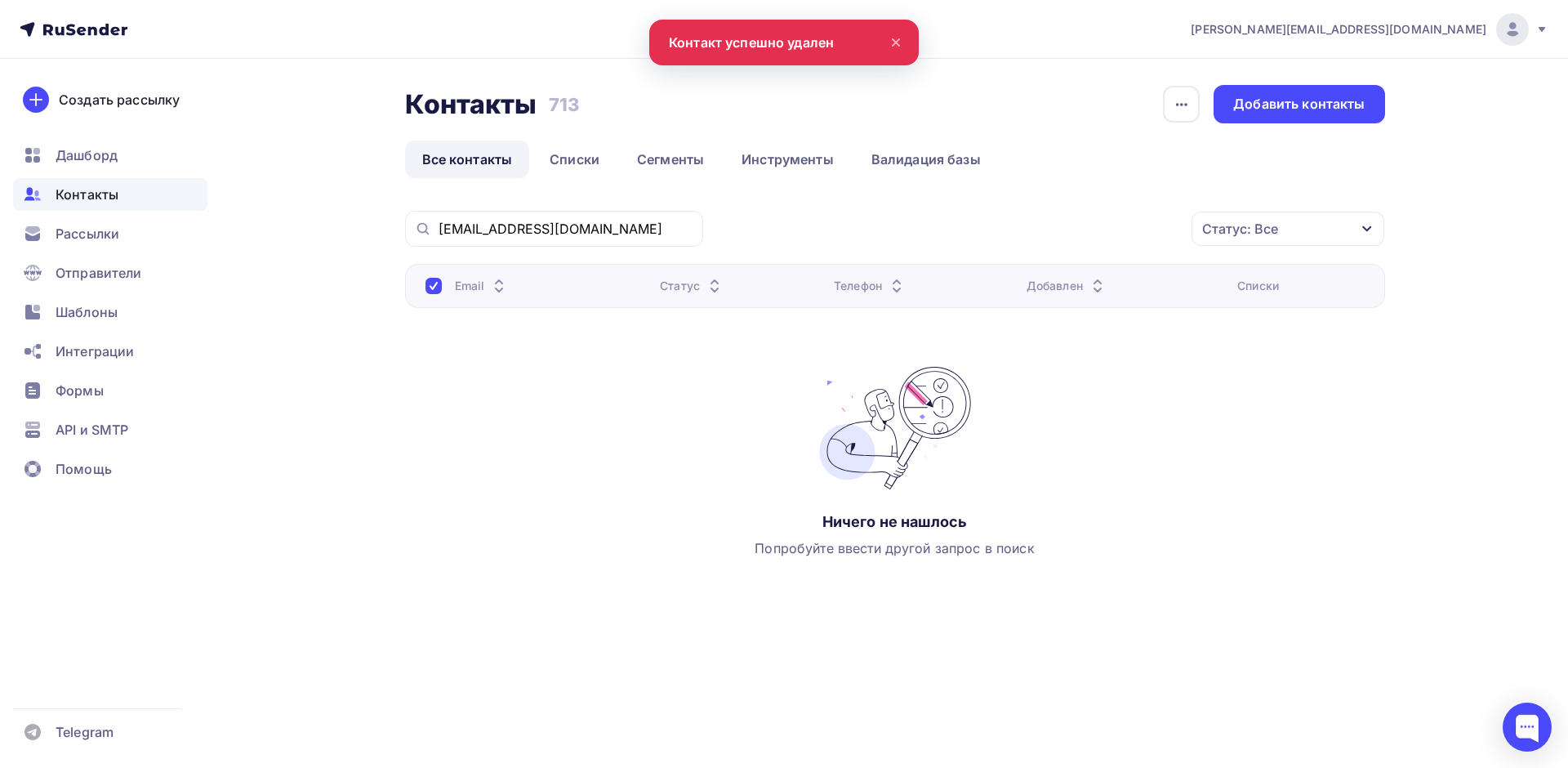
click at [429, 284] on div at bounding box center [433, 286] width 16 height 16
drag, startPoint x: 588, startPoint y: 223, endPoint x: 343, endPoint y: 212, distance: 245.2
click at [348, 212] on div "Контакты Контакты 713 713 История импорта Добавить контакты Все контакты Списки…" at bounding box center [784, 377] width 1338 height 637
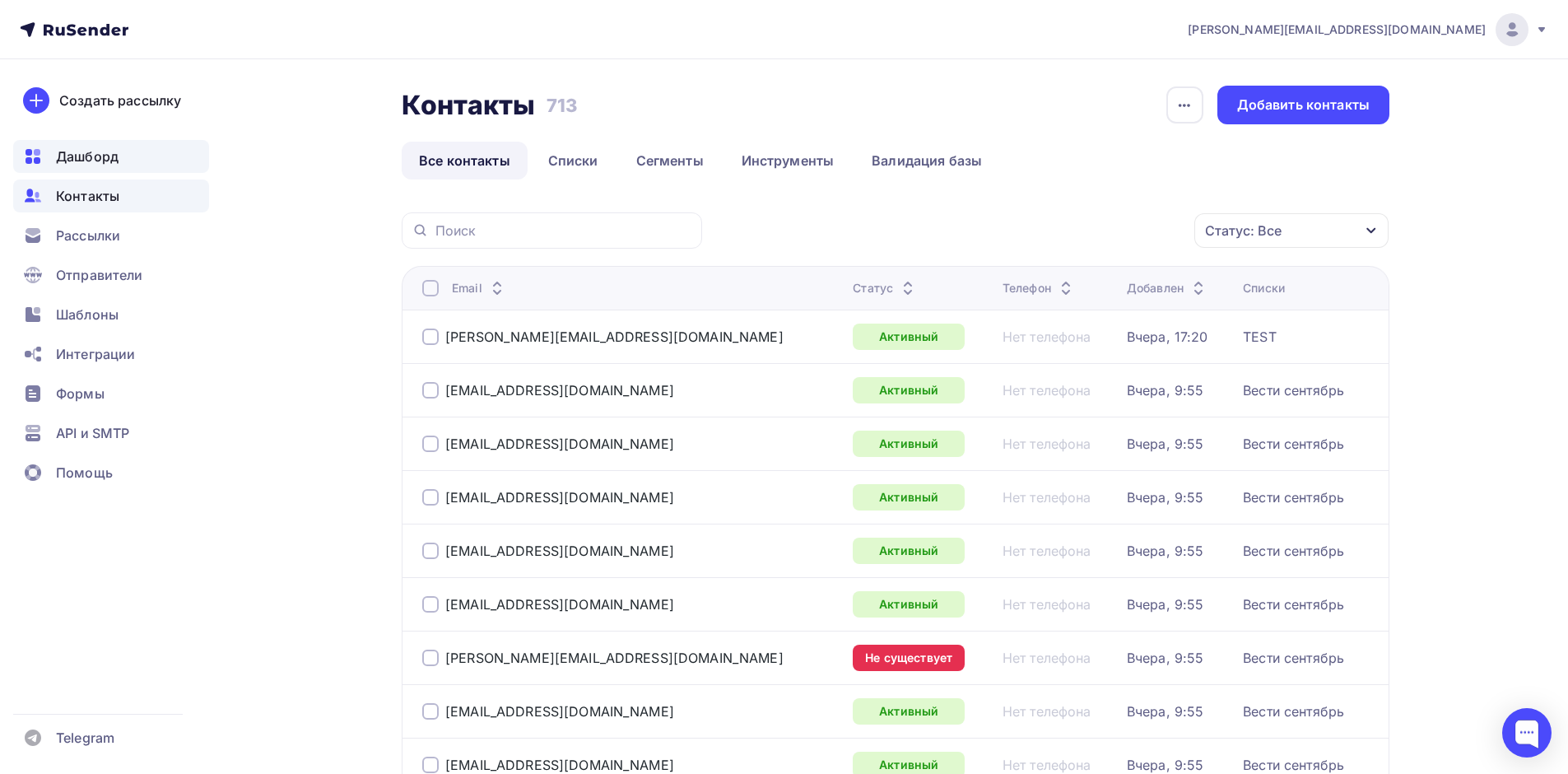
click at [94, 155] on span "Дашборд" at bounding box center [87, 156] width 62 height 20
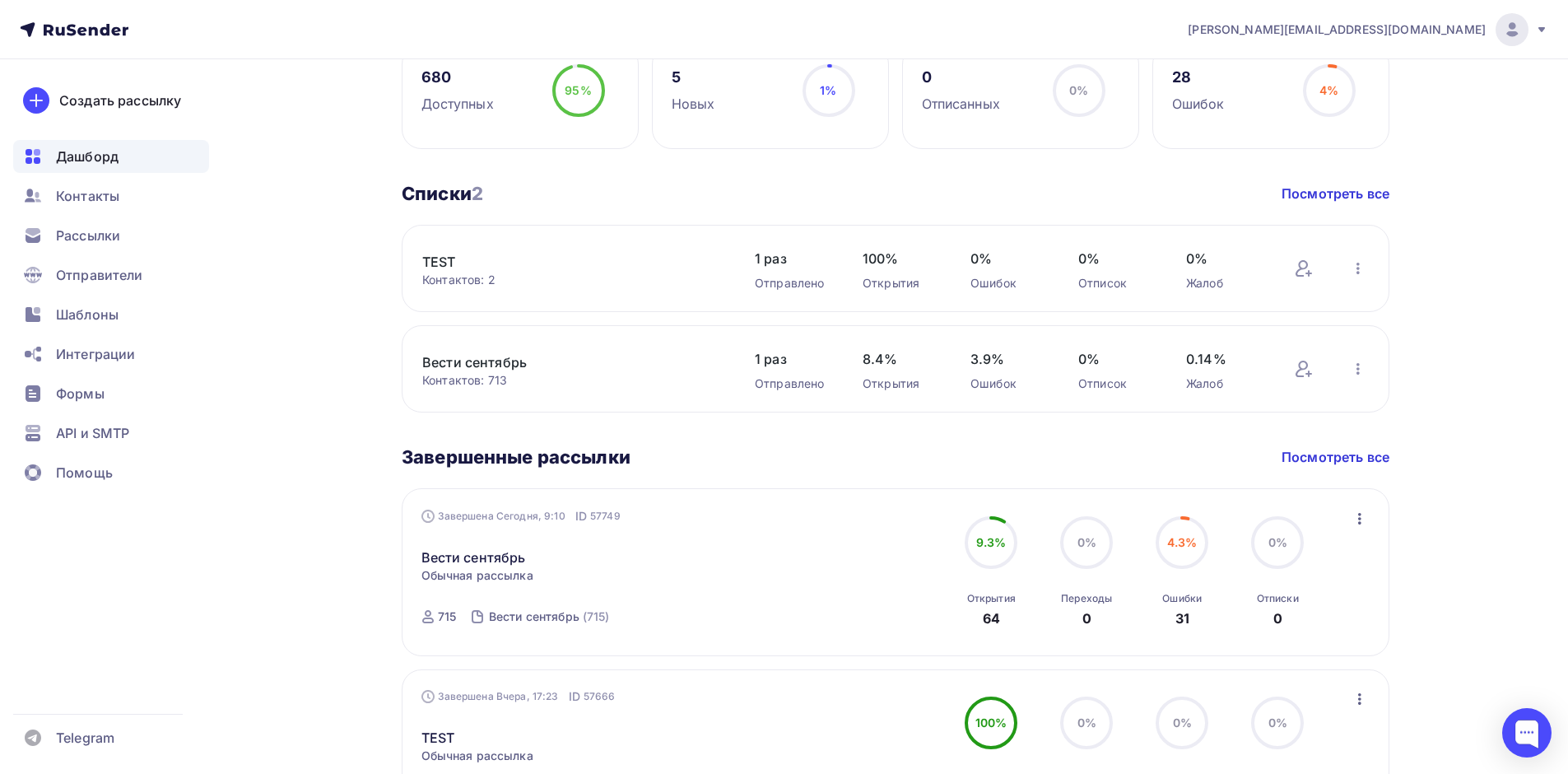
scroll to position [494, 0]
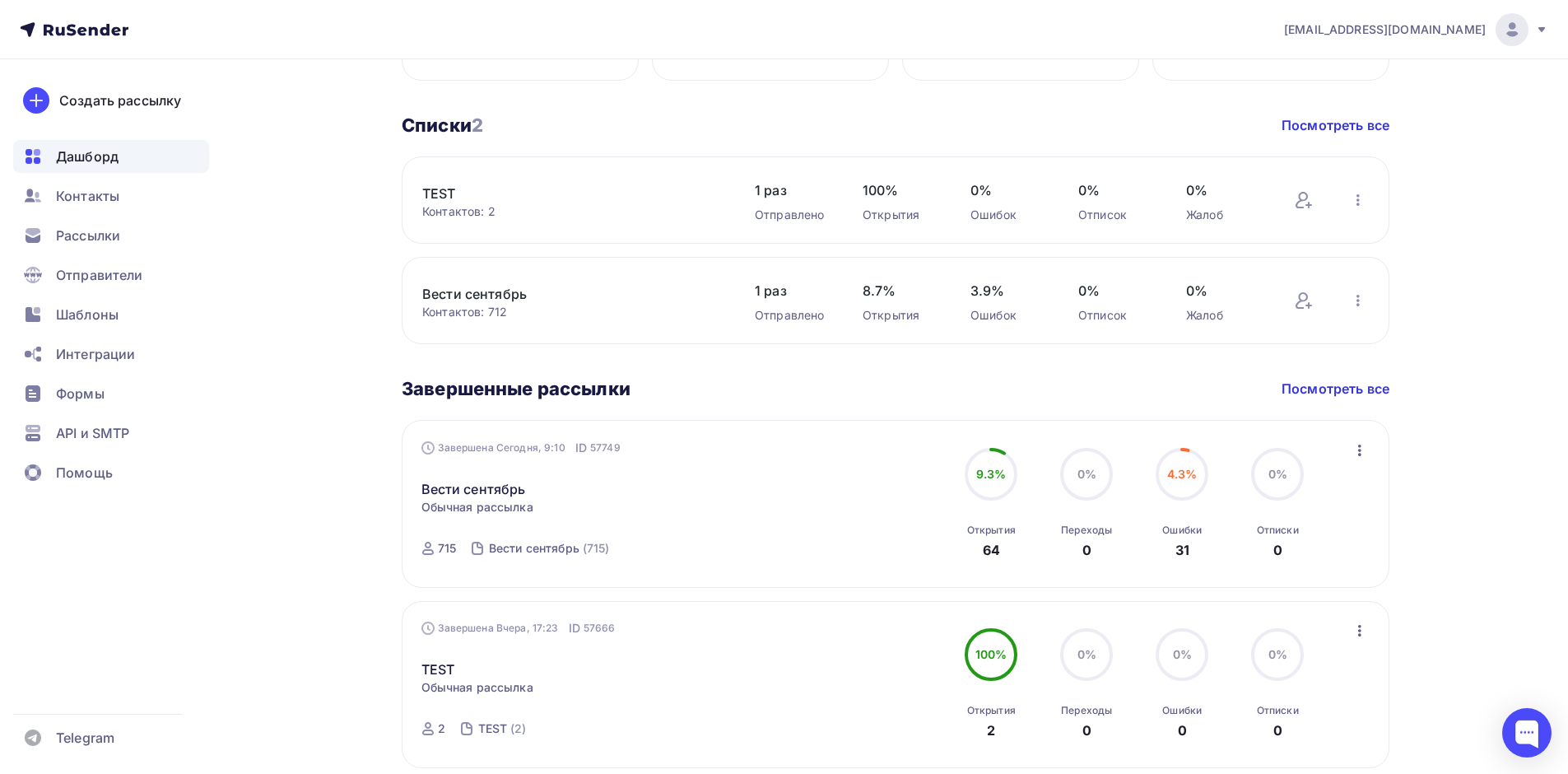
scroll to position [618, 0]
